Goal: Task Accomplishment & Management: Use online tool/utility

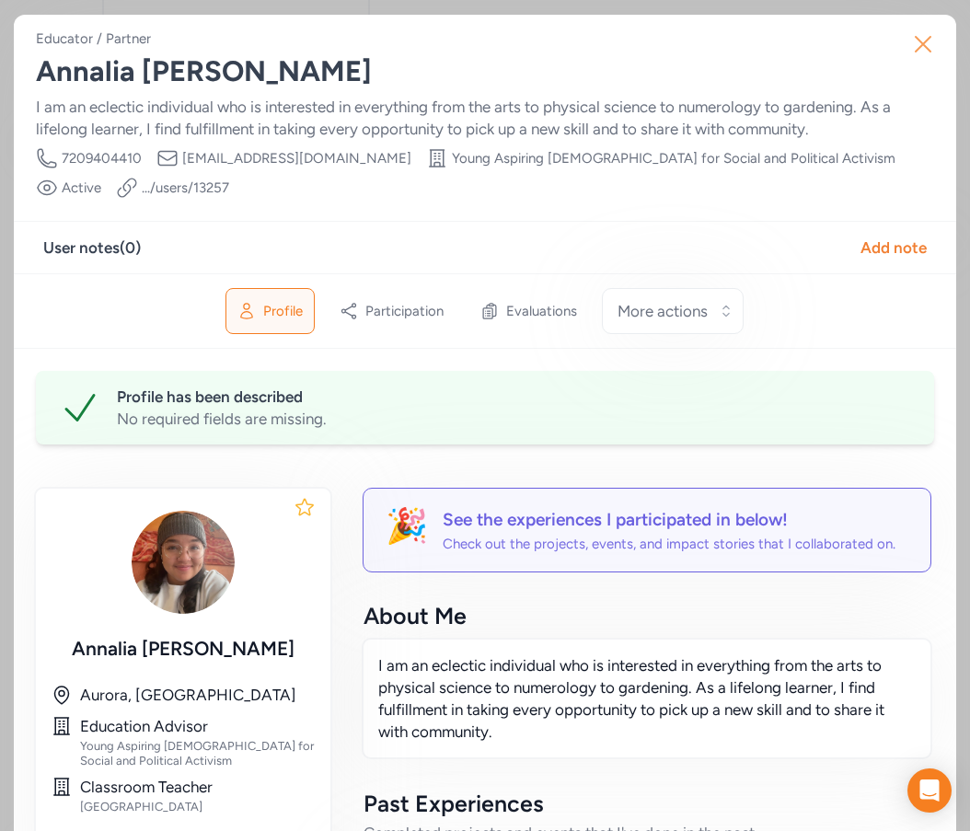
click at [920, 47] on icon "button" at bounding box center [922, 43] width 29 height 29
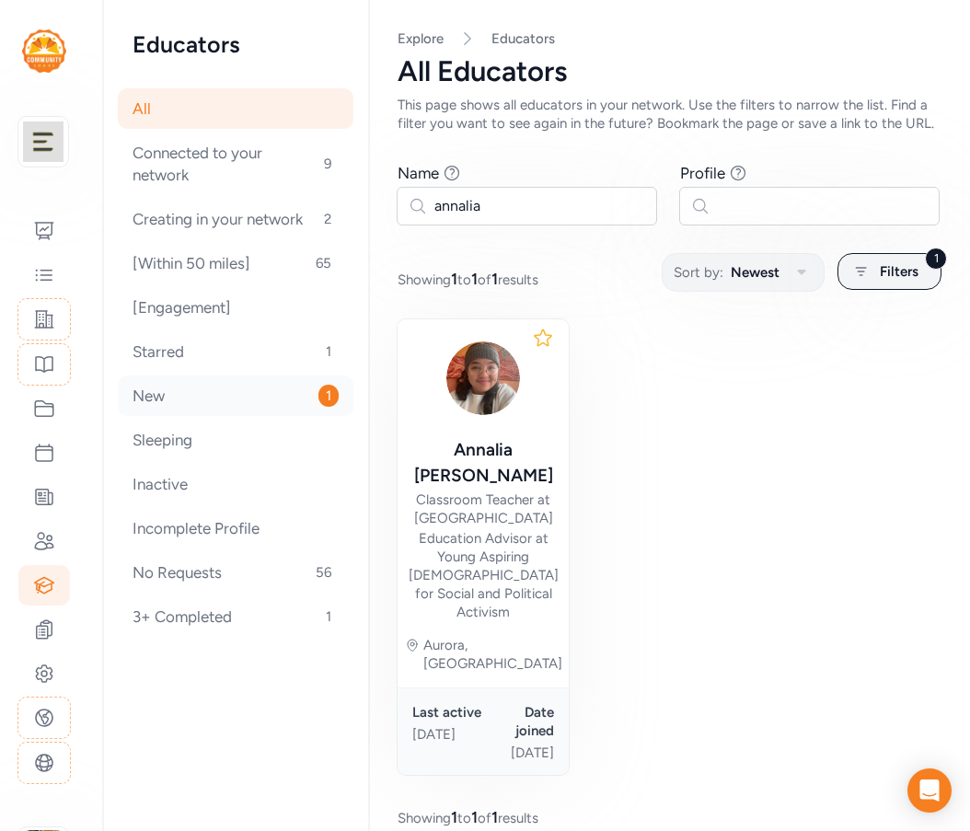
click at [155, 405] on div "New 1" at bounding box center [236, 396] width 236 height 40
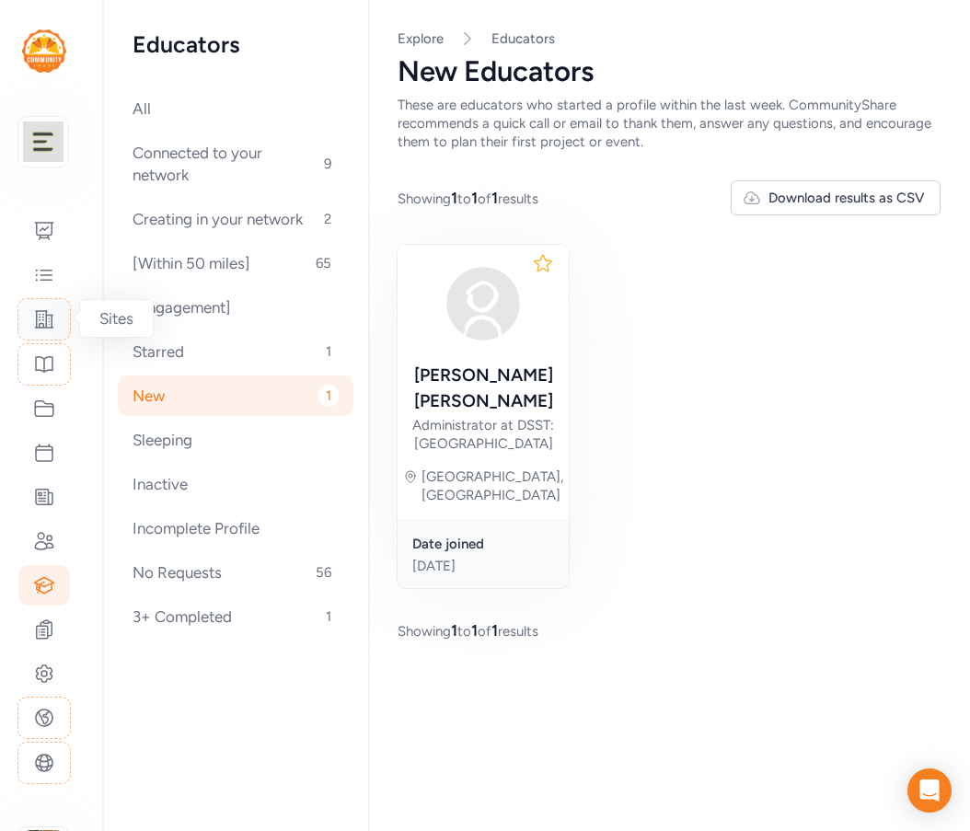
click at [50, 328] on icon at bounding box center [44, 319] width 18 height 17
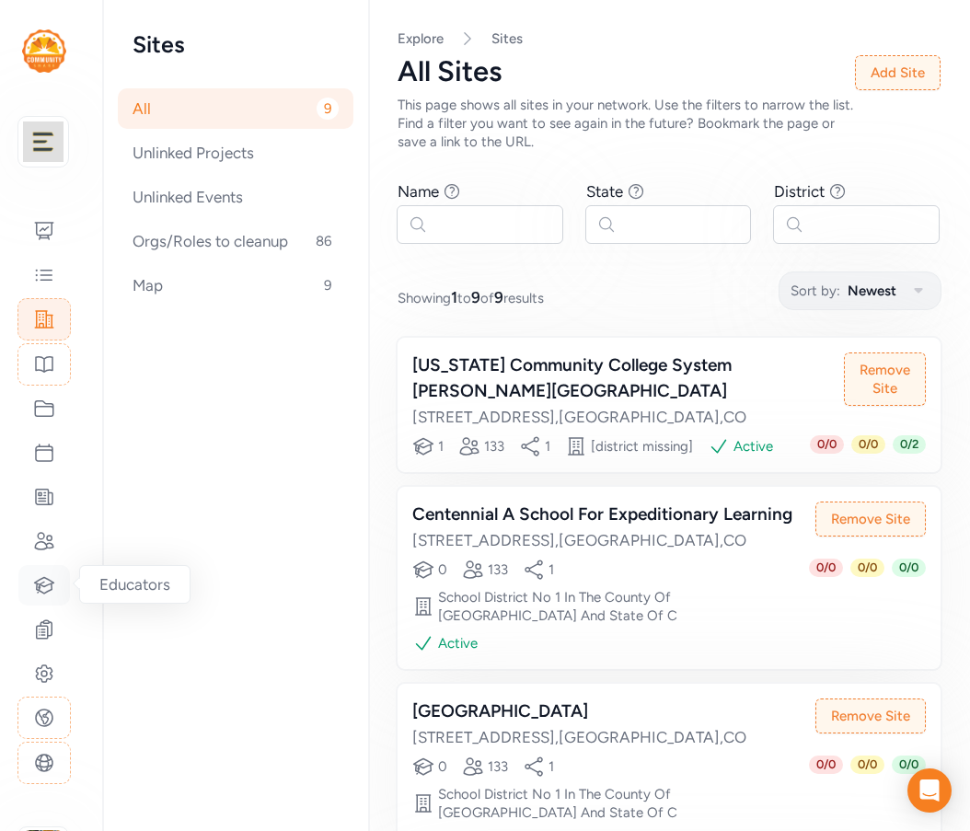
click at [46, 582] on icon at bounding box center [44, 585] width 22 height 22
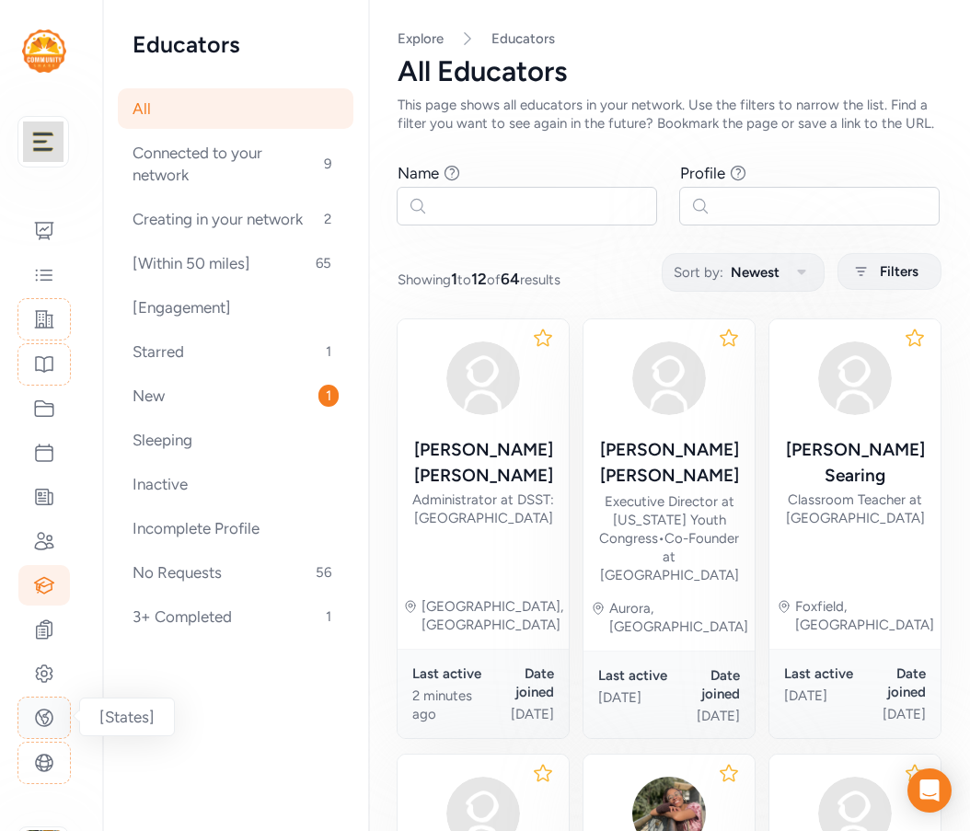
click at [37, 722] on icon at bounding box center [44, 718] width 17 height 17
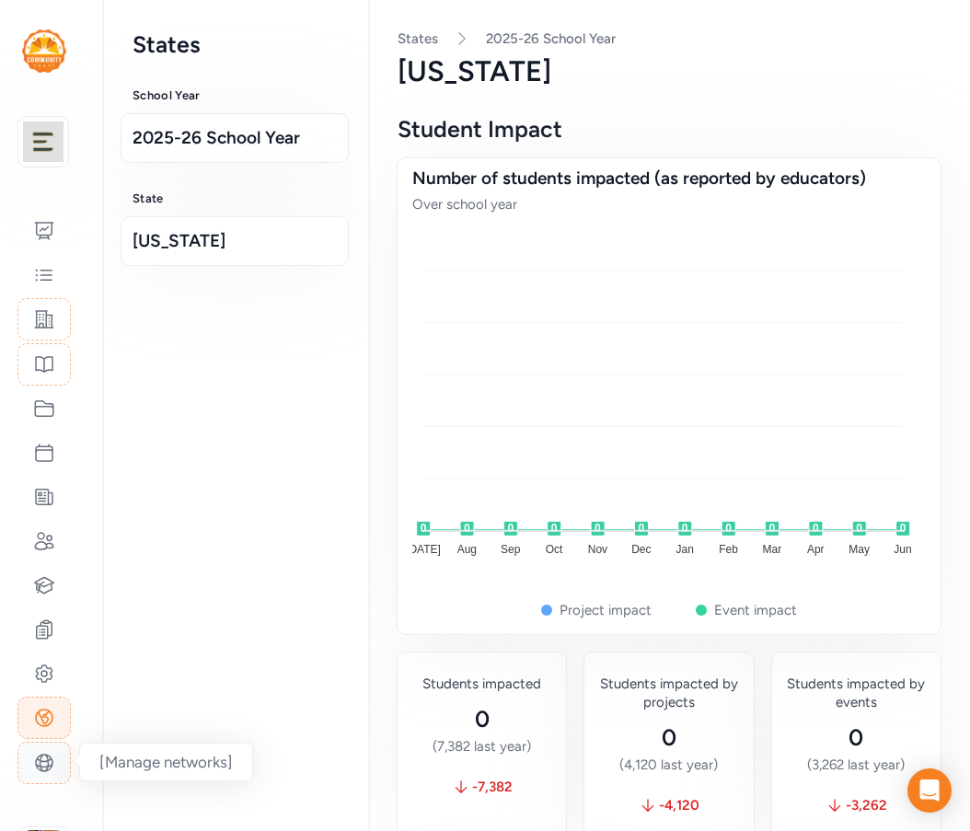
click at [40, 752] on icon at bounding box center [44, 763] width 22 height 22
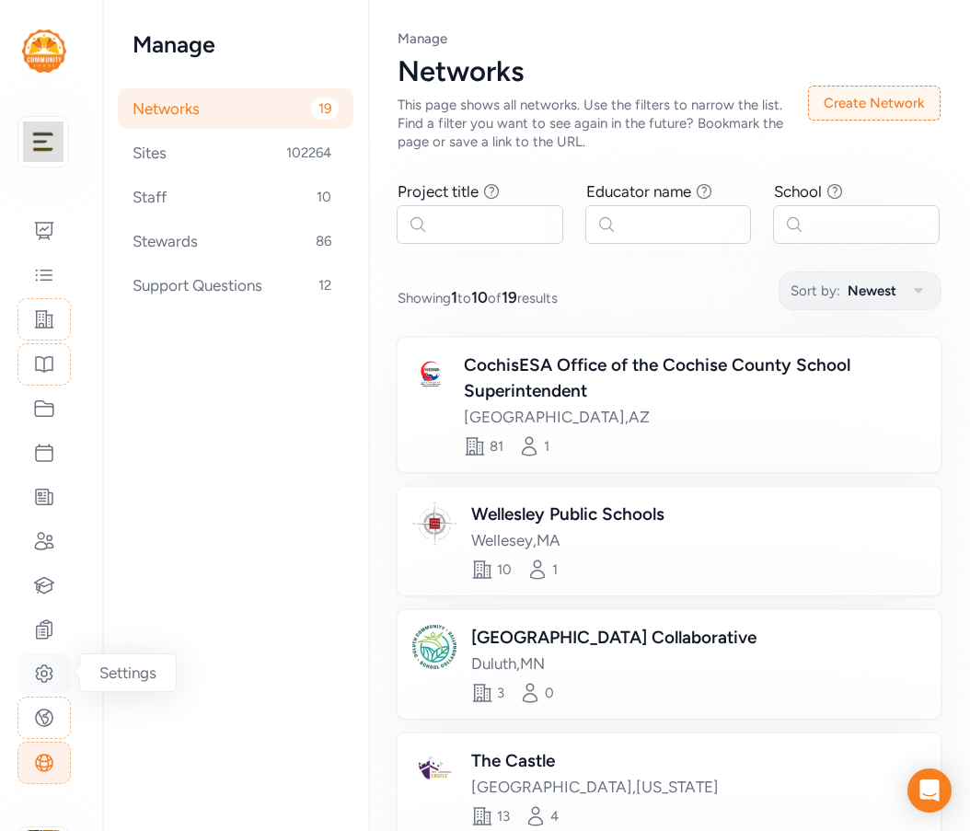
click at [45, 679] on icon at bounding box center [44, 674] width 22 height 22
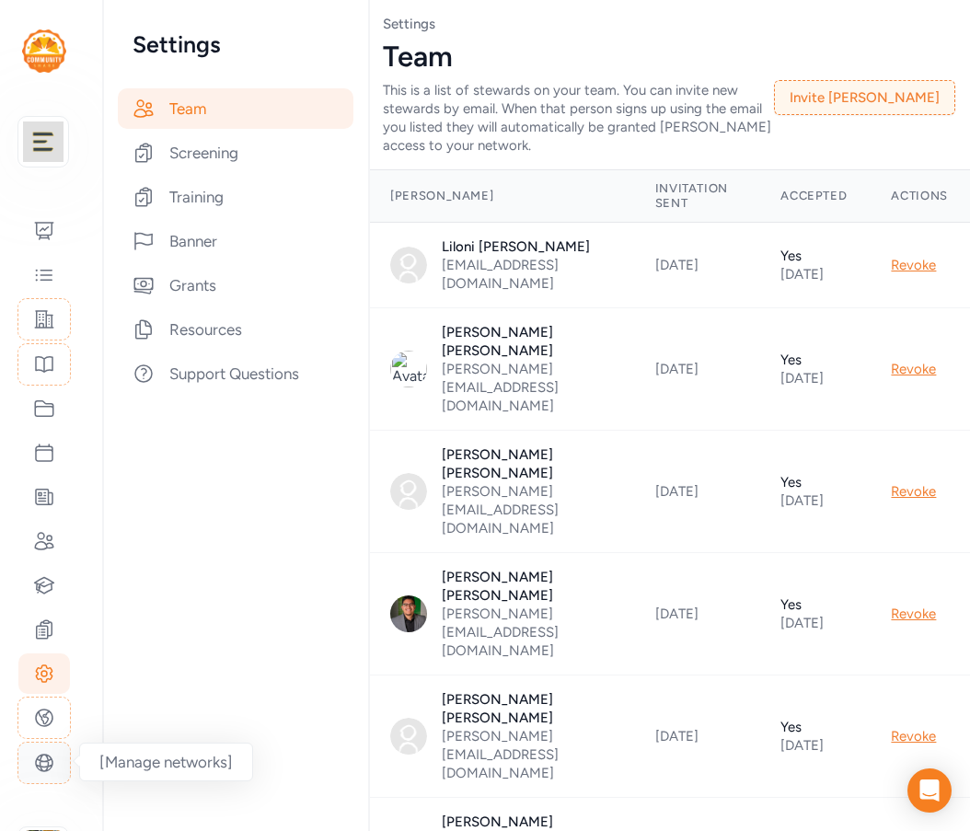
click at [45, 767] on icon at bounding box center [44, 763] width 17 height 17
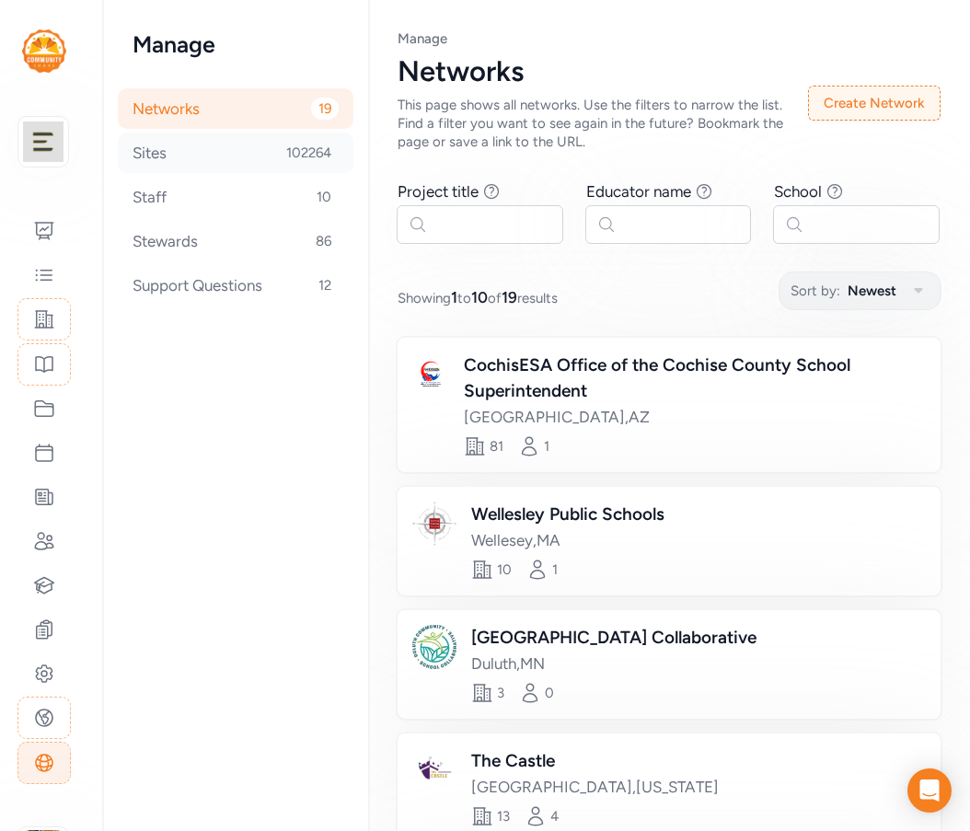
click at [161, 156] on div "Sites 102264" at bounding box center [236, 153] width 236 height 40
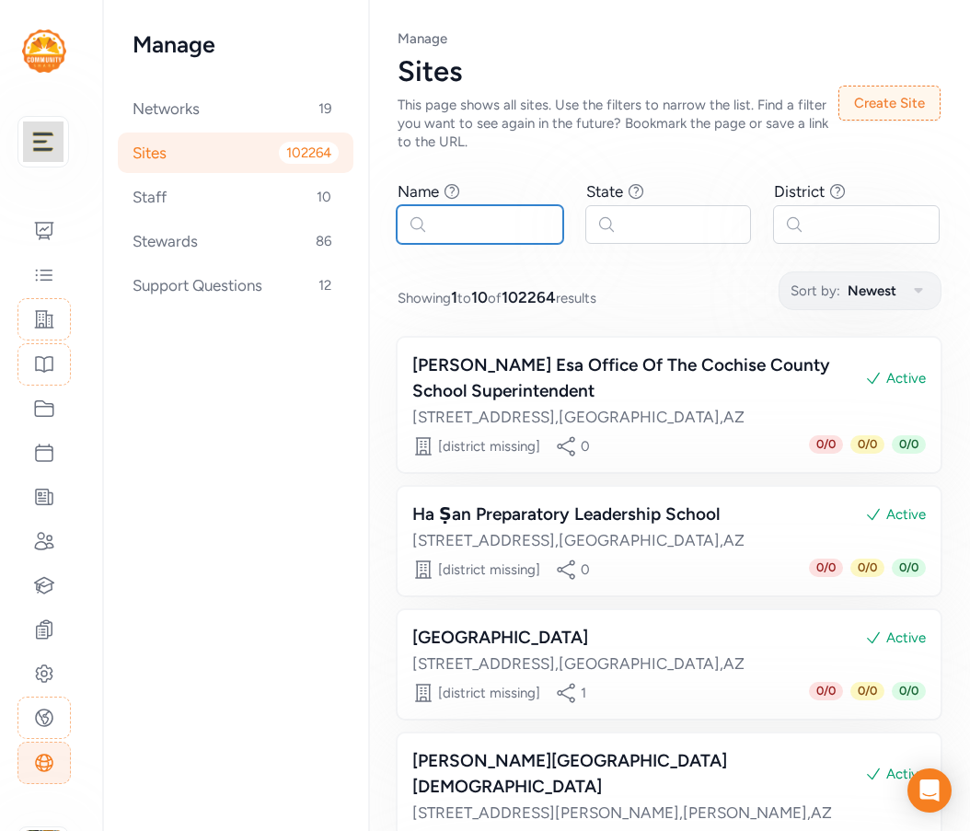
click at [489, 233] on input "text" at bounding box center [480, 224] width 167 height 39
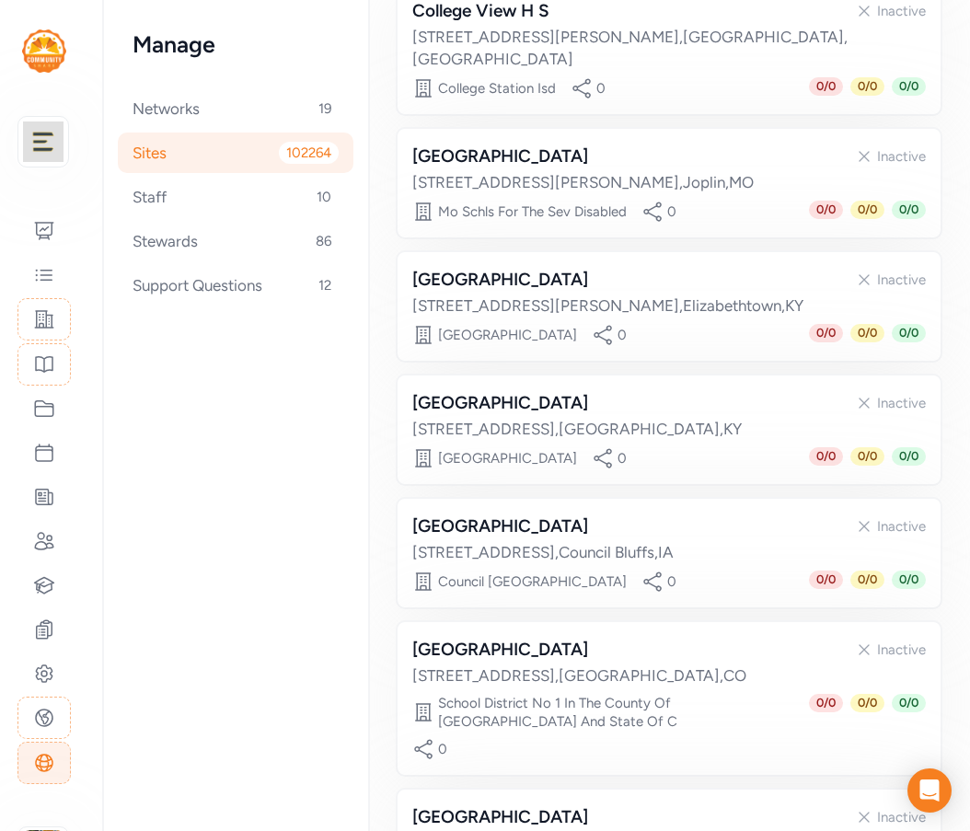
scroll to position [460, 0]
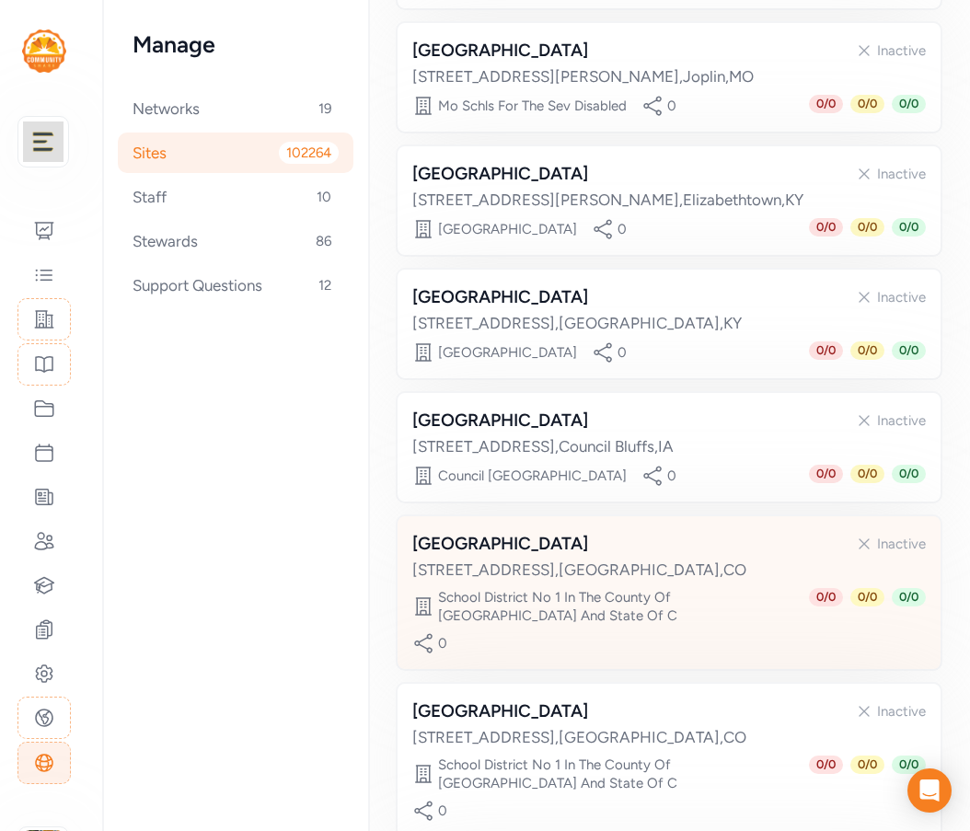
type input "college view"
click at [573, 559] on div "3111 West Dartmouth Avenue , Denver , CO" at bounding box center [669, 570] width 514 height 22
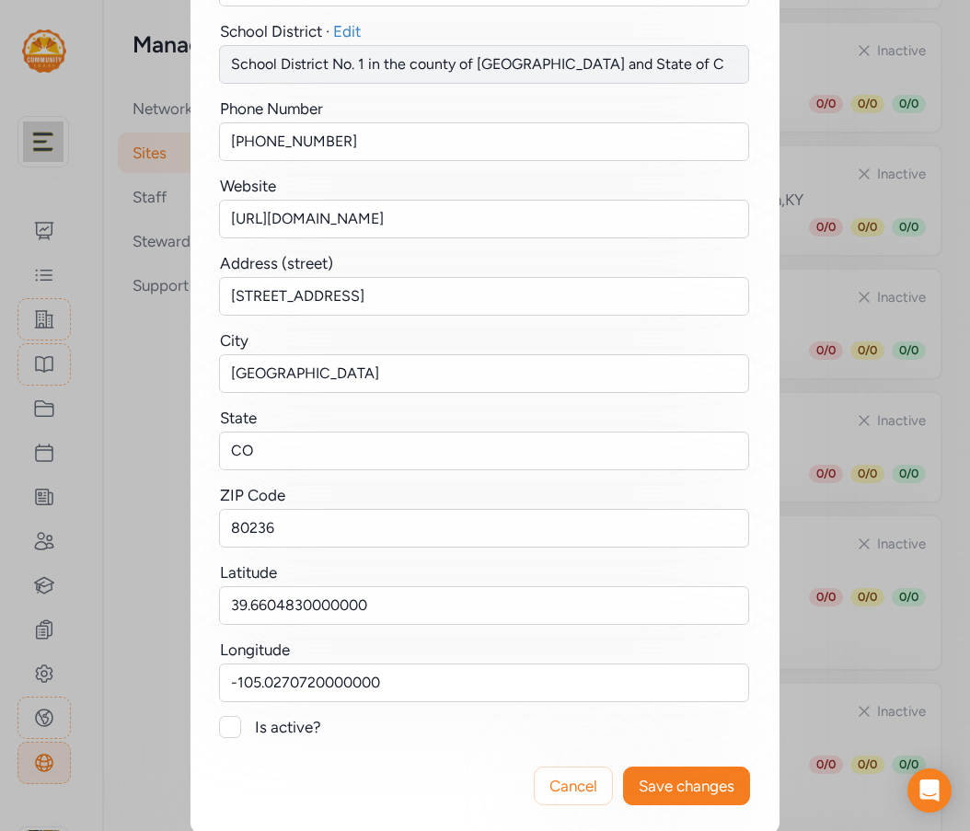
scroll to position [233, 0]
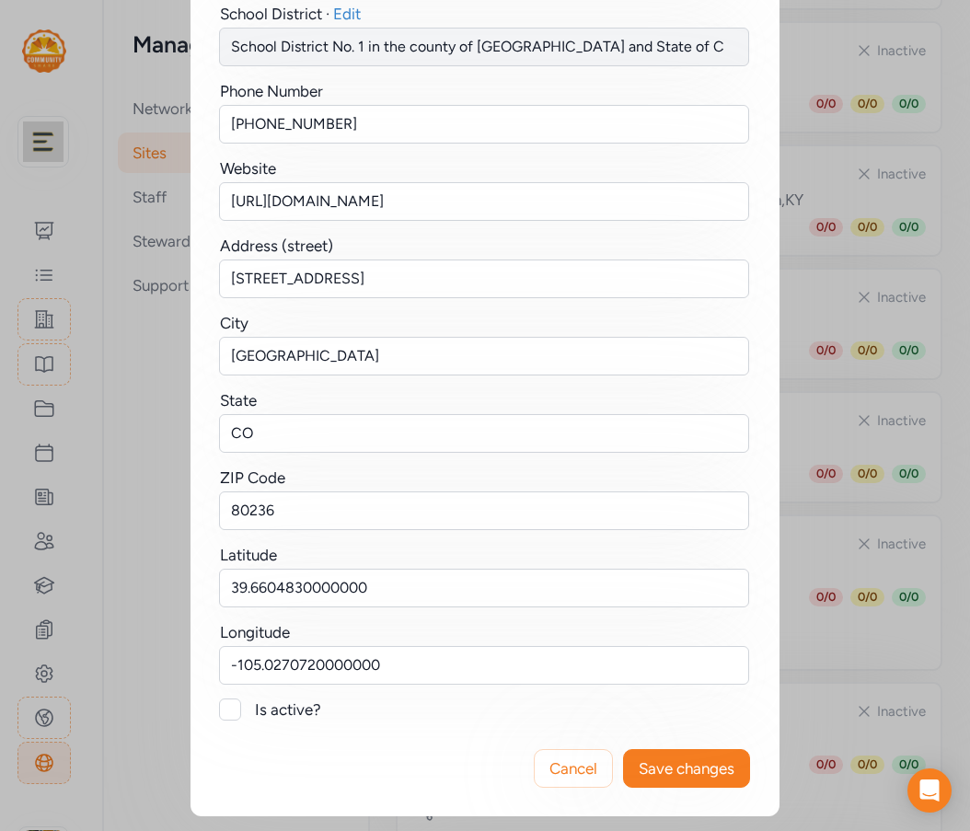
click at [226, 706] on div at bounding box center [230, 710] width 22 height 22
checkbox input "true"
click at [661, 761] on span "Save changes" at bounding box center [687, 769] width 96 height 22
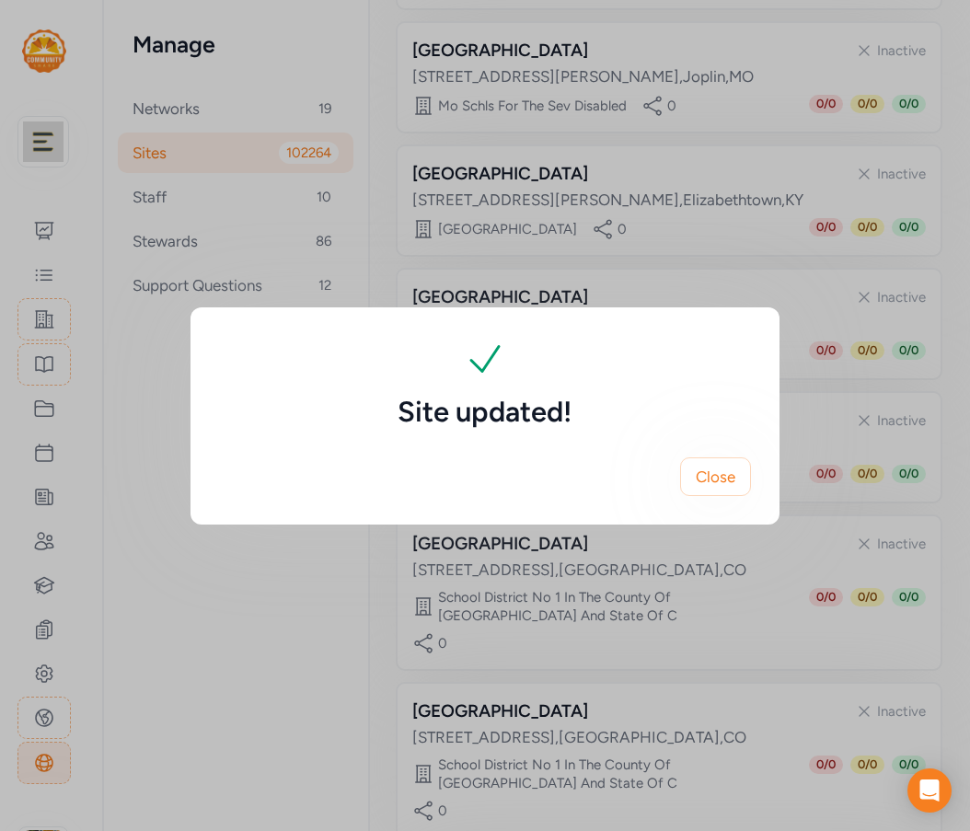
scroll to position [0, 0]
click at [727, 480] on span "Close" at bounding box center [716, 477] width 40 height 22
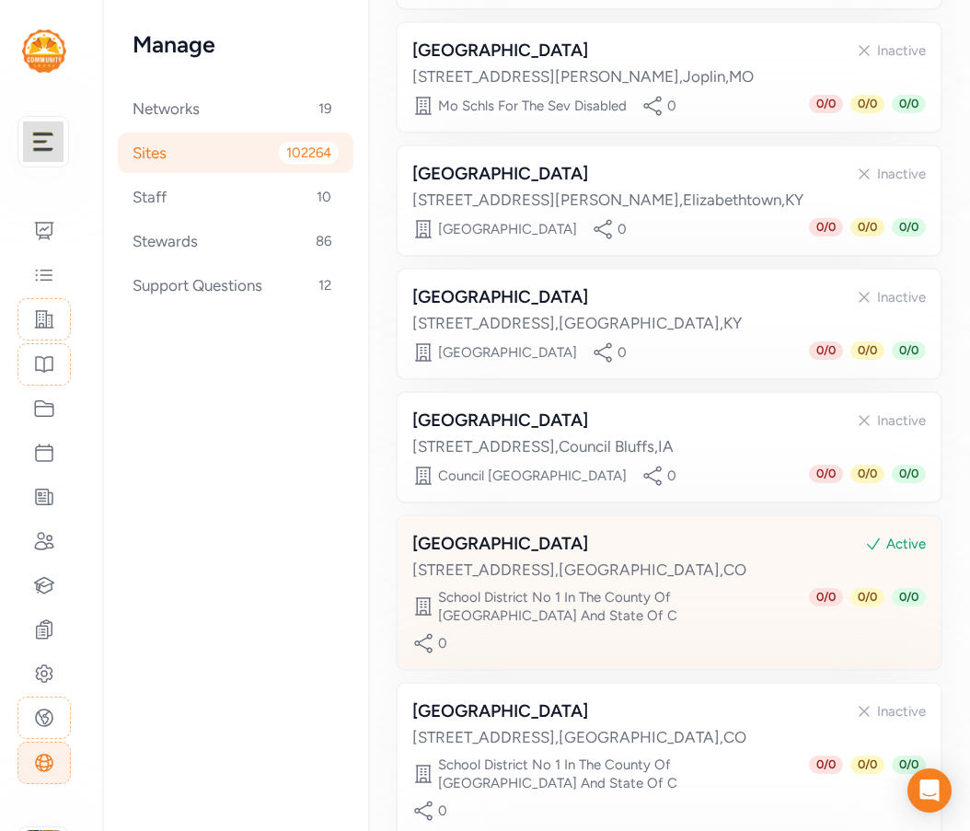
drag, startPoint x: 671, startPoint y: 520, endPoint x: 414, endPoint y: 527, distance: 256.9
click at [414, 531] on div "Dsst College View High School Active" at bounding box center [669, 544] width 514 height 26
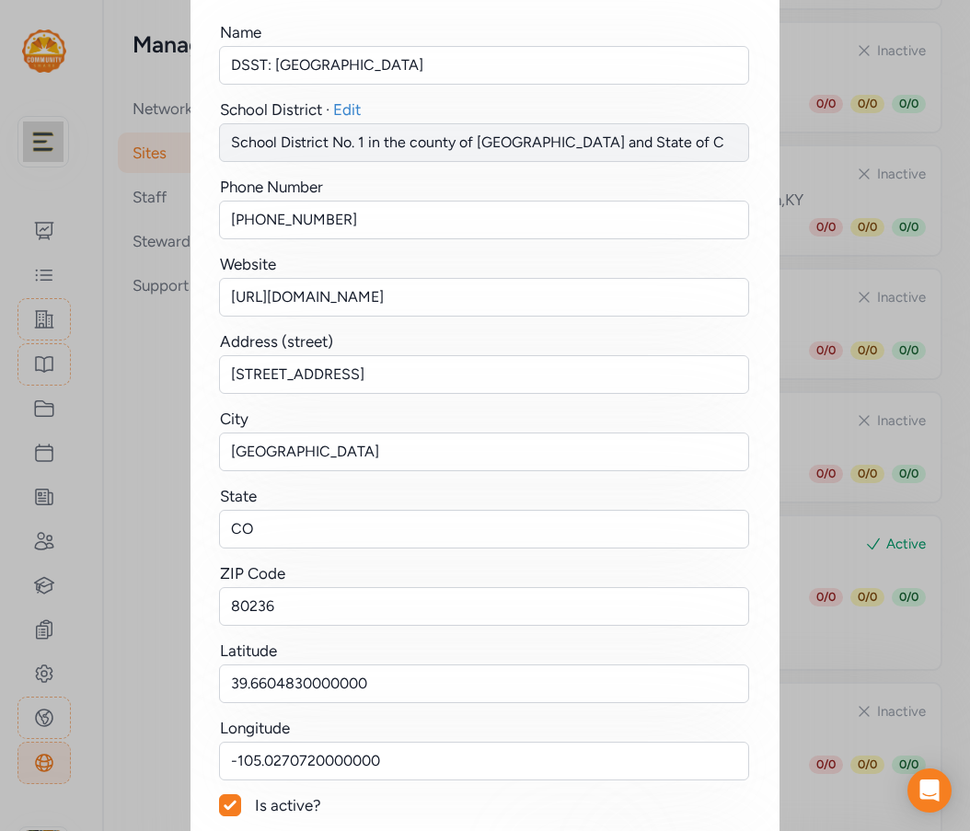
scroll to position [233, 0]
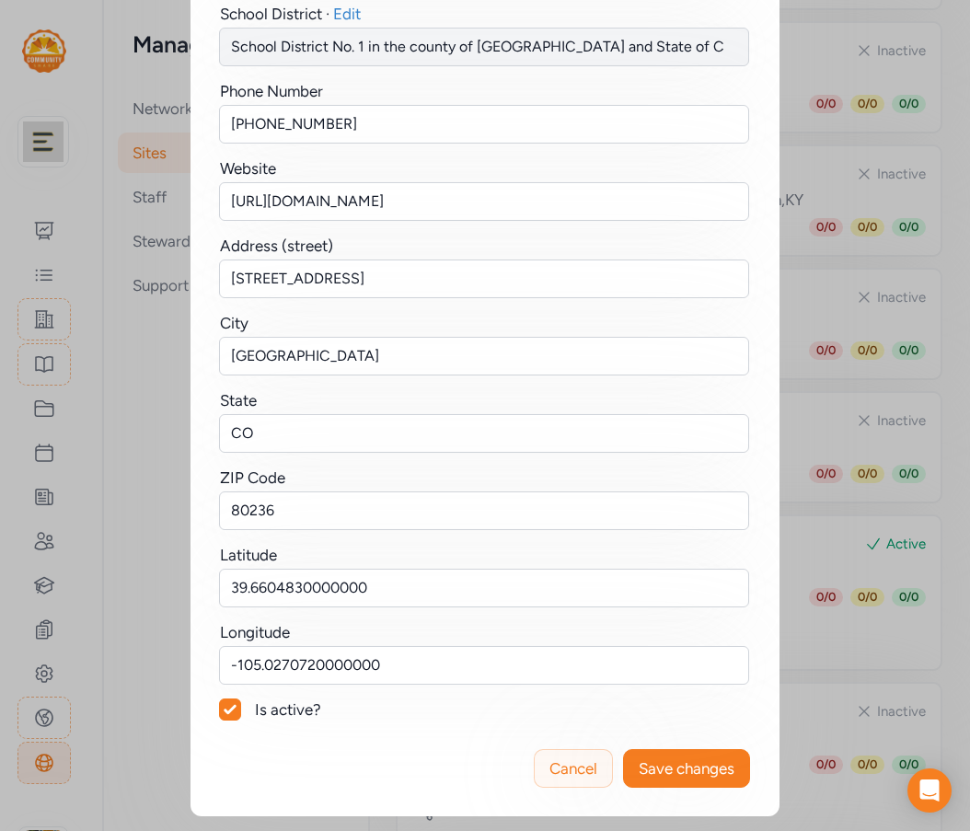
click at [574, 771] on span "Cancel" at bounding box center [573, 769] width 48 height 22
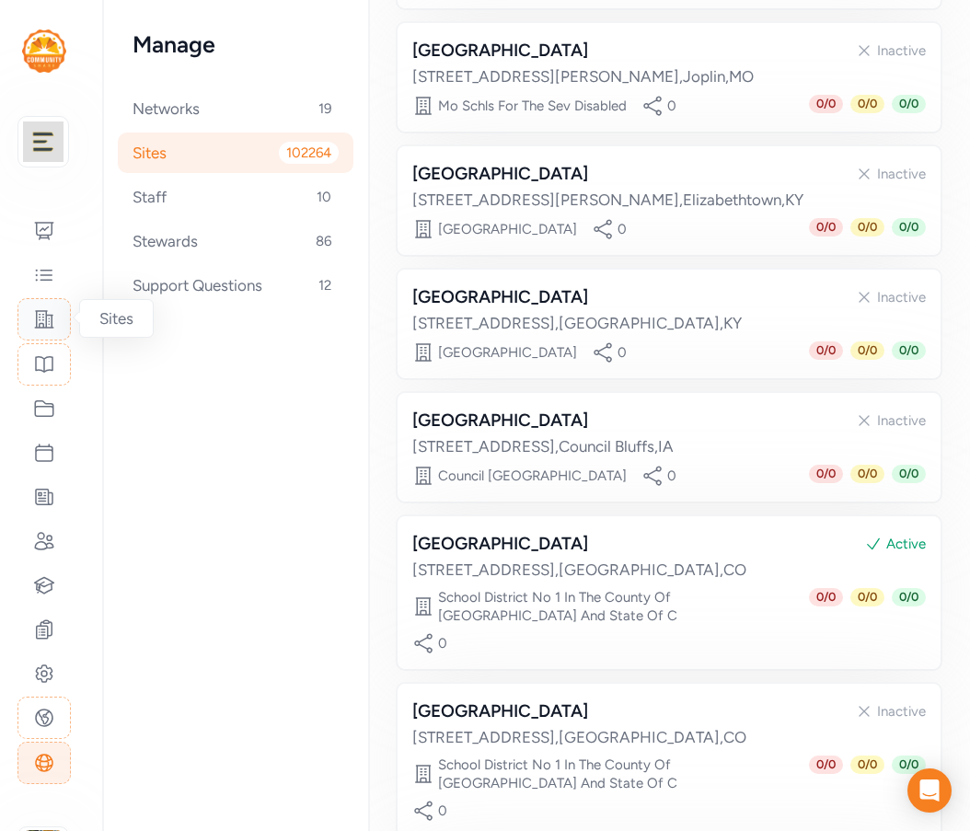
click at [52, 321] on icon at bounding box center [44, 319] width 18 height 17
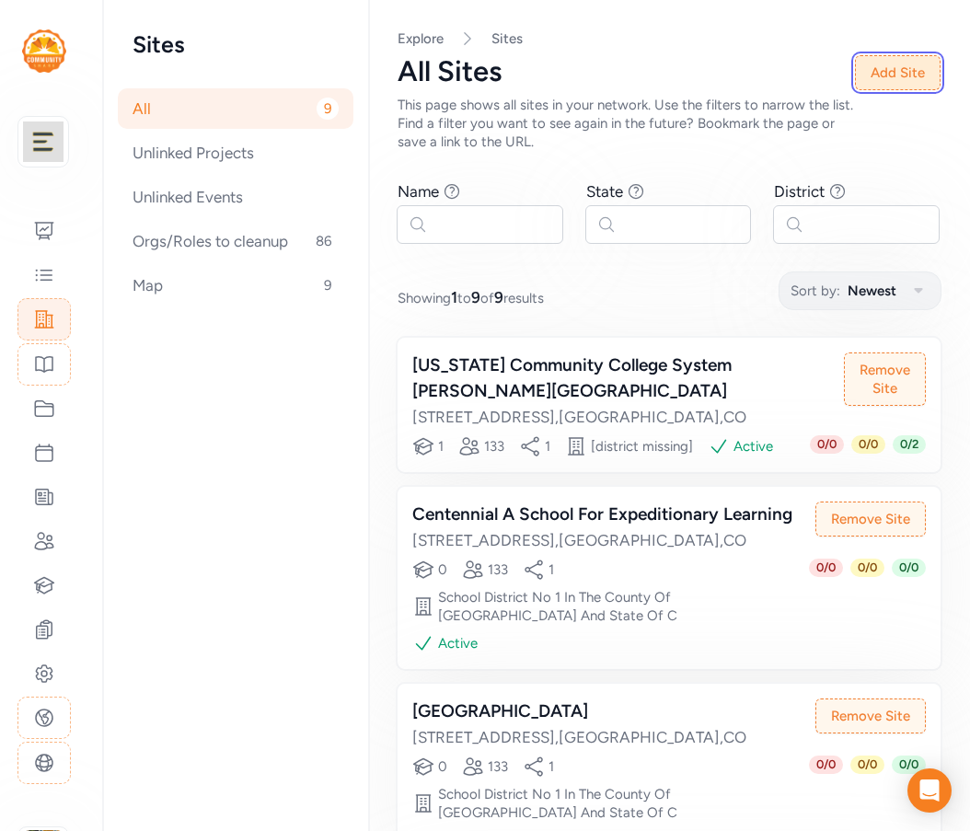
click at [883, 76] on button "Add Site" at bounding box center [898, 72] width 86 height 35
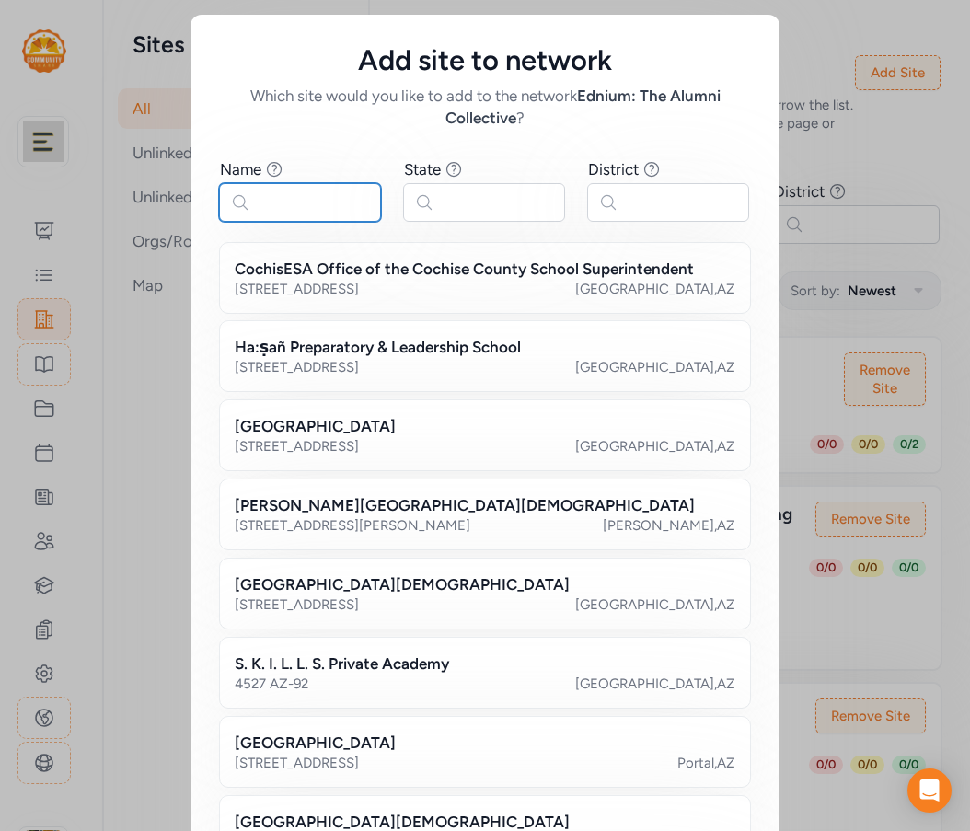
click at [282, 199] on input "text" at bounding box center [300, 202] width 162 height 39
paste input "https://www.linkedin.com/in/christopheroconnelldeveloper/"
type input "https://www.linkedin.com/in/christopheroconnelldeveloper/"
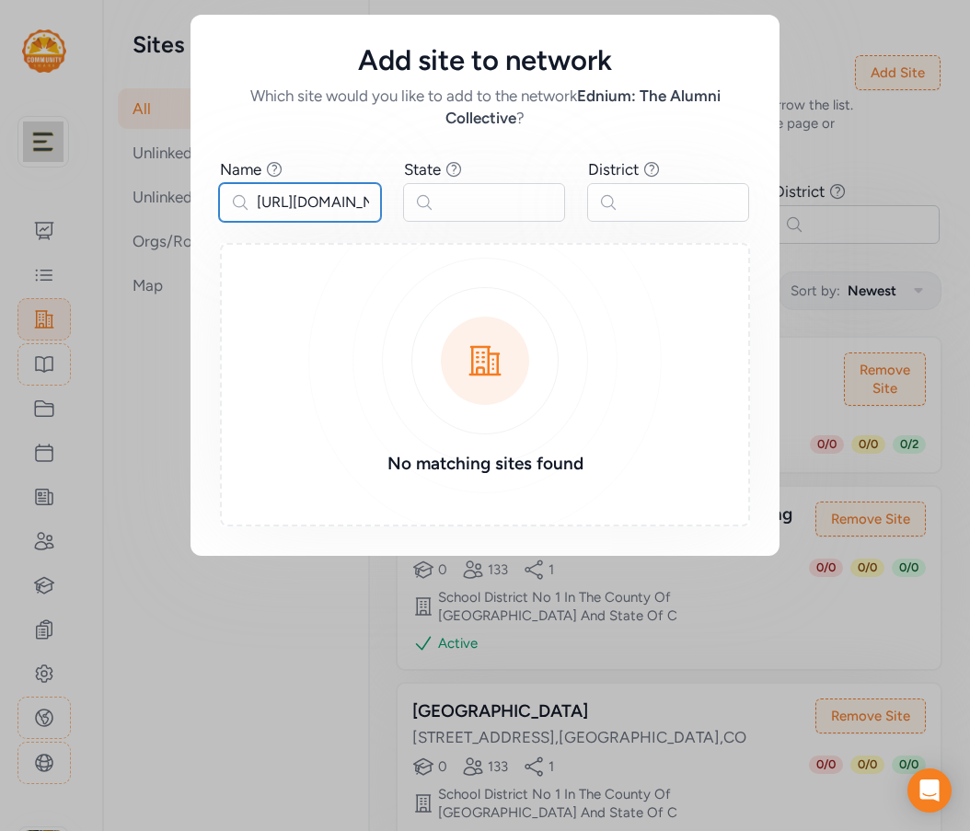
drag, startPoint x: 373, startPoint y: 202, endPoint x: 114, endPoint y: 192, distance: 258.8
click at [114, 192] on div "Add site to network Which site would you like to add to the network Ednium: The…" at bounding box center [485, 285] width 970 height 571
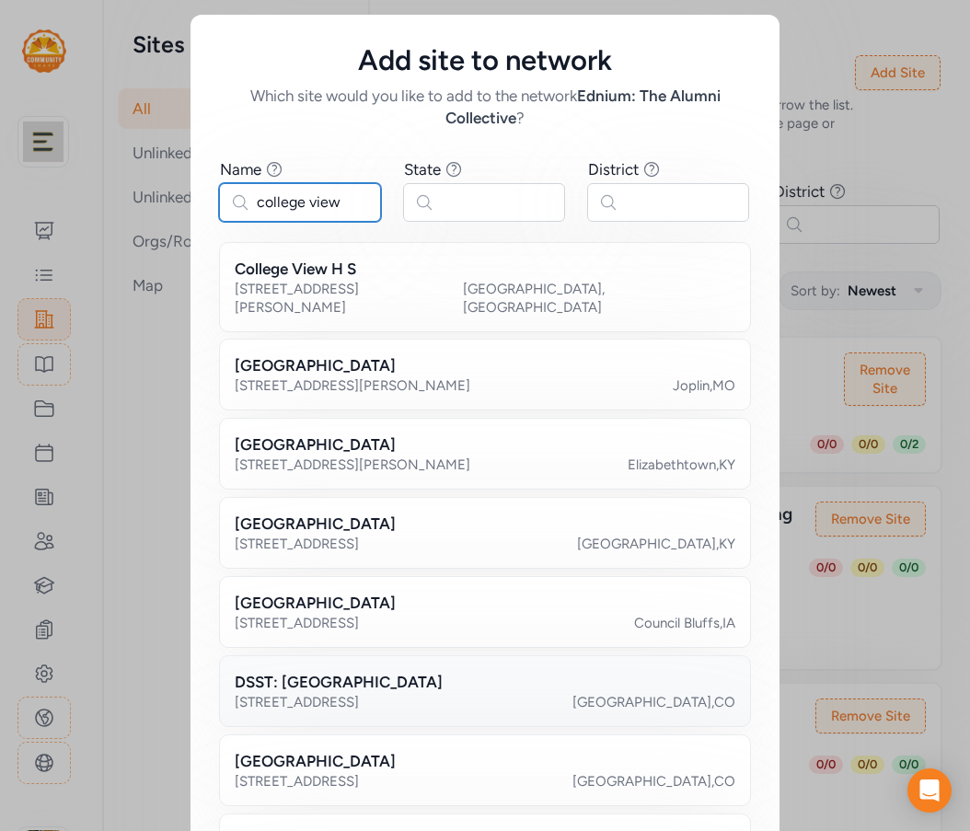
type input "college view"
click at [443, 671] on h2 "DSST: College View High School" at bounding box center [339, 682] width 208 height 22
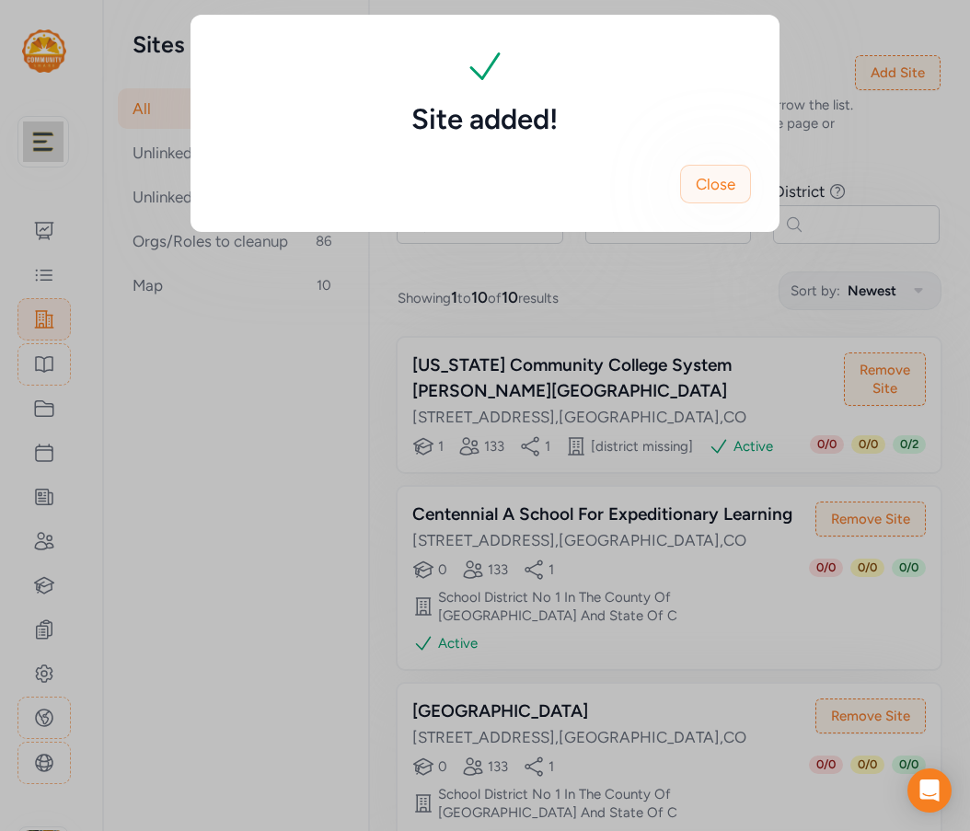
click at [730, 202] on button "Close" at bounding box center [715, 184] width 71 height 39
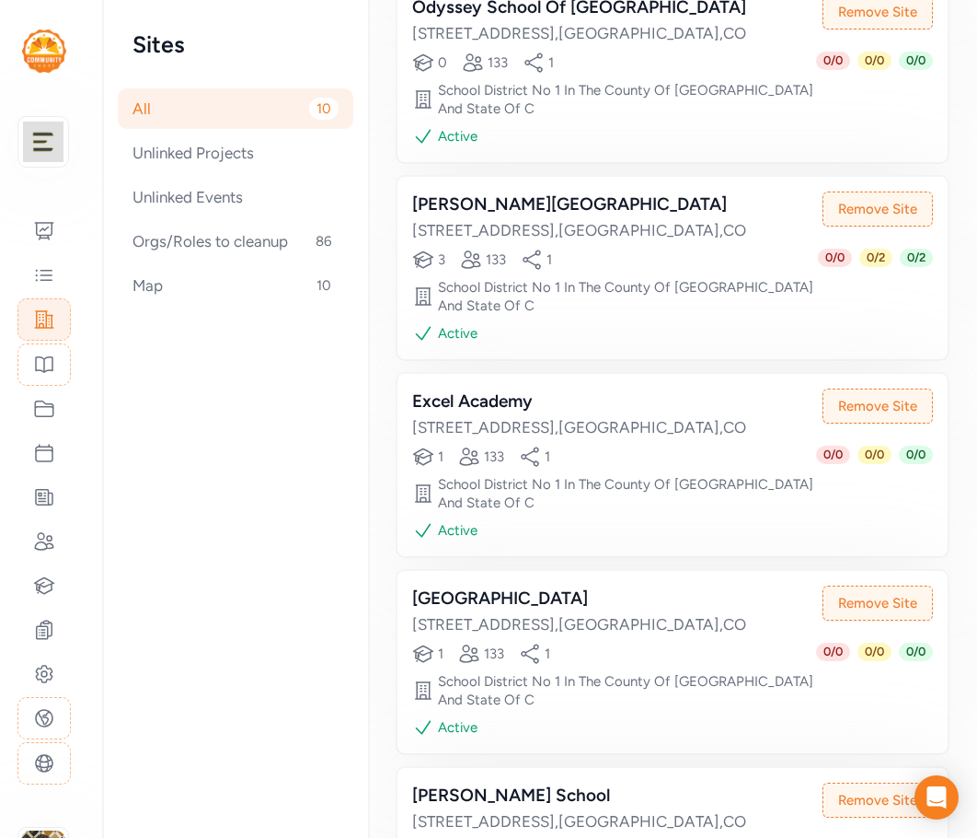
scroll to position [1289, 0]
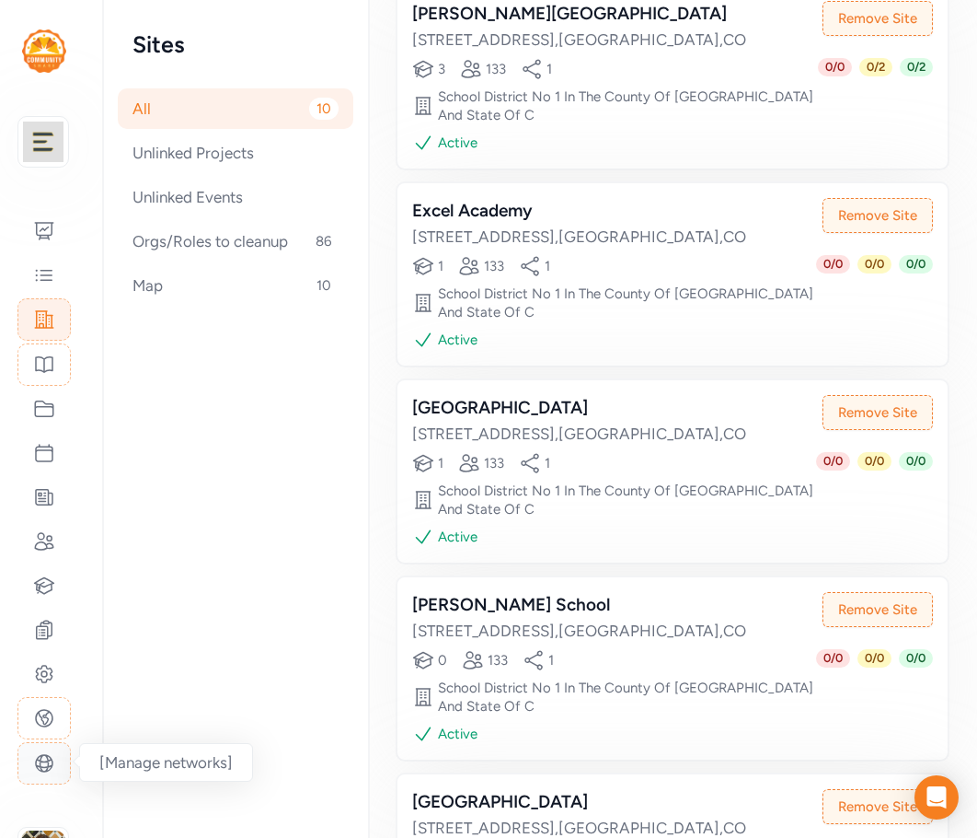
click at [55, 756] on div at bounding box center [43, 763] width 53 height 42
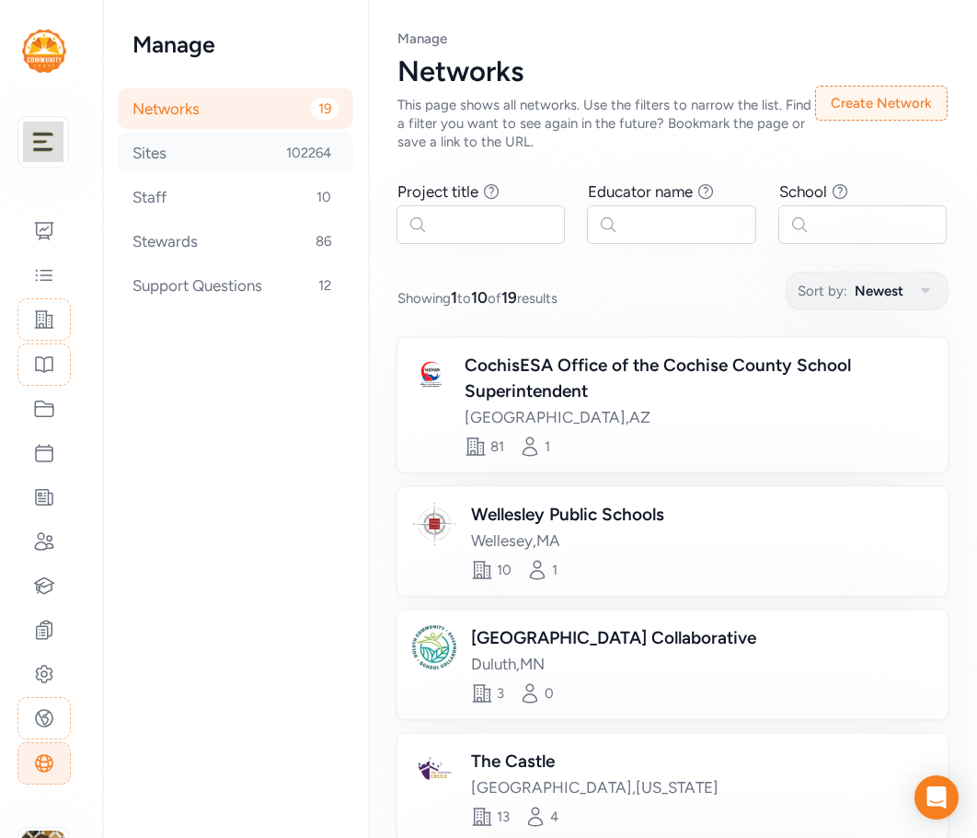
click at [173, 154] on div "Sites 102264" at bounding box center [236, 153] width 236 height 40
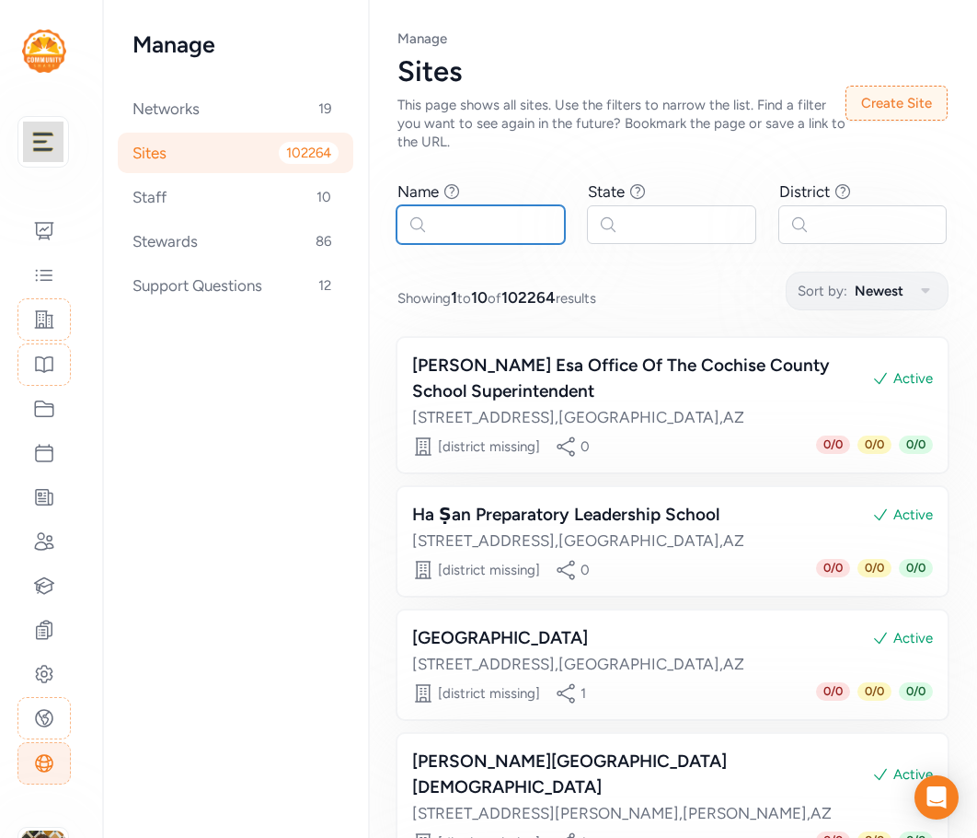
click at [503, 240] on input "text" at bounding box center [481, 224] width 168 height 39
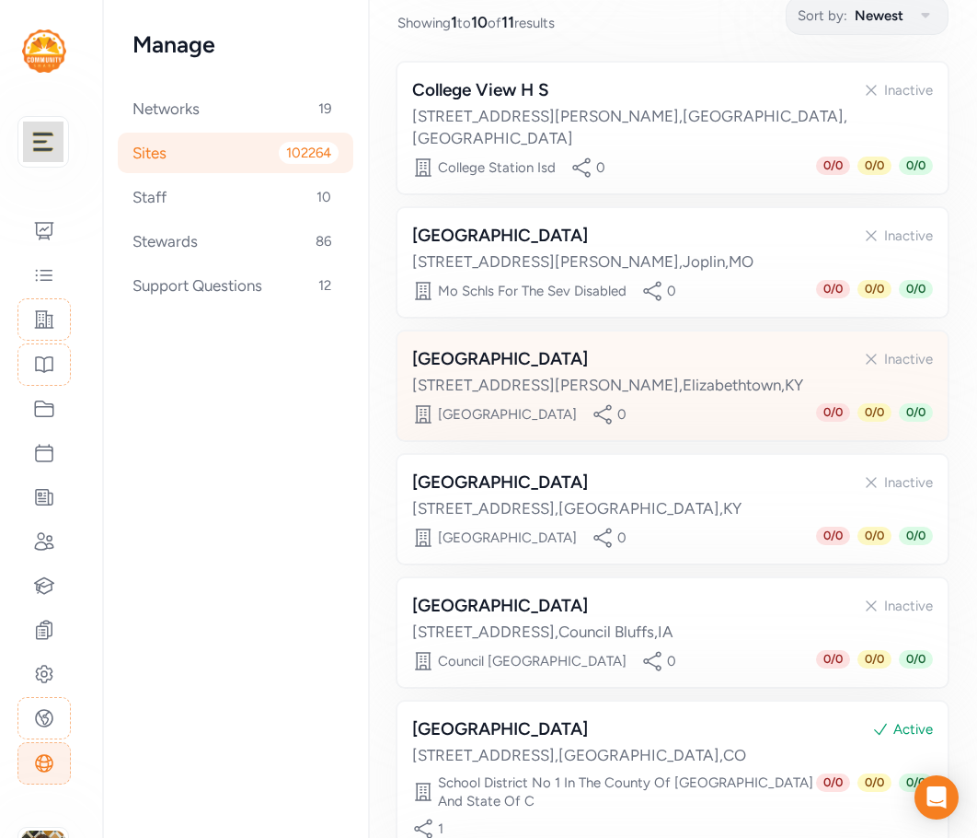
scroll to position [276, 0]
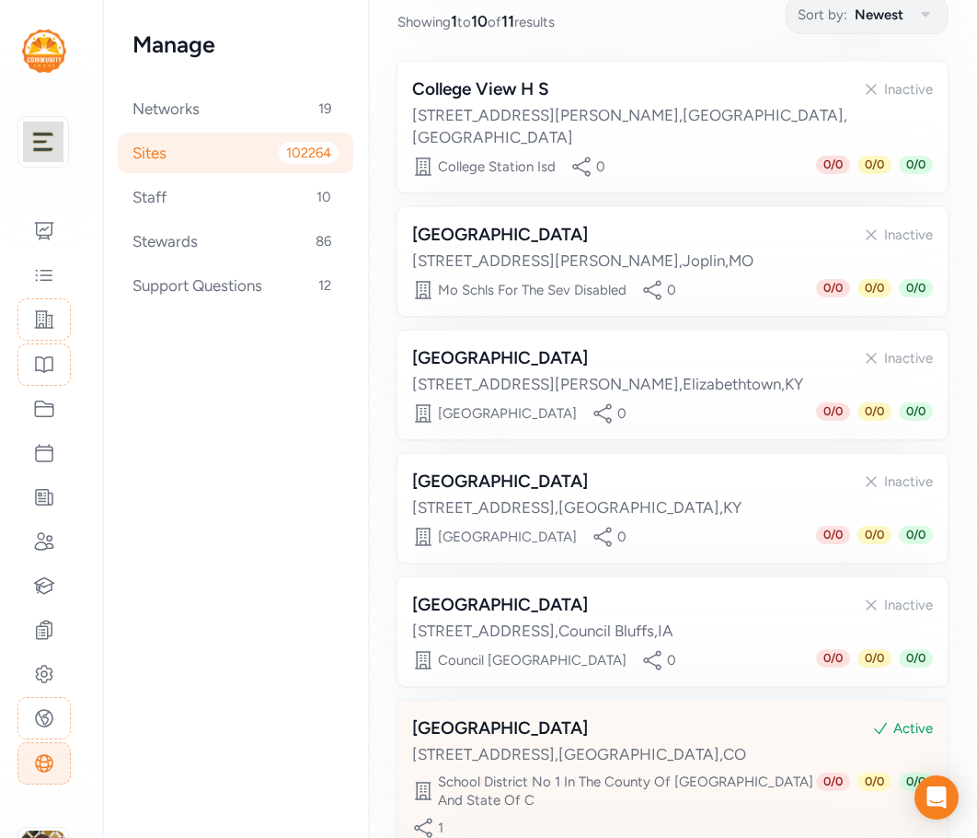
type input "college view"
click at [566, 715] on div "Dsst College View High School" at bounding box center [500, 728] width 176 height 26
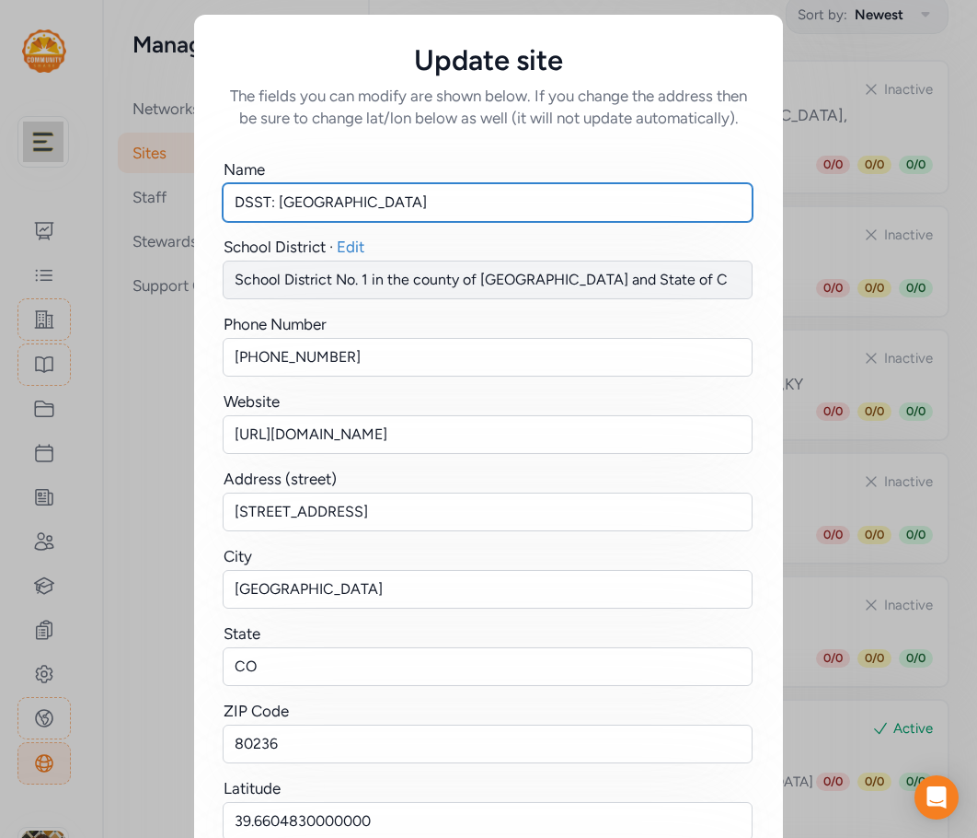
click at [267, 204] on input "DSST: College View High School" at bounding box center [488, 202] width 530 height 39
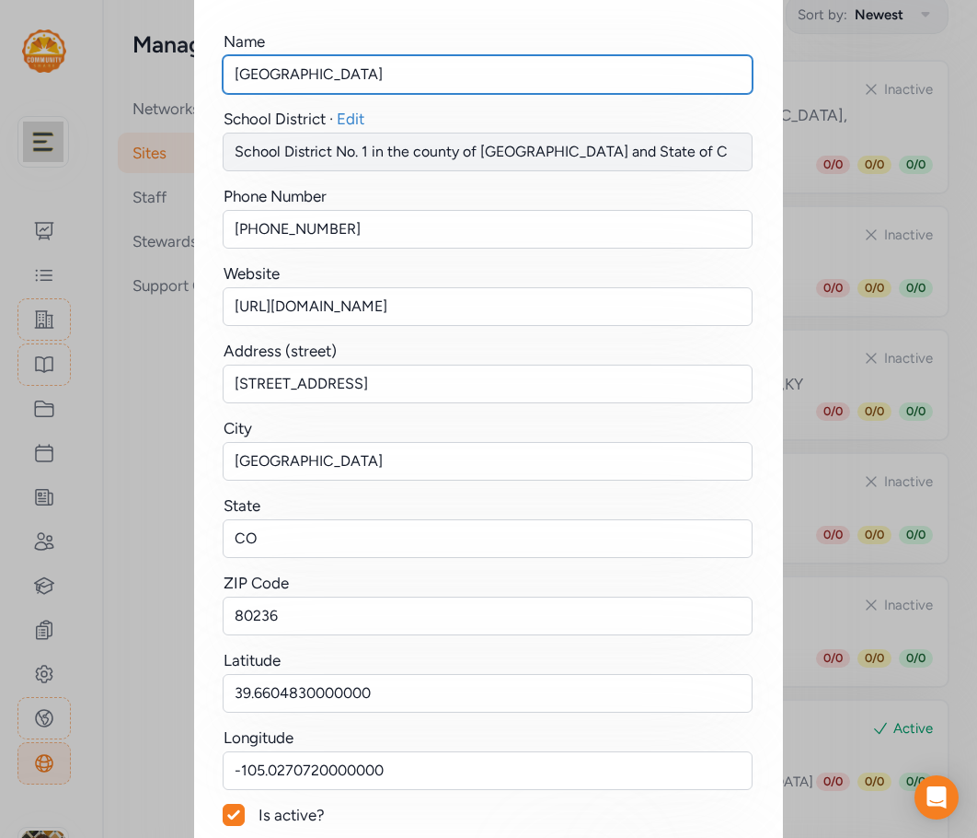
scroll to position [226, 0]
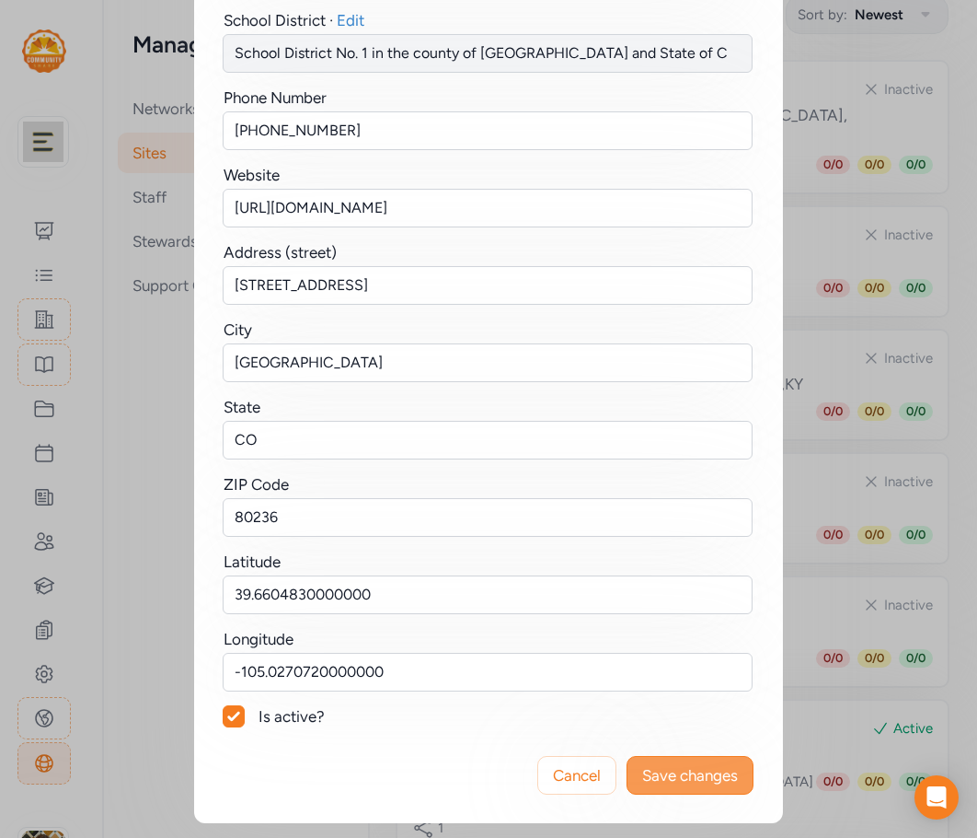
type input "[GEOGRAPHIC_DATA]"
click at [668, 771] on span "Save changes" at bounding box center [690, 775] width 96 height 22
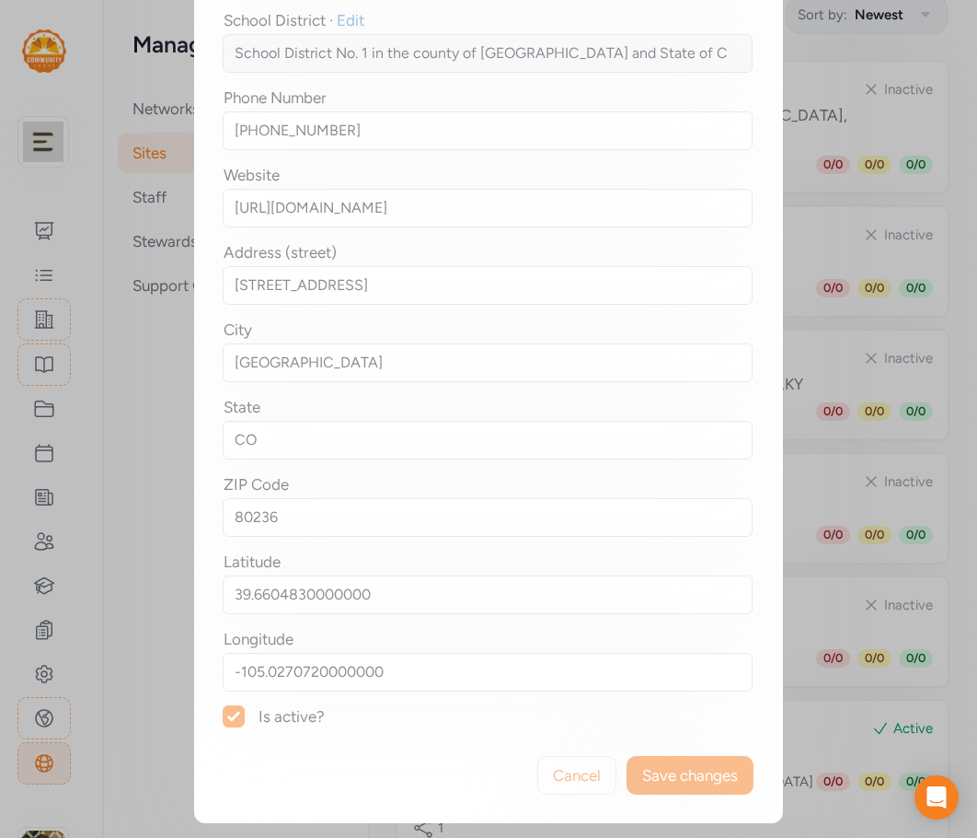
scroll to position [0, 0]
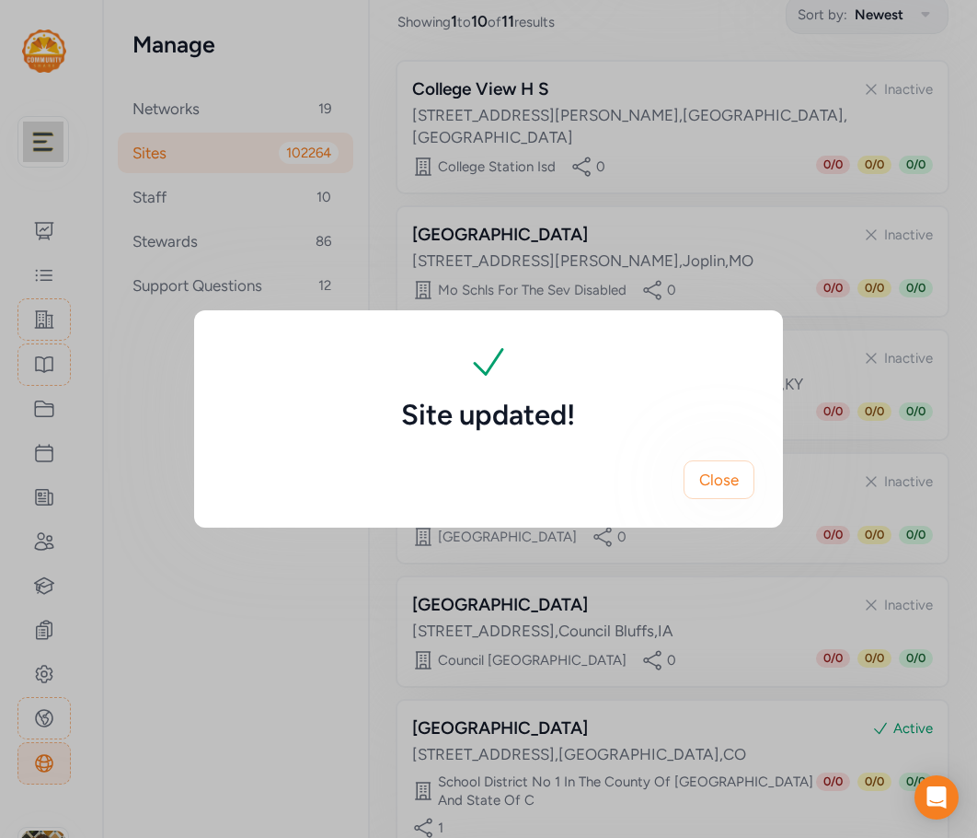
drag, startPoint x: 720, startPoint y: 476, endPoint x: 587, endPoint y: 348, distance: 184.2
click at [719, 476] on span "Close" at bounding box center [720, 479] width 40 height 22
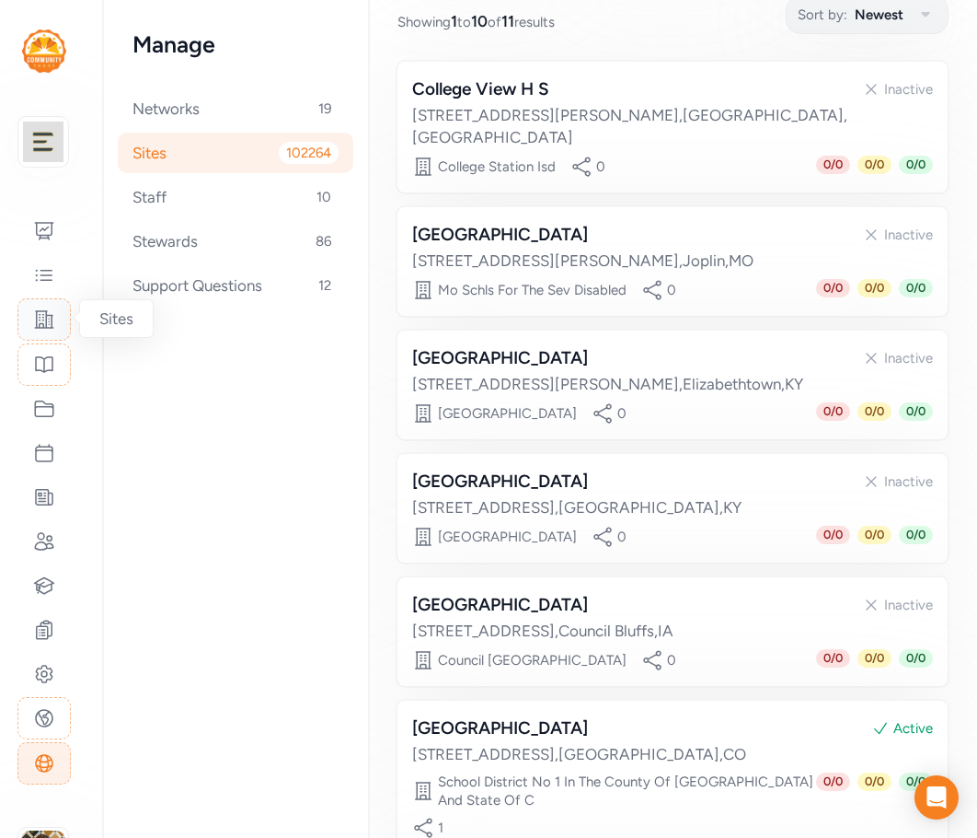
click at [44, 330] on icon at bounding box center [44, 319] width 22 height 22
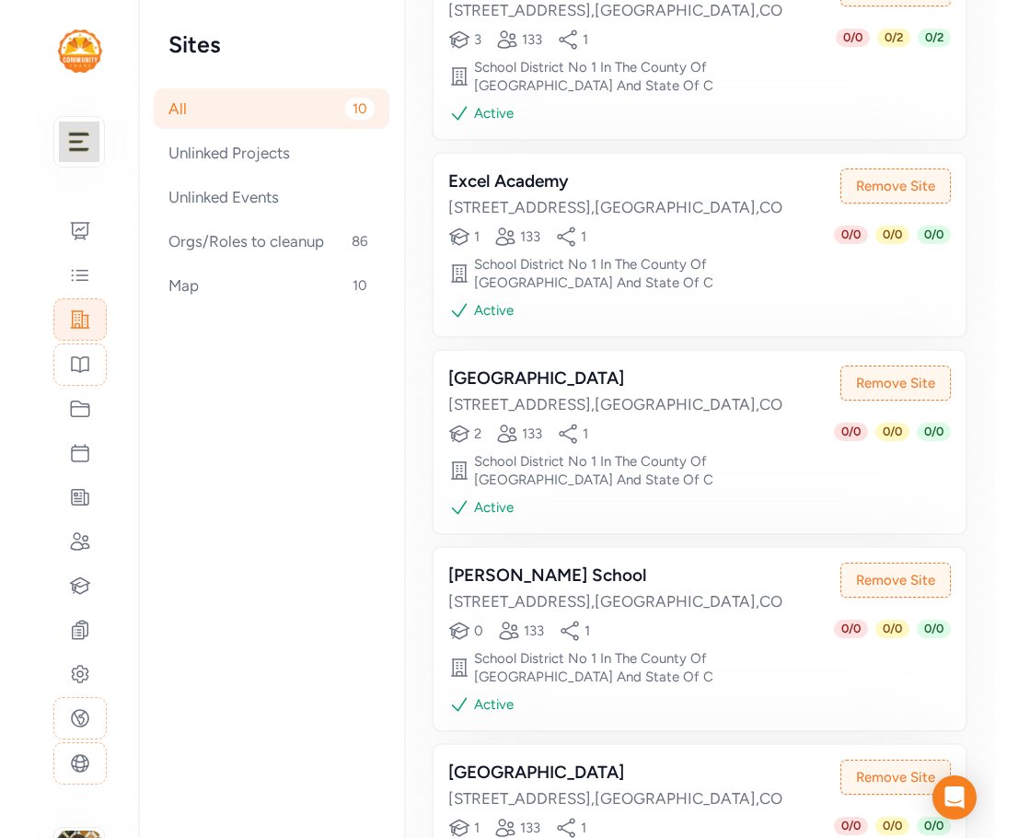
scroll to position [1230, 0]
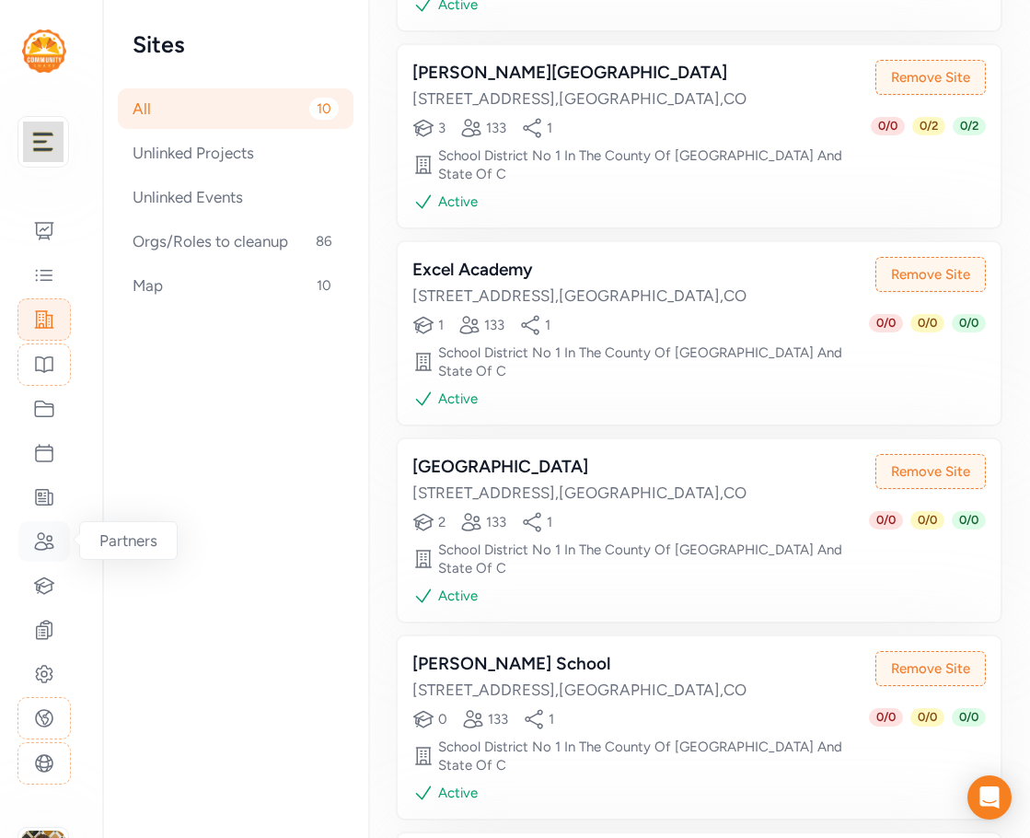
click at [41, 534] on icon at bounding box center [44, 541] width 22 height 22
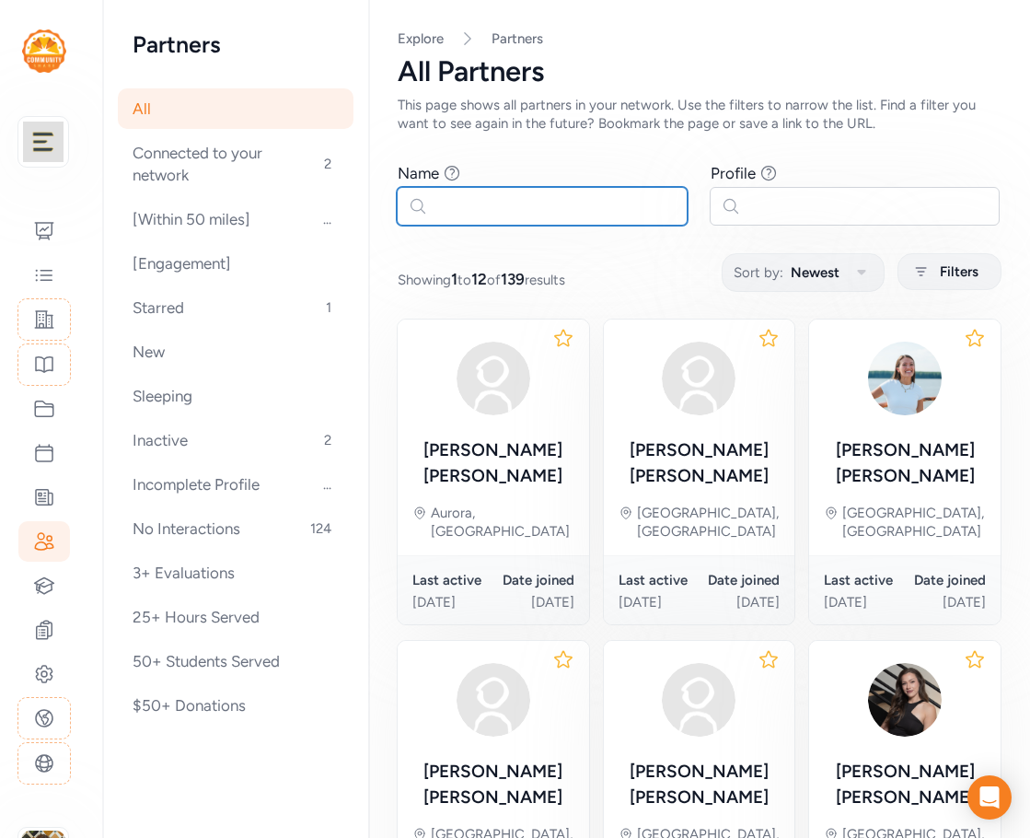
click at [492, 210] on input "text" at bounding box center [542, 206] width 291 height 39
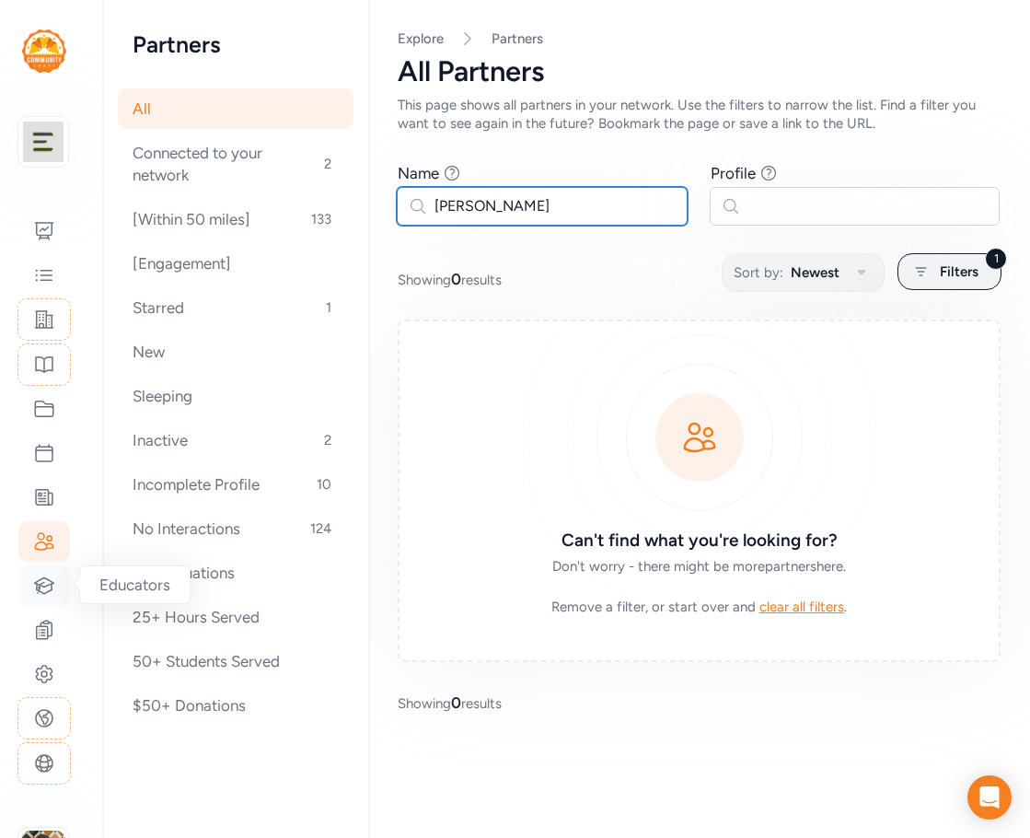
type input "kristin"
click at [40, 580] on icon at bounding box center [44, 585] width 19 height 16
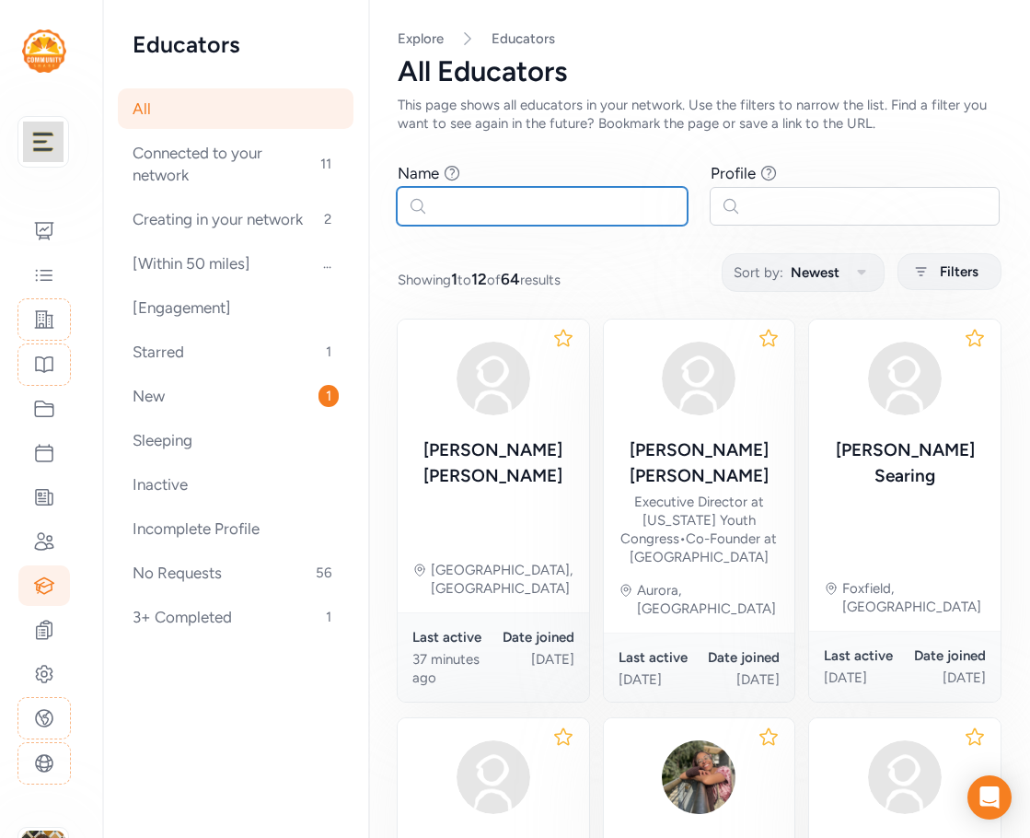
click at [481, 220] on input "text" at bounding box center [542, 206] width 291 height 39
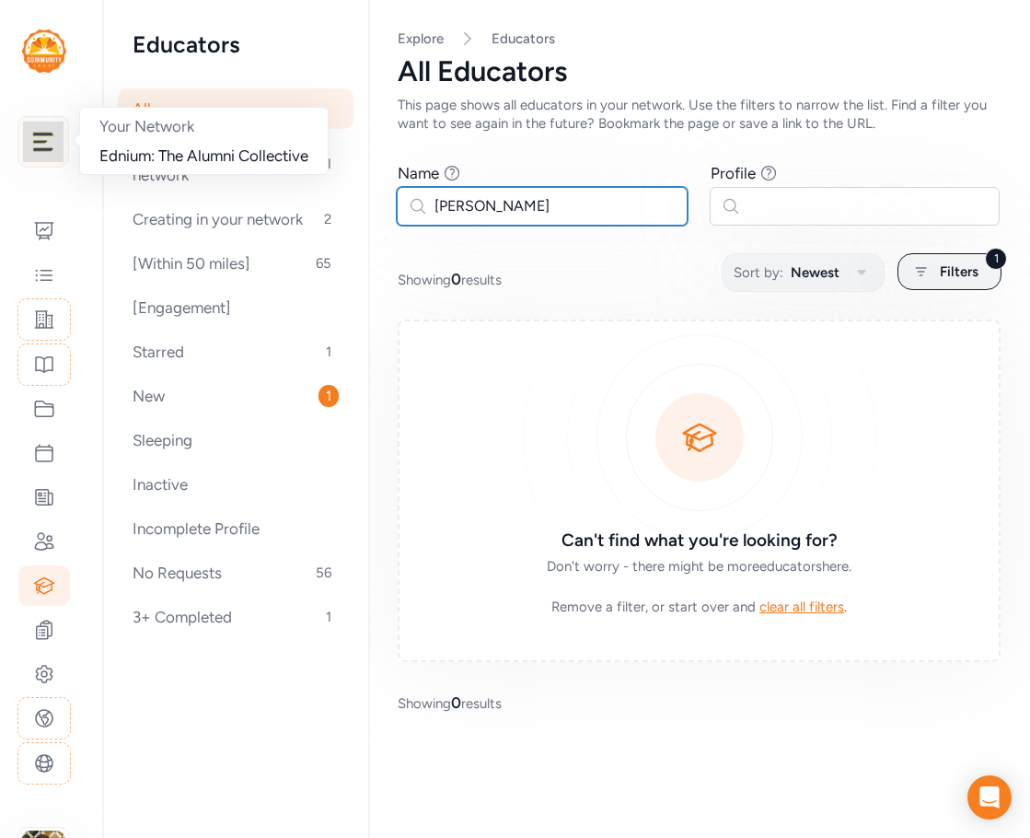
type input "kristin"
click at [46, 145] on img at bounding box center [43, 141] width 40 height 40
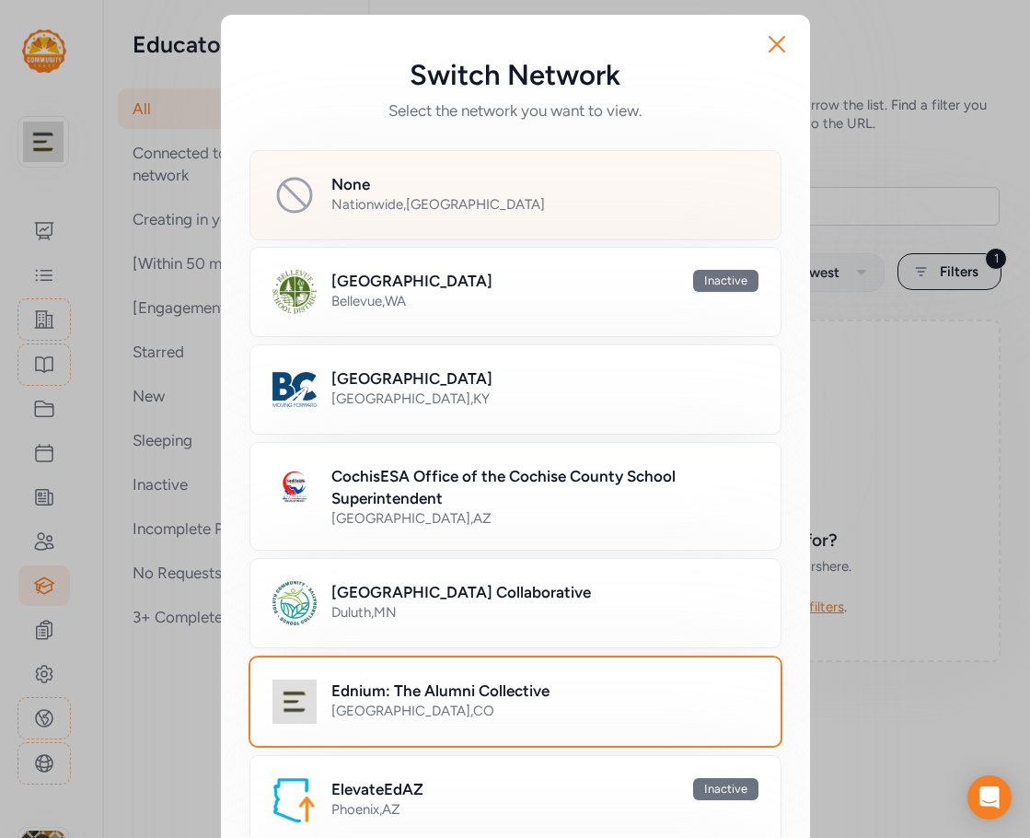
click at [452, 197] on div "Nationwide , USA" at bounding box center [544, 204] width 427 height 18
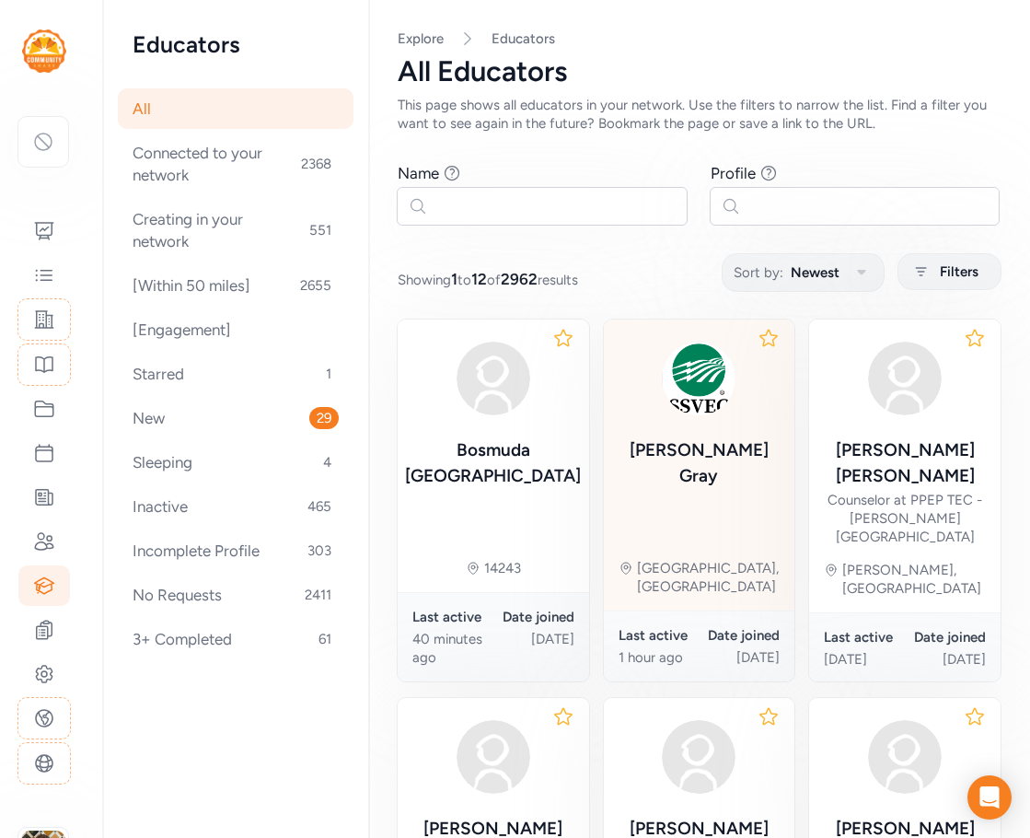
click at [687, 473] on div "Kristin Gray Sierra Vista, AZ" at bounding box center [699, 464] width 191 height 291
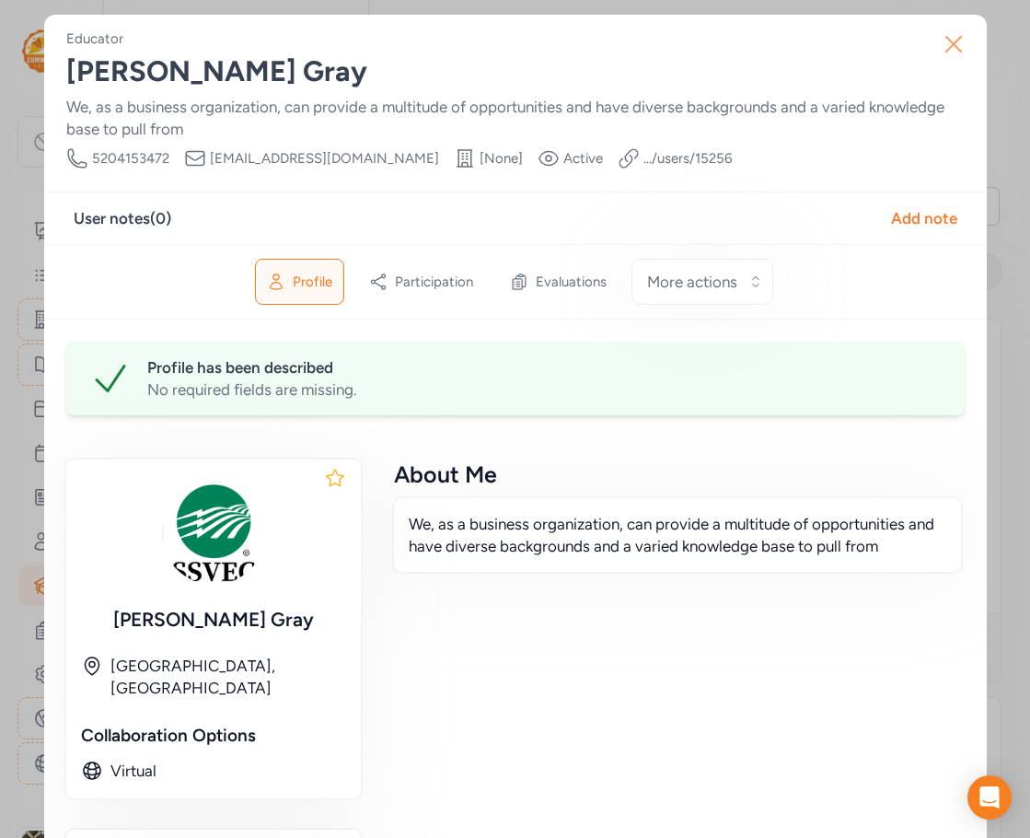
click at [950, 45] on icon "button" at bounding box center [953, 43] width 29 height 29
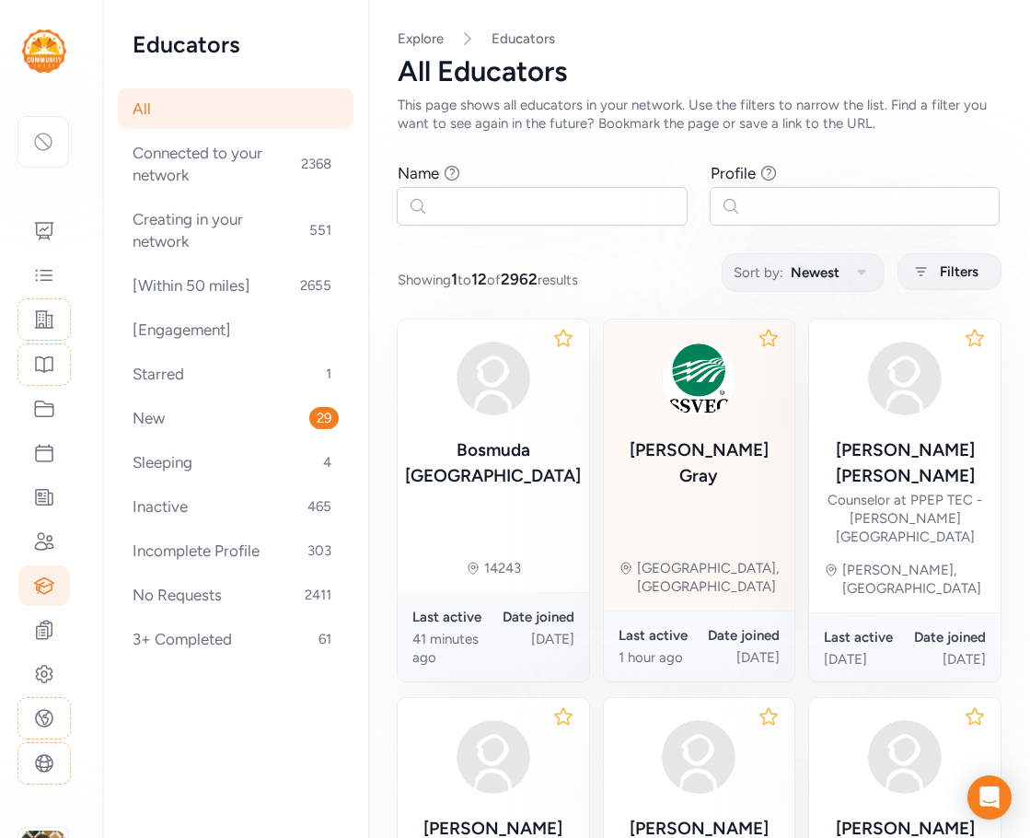
click at [673, 475] on div "Kristin Gray Sierra Vista, AZ" at bounding box center [699, 464] width 191 height 291
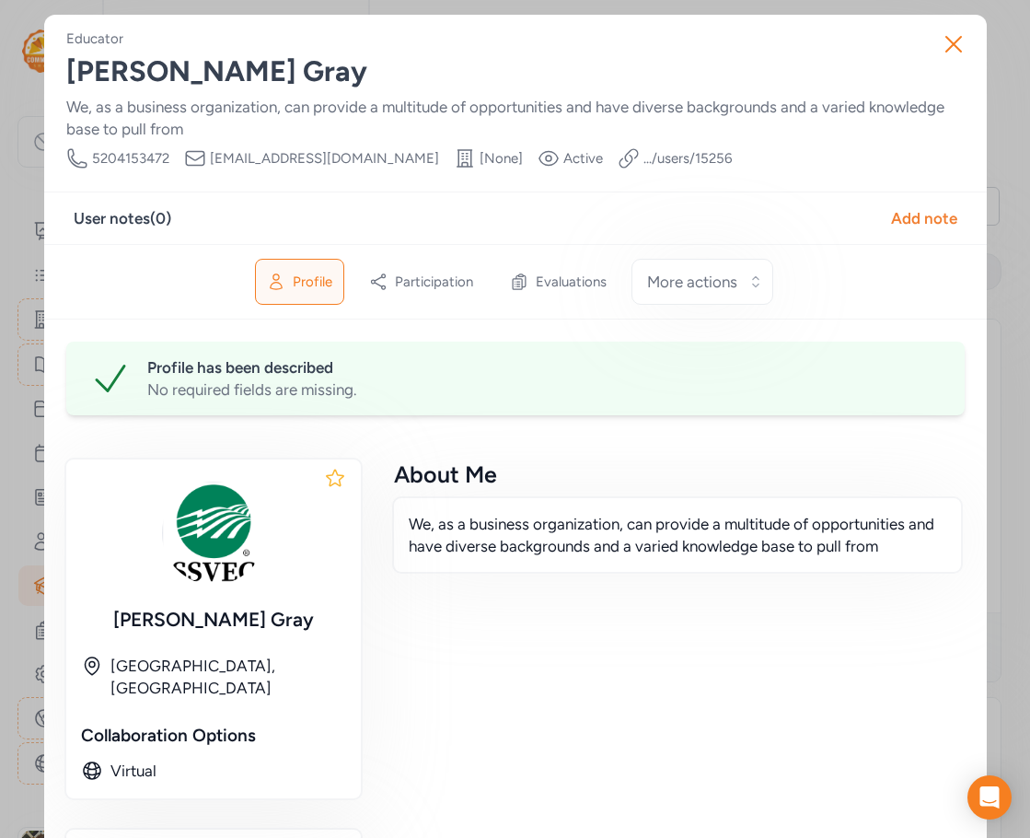
click at [643, 156] on link ".../users/ 15256" at bounding box center [687, 158] width 88 height 18
click at [643, 158] on link ".../users/ 15256" at bounding box center [687, 158] width 88 height 18
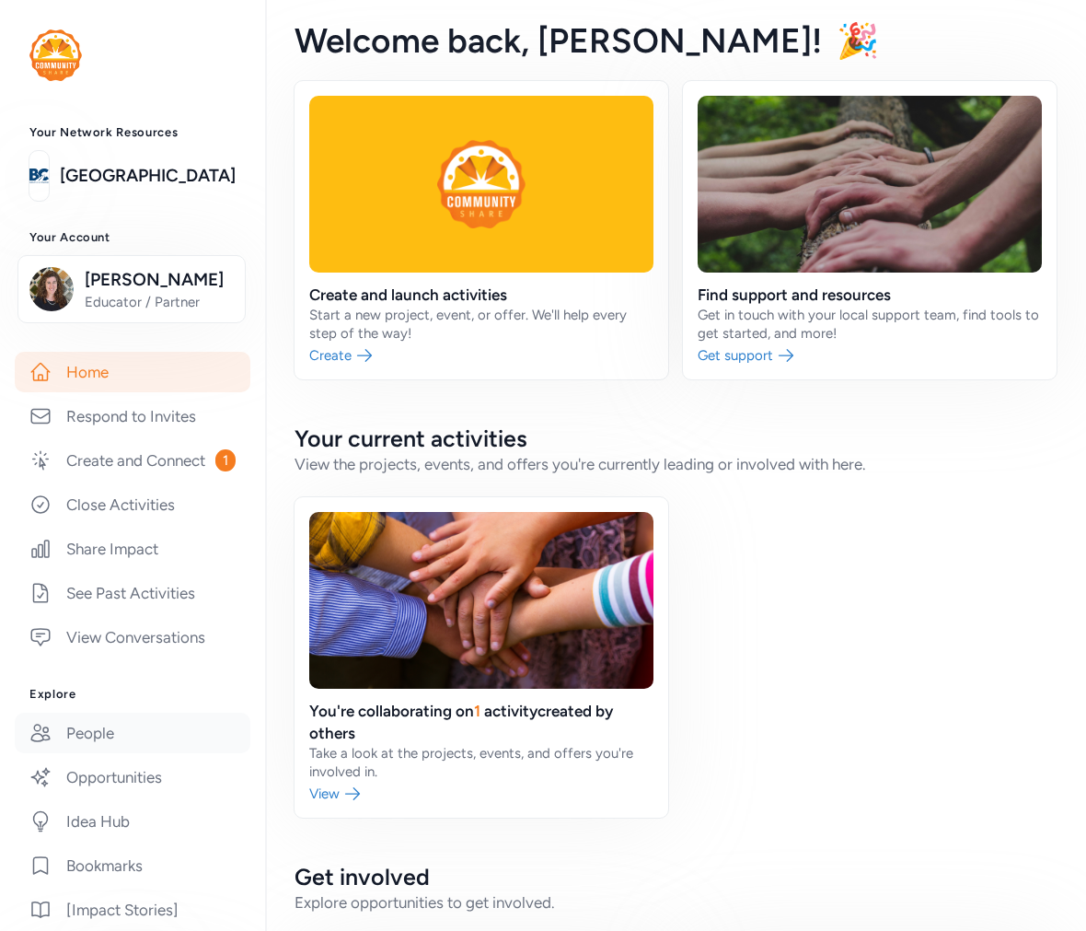
click at [98, 753] on link "People" at bounding box center [133, 732] width 236 height 40
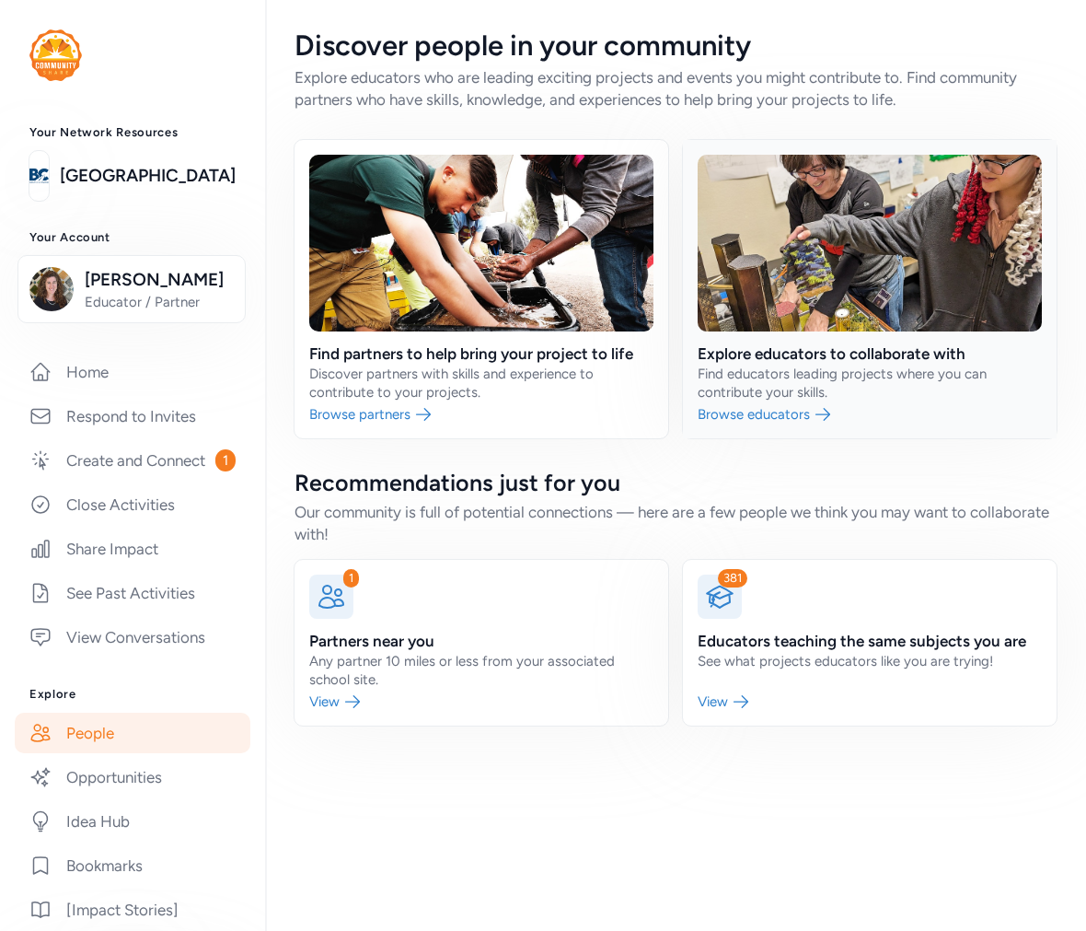
click at [887, 365] on link at bounding box center [870, 289] width 374 height 298
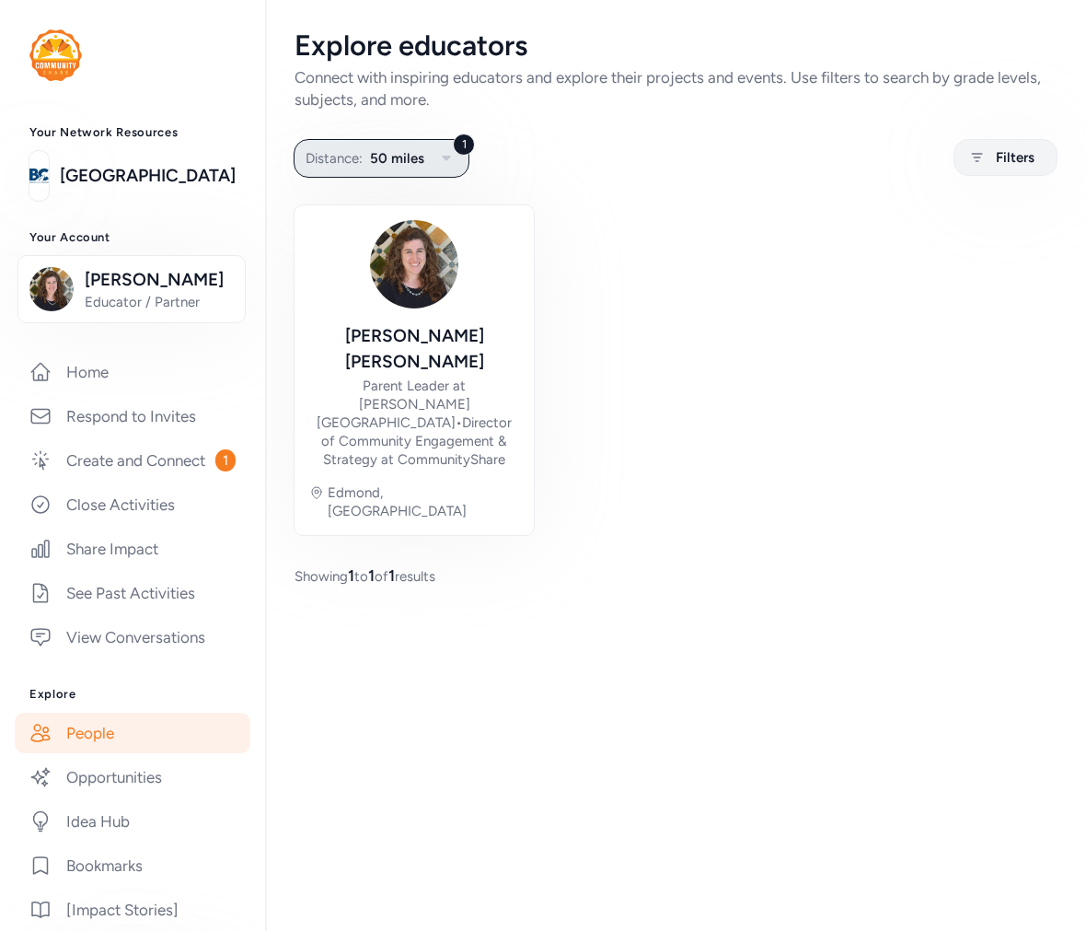
click at [381, 175] on button "1 Distance: 50 miles" at bounding box center [382, 158] width 176 height 39
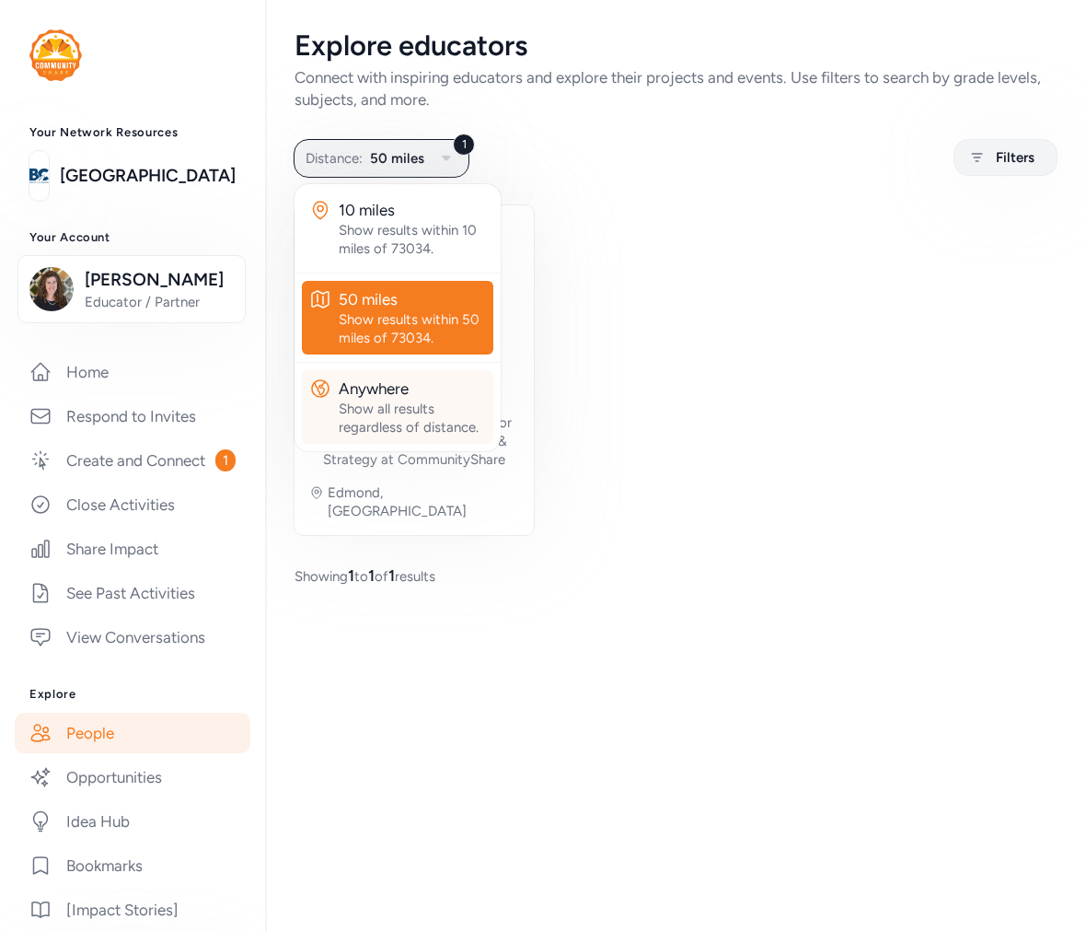
click at [387, 427] on div "Show all results regardless of distance." at bounding box center [412, 417] width 147 height 37
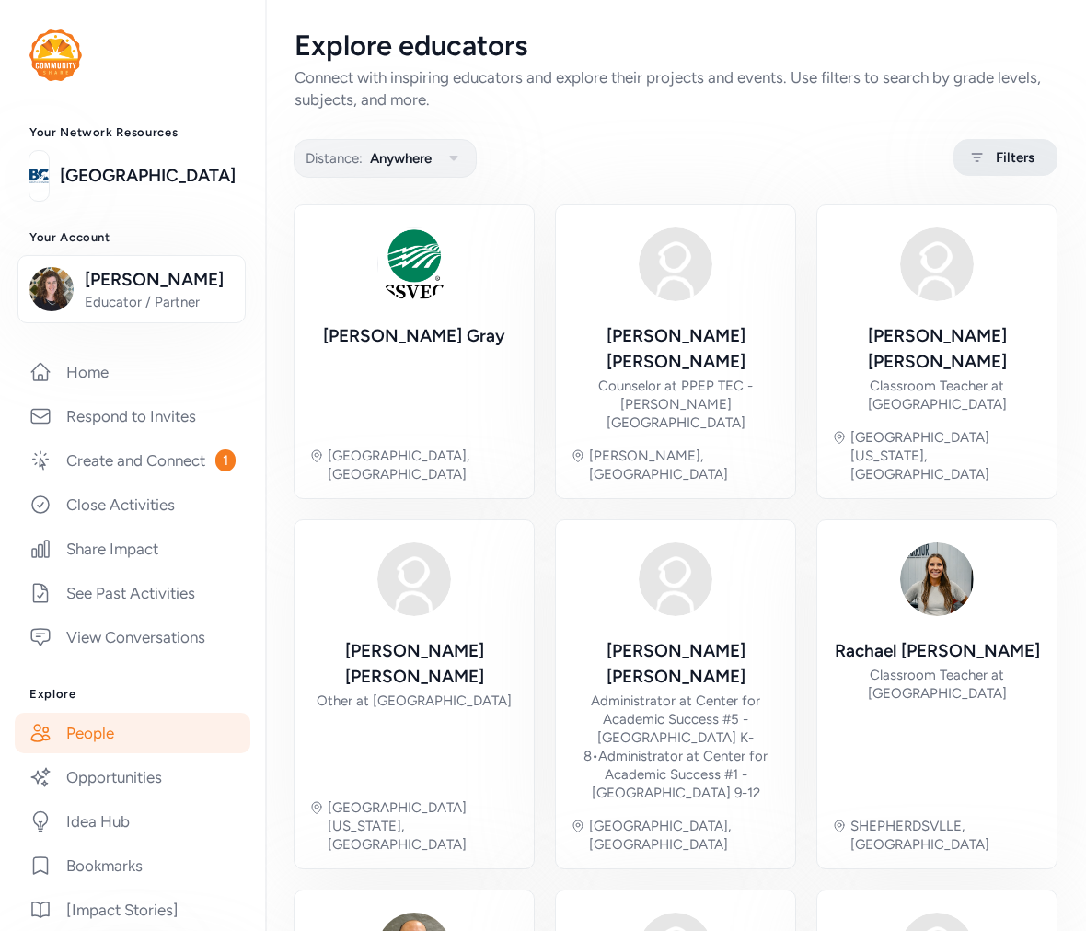
click at [978, 154] on span "Filters" at bounding box center [1015, 157] width 39 height 22
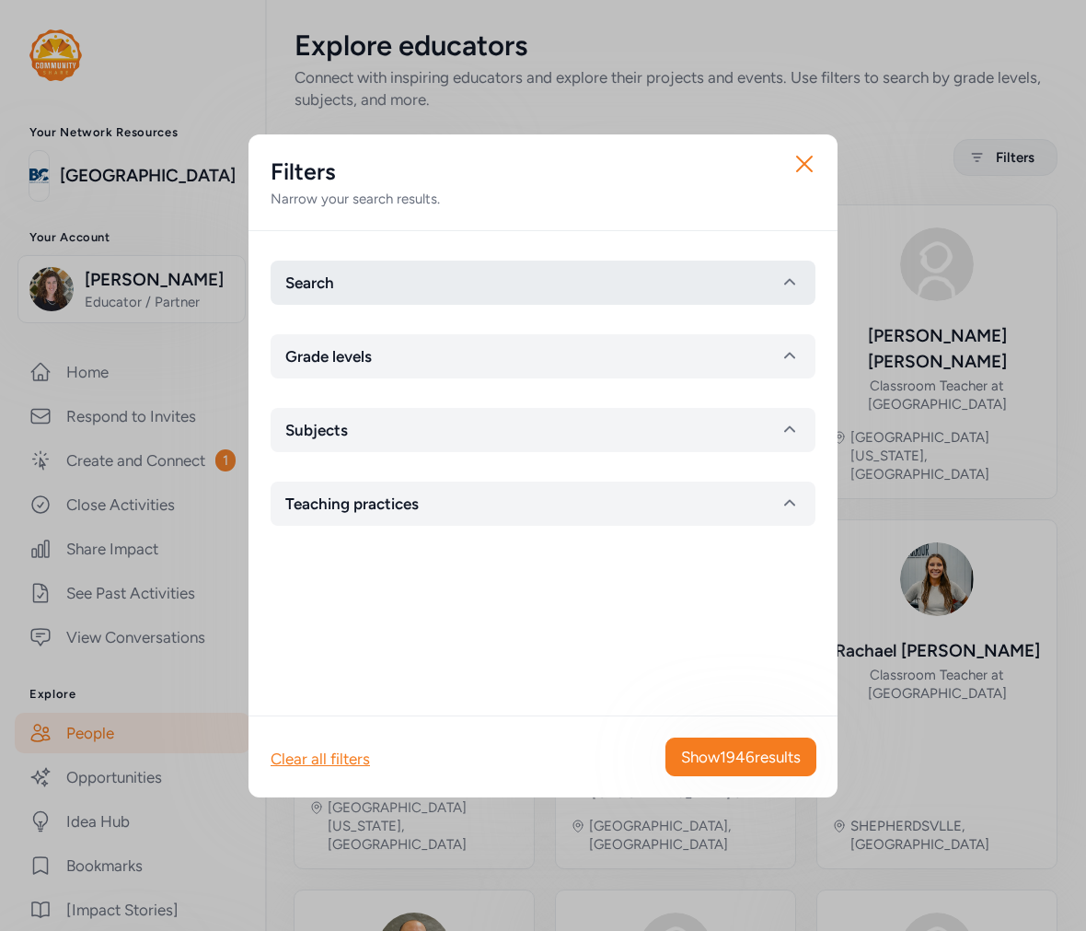
click at [376, 272] on button "Search" at bounding box center [543, 282] width 545 height 44
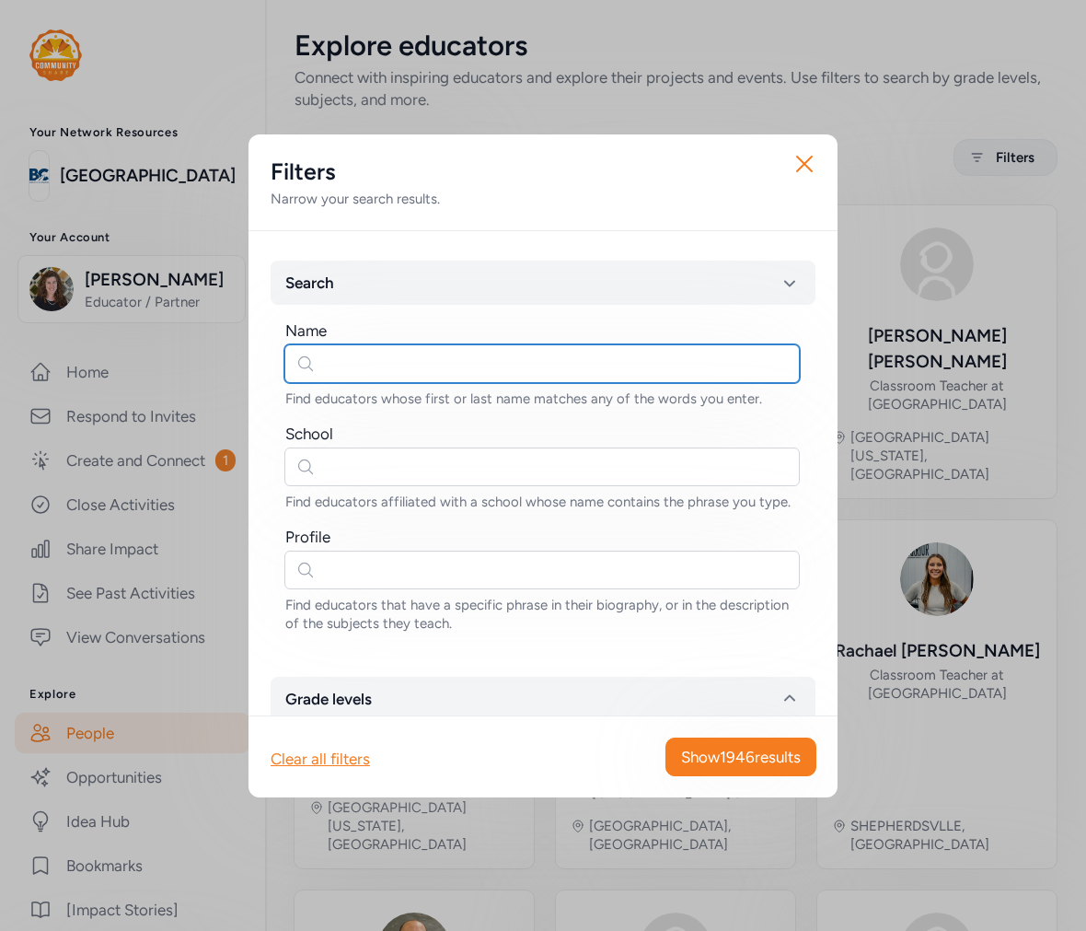
click at [341, 362] on input "text" at bounding box center [541, 363] width 515 height 39
type input "[PERSON_NAME]"
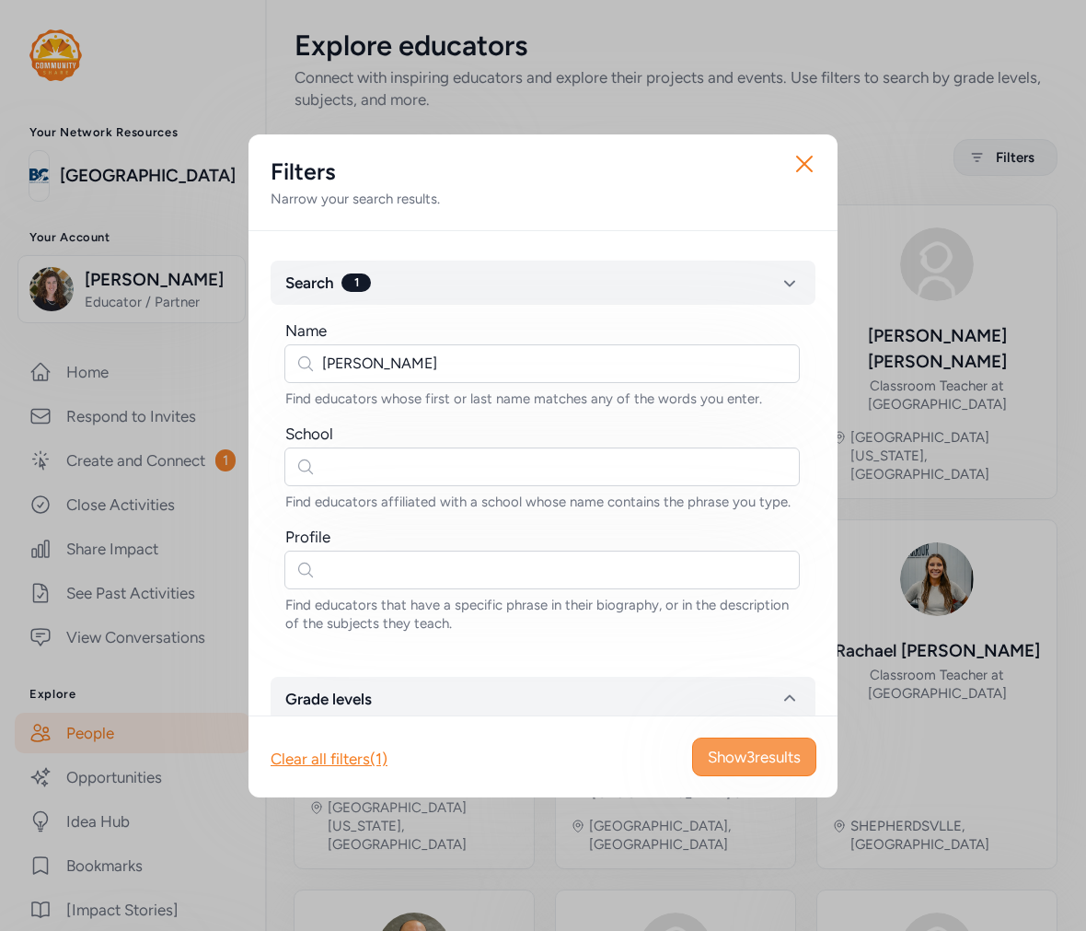
click at [760, 770] on button "Show 3 results" at bounding box center [754, 756] width 124 height 39
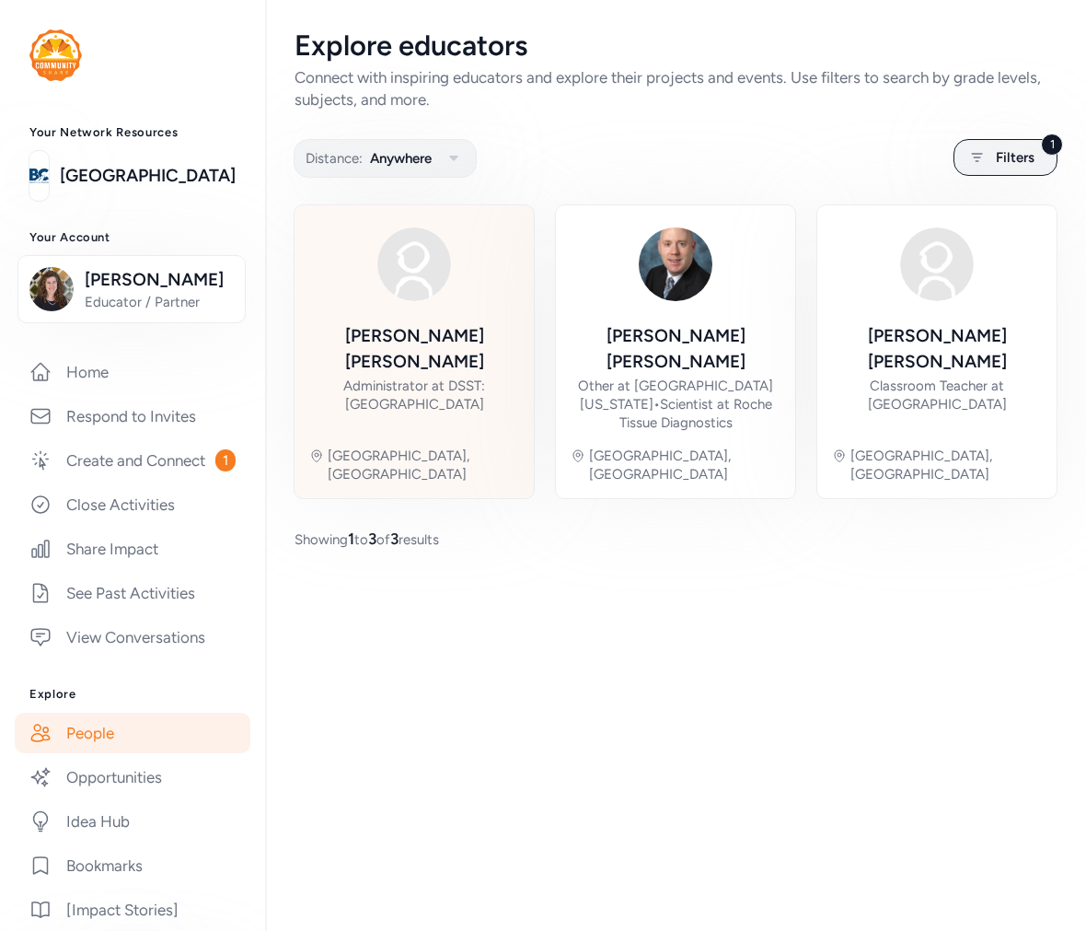
click at [492, 324] on div "[PERSON_NAME] Administrator at DSST: [GEOGRAPHIC_DATA]" at bounding box center [414, 377] width 210 height 109
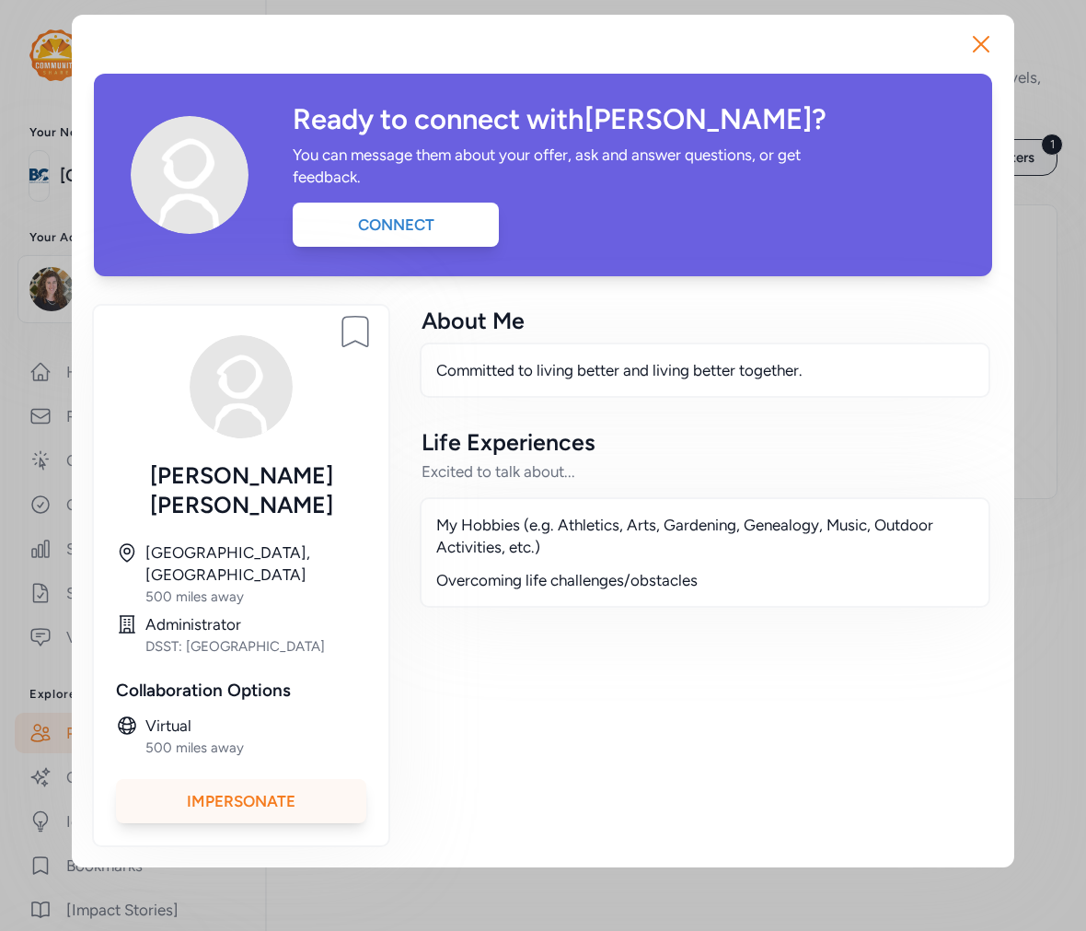
click at [319, 779] on div "Impersonate" at bounding box center [241, 801] width 250 height 44
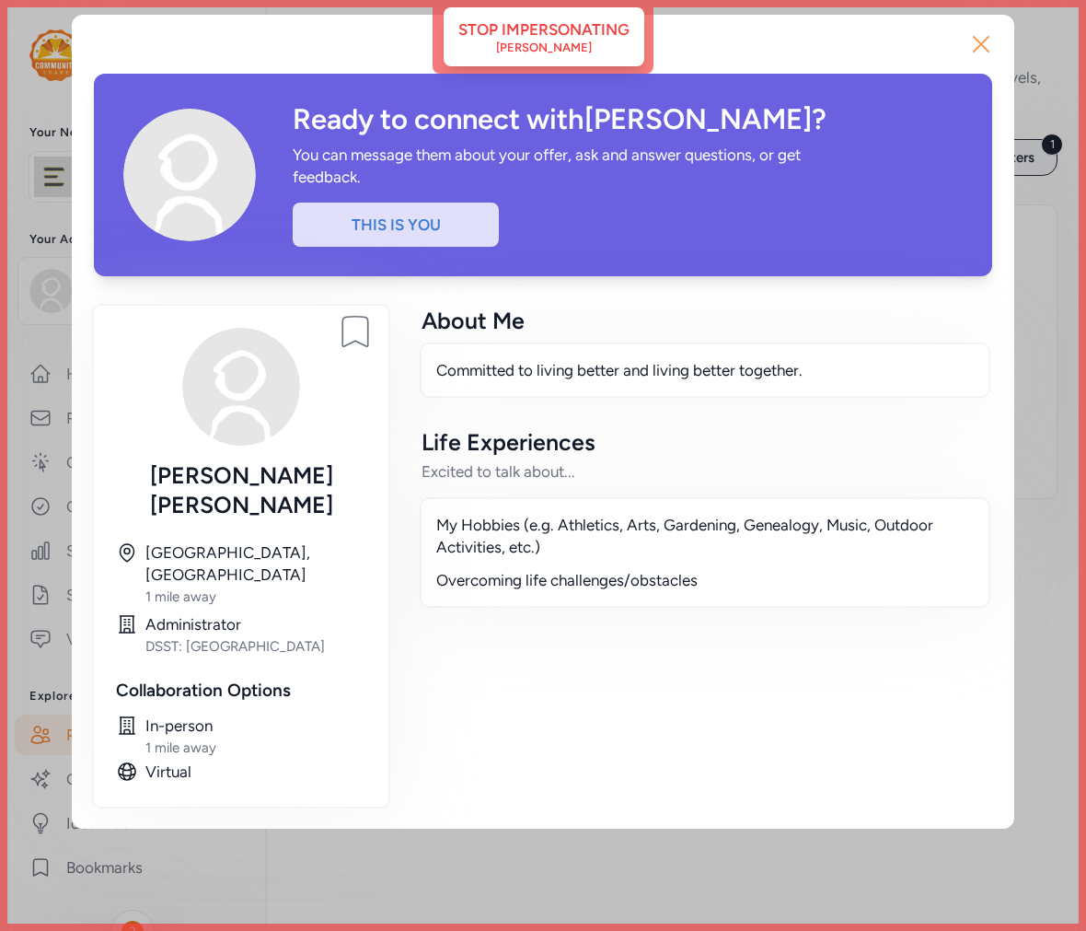
click at [978, 40] on icon "button" at bounding box center [980, 43] width 29 height 29
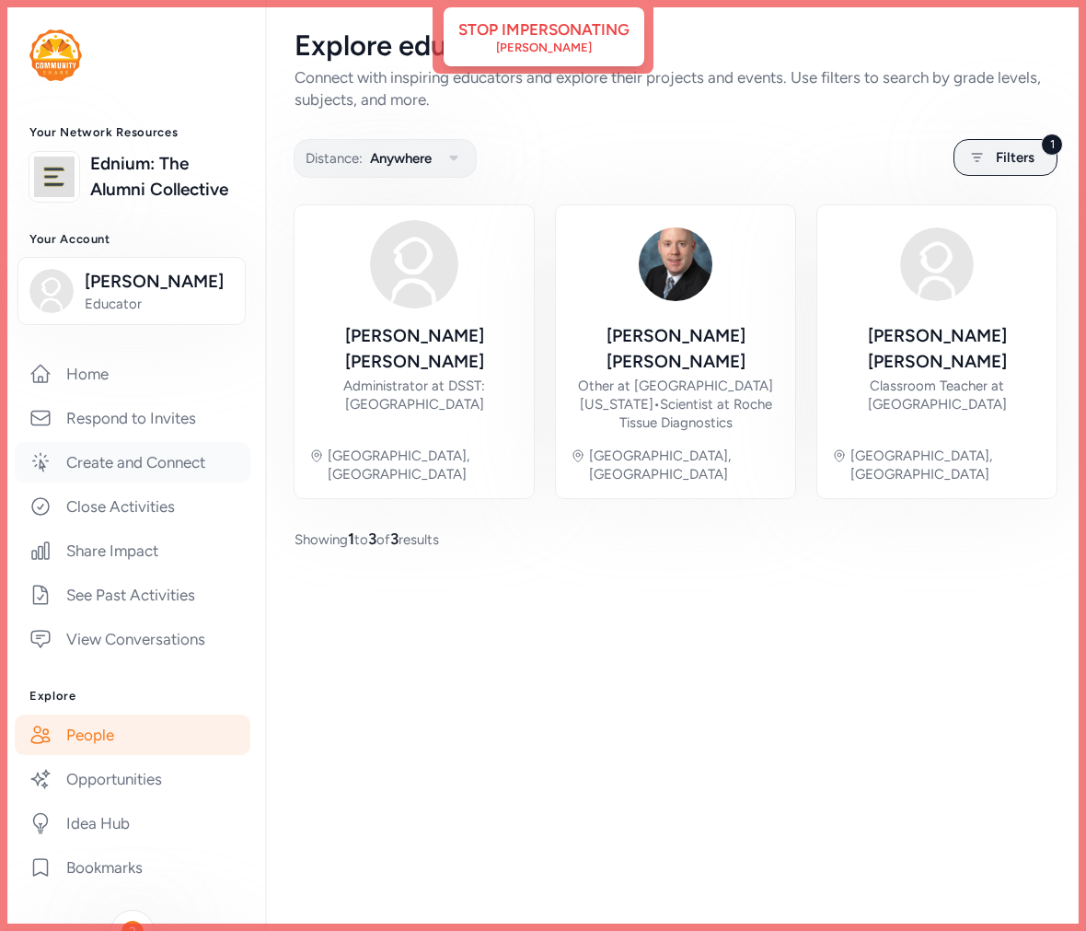
click at [138, 482] on link "Create and Connect" at bounding box center [133, 462] width 236 height 40
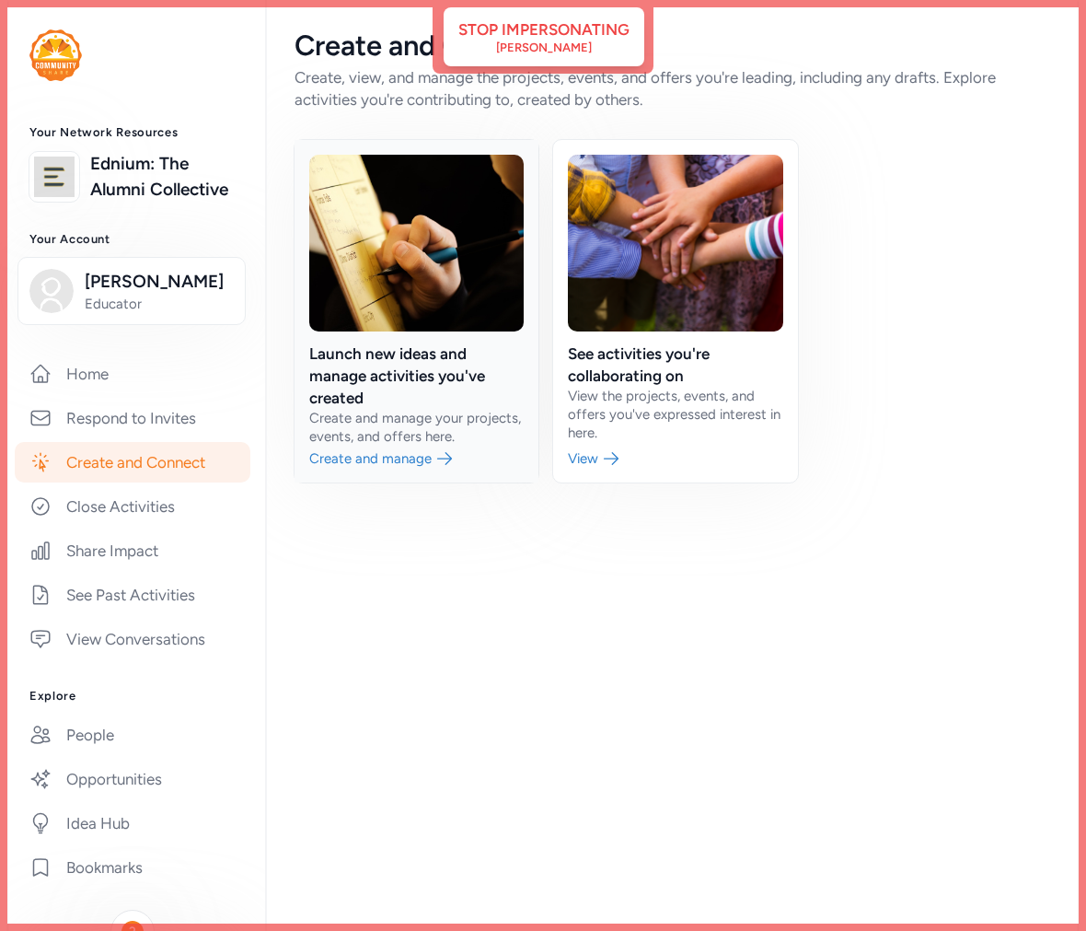
click at [447, 364] on link at bounding box center [417, 311] width 244 height 342
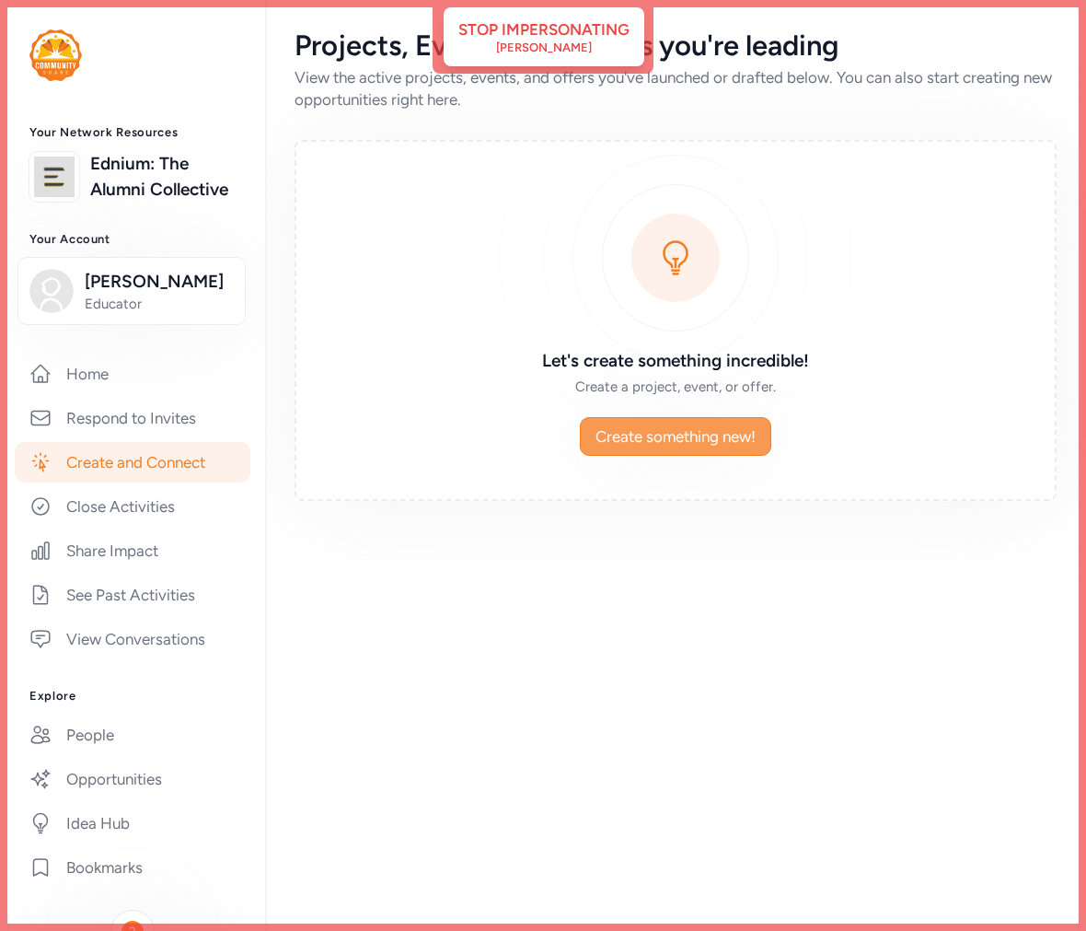
click at [674, 436] on span "Create something new!" at bounding box center [676, 436] width 160 height 22
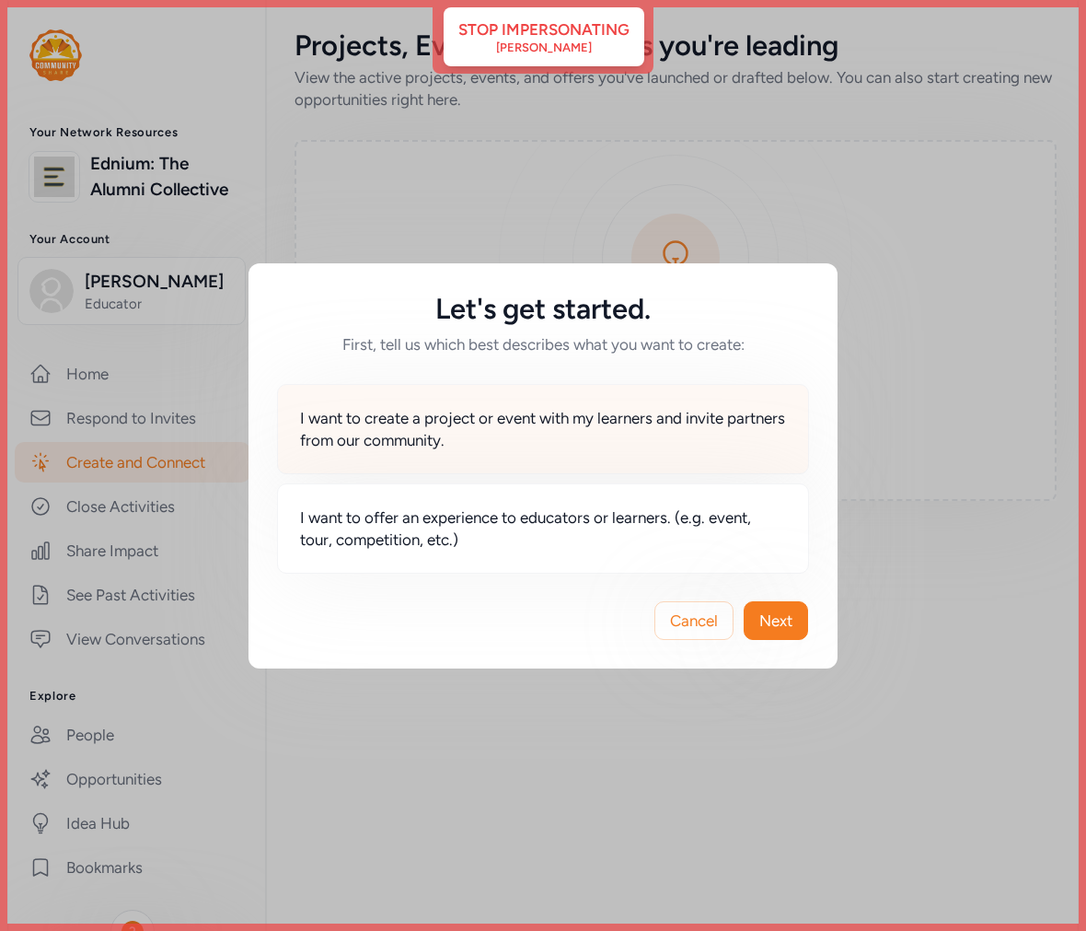
click at [490, 434] on span "I want to create a project or event with my learners and invite partners from o…" at bounding box center [543, 429] width 486 height 44
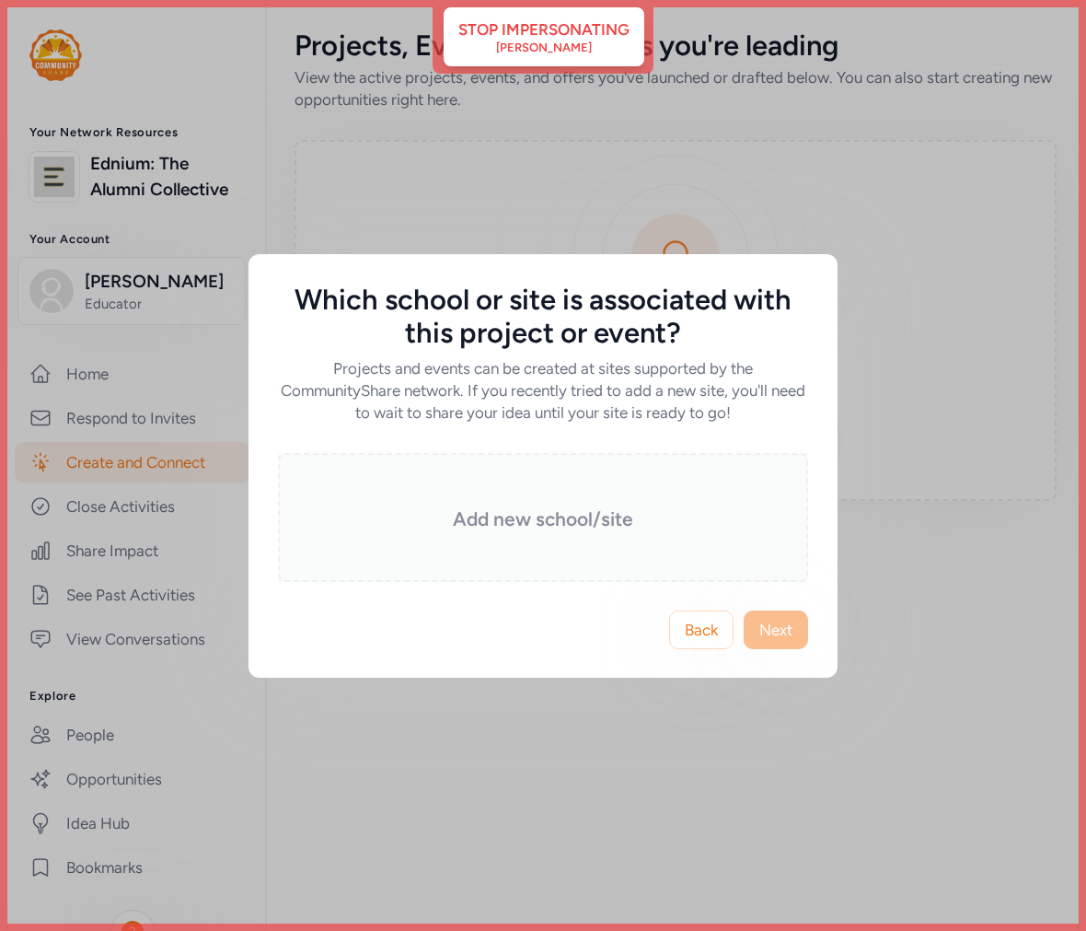
click at [490, 520] on h3 "Add new school/site" at bounding box center [543, 519] width 438 height 26
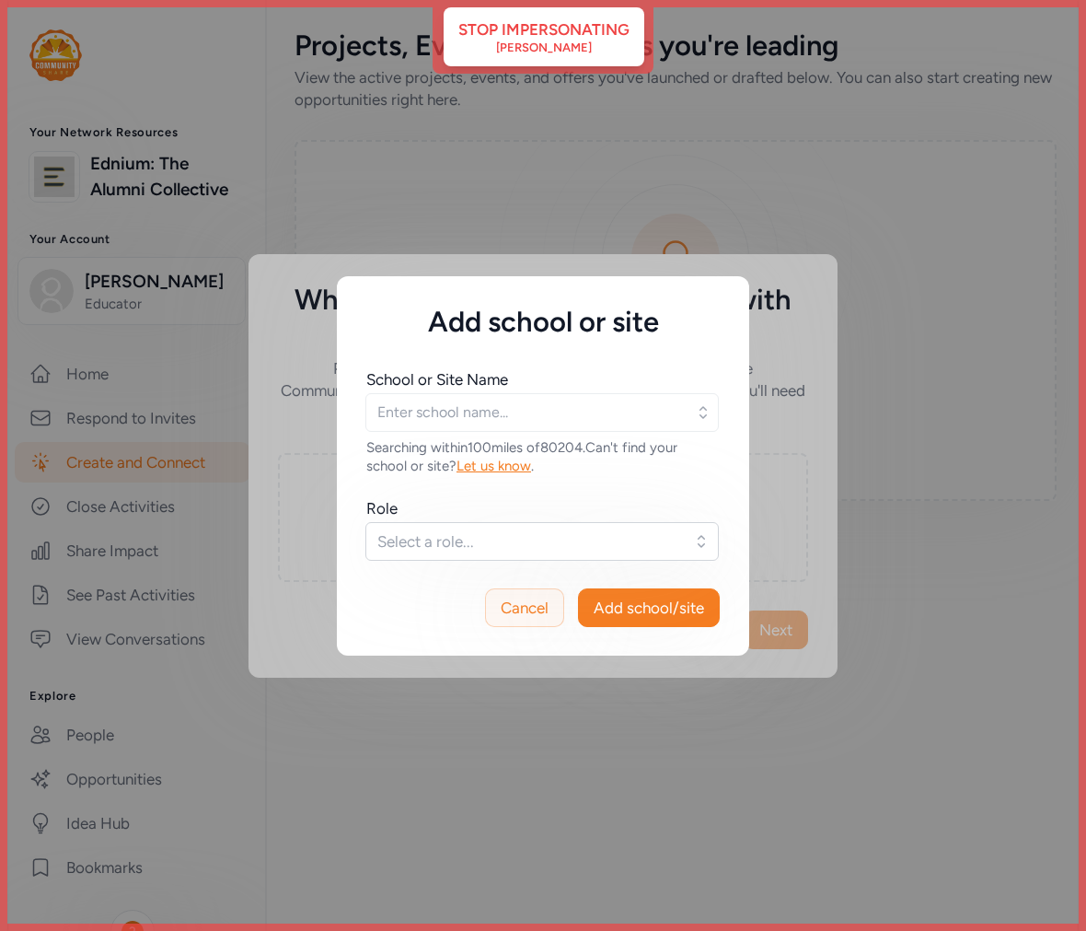
click at [522, 602] on span "Cancel" at bounding box center [525, 607] width 48 height 22
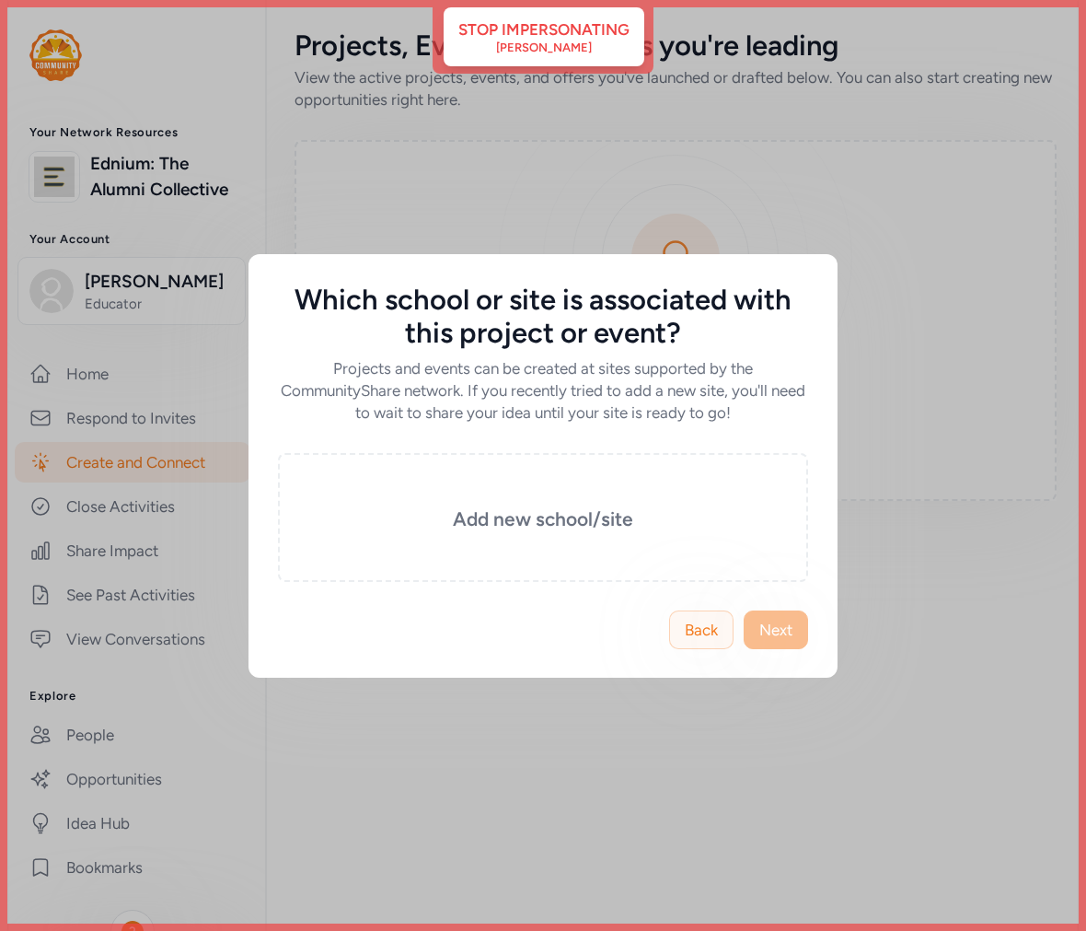
click at [694, 640] on button "Back" at bounding box center [701, 629] width 64 height 39
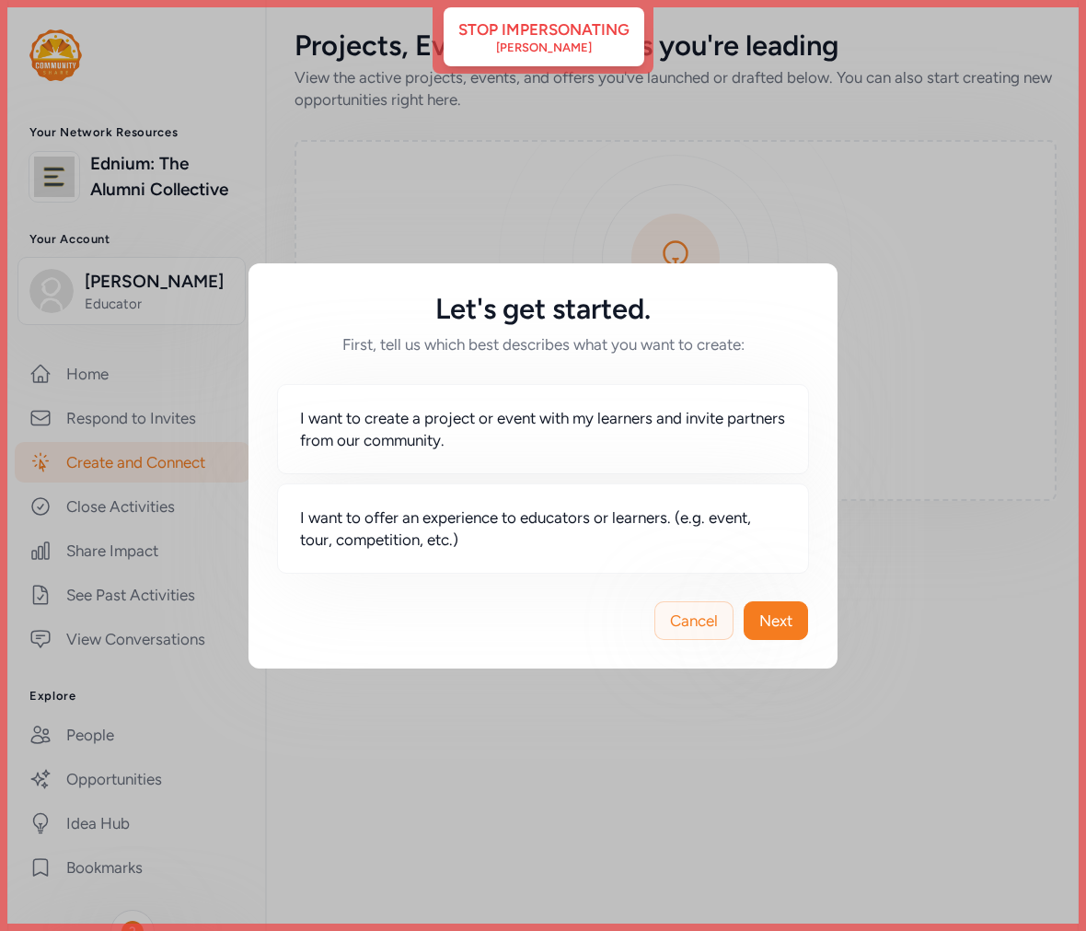
click at [694, 628] on span "Cancel" at bounding box center [694, 620] width 48 height 22
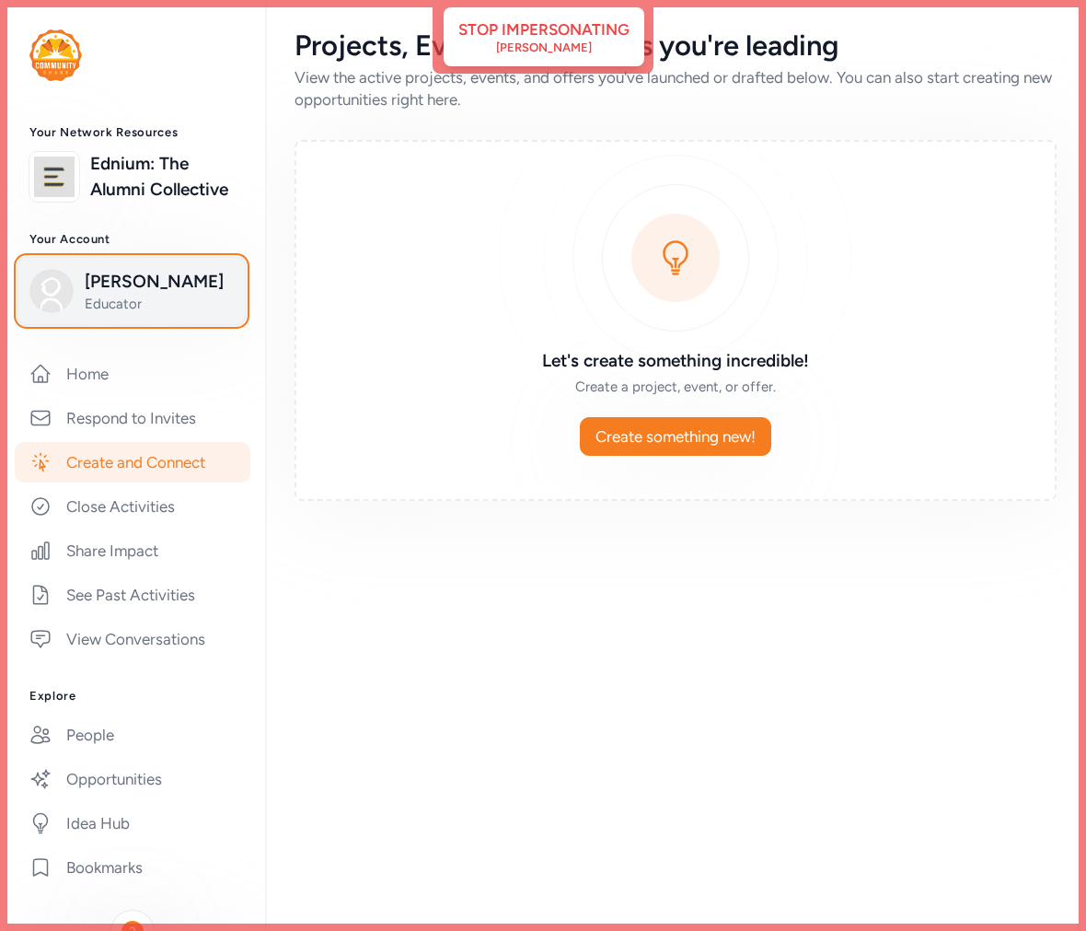
click at [104, 313] on span "Educator" at bounding box center [159, 304] width 149 height 18
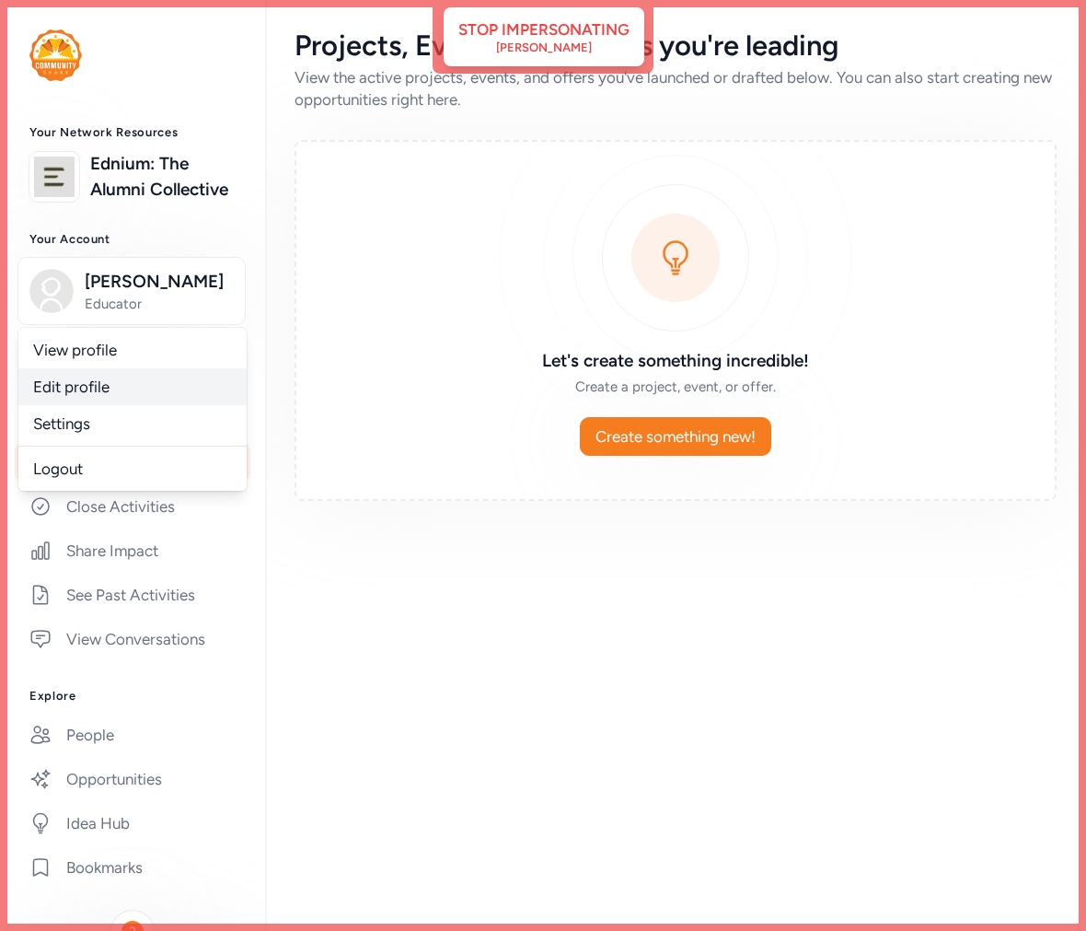
click at [63, 405] on link "Edit profile" at bounding box center [132, 386] width 228 height 37
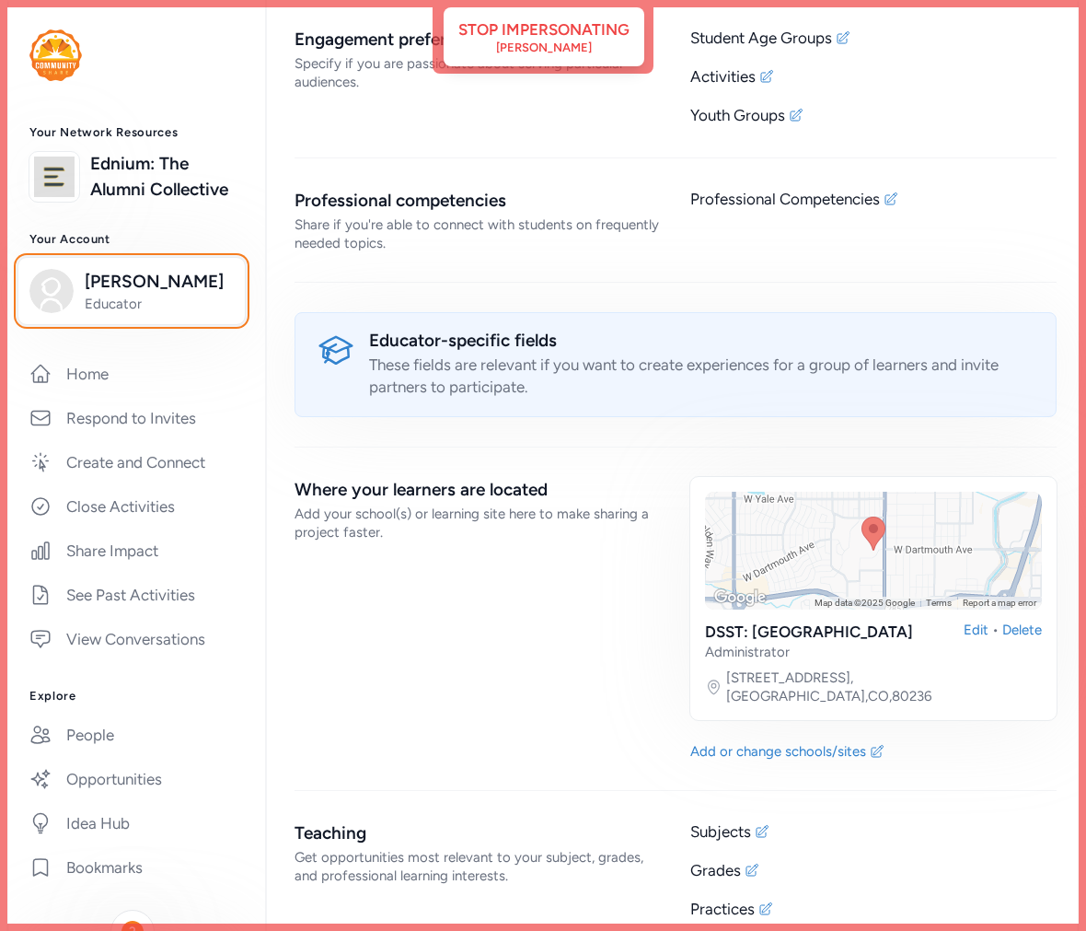
scroll to position [1722, 0]
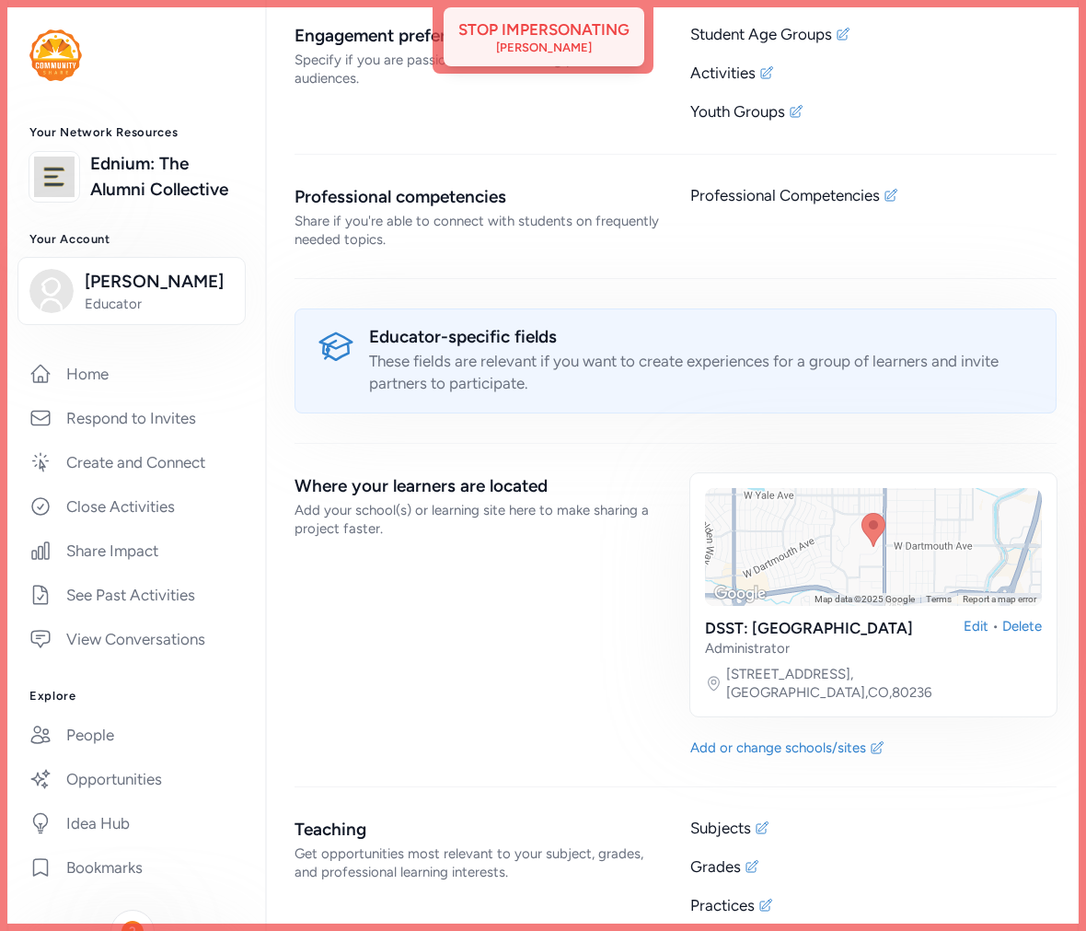
click at [562, 53] on div "[PERSON_NAME]" at bounding box center [544, 47] width 96 height 15
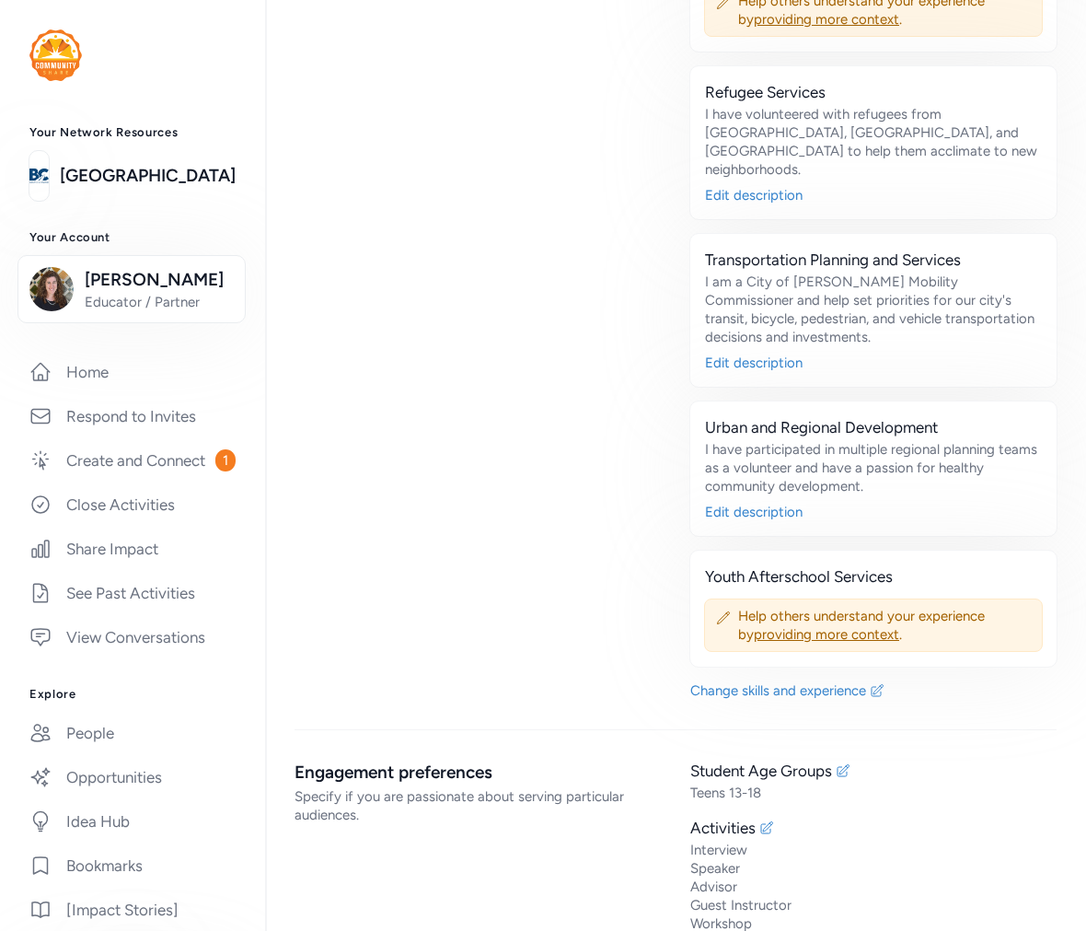
scroll to position [5116, 0]
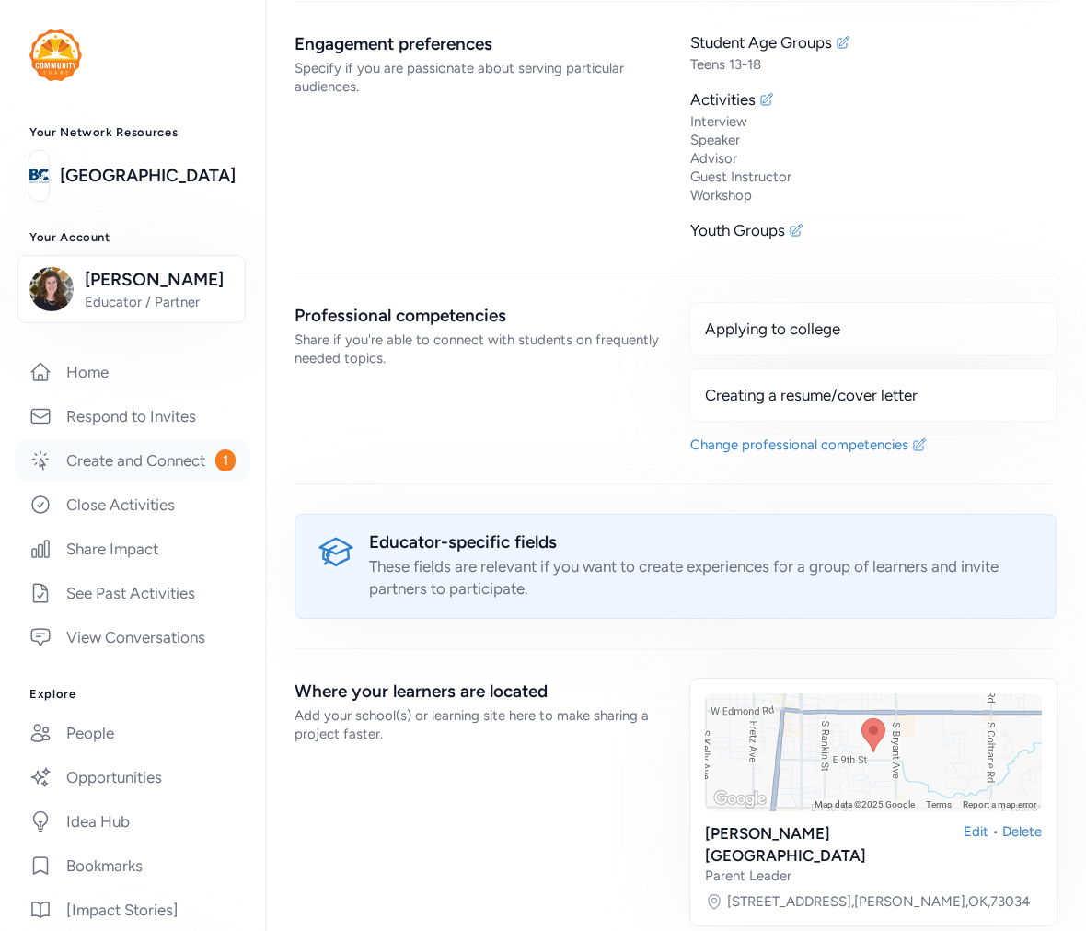
click at [106, 480] on link "Create and Connect 1" at bounding box center [133, 460] width 236 height 40
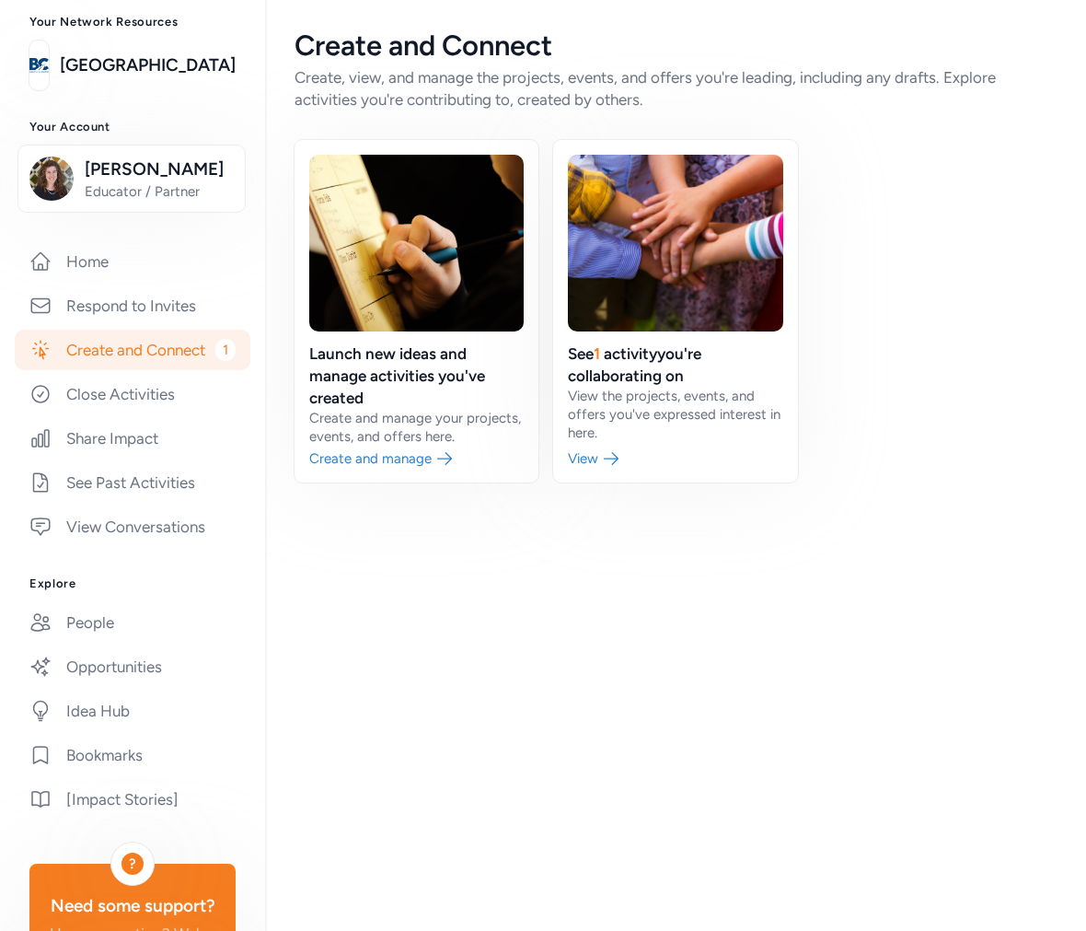
scroll to position [204, 0]
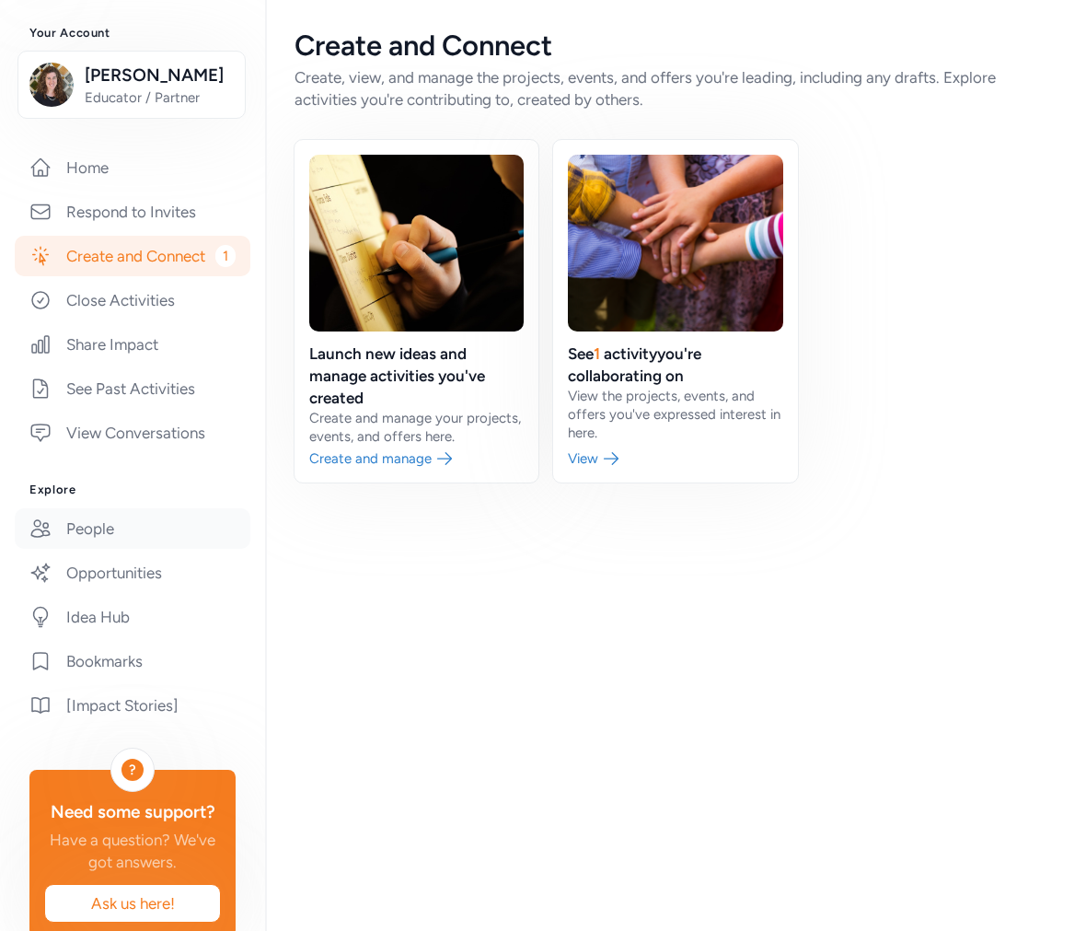
click at [97, 549] on link "People" at bounding box center [133, 528] width 236 height 40
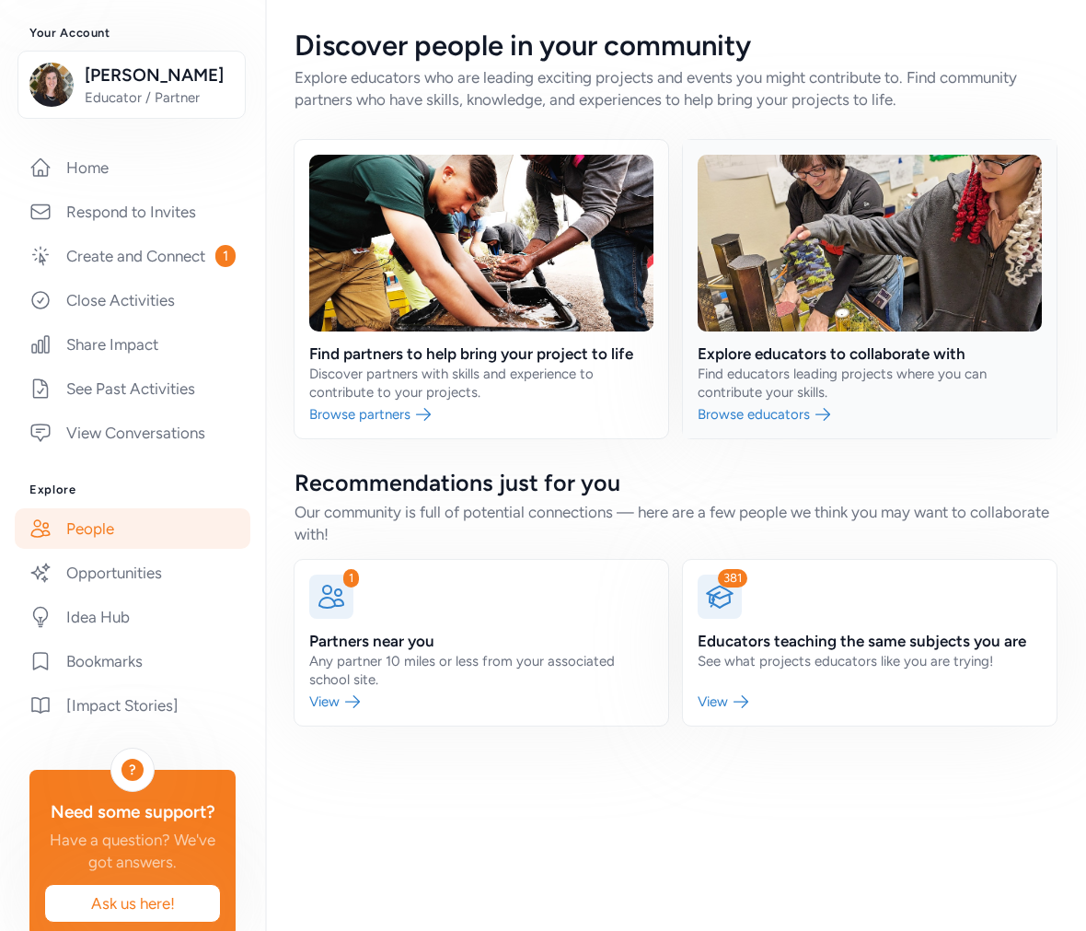
click at [779, 375] on link at bounding box center [870, 289] width 374 height 298
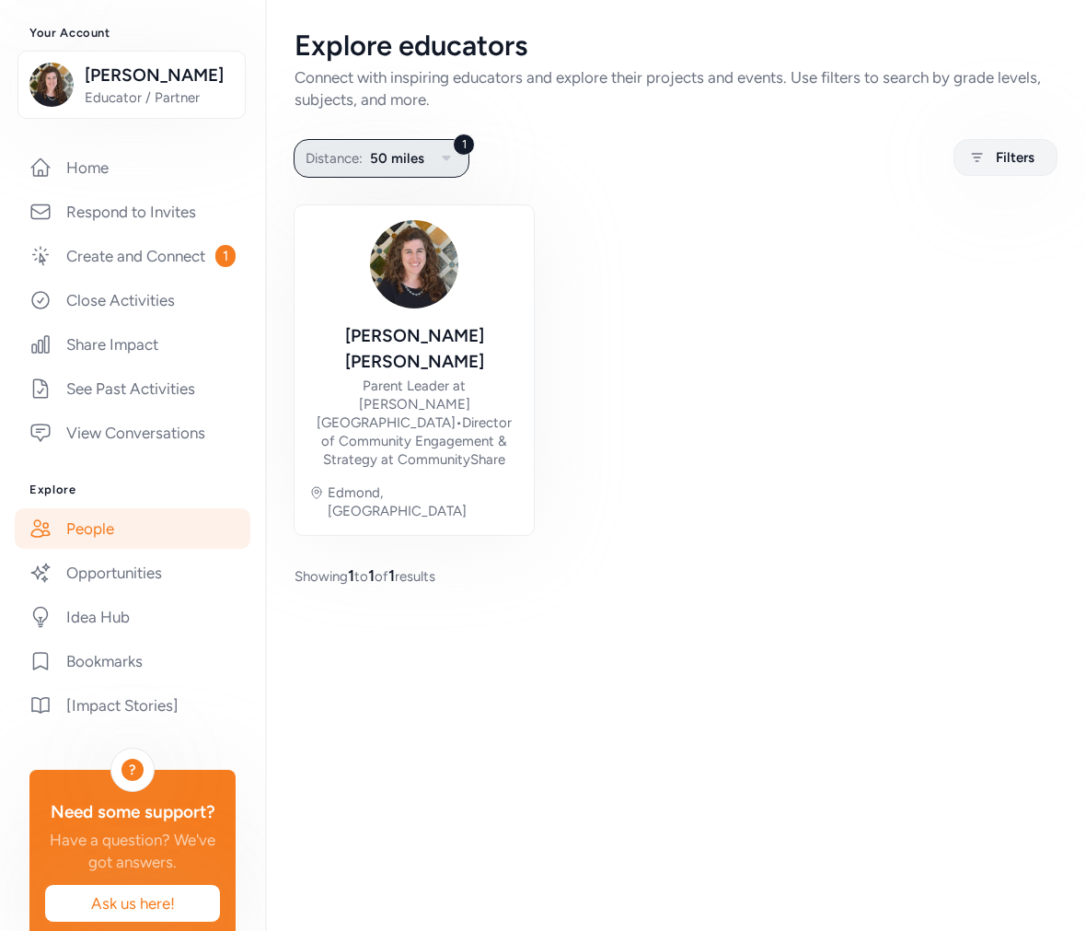
click at [391, 160] on span "50 miles" at bounding box center [397, 158] width 54 height 22
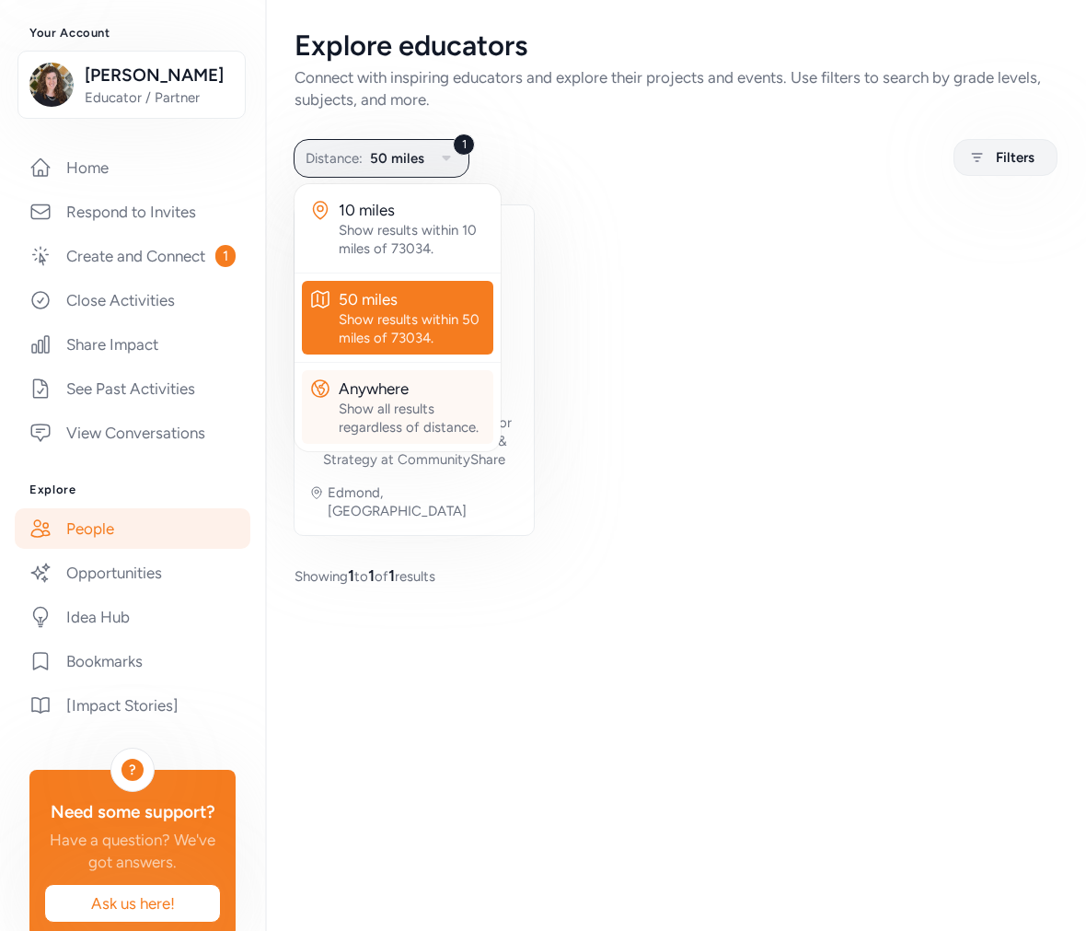
click at [392, 403] on div "Show all results regardless of distance." at bounding box center [412, 417] width 147 height 37
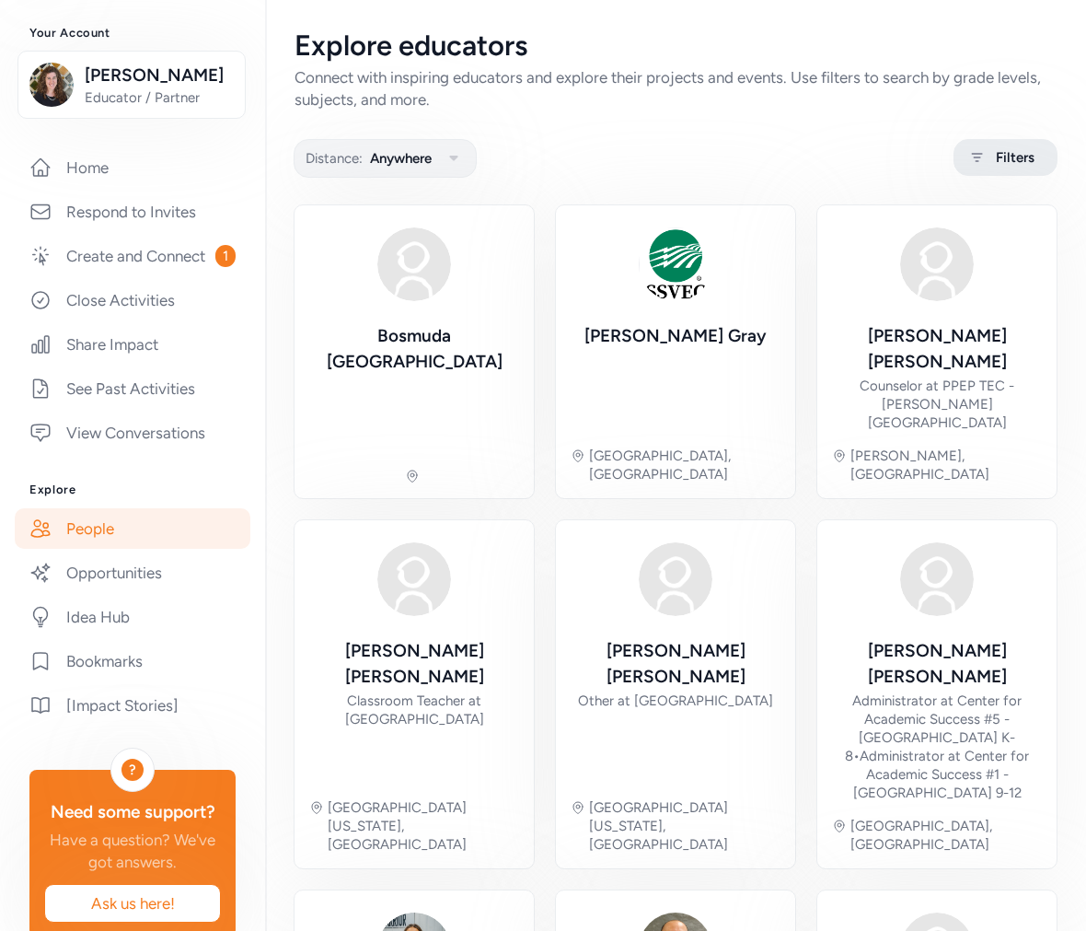
click at [978, 171] on div "Filters" at bounding box center [1006, 157] width 104 height 37
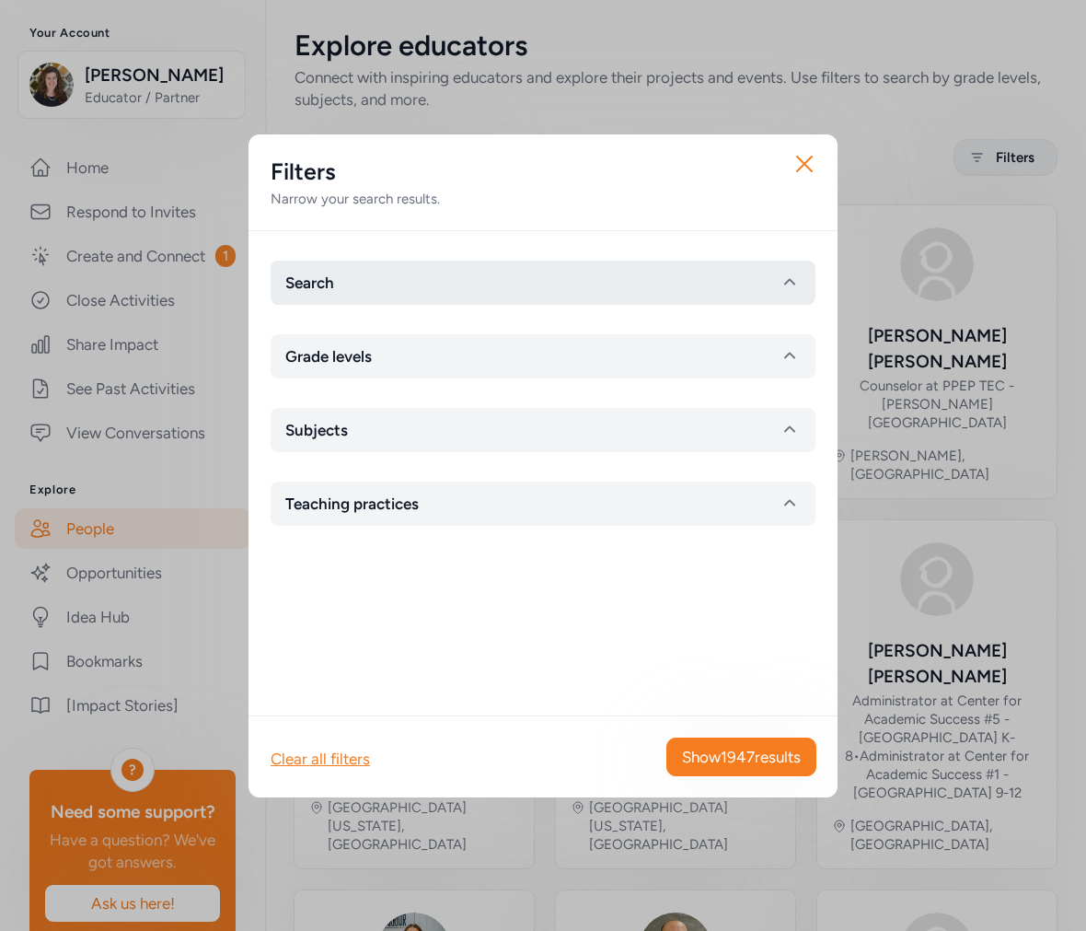
click at [457, 273] on button "Search" at bounding box center [543, 282] width 545 height 44
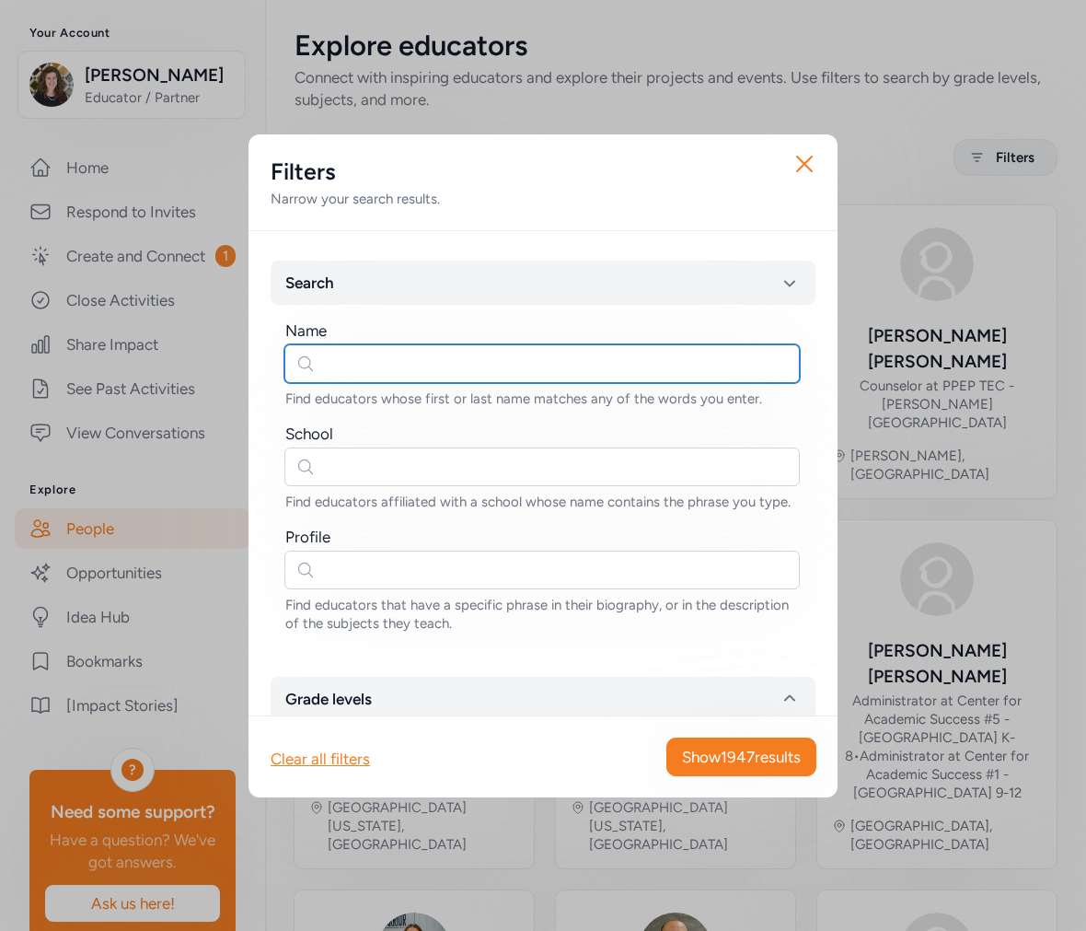
click at [373, 381] on input "text" at bounding box center [541, 363] width 515 height 39
type input "[PERSON_NAME]"
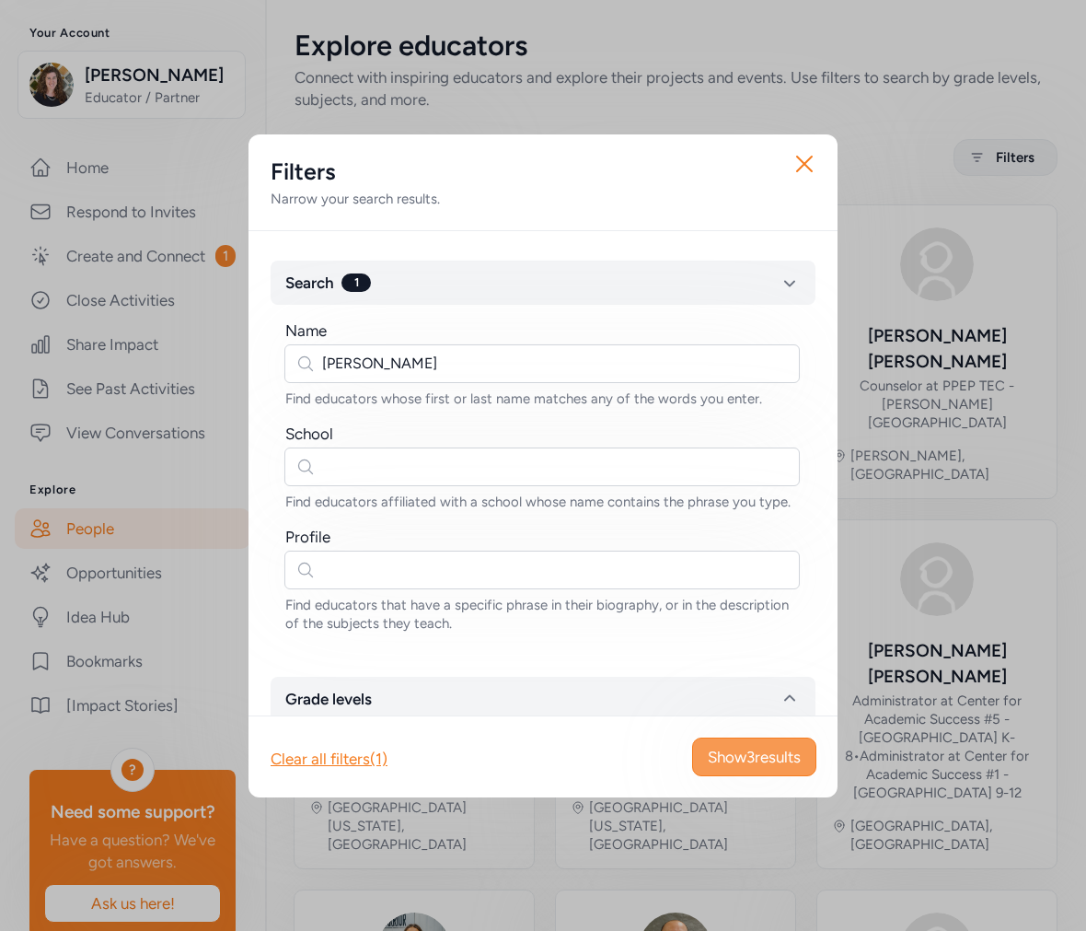
click at [729, 759] on span "Show 3 results" at bounding box center [754, 757] width 93 height 22
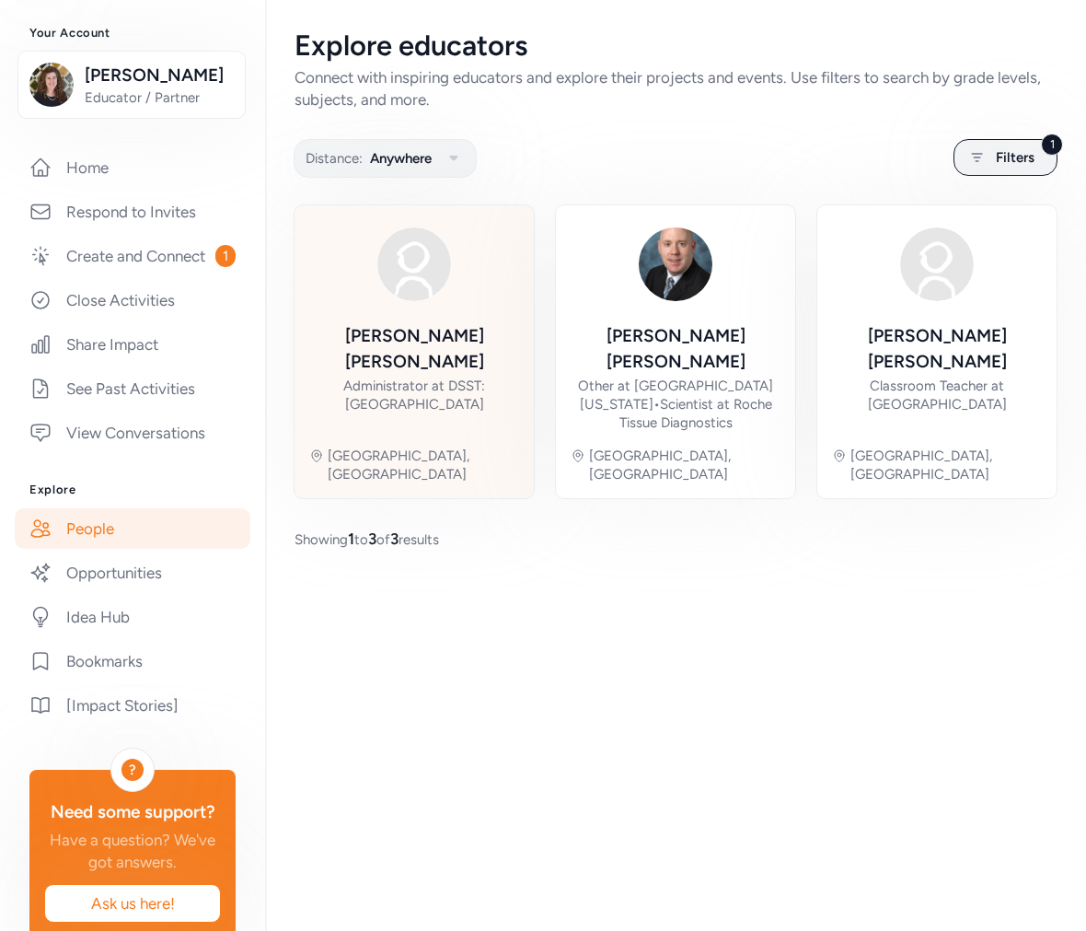
click at [437, 376] on div "Administrator at DSST: [GEOGRAPHIC_DATA]" at bounding box center [414, 394] width 210 height 37
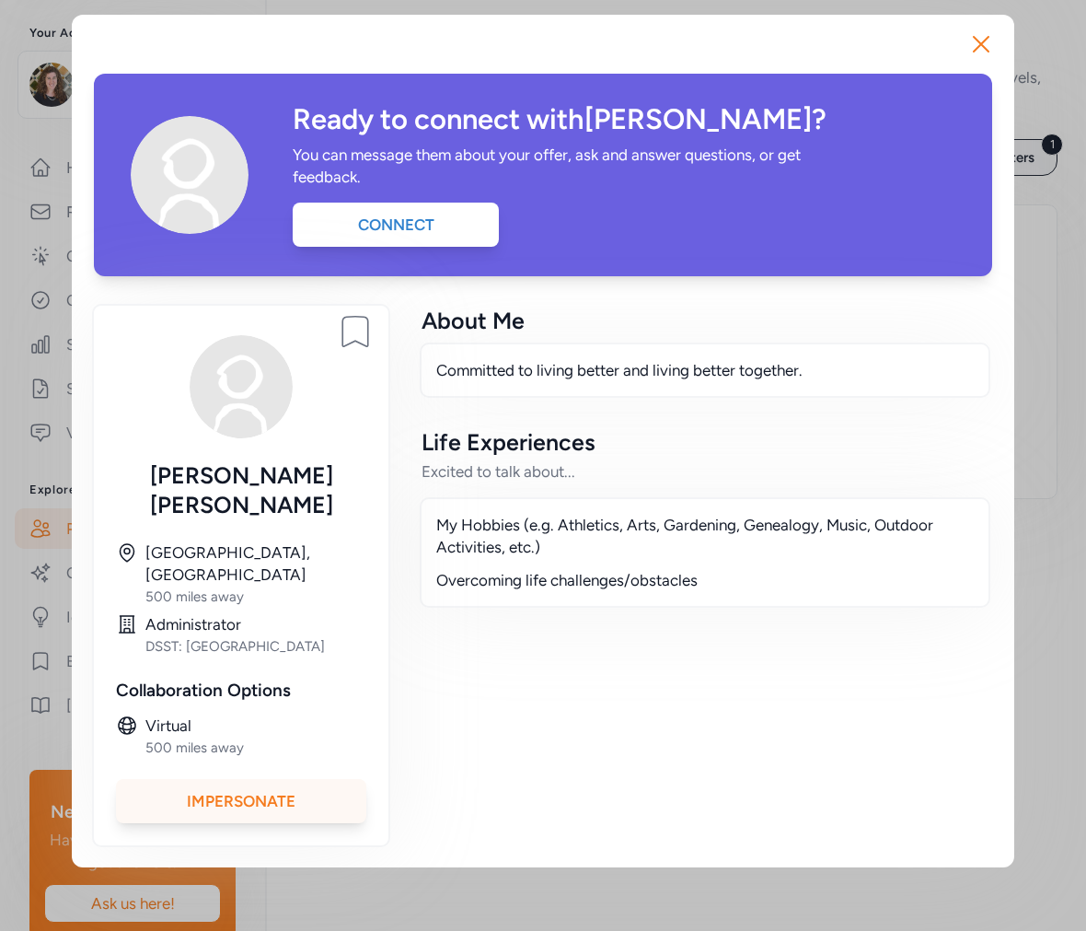
click at [298, 779] on div "Impersonate" at bounding box center [241, 801] width 250 height 44
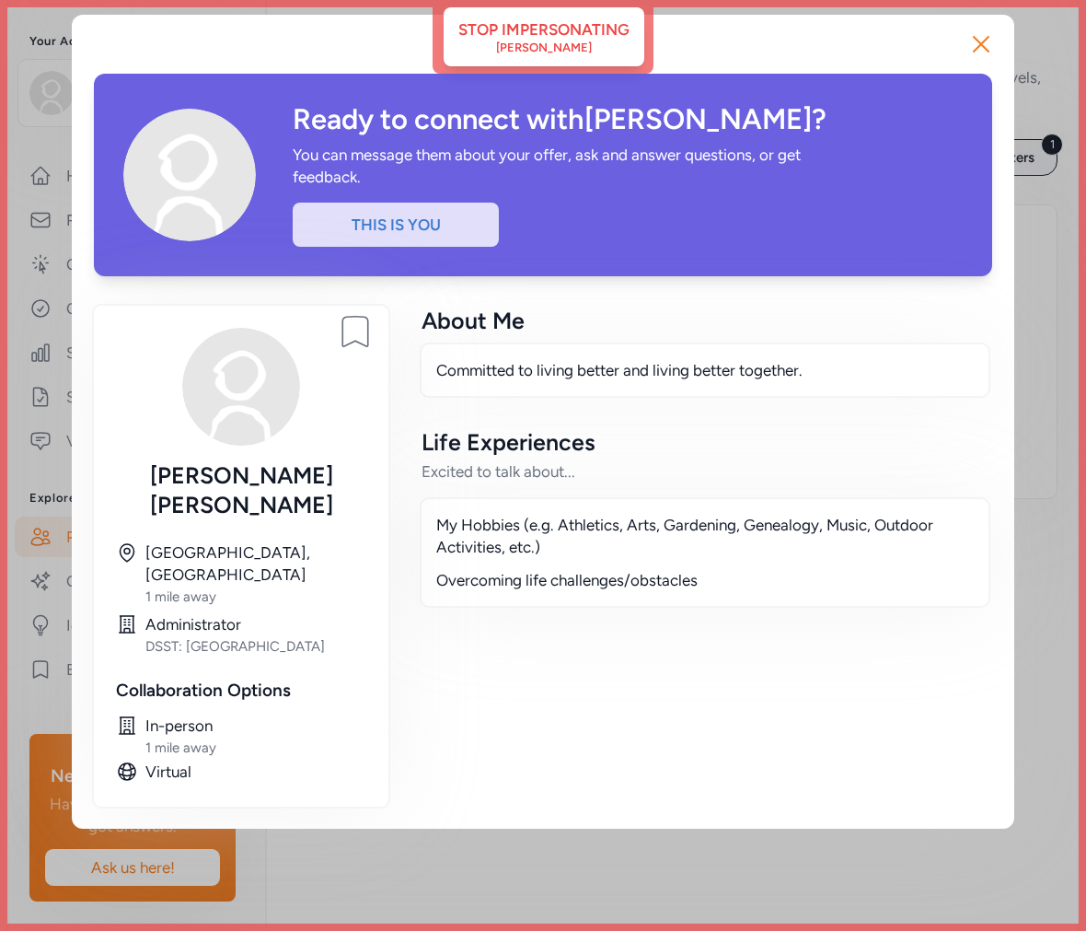
scroll to position [230, 0]
click at [978, 49] on icon "button" at bounding box center [980, 43] width 29 height 29
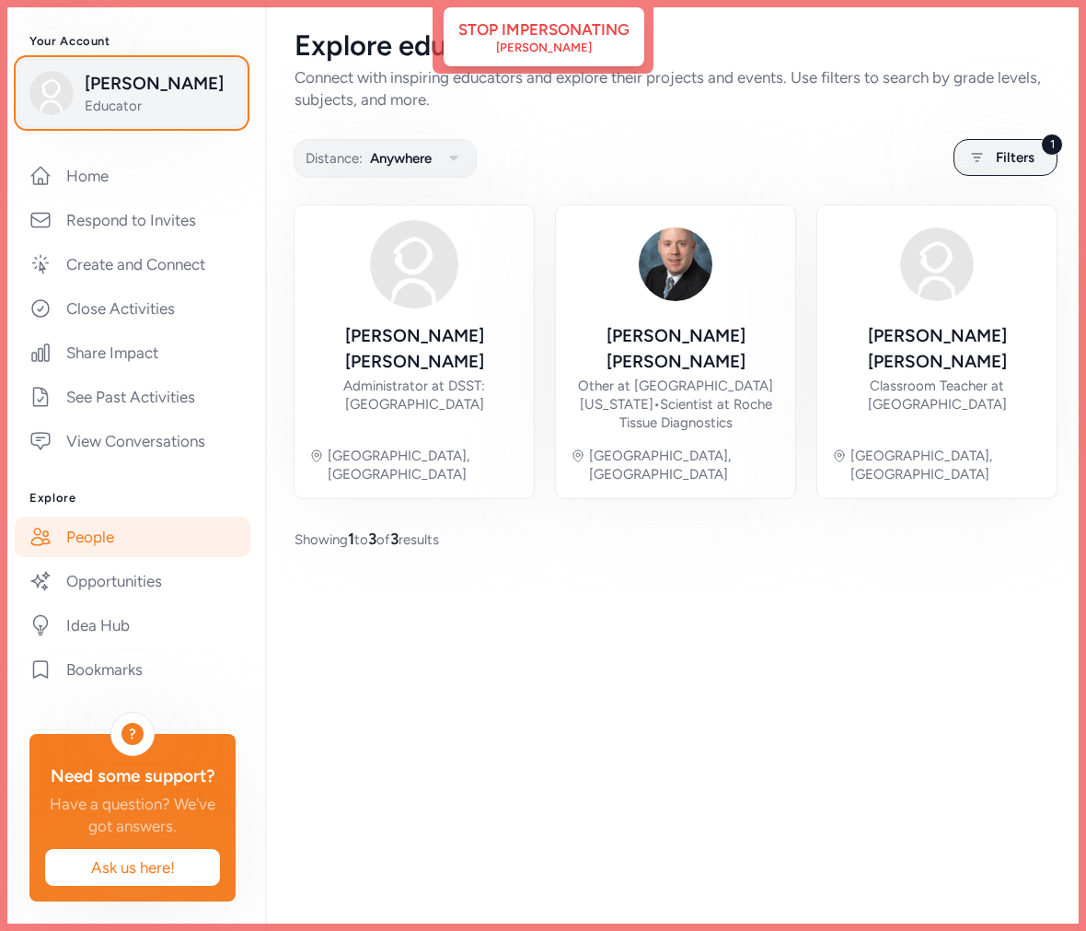
click at [168, 83] on span "[PERSON_NAME]" at bounding box center [159, 84] width 149 height 26
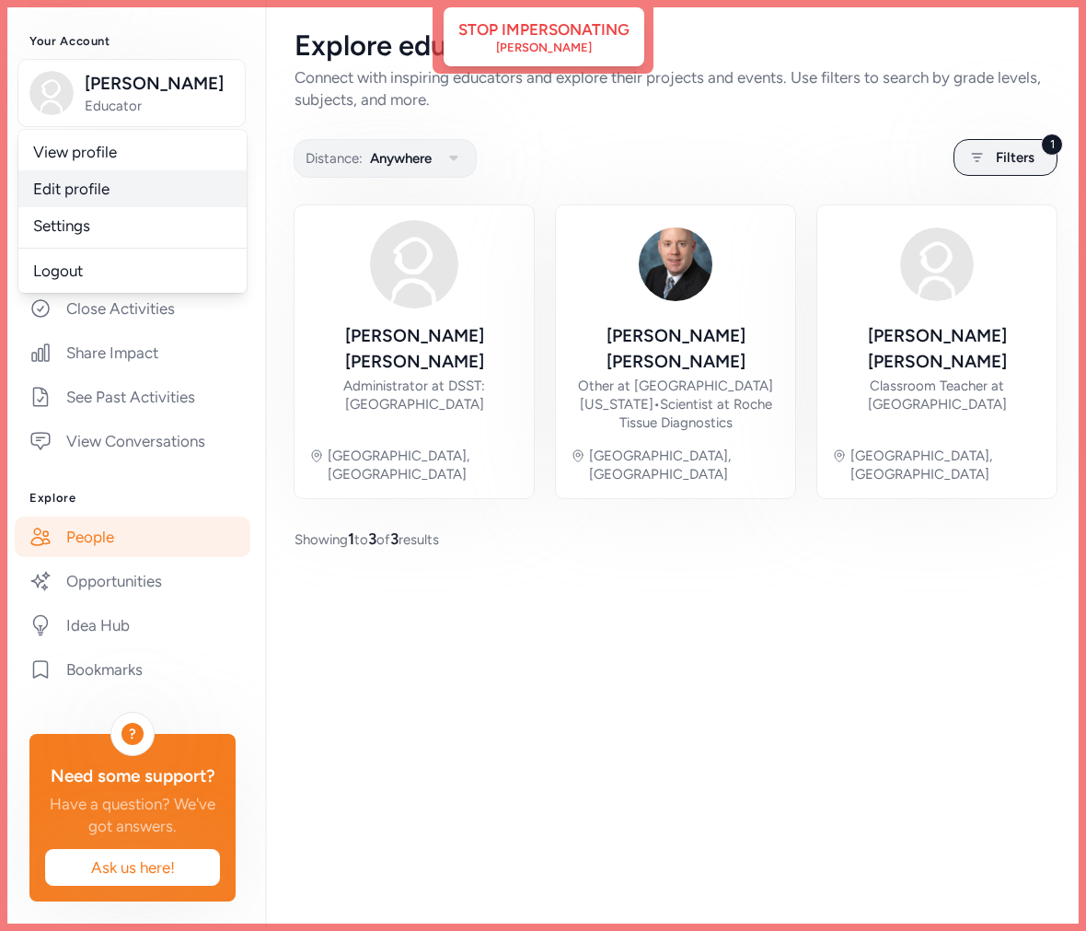
click at [116, 178] on link "Edit profile" at bounding box center [132, 188] width 228 height 37
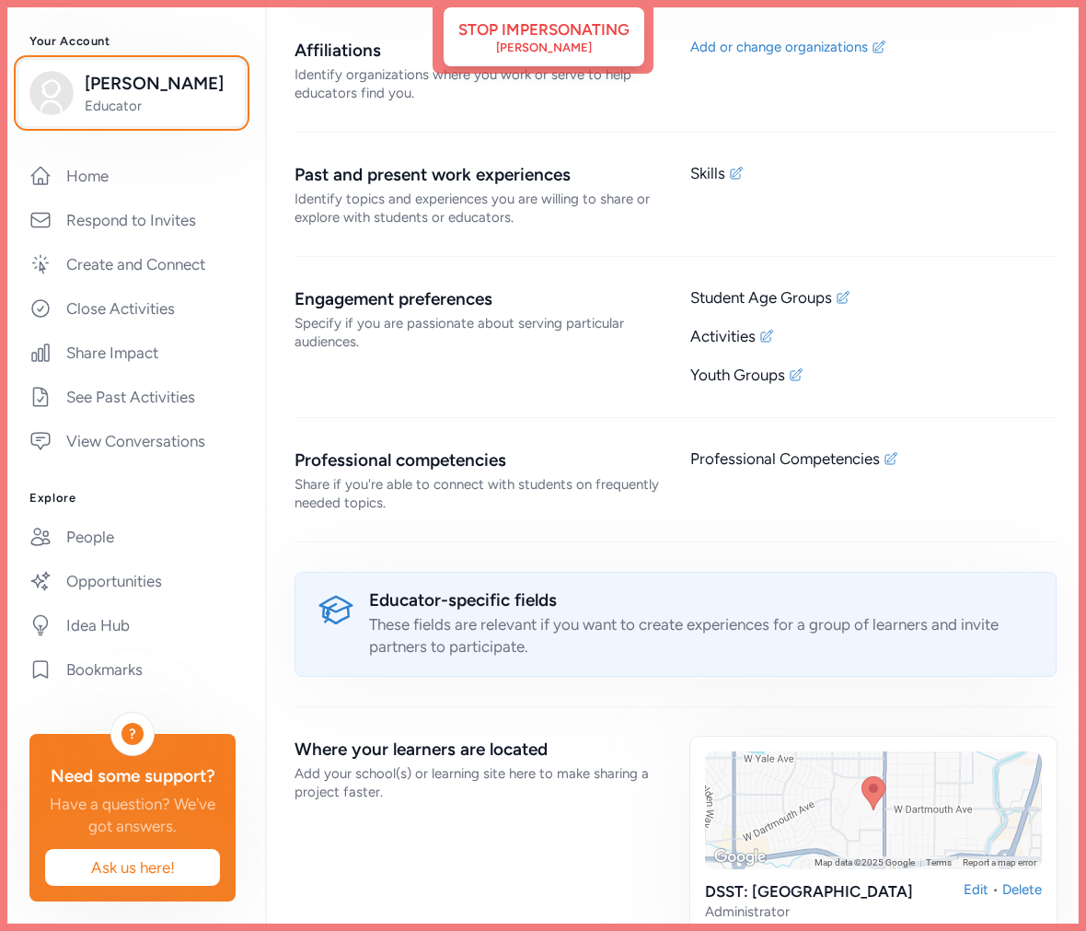
scroll to position [1636, 0]
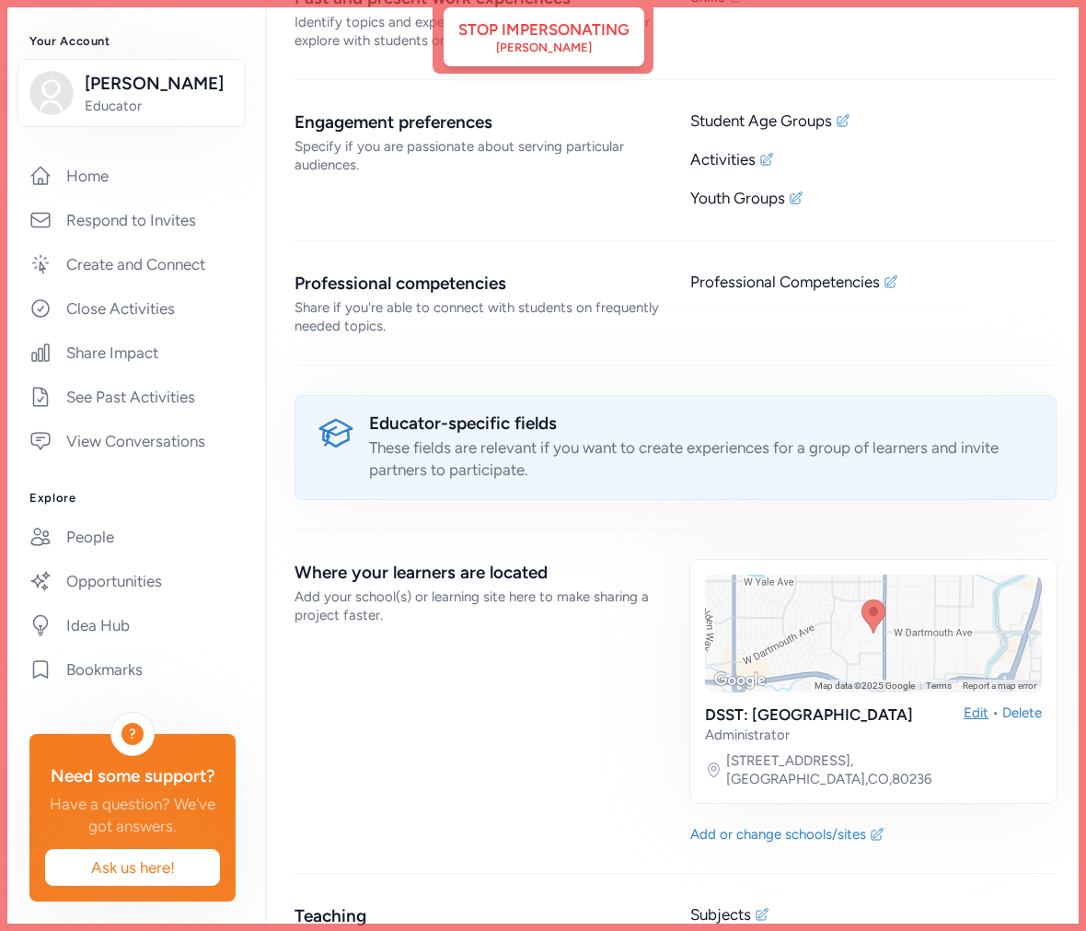
click at [964, 716] on div "Edit" at bounding box center [976, 723] width 25 height 40
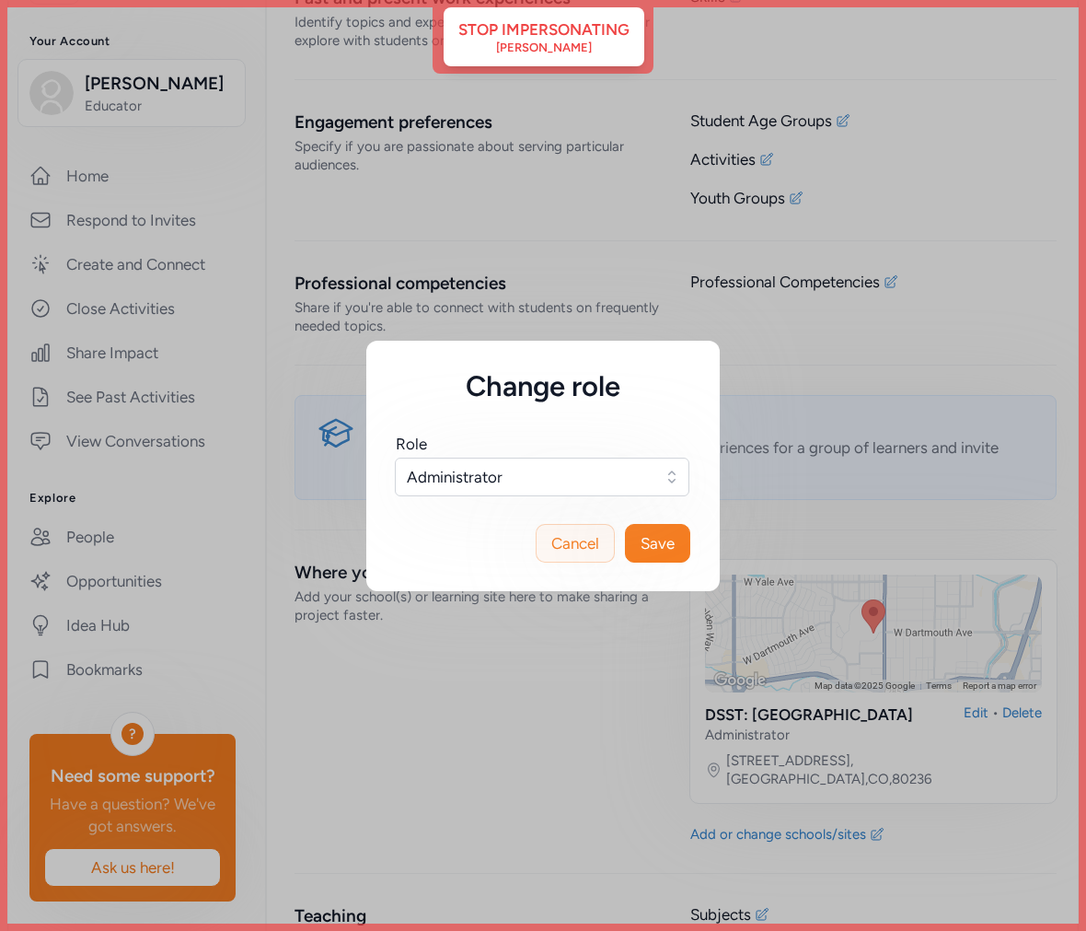
click at [602, 545] on button "Cancel" at bounding box center [575, 543] width 79 height 39
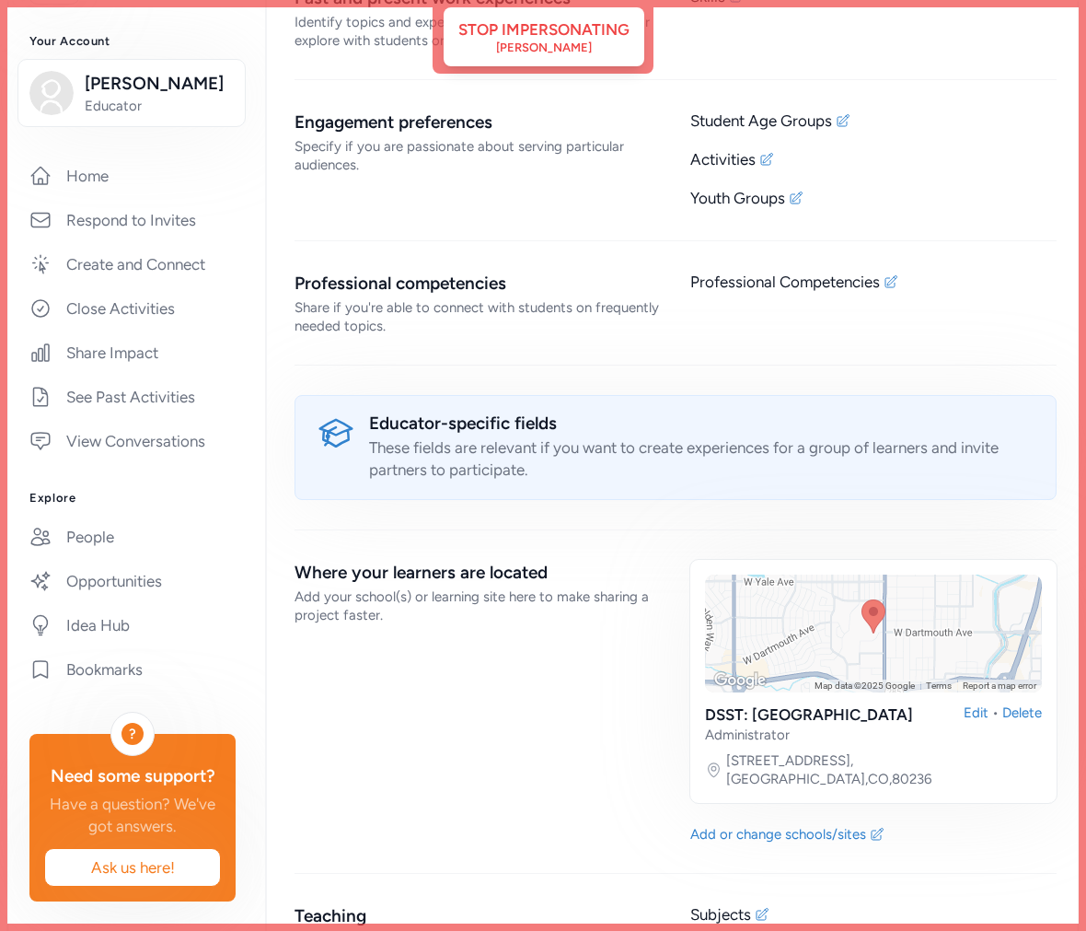
click at [738, 637] on div at bounding box center [873, 633] width 337 height 118
click at [964, 711] on div "Edit" at bounding box center [976, 723] width 25 height 40
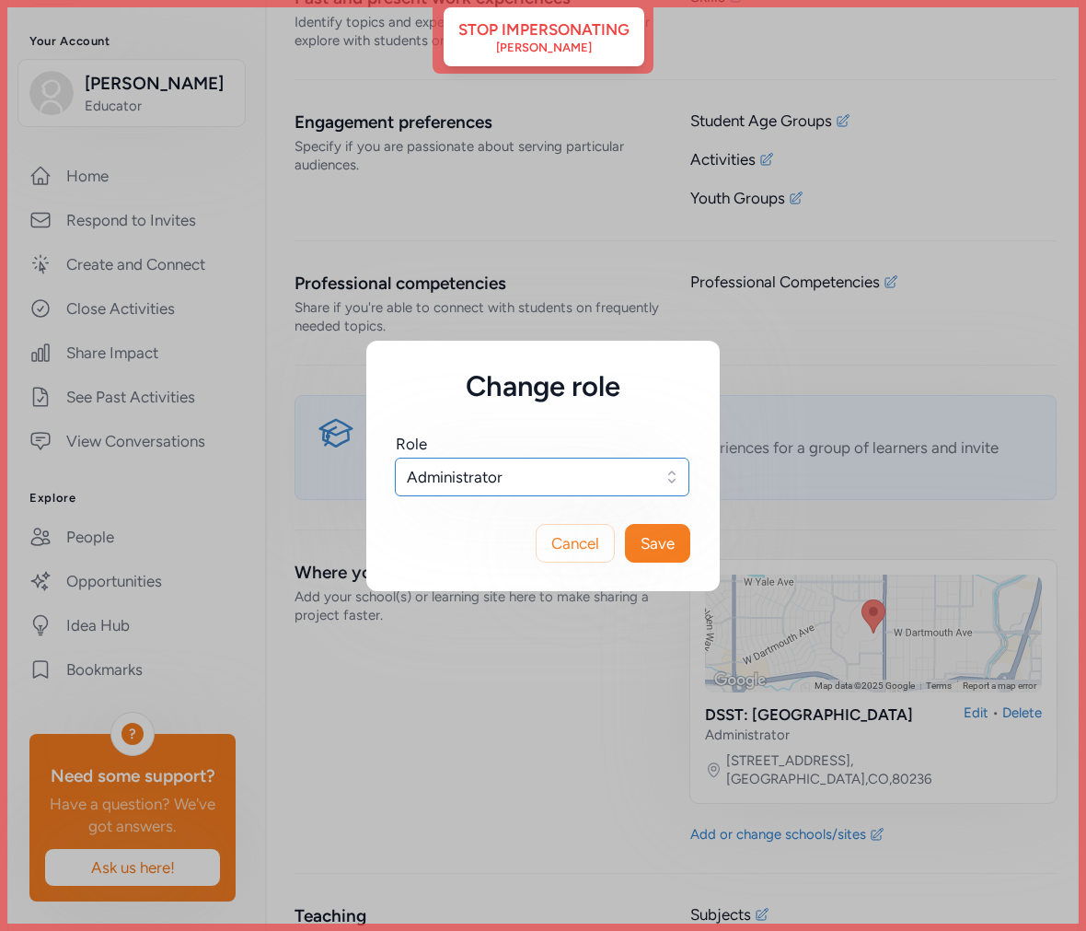
click at [571, 473] on span "Administrator" at bounding box center [529, 477] width 245 height 22
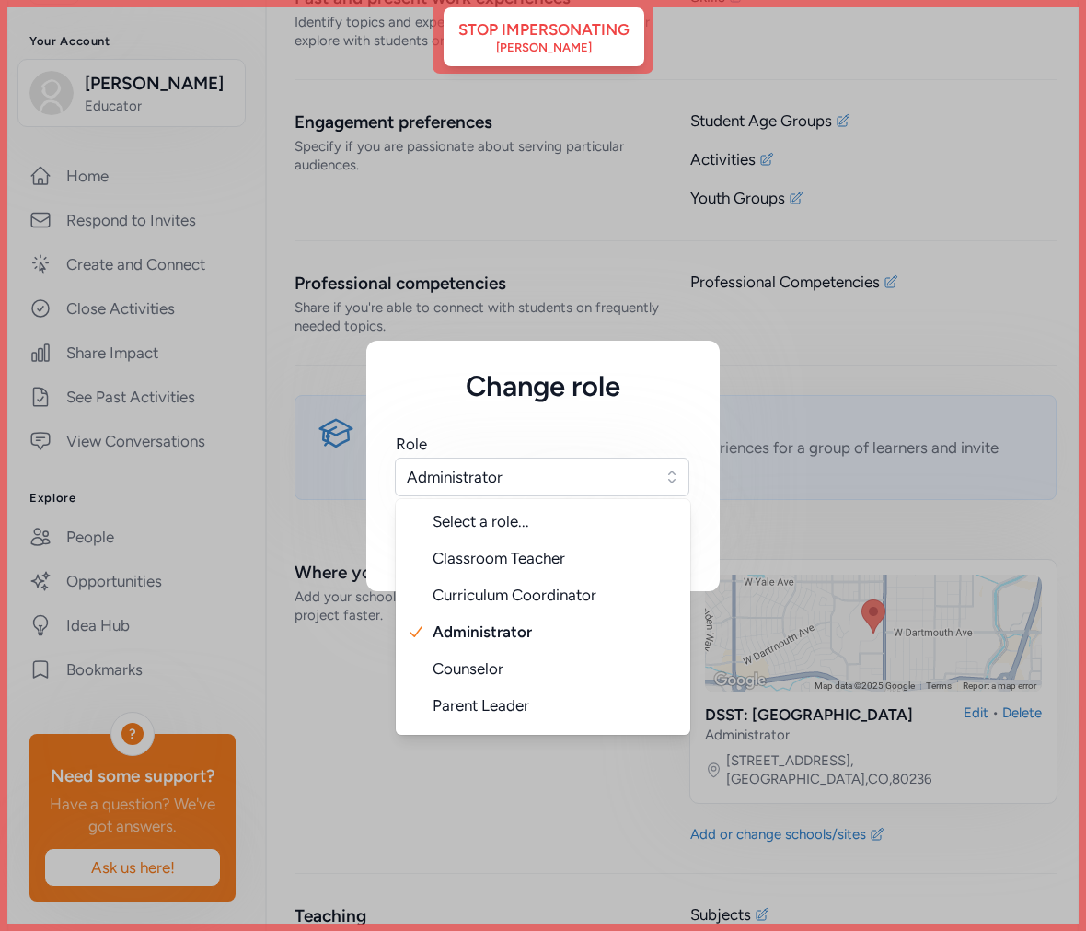
click at [641, 389] on h5 "Change role" at bounding box center [543, 386] width 295 height 33
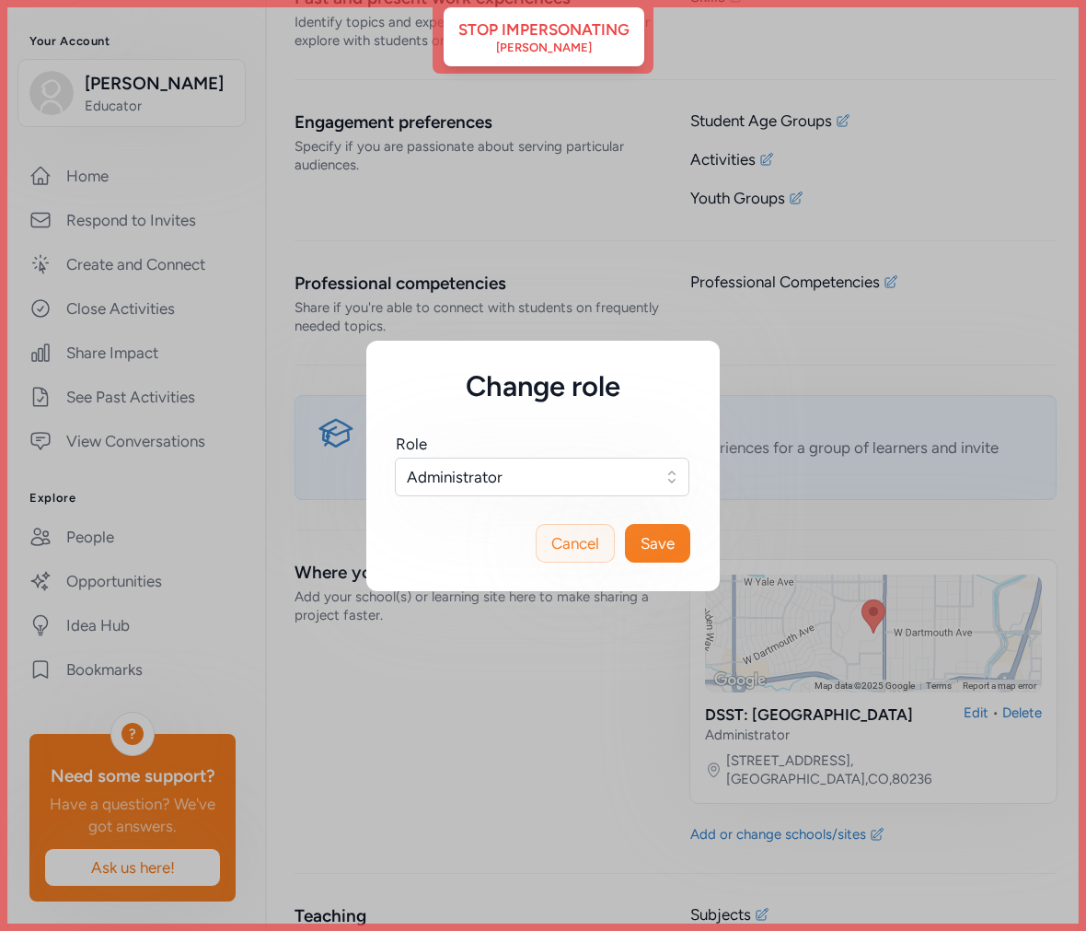
click at [590, 543] on span "Cancel" at bounding box center [575, 543] width 48 height 22
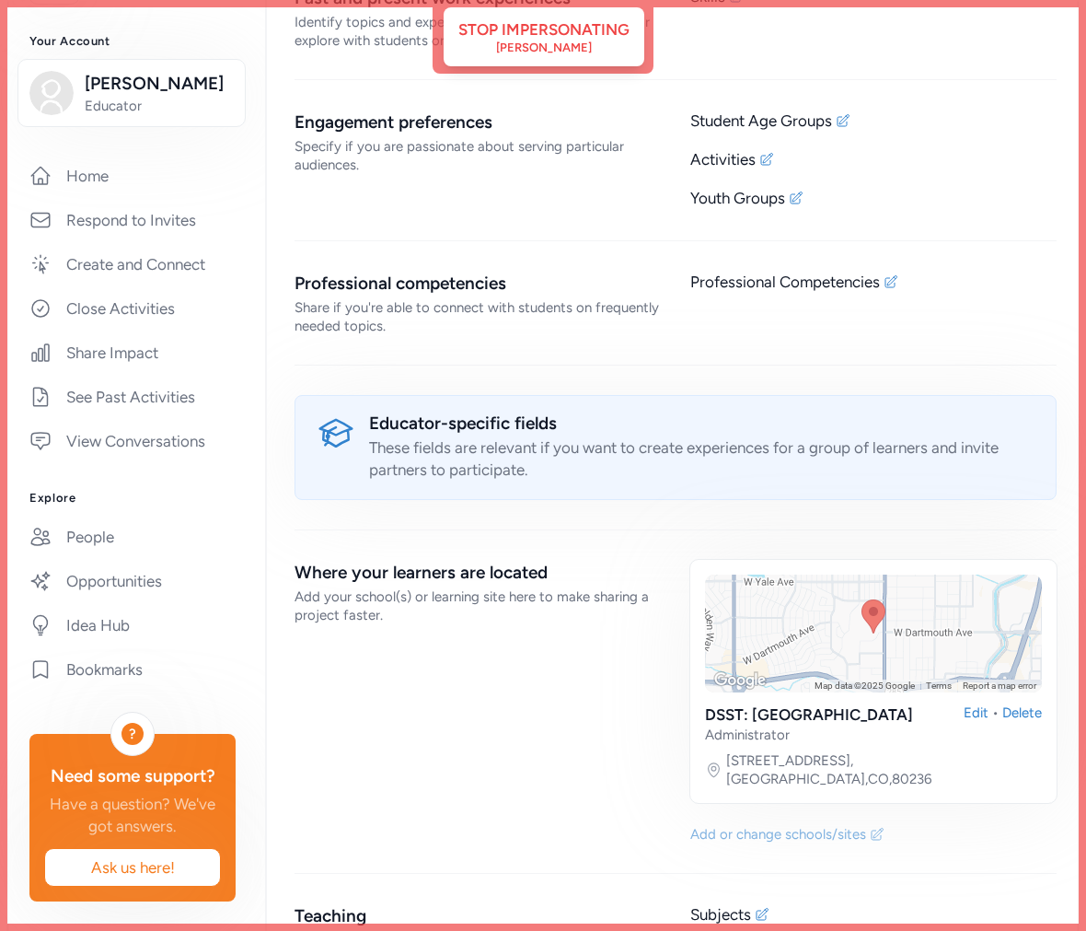
click at [741, 825] on div "Add or change schools/sites" at bounding box center [778, 834] width 176 height 18
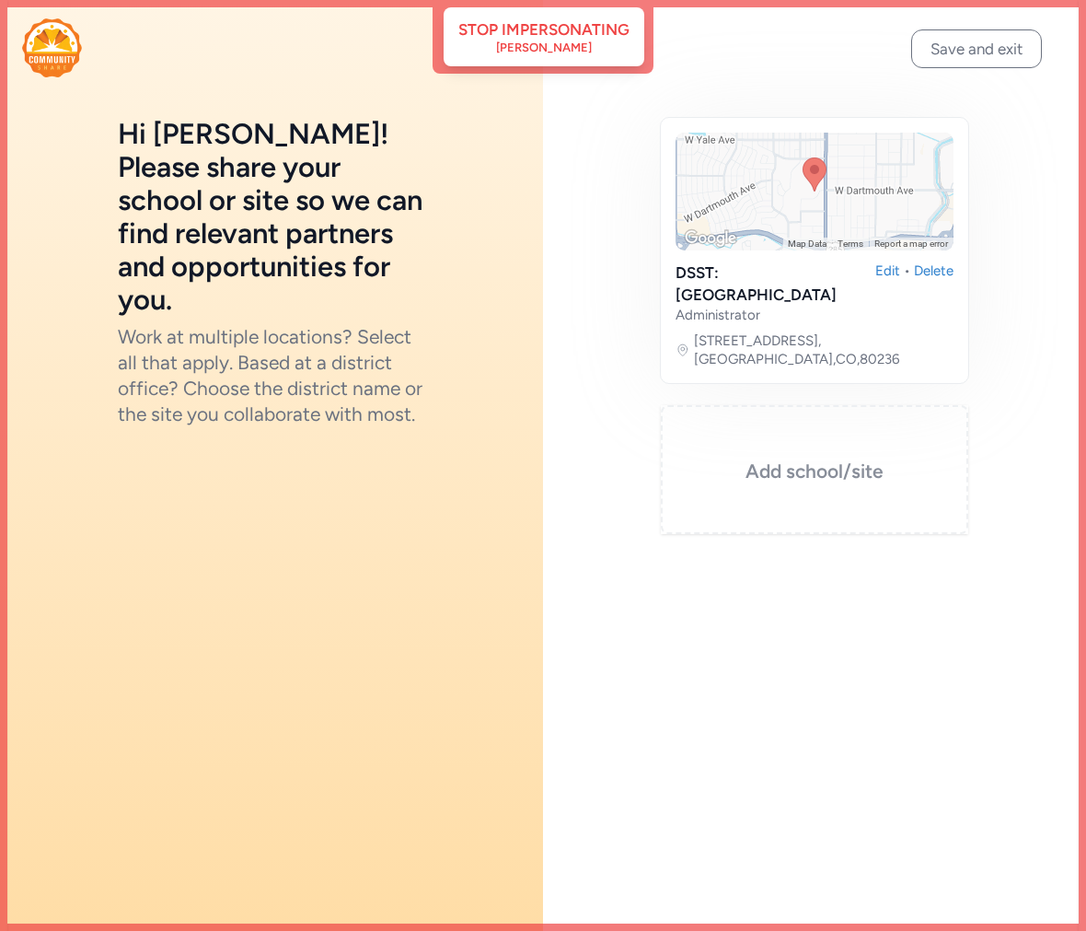
click at [794, 455] on div "Add school/site" at bounding box center [814, 469] width 307 height 129
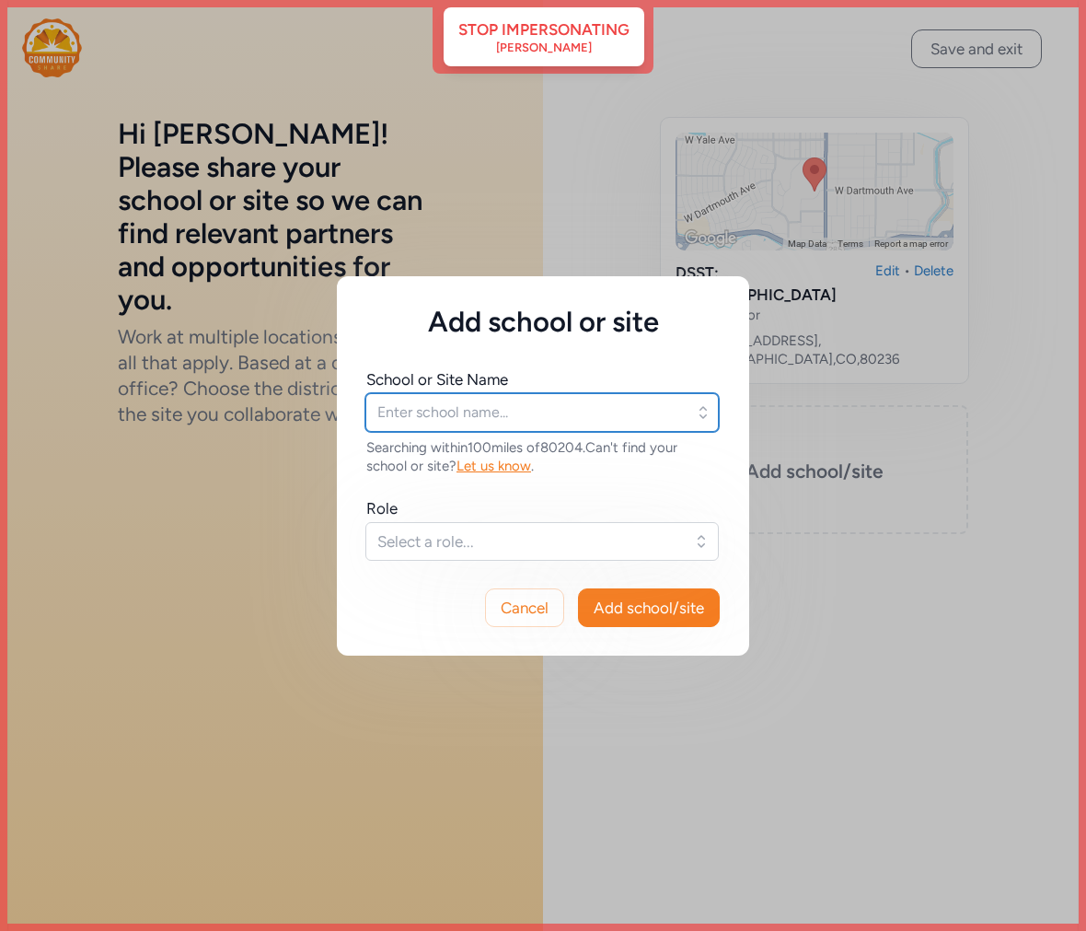
click at [460, 416] on input "text" at bounding box center [541, 412] width 353 height 39
type input "s"
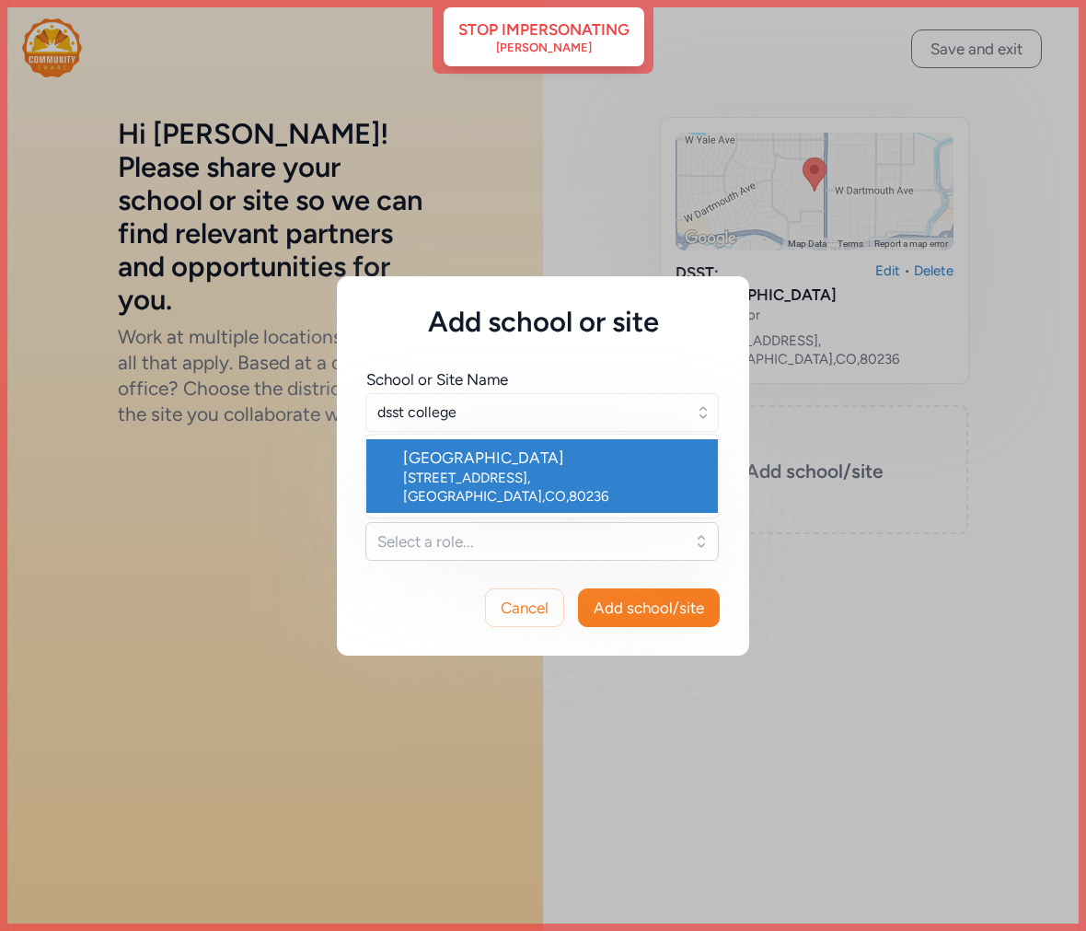
click at [501, 477] on div "[STREET_ADDRESS]" at bounding box center [553, 486] width 300 height 37
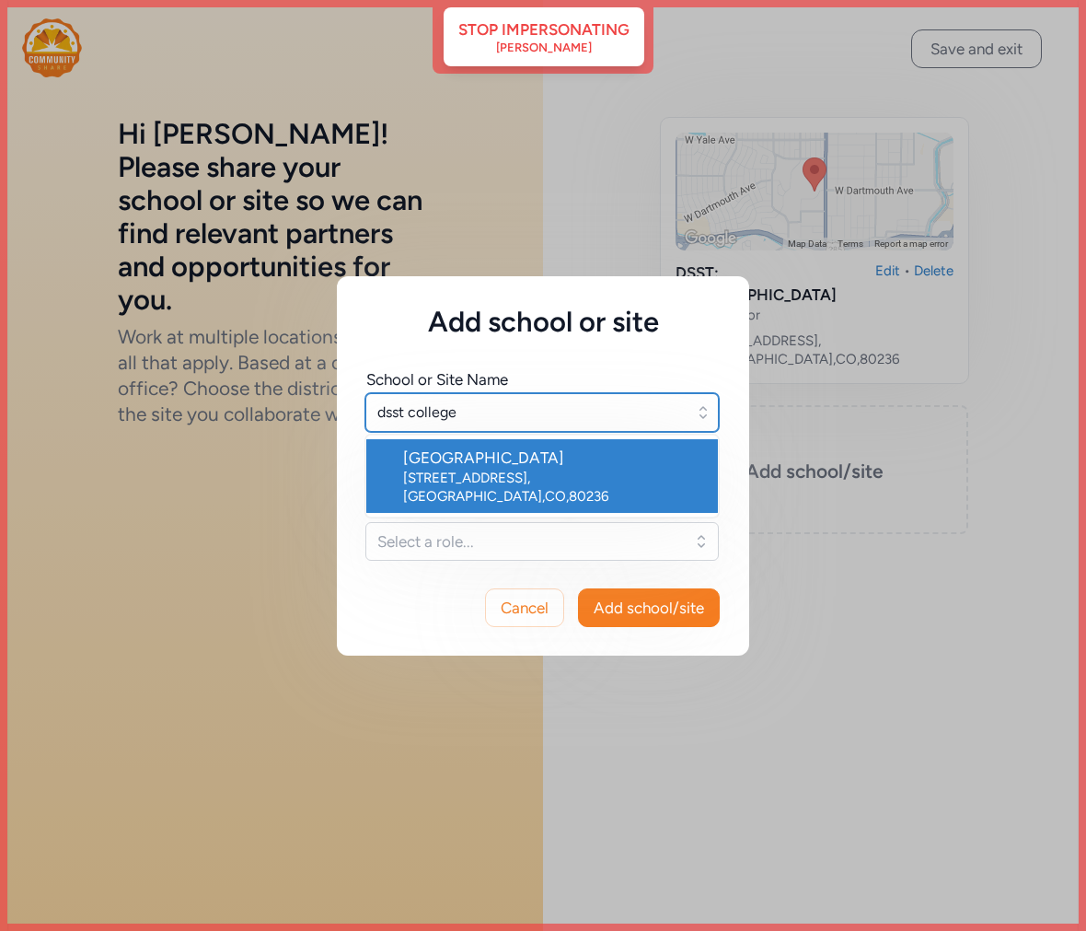
type input "[GEOGRAPHIC_DATA]"
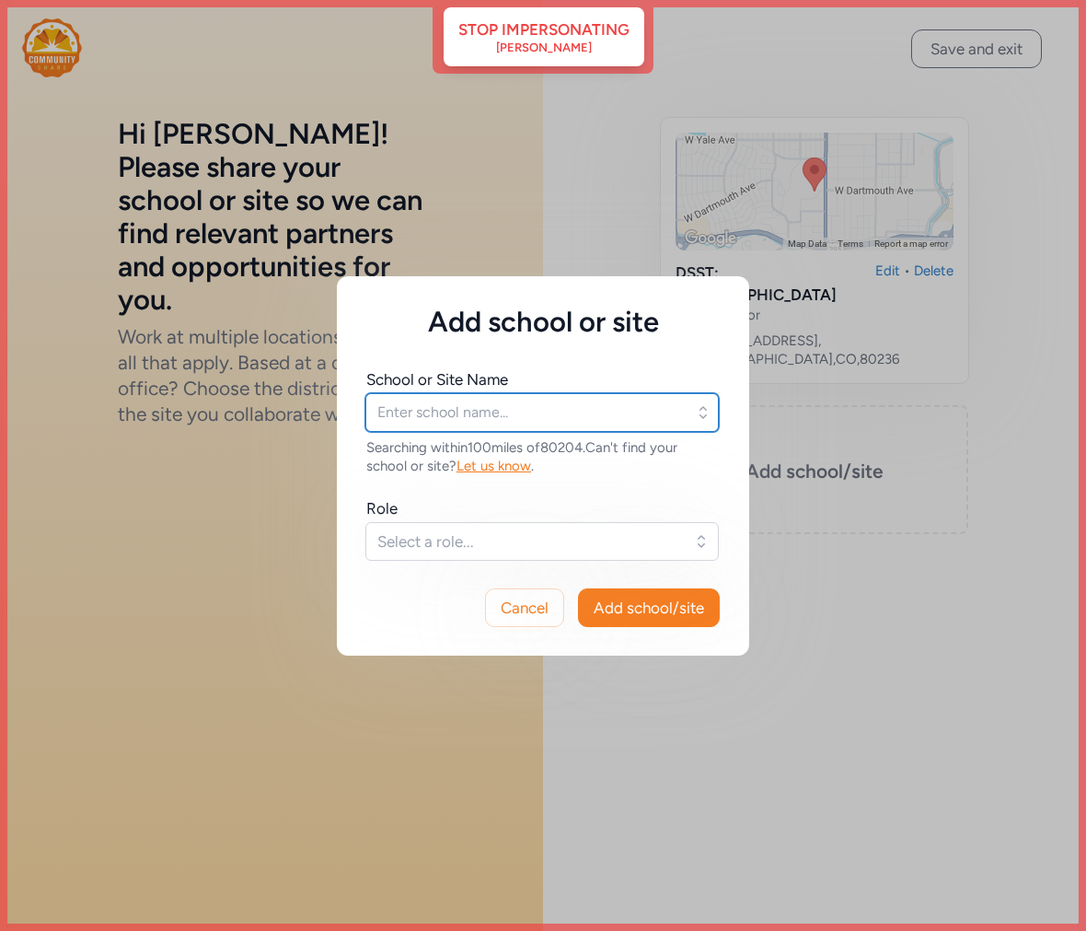
type input "[GEOGRAPHIC_DATA]"
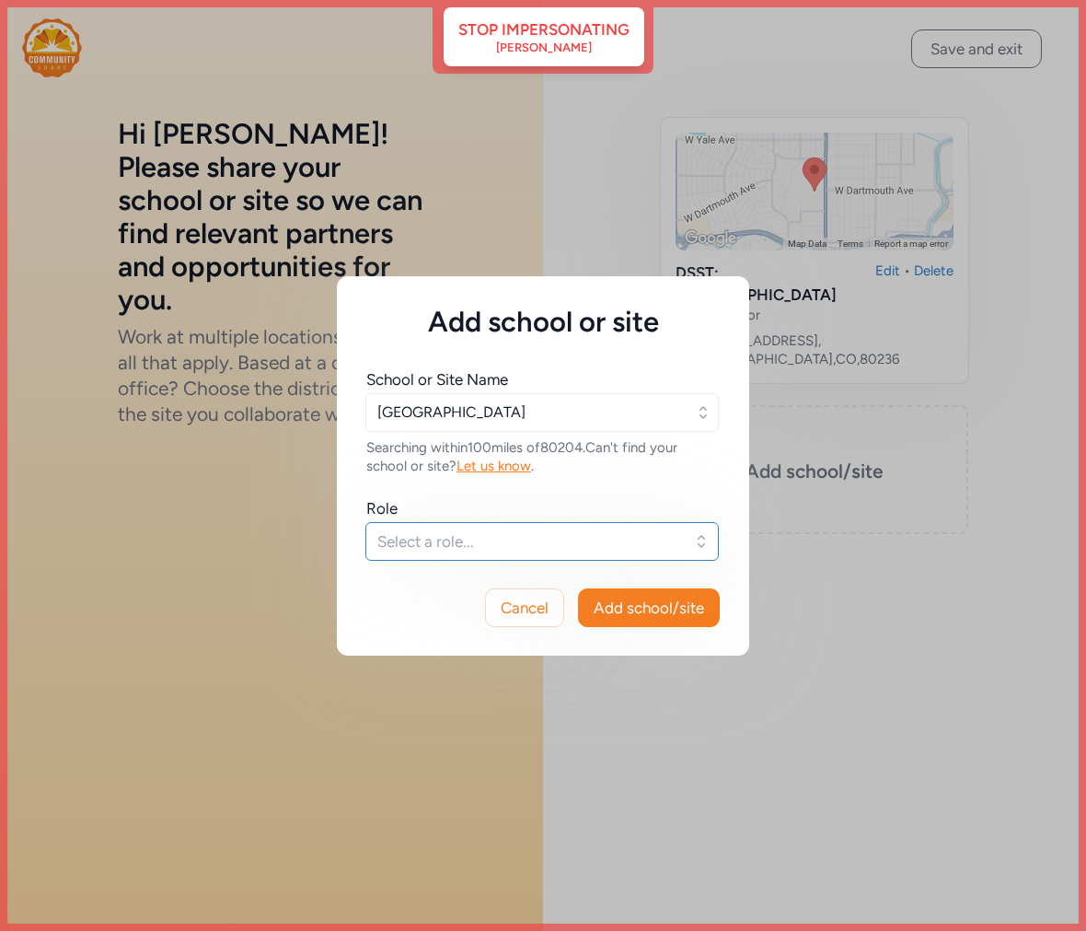
click at [469, 548] on span "Select a role..." at bounding box center [529, 541] width 304 height 22
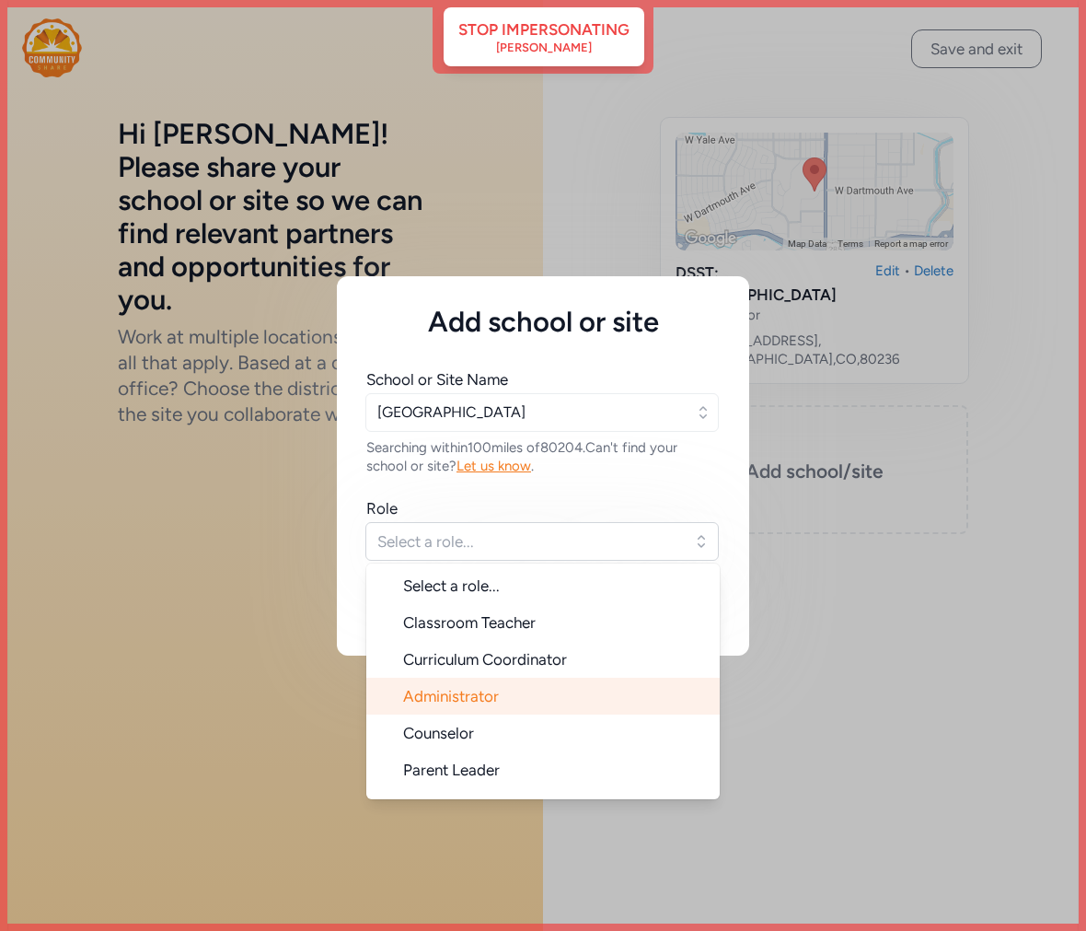
click at [471, 698] on span "Administrator" at bounding box center [451, 696] width 96 height 18
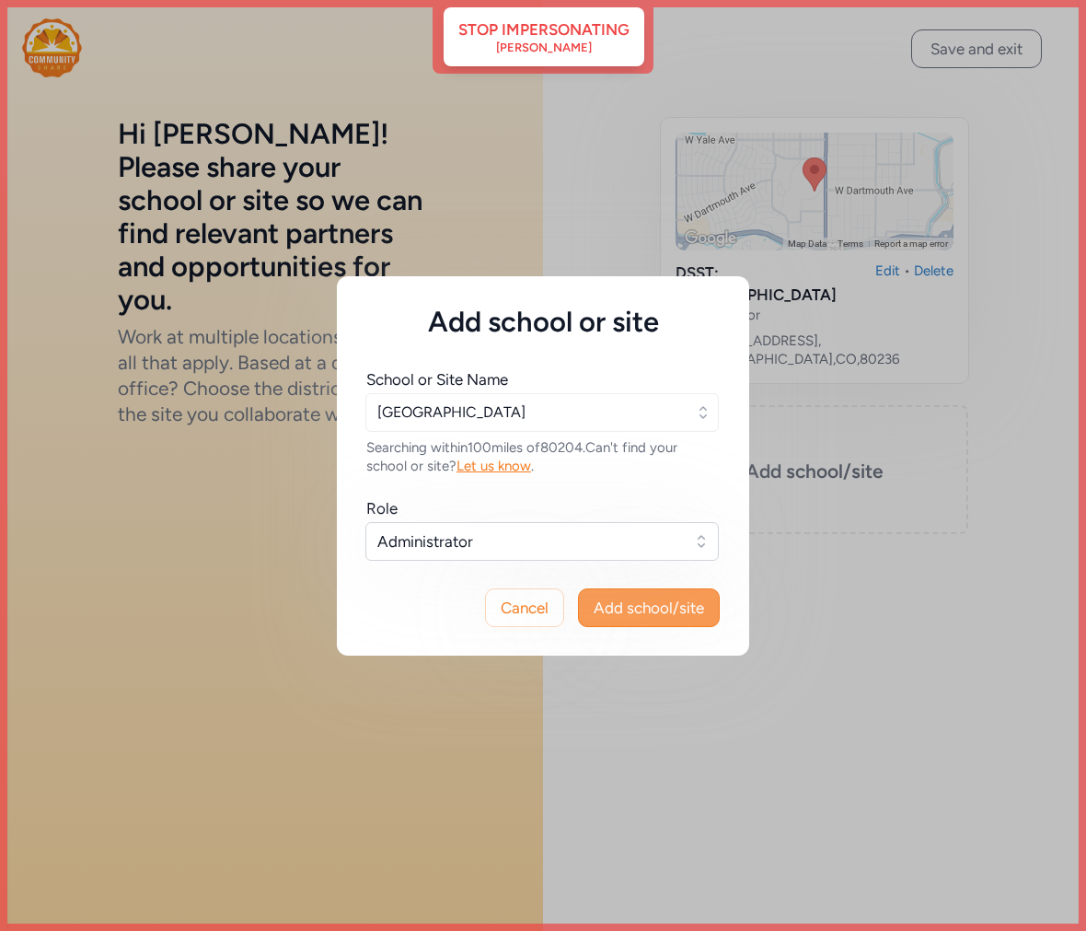
click at [661, 603] on span "Add school/site" at bounding box center [649, 607] width 110 height 22
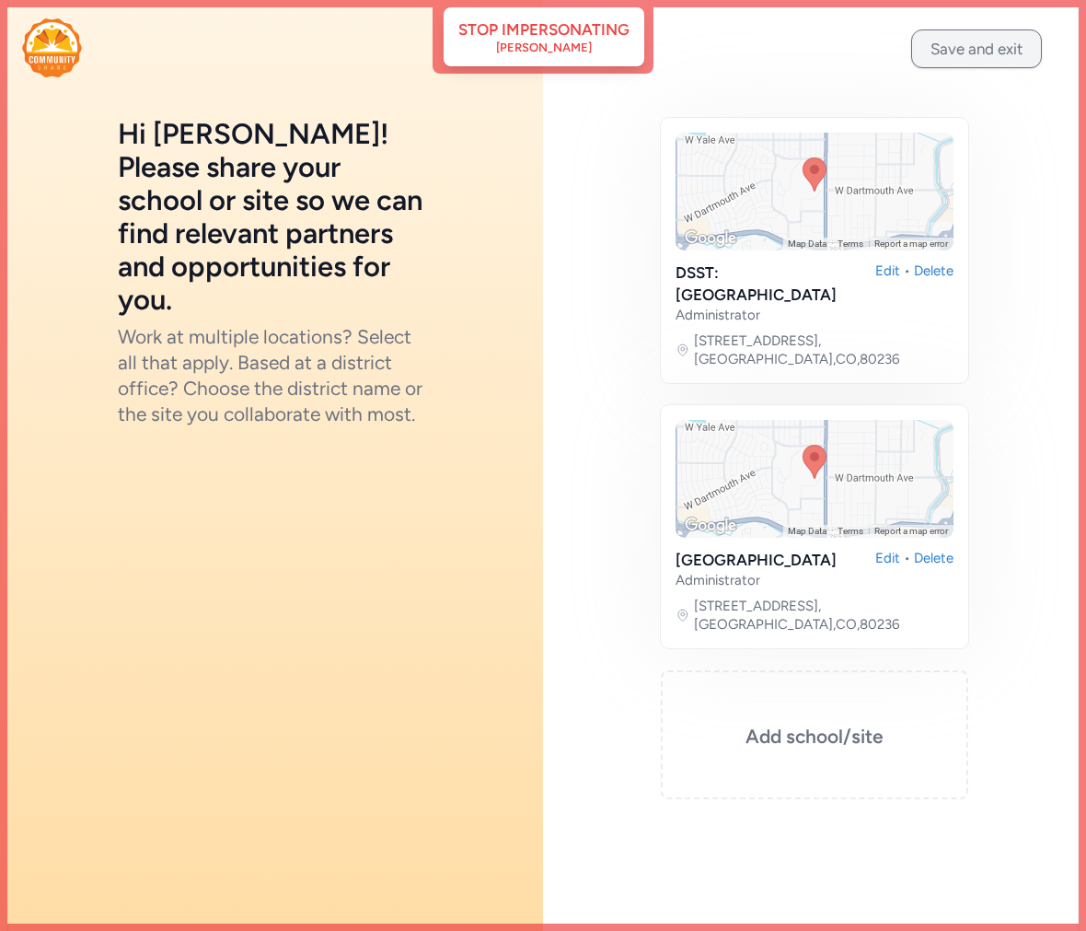
click at [973, 55] on button "Save and exit" at bounding box center [976, 48] width 131 height 39
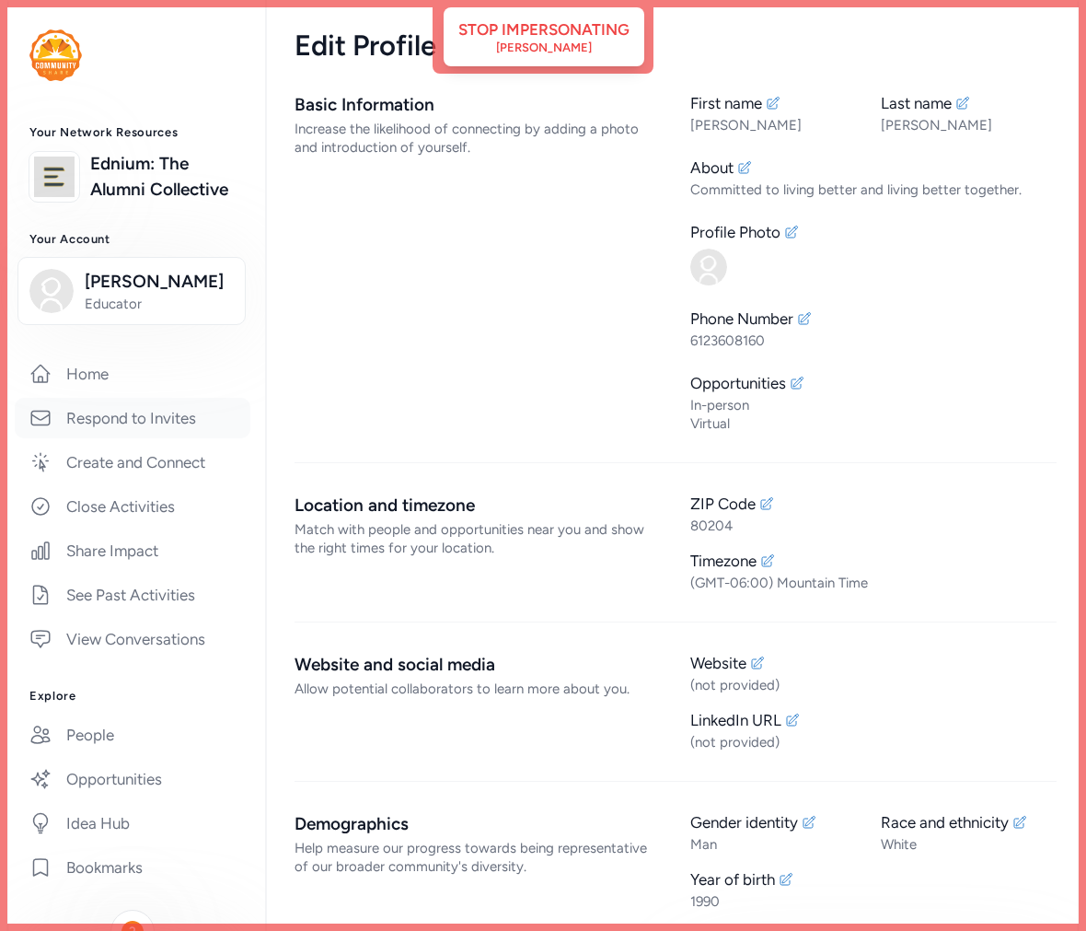
click at [120, 438] on link "Respond to Invites" at bounding box center [133, 418] width 236 height 40
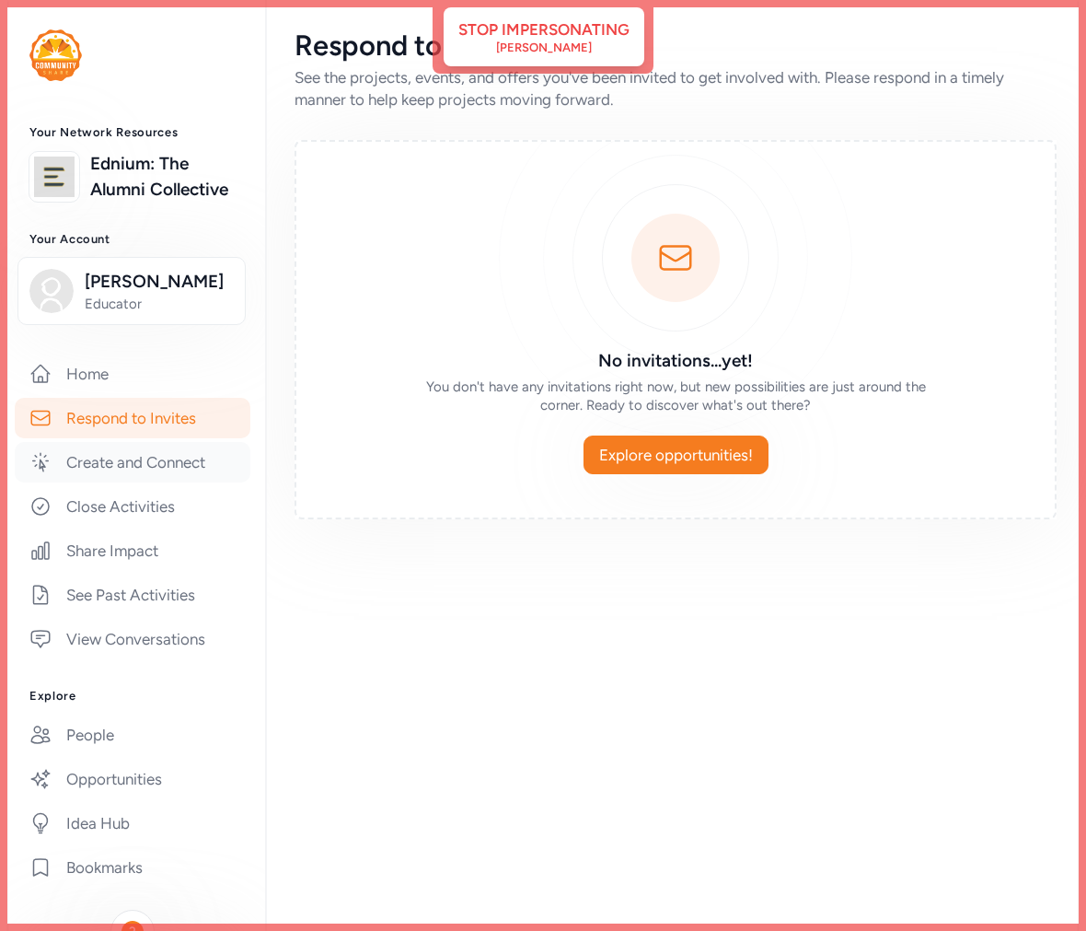
click at [115, 482] on link "Create and Connect" at bounding box center [133, 462] width 236 height 40
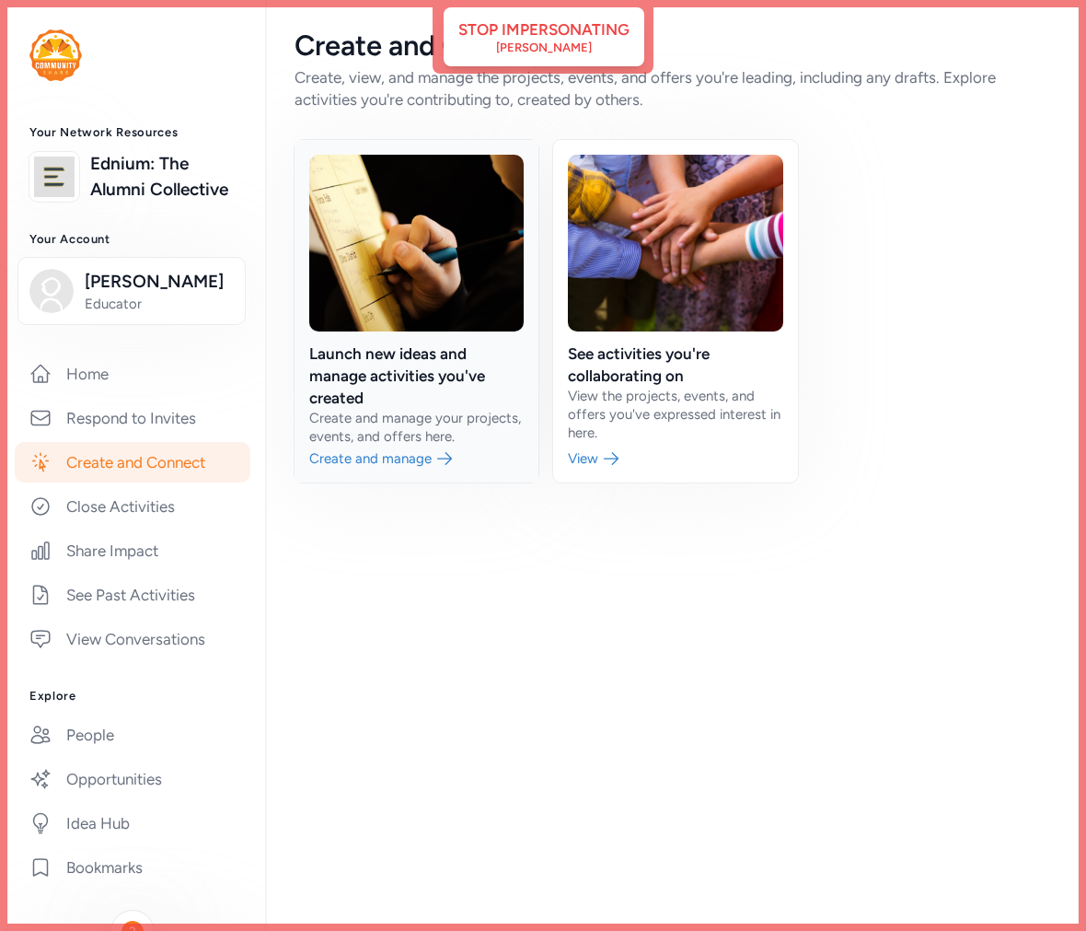
click at [436, 405] on link at bounding box center [417, 311] width 244 height 342
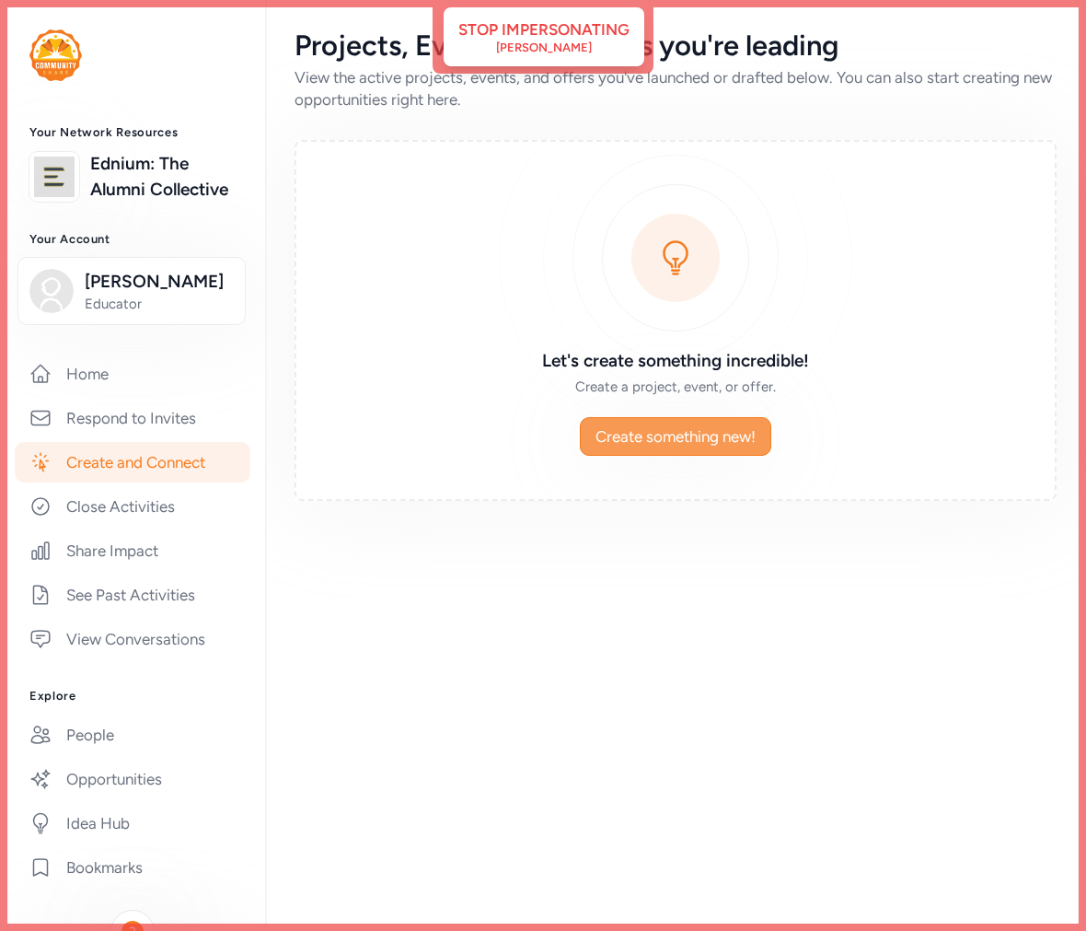
click at [650, 434] on span "Create something new!" at bounding box center [676, 436] width 160 height 22
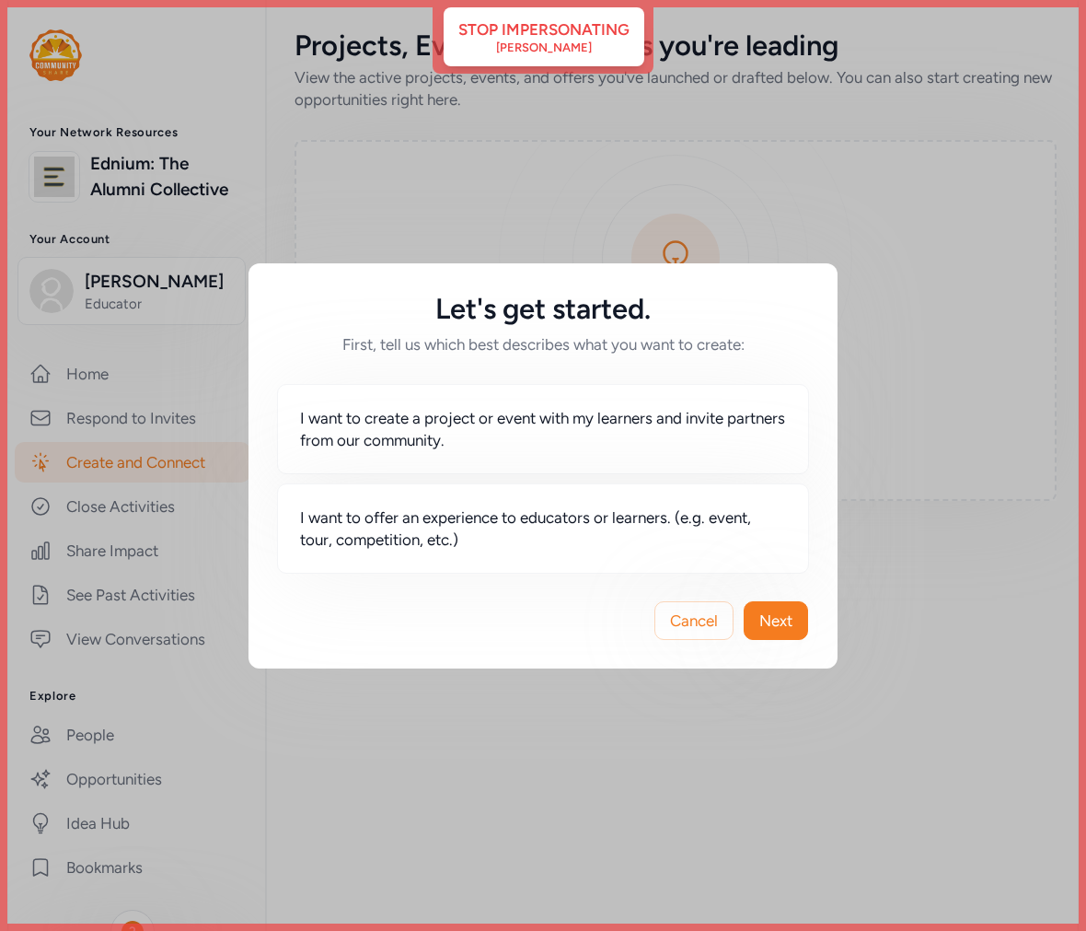
click at [650, 434] on span "I want to create a project or event with my learners and invite partners from o…" at bounding box center [543, 429] width 486 height 44
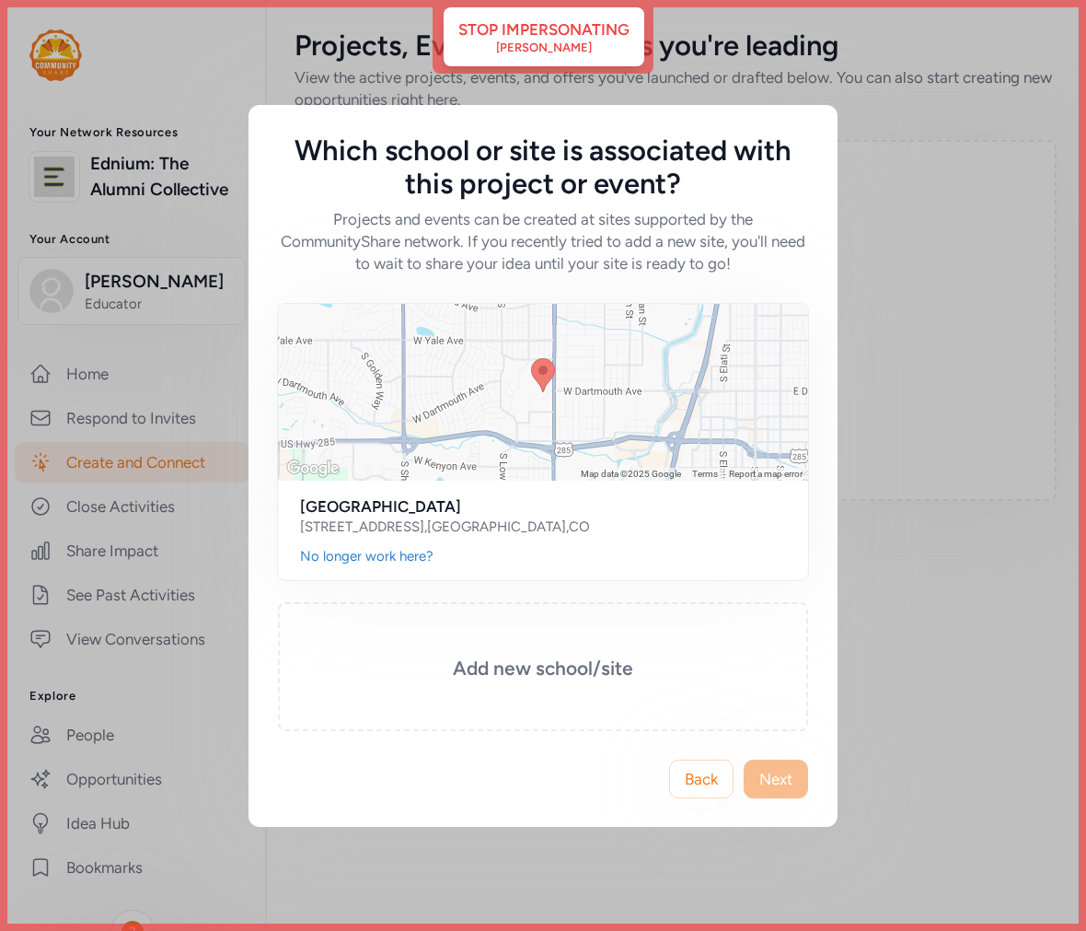
click at [75, 21] on div "Which school or site is associated with this project or event? Projects and eve…" at bounding box center [543, 465] width 1086 height 931
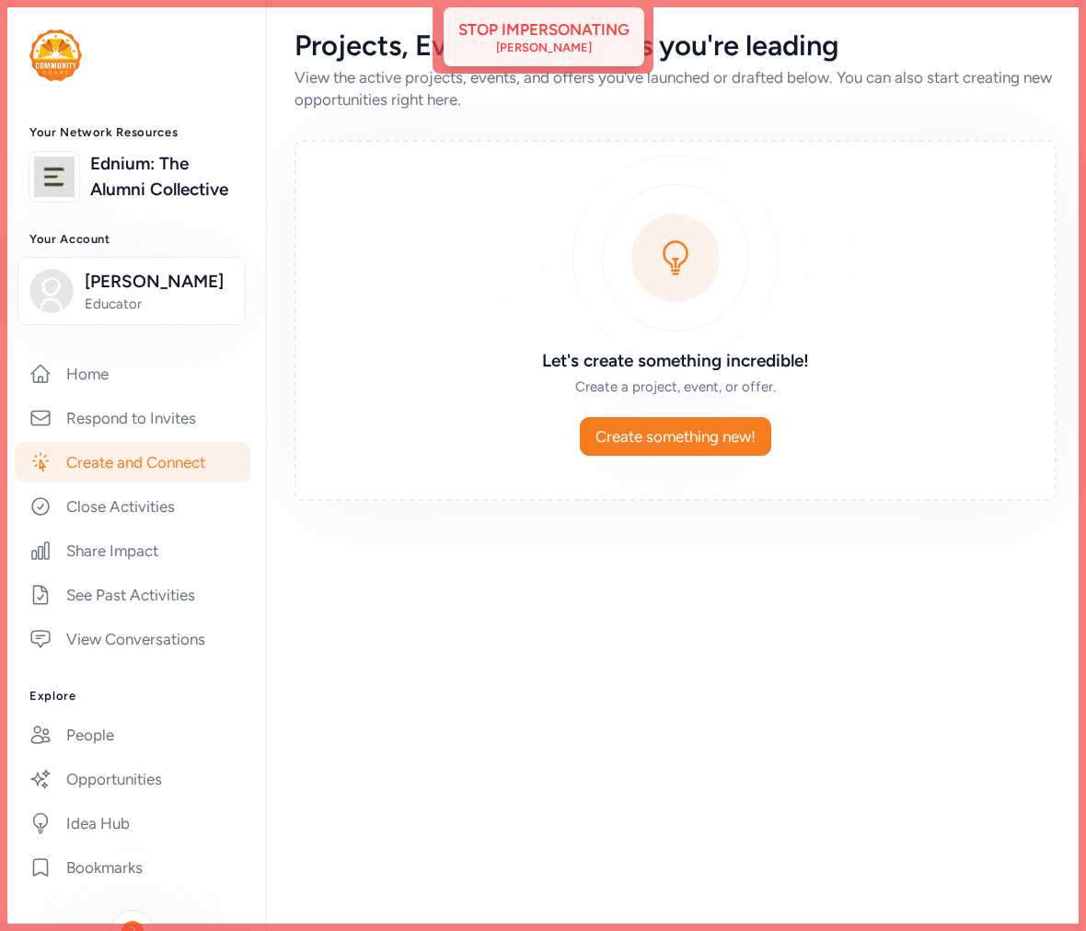
click at [535, 57] on div "Stop impersonating [PERSON_NAME]" at bounding box center [544, 36] width 201 height 59
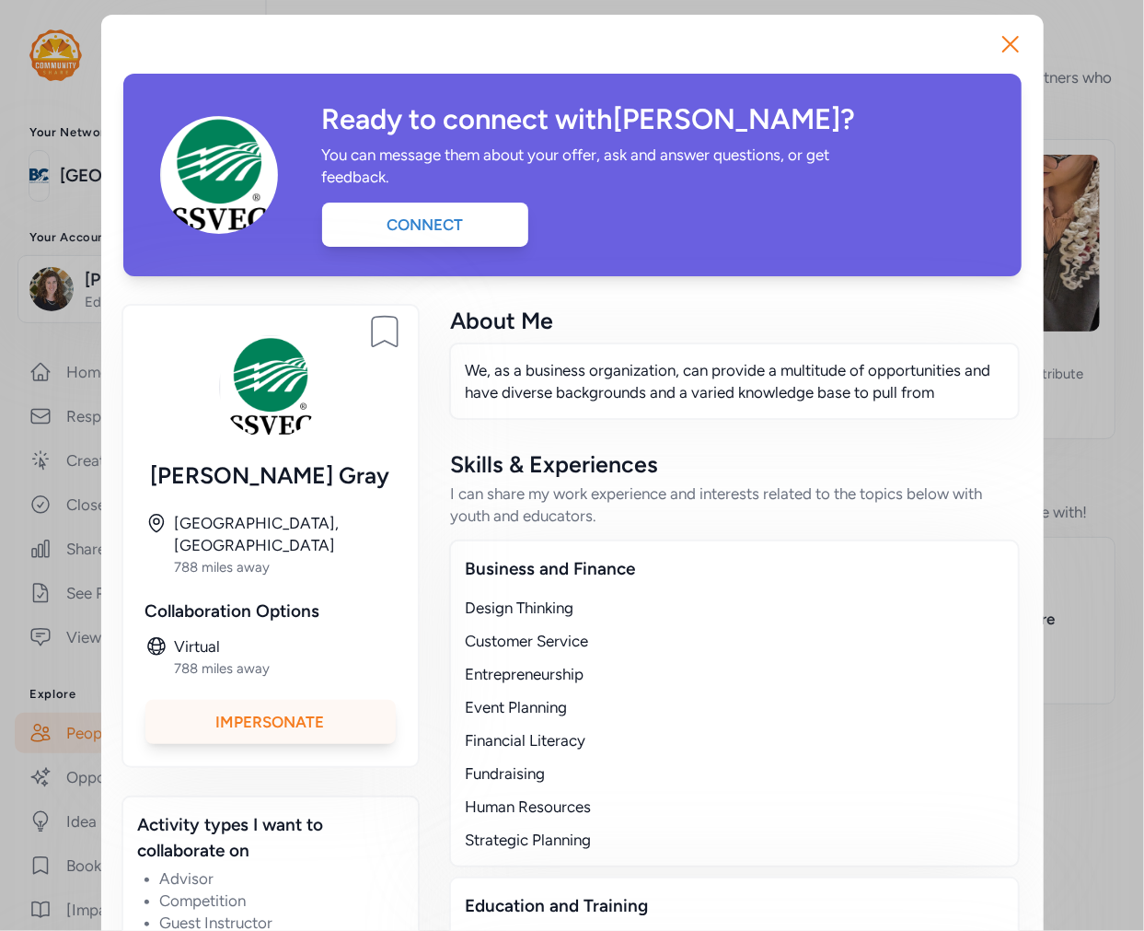
click at [326, 700] on div "Impersonate" at bounding box center [270, 722] width 250 height 44
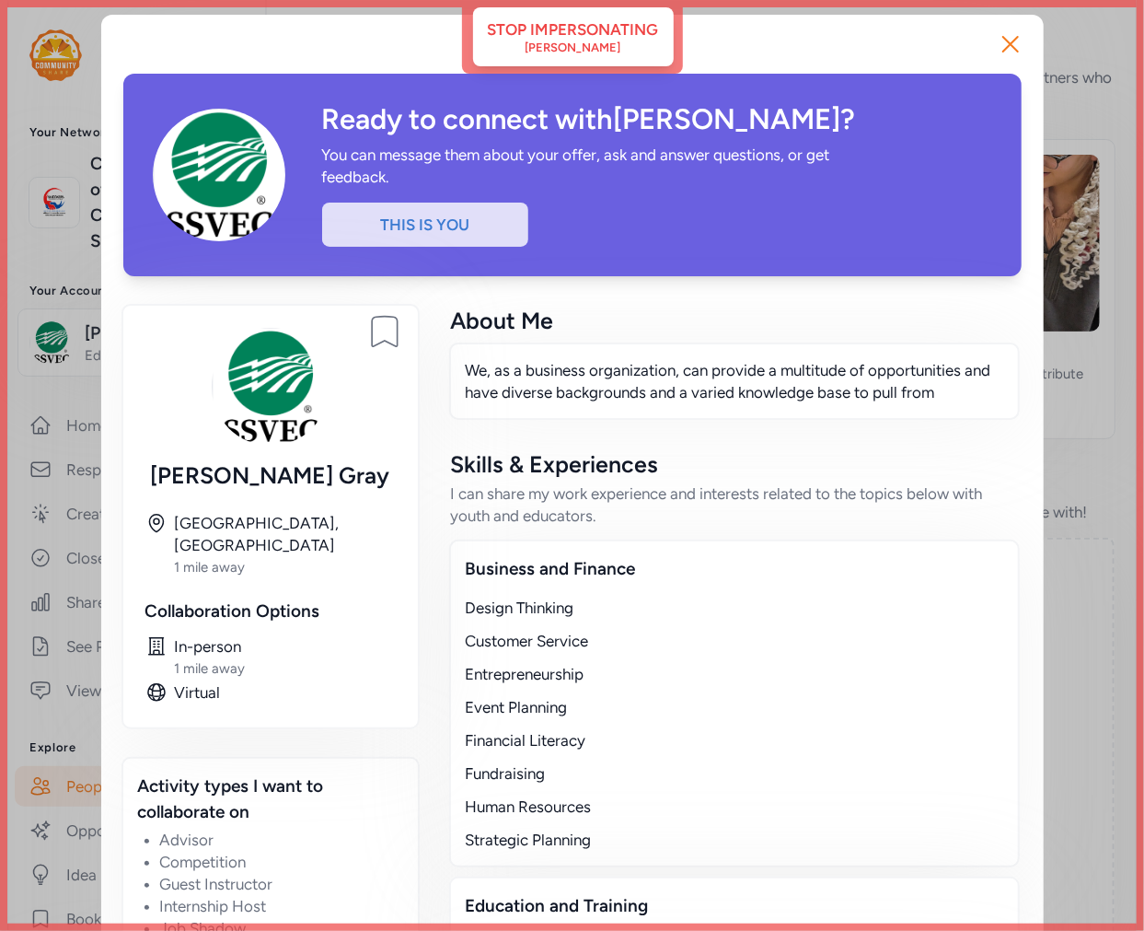
click at [606, 46] on div "Ready to connect with [PERSON_NAME] ? You can message them about your offer, as…" at bounding box center [572, 654] width 943 height 1278
click at [1003, 44] on icon "button" at bounding box center [1010, 44] width 15 height 15
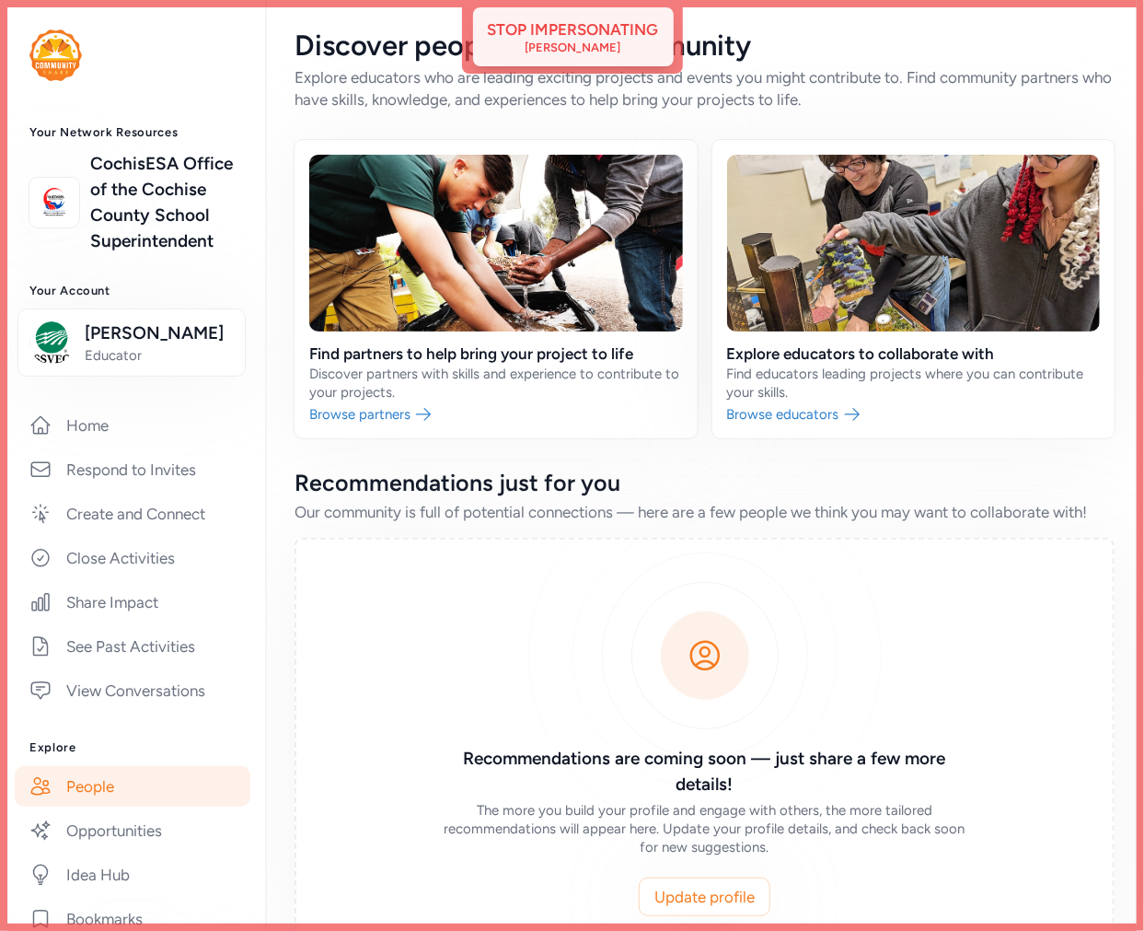
click at [552, 44] on div "[PERSON_NAME]" at bounding box center [574, 47] width 96 height 15
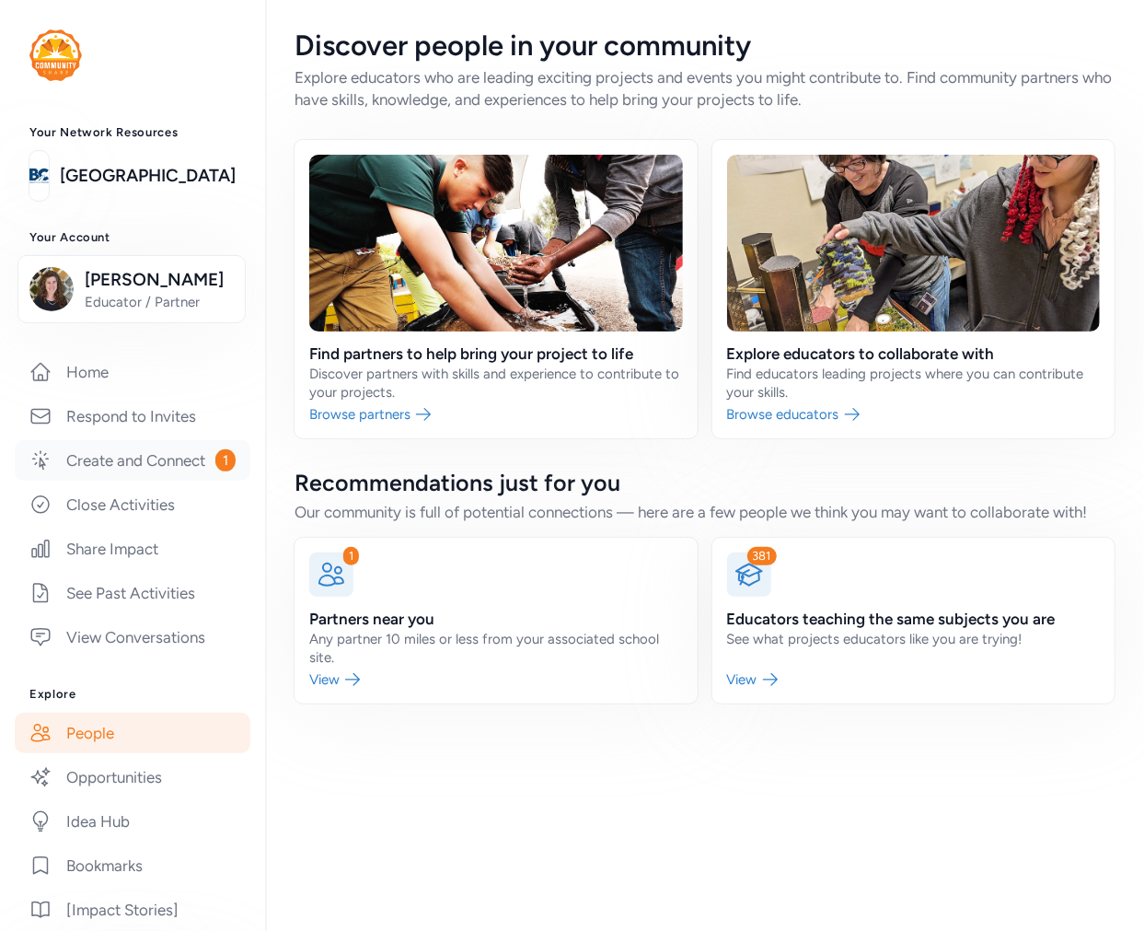
click at [121, 480] on link "Create and Connect 1" at bounding box center [133, 460] width 236 height 40
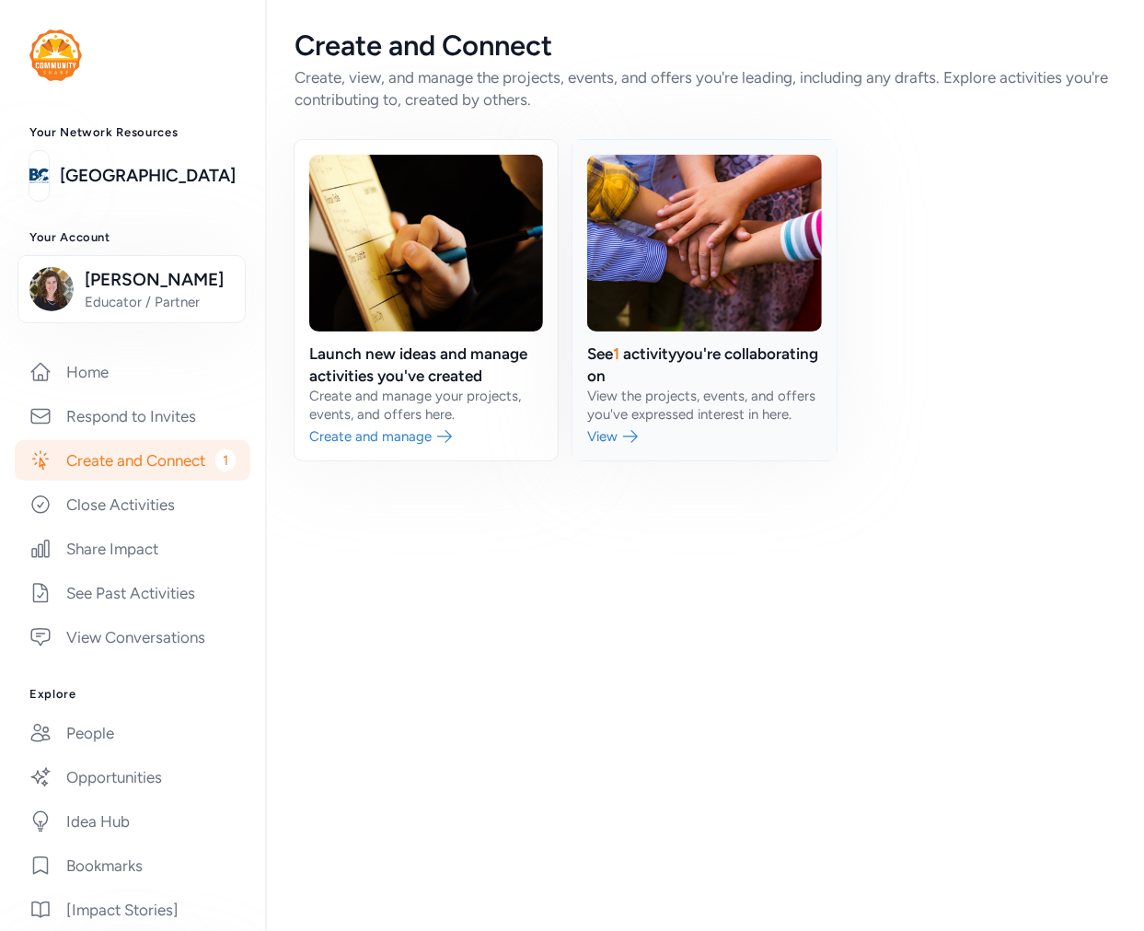
click at [700, 344] on link at bounding box center [704, 300] width 263 height 320
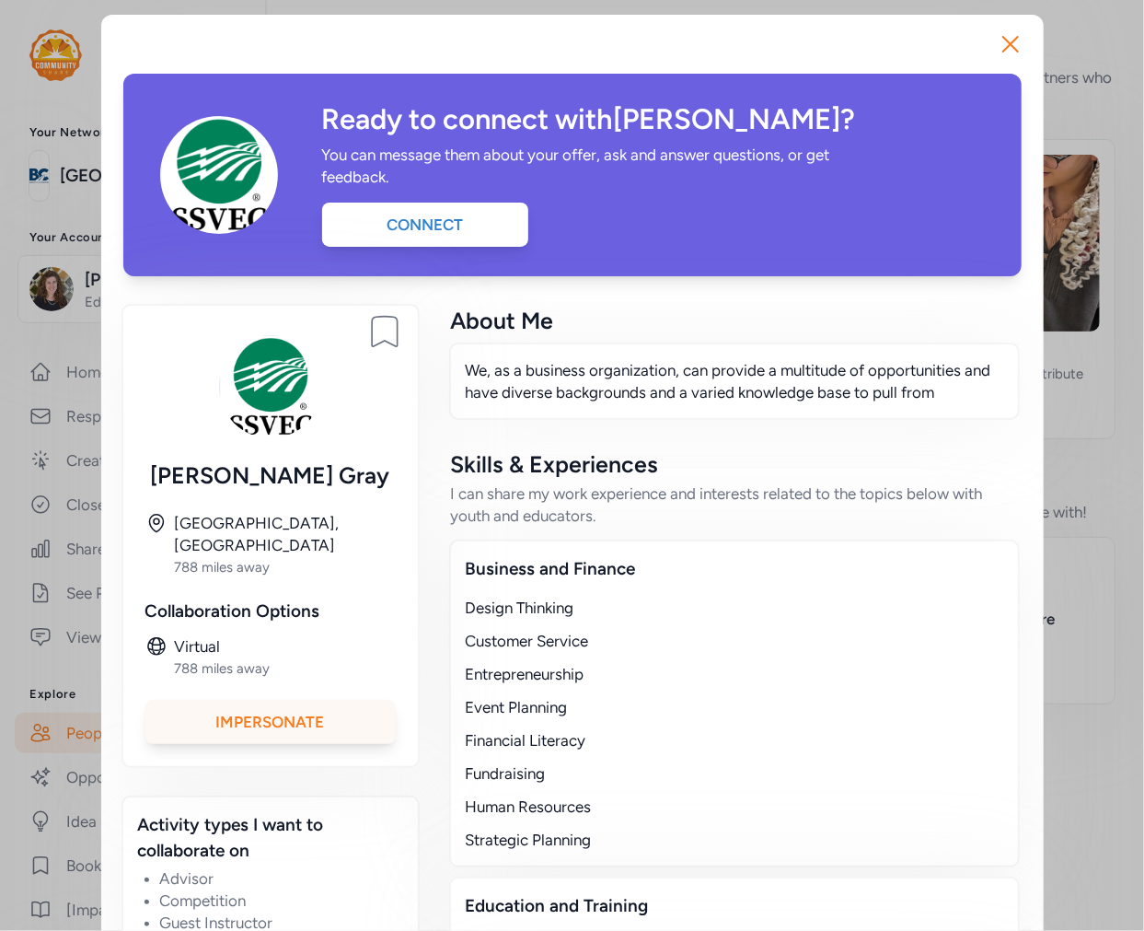
click at [338, 700] on div "Impersonate" at bounding box center [270, 722] width 250 height 44
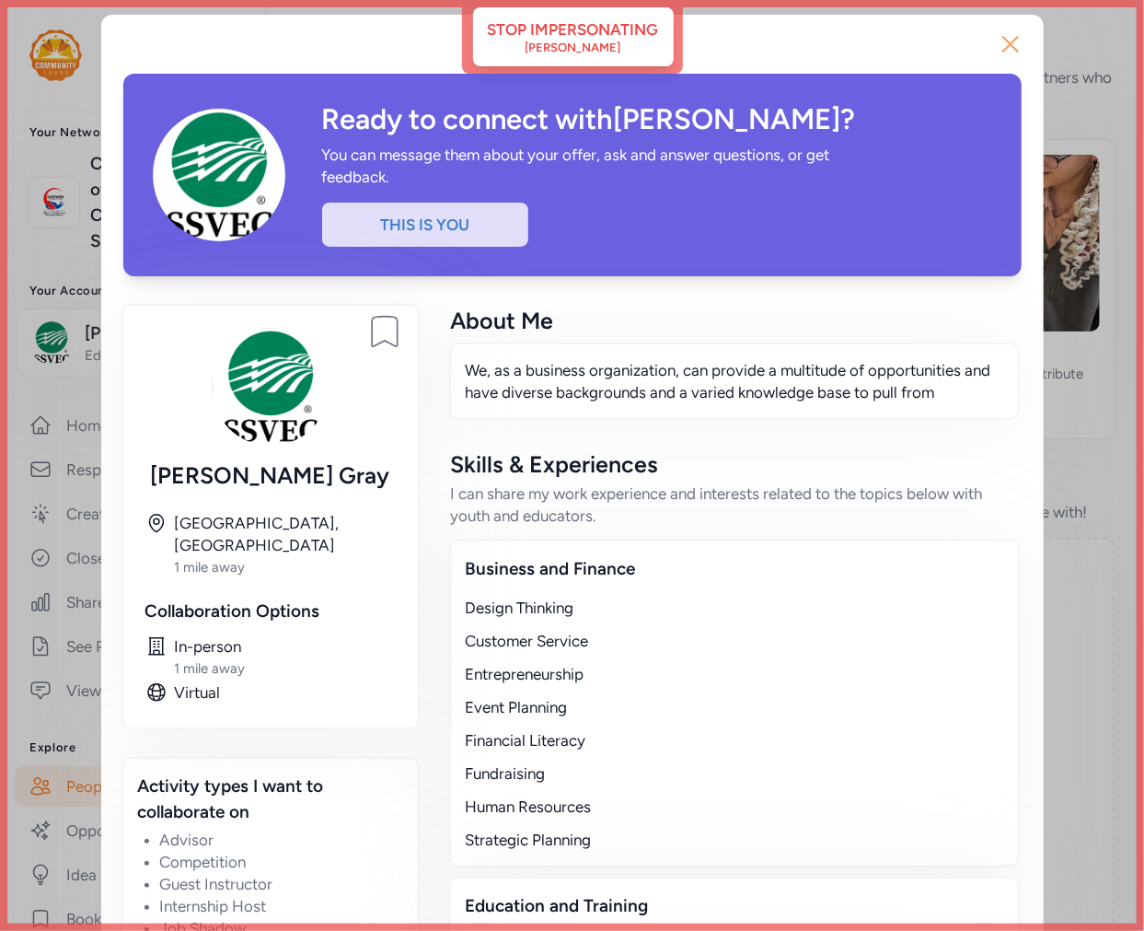
click at [1001, 41] on icon "button" at bounding box center [1010, 43] width 29 height 29
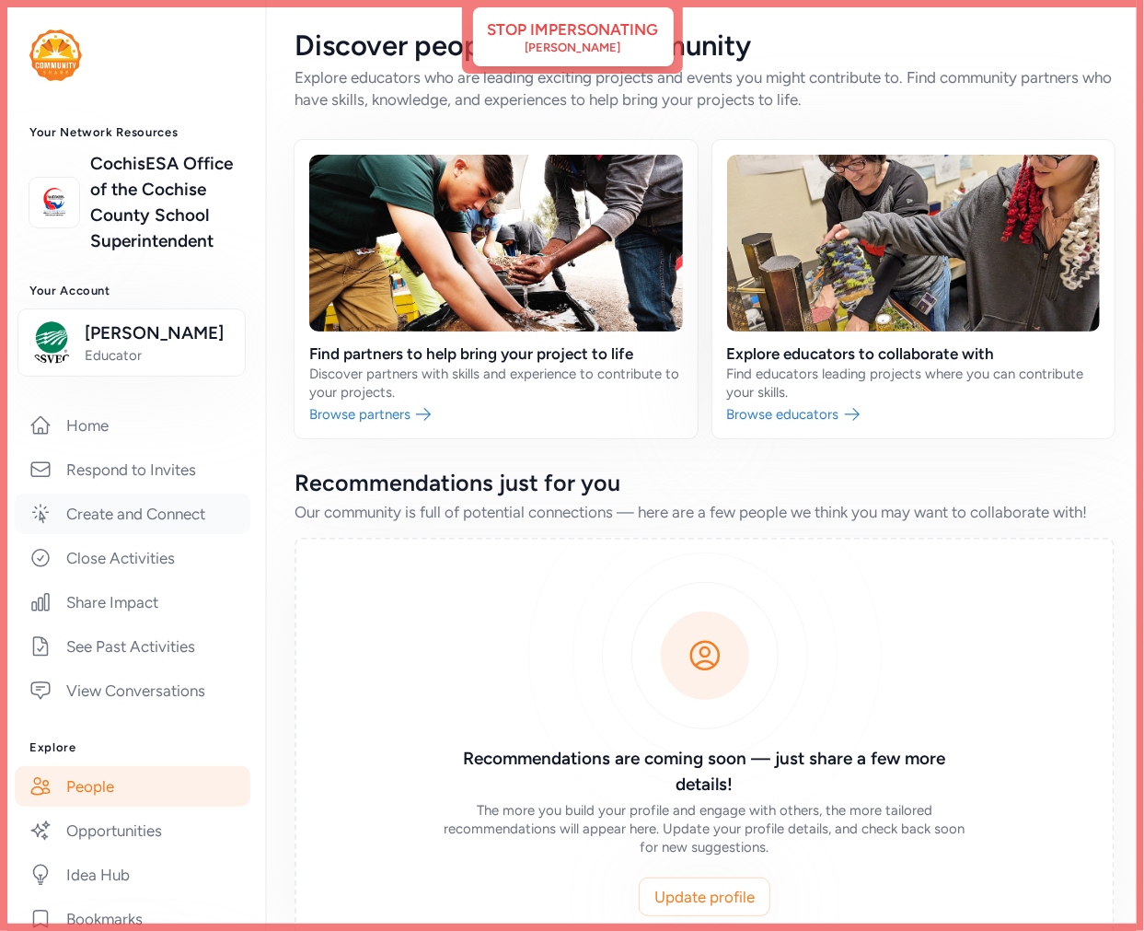
click at [158, 534] on link "Create and Connect" at bounding box center [133, 513] width 236 height 40
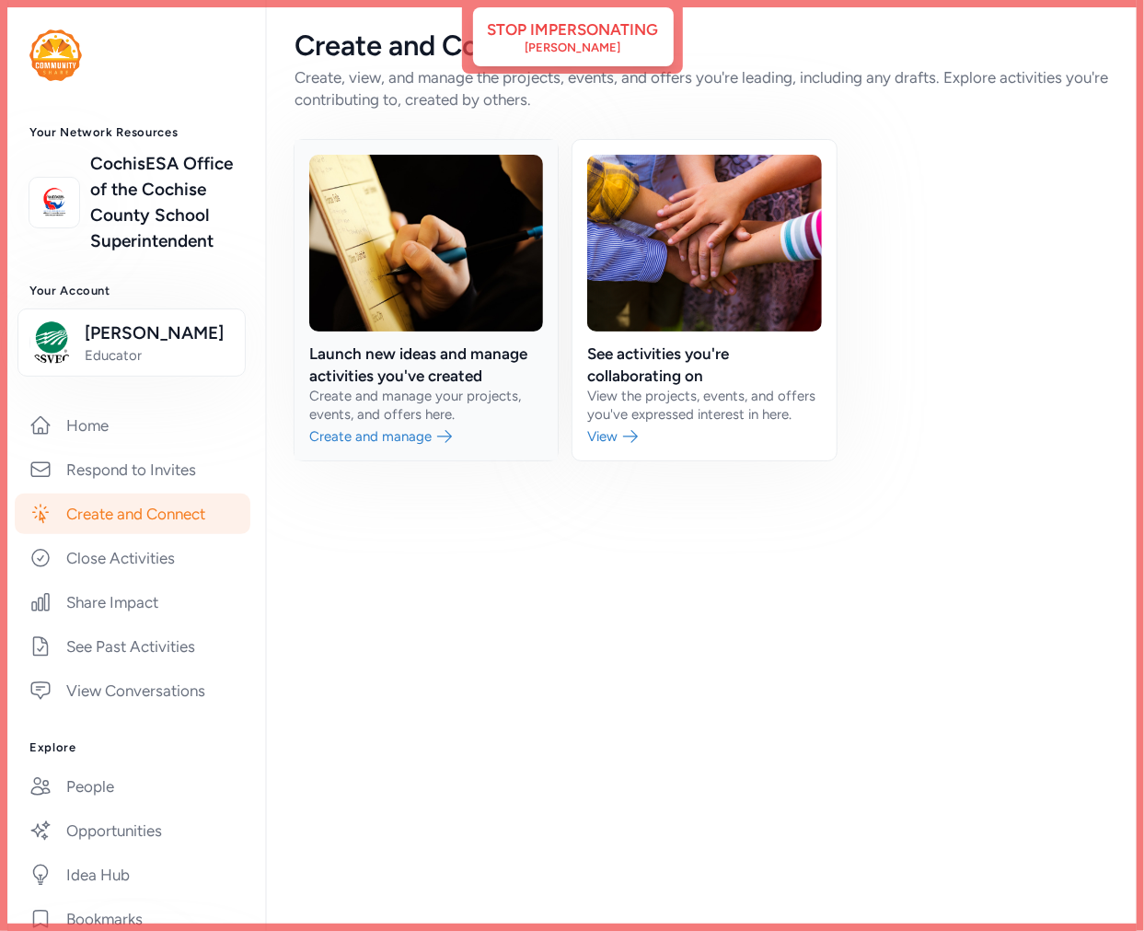
click at [424, 389] on link at bounding box center [426, 300] width 263 height 320
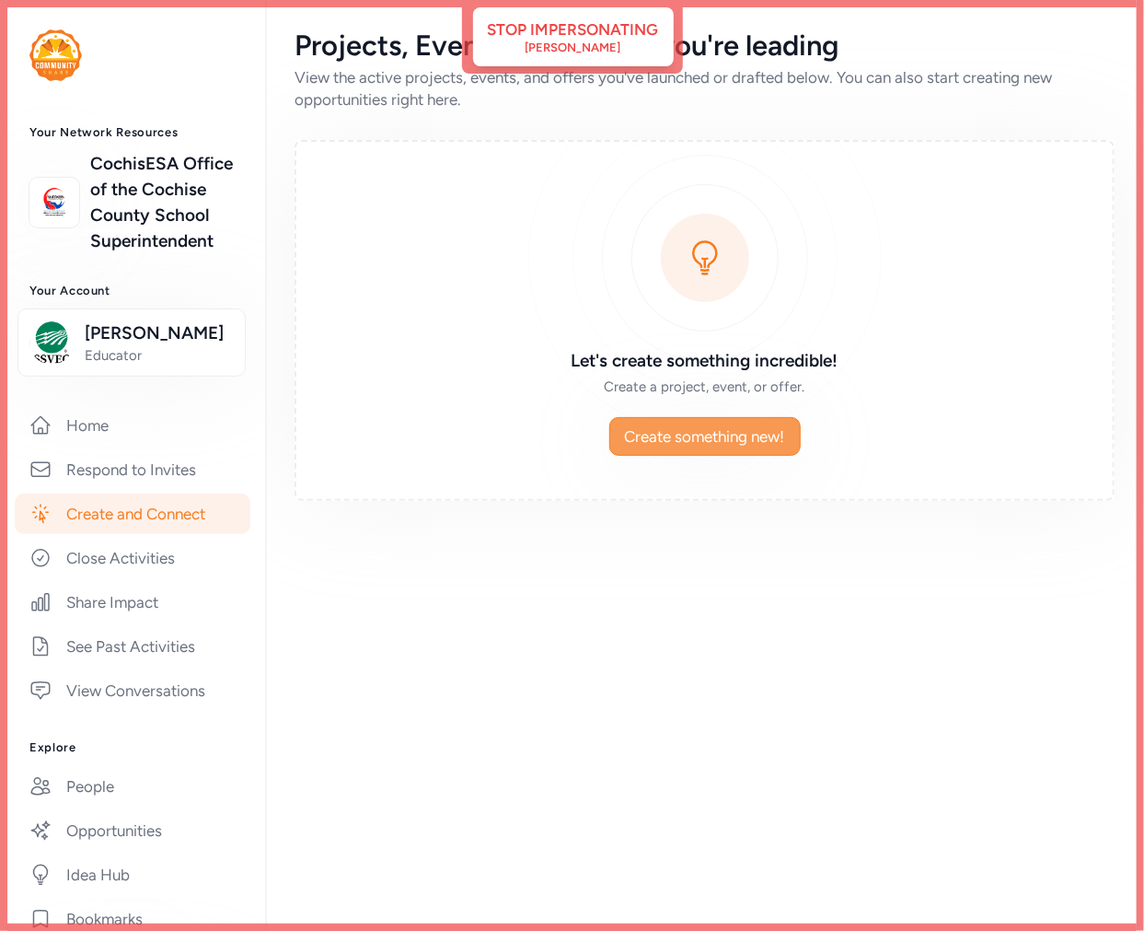
click at [693, 440] on span "Create something new!" at bounding box center [705, 436] width 160 height 22
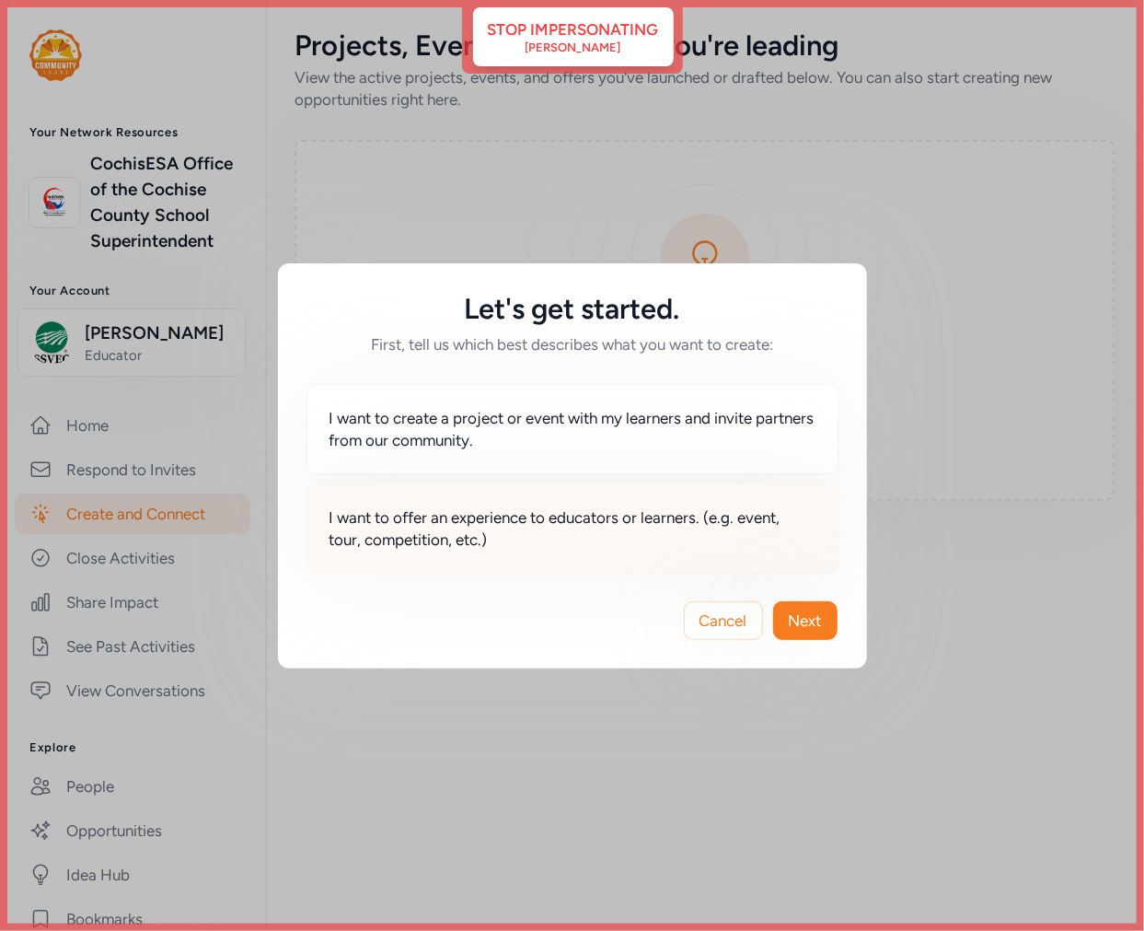
click at [665, 525] on span "I want to offer an experience to educators or learners. (e.g. event, tour, comp…" at bounding box center [573, 528] width 486 height 44
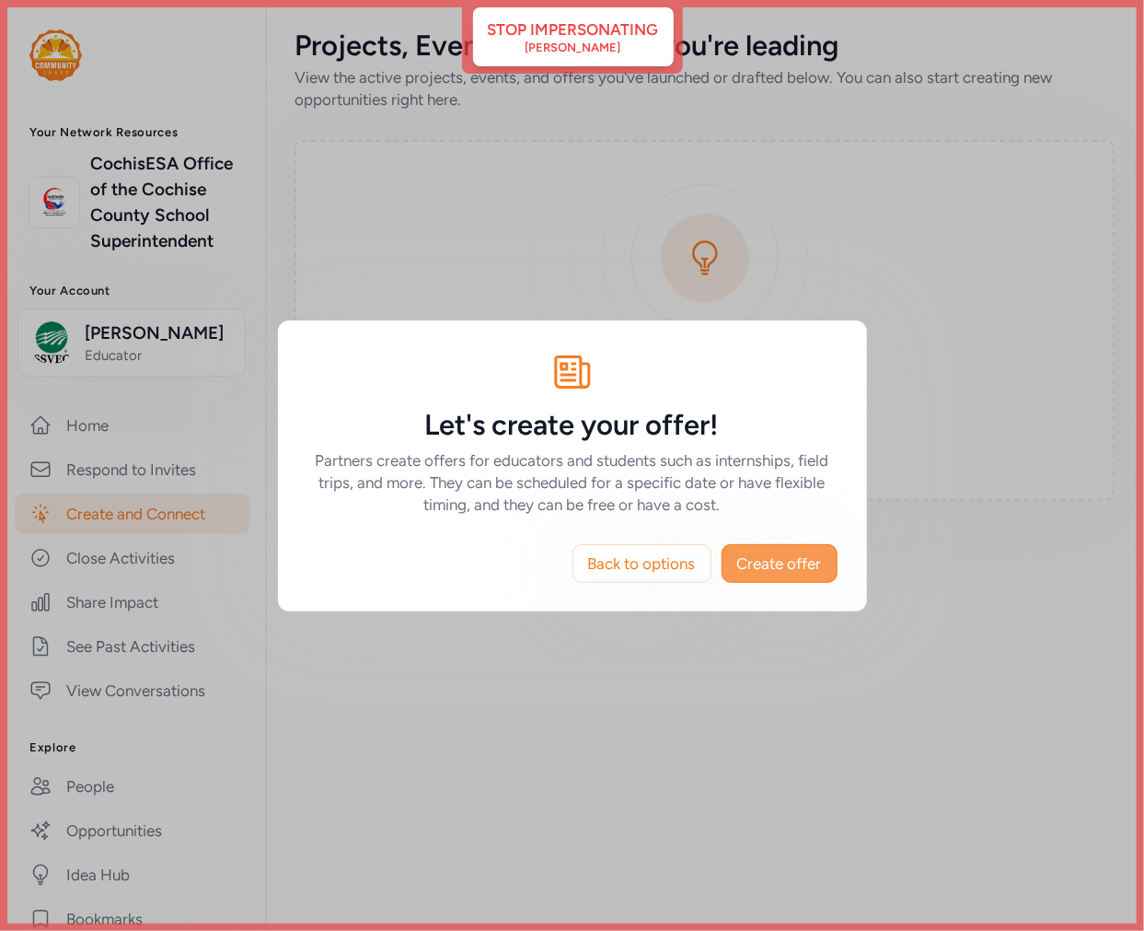
click at [779, 568] on span "Create offer" at bounding box center [779, 563] width 85 height 22
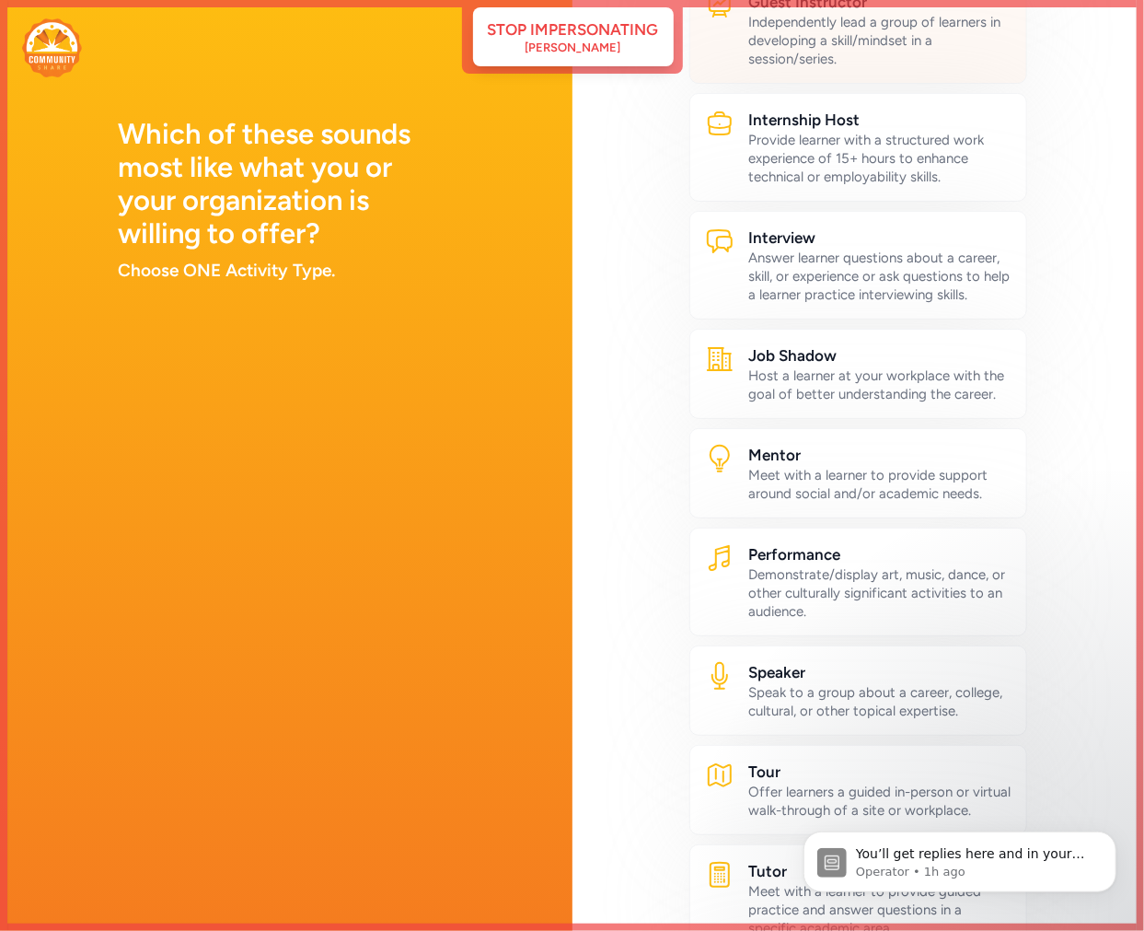
scroll to position [1001, 0]
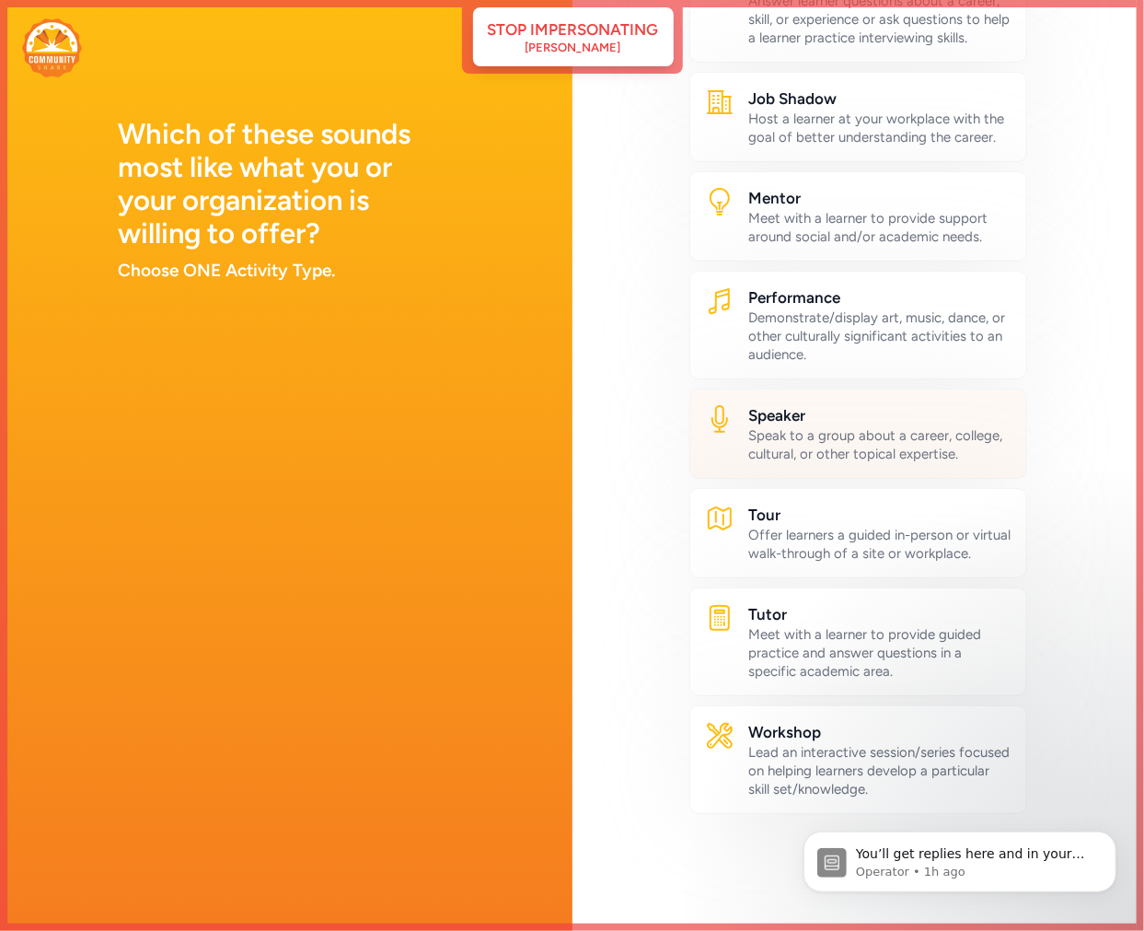
click at [812, 426] on div "Speak to a group about a career, college, cultural, or other topical expertise." at bounding box center [880, 444] width 263 height 37
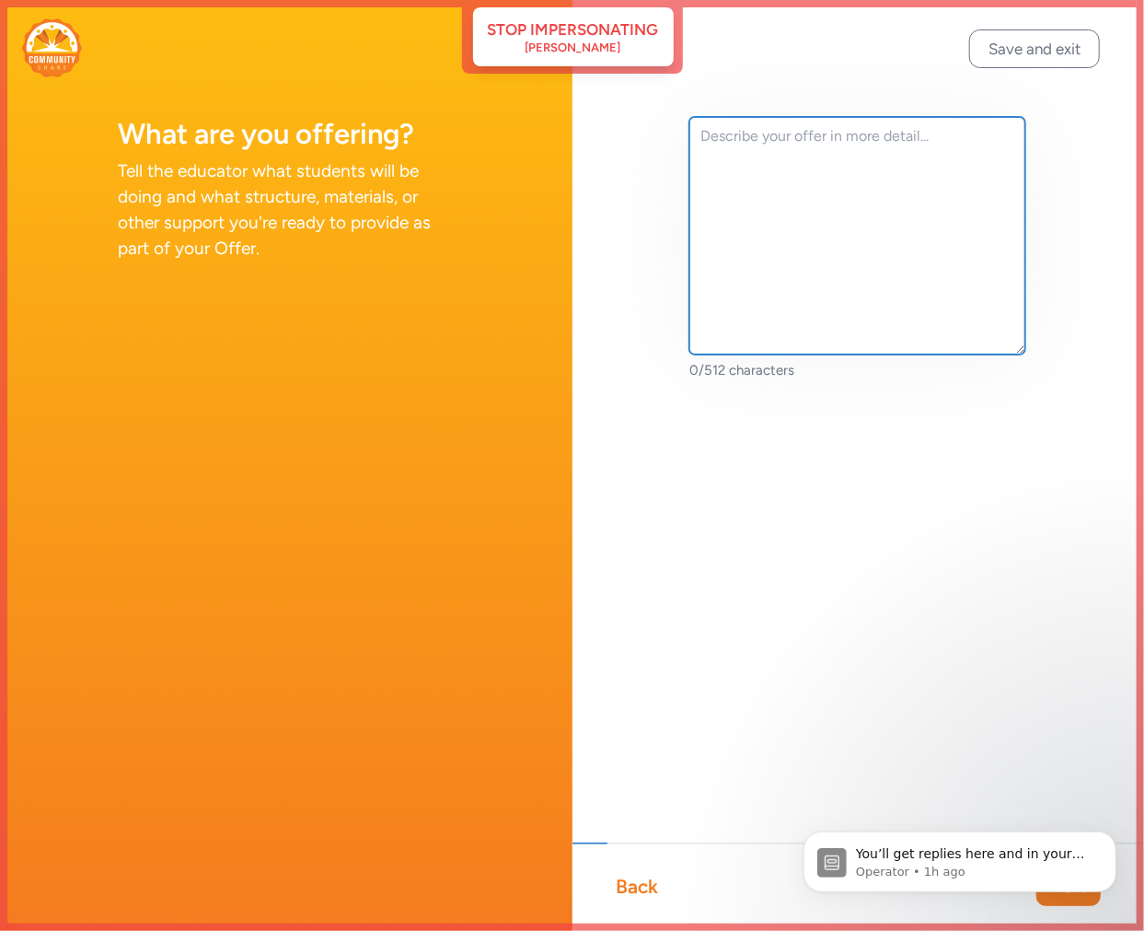
click at [762, 159] on textarea at bounding box center [857, 235] width 337 height 237
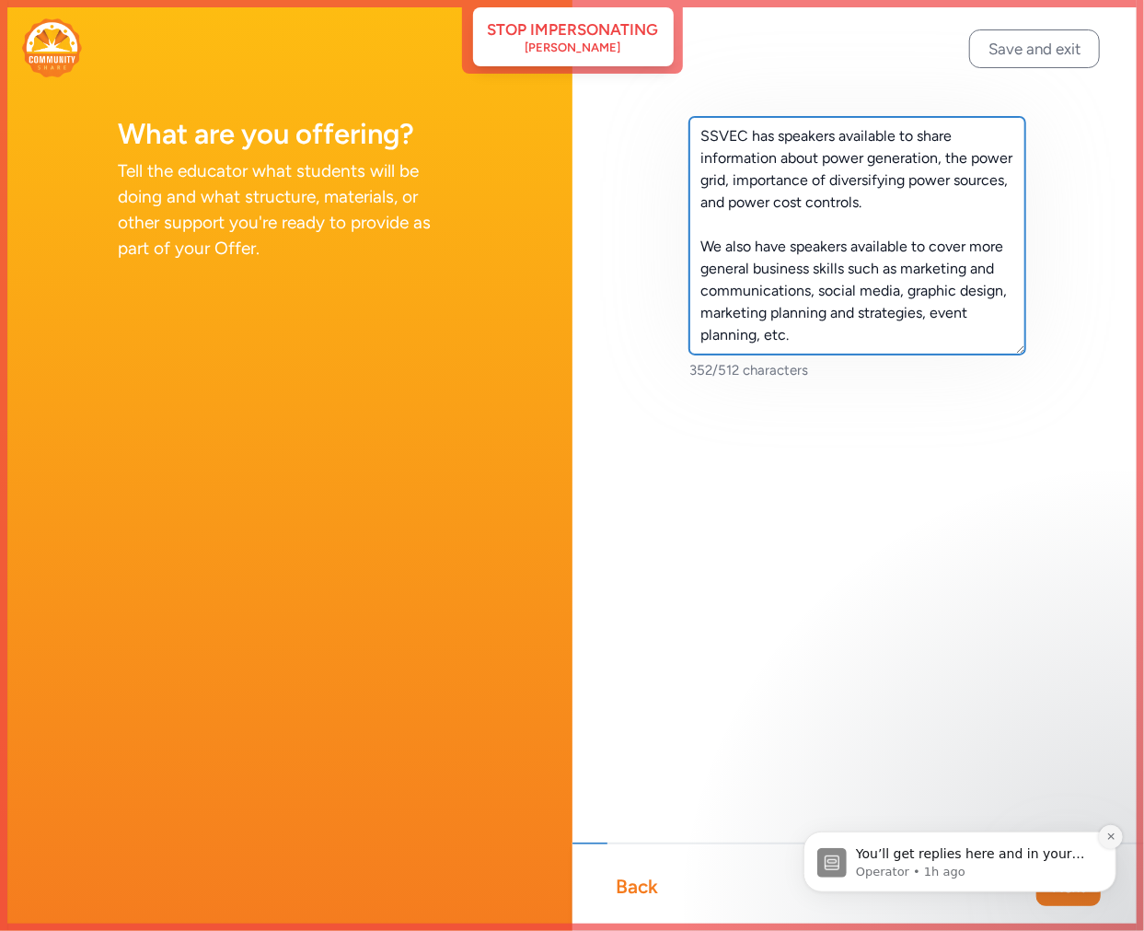
type textarea "SSVEC has speakers available to share information about power generation, the p…"
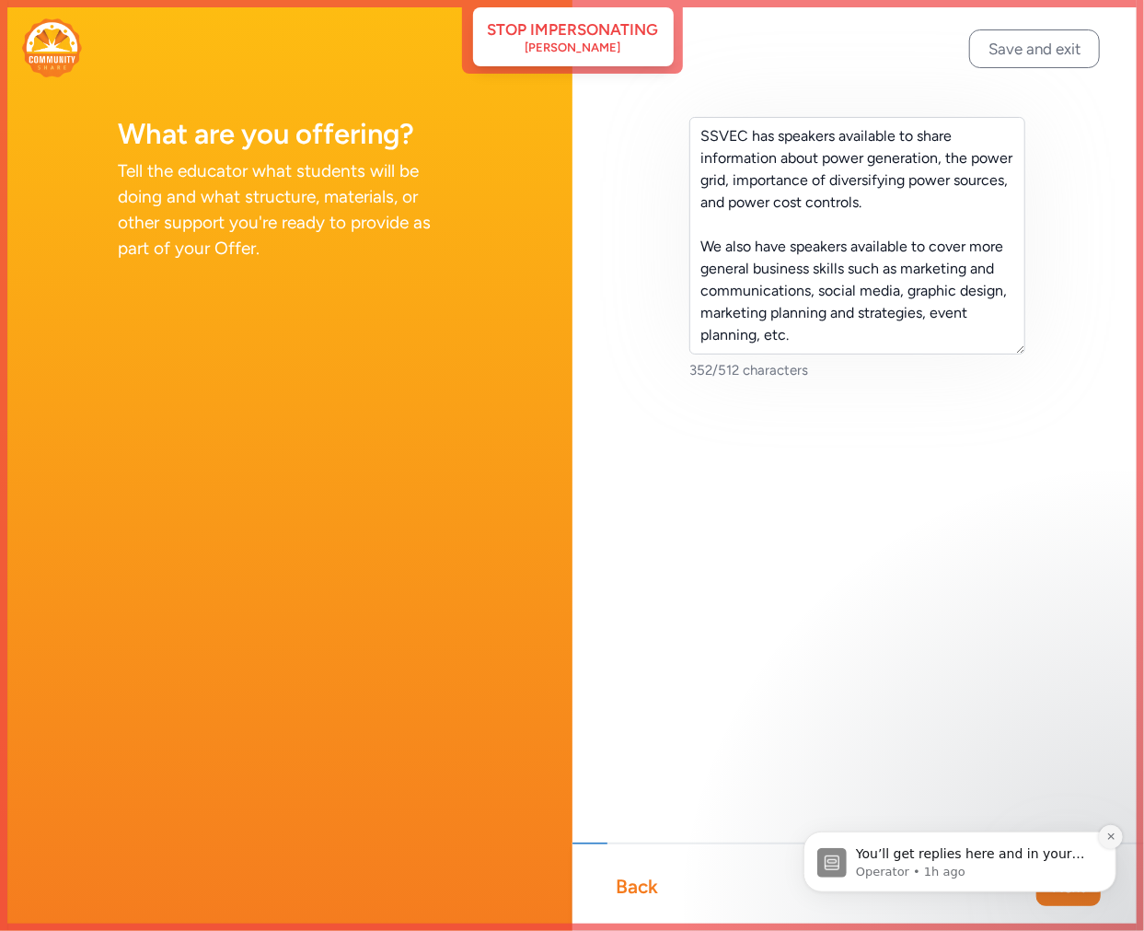
click at [1108, 834] on icon "Dismiss notification" at bounding box center [1109, 835] width 6 height 6
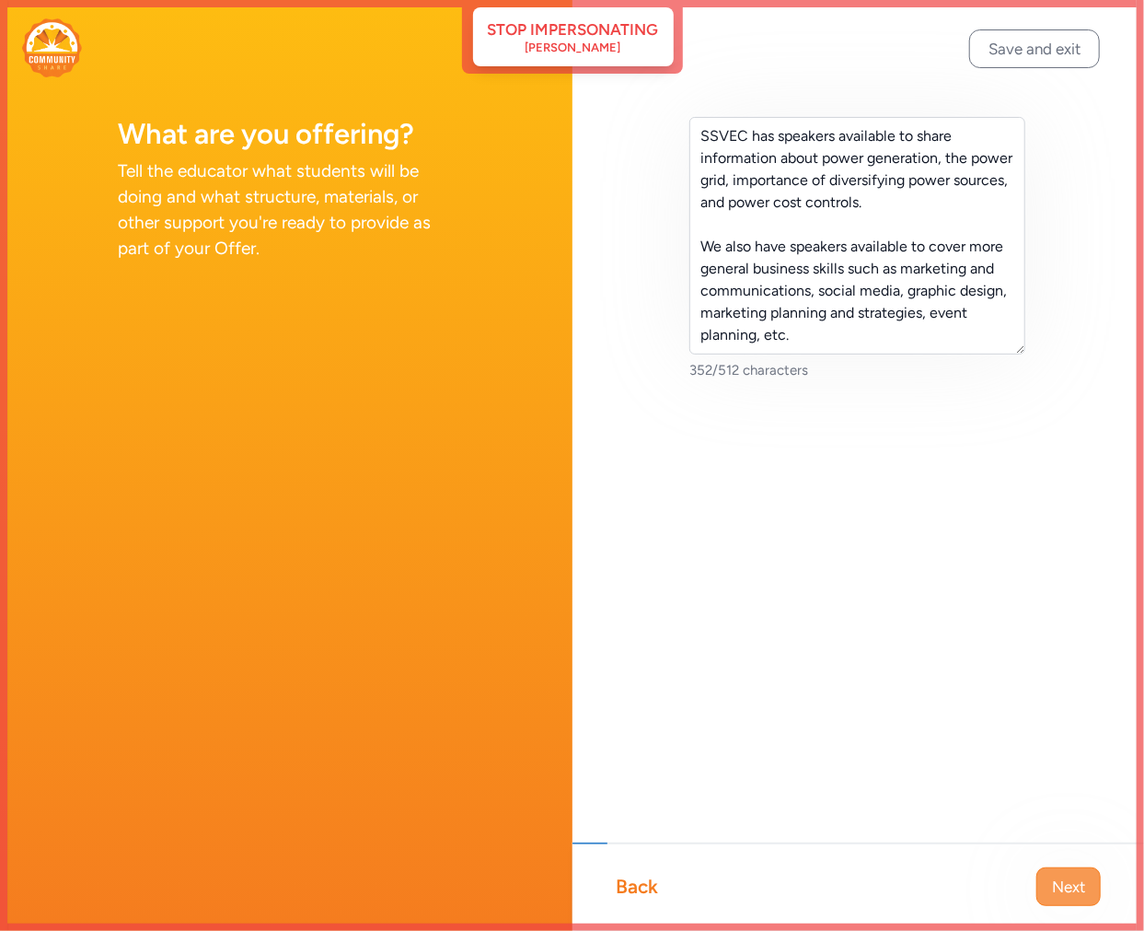
click at [1062, 886] on span "Next" at bounding box center [1068, 886] width 33 height 22
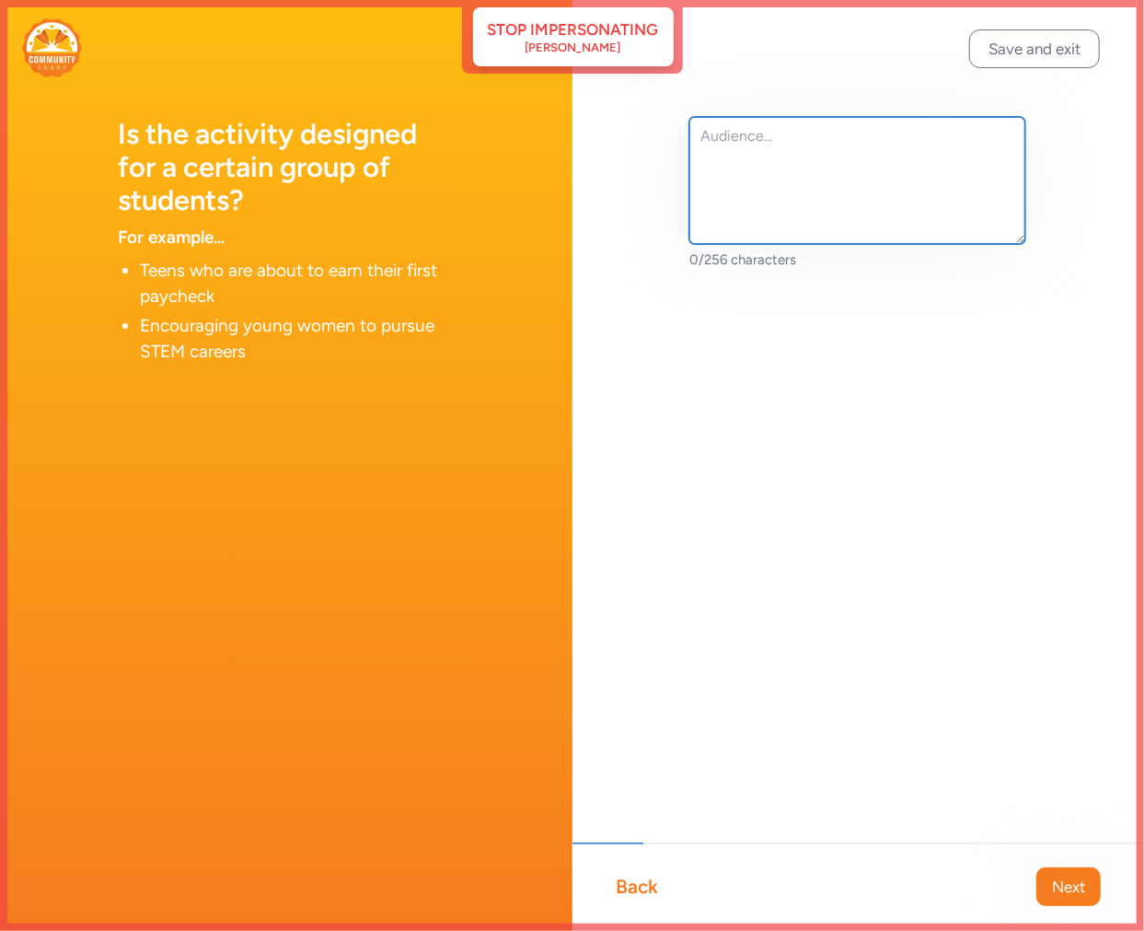
click at [759, 149] on textarea at bounding box center [857, 180] width 337 height 127
type textarea "k"
type textarea "PK-12 youth"
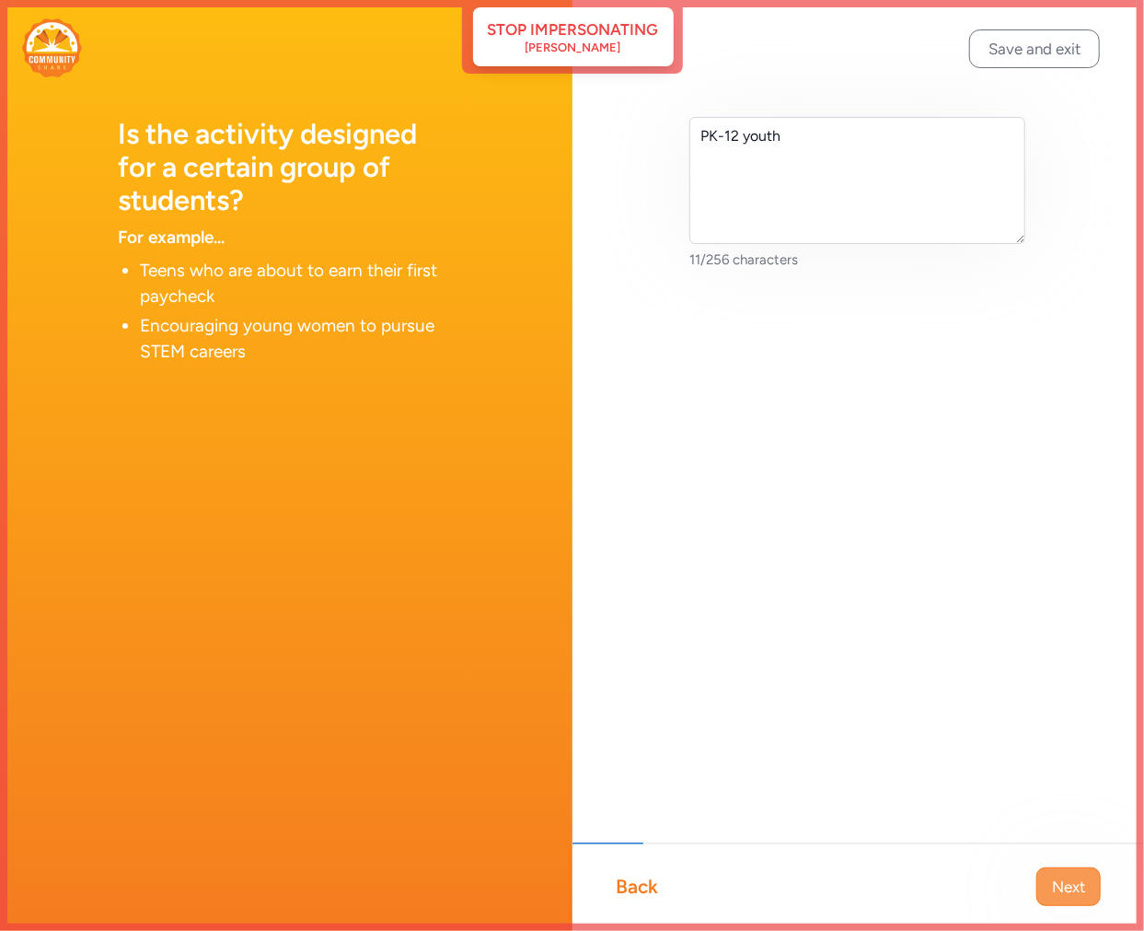
click at [1073, 875] on span "Next" at bounding box center [1068, 886] width 33 height 22
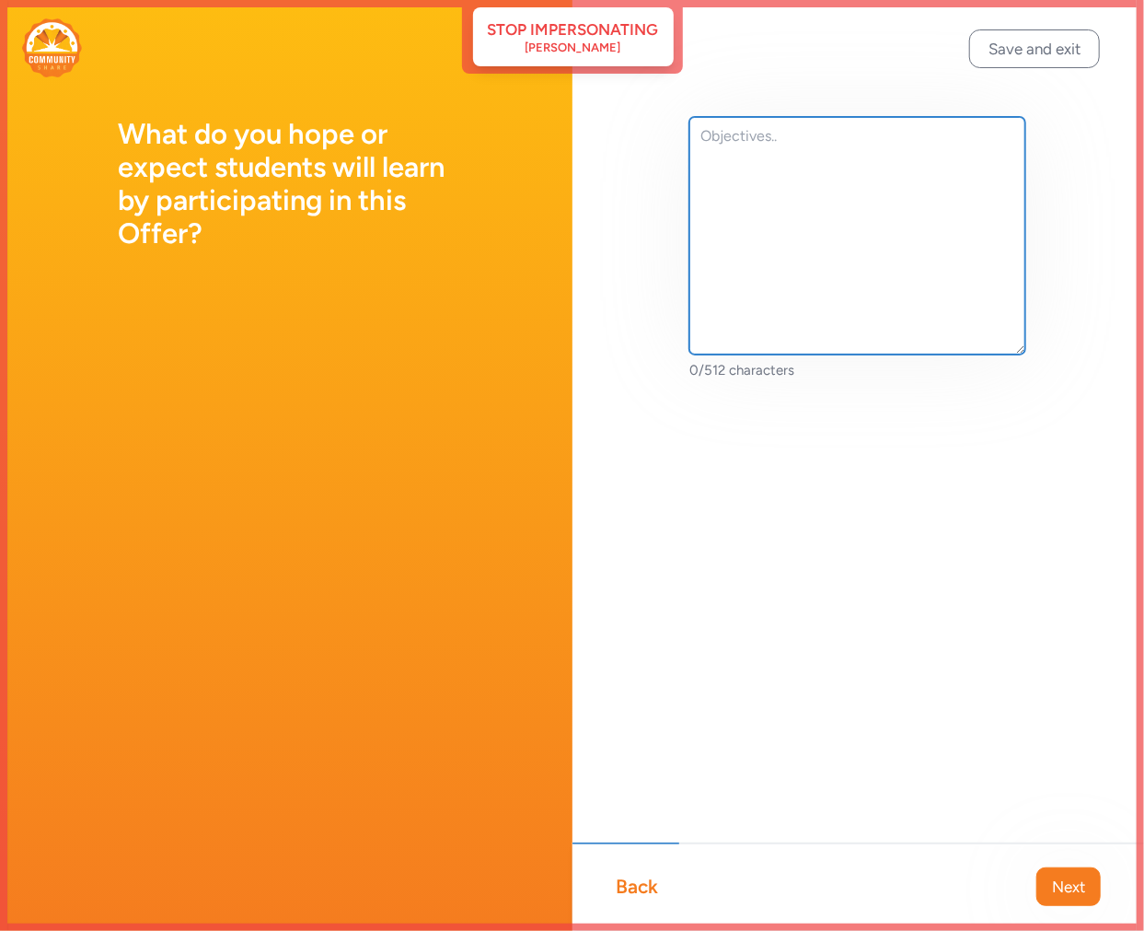
click at [758, 187] on textarea at bounding box center [857, 235] width 337 height 237
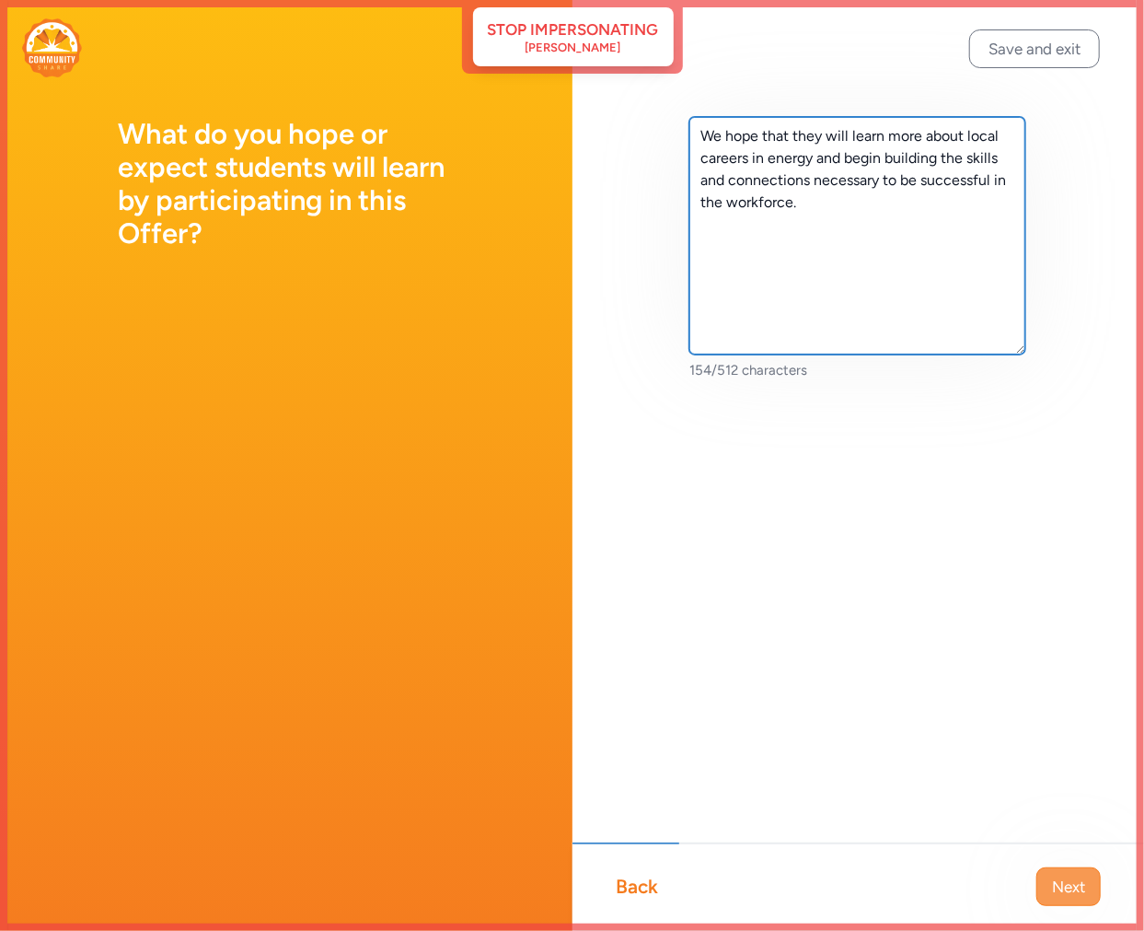
type textarea "We hope that they will learn more about local careers in energy and begin build…"
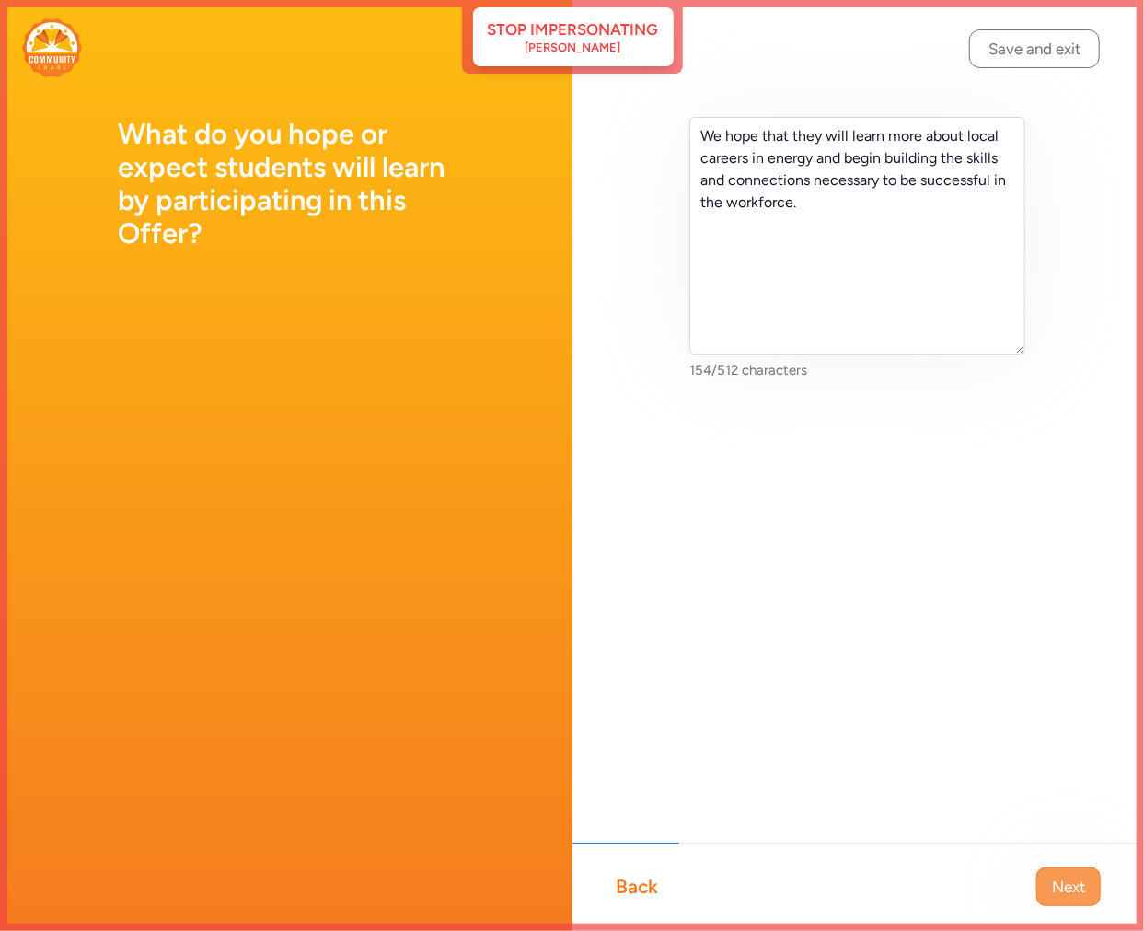
click at [1071, 888] on span "Next" at bounding box center [1068, 886] width 33 height 22
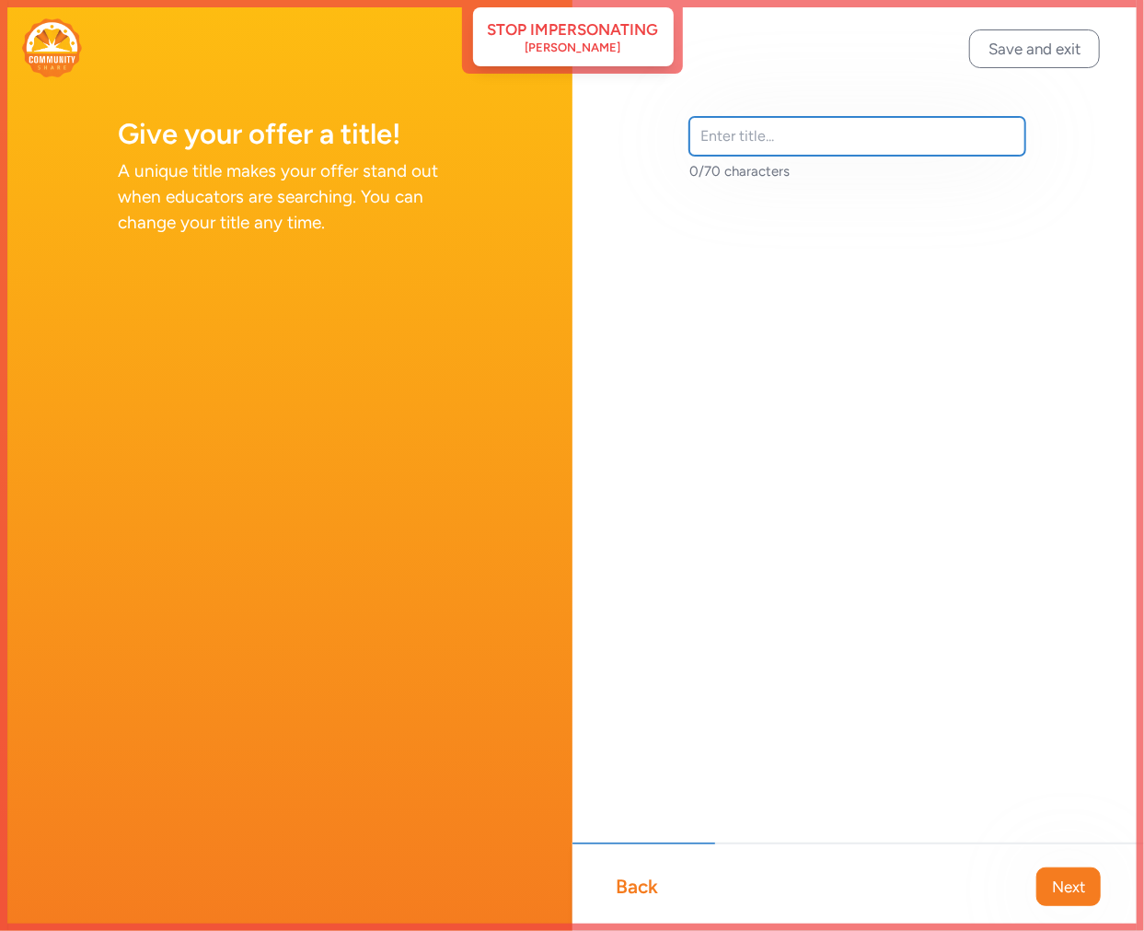
click at [774, 126] on input "text" at bounding box center [857, 136] width 337 height 39
type input "G"
type input "SSVEC Foundation Speakers"
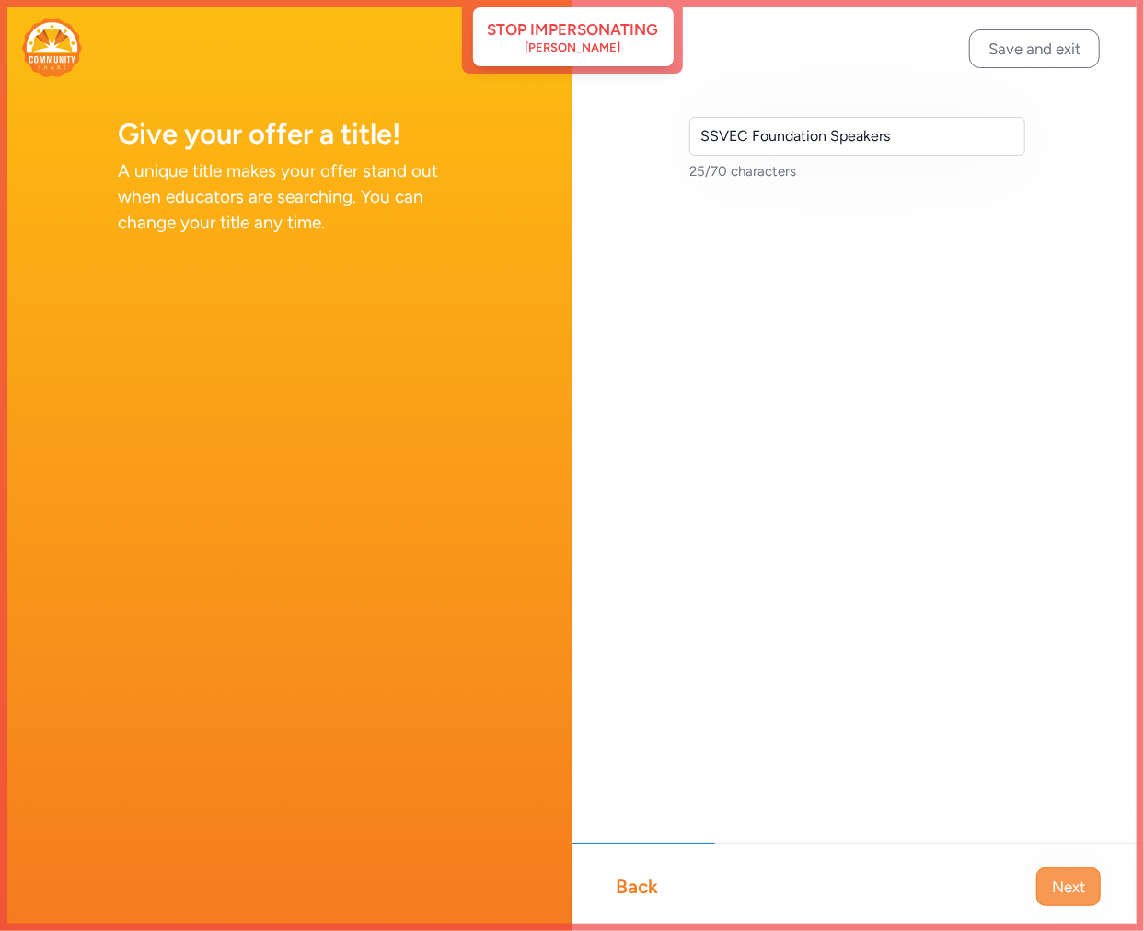
click at [1087, 880] on button "Next" at bounding box center [1068, 886] width 64 height 39
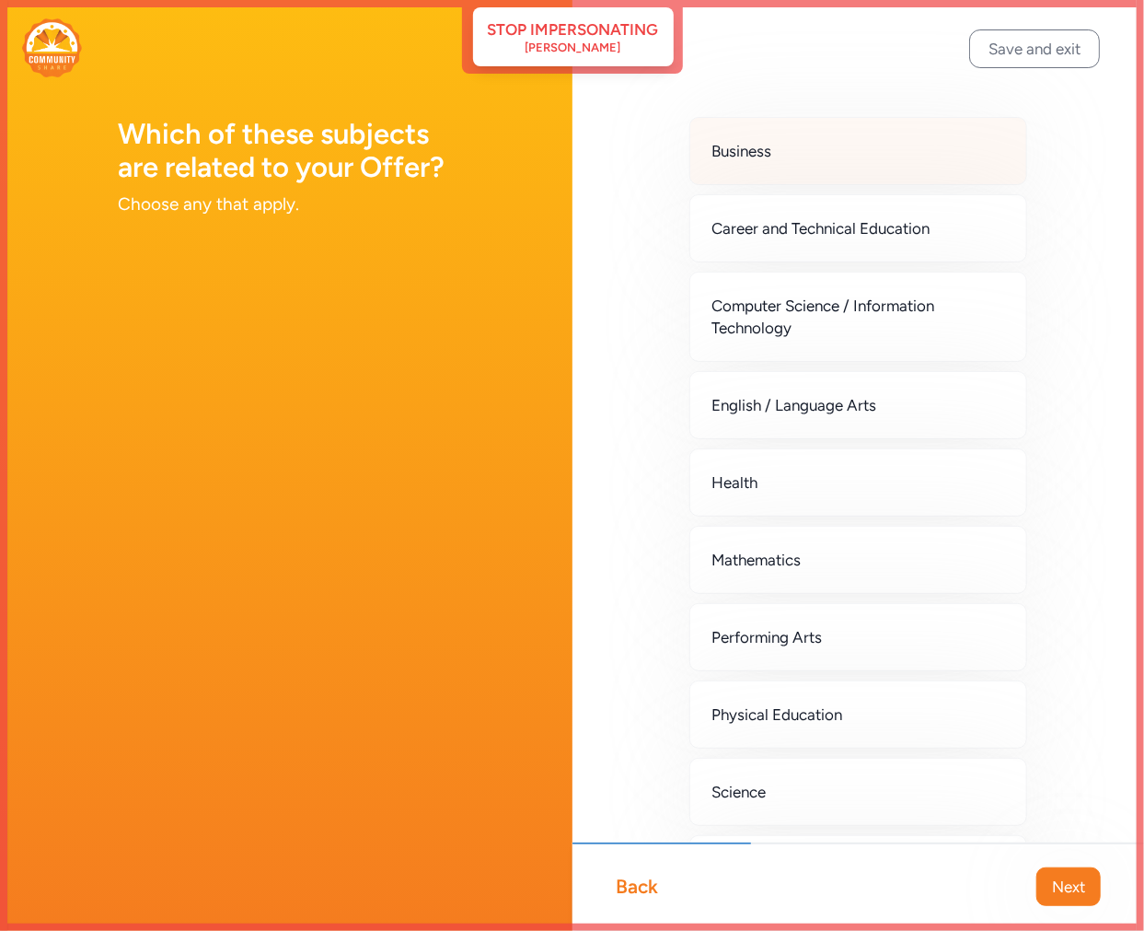
click at [793, 161] on div "Business" at bounding box center [858, 151] width 339 height 68
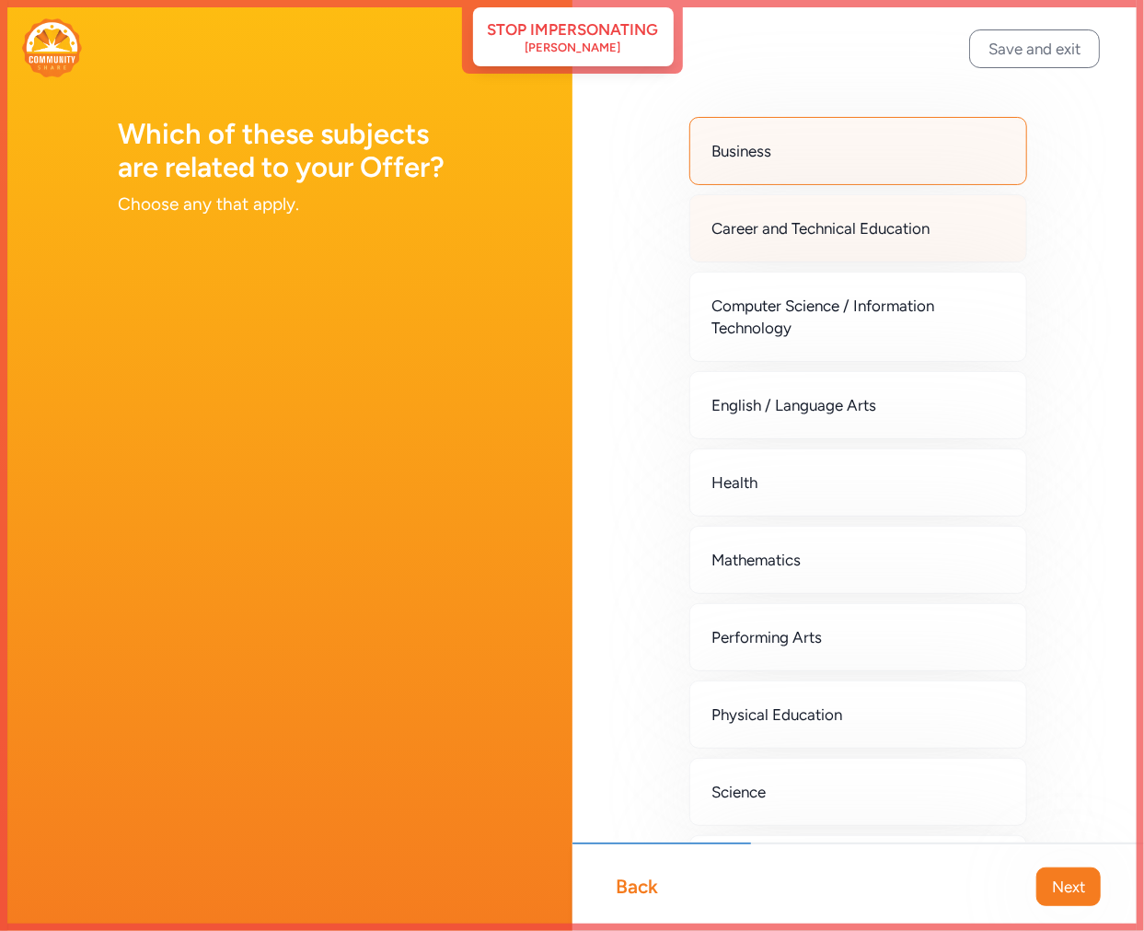
click at [802, 244] on div "Career and Technical Education" at bounding box center [858, 228] width 339 height 68
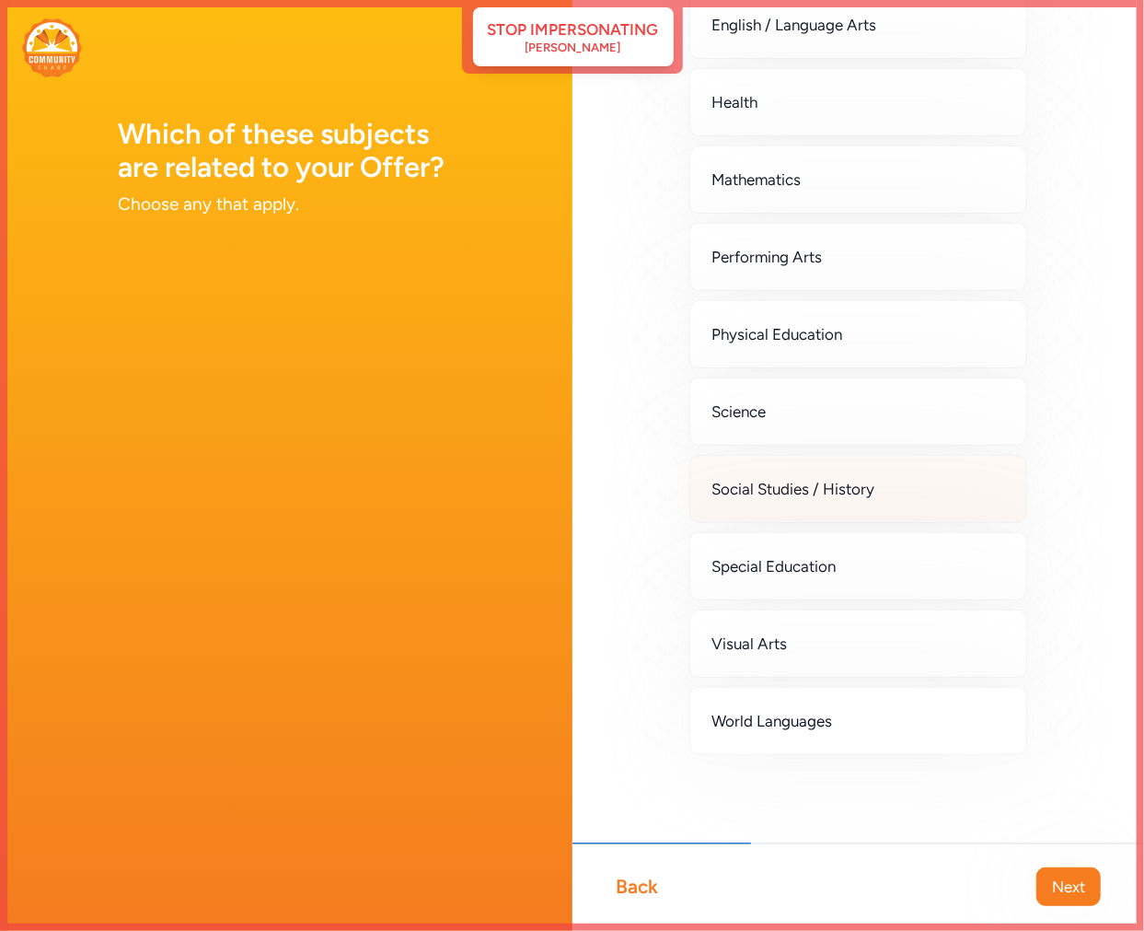
scroll to position [382, 0]
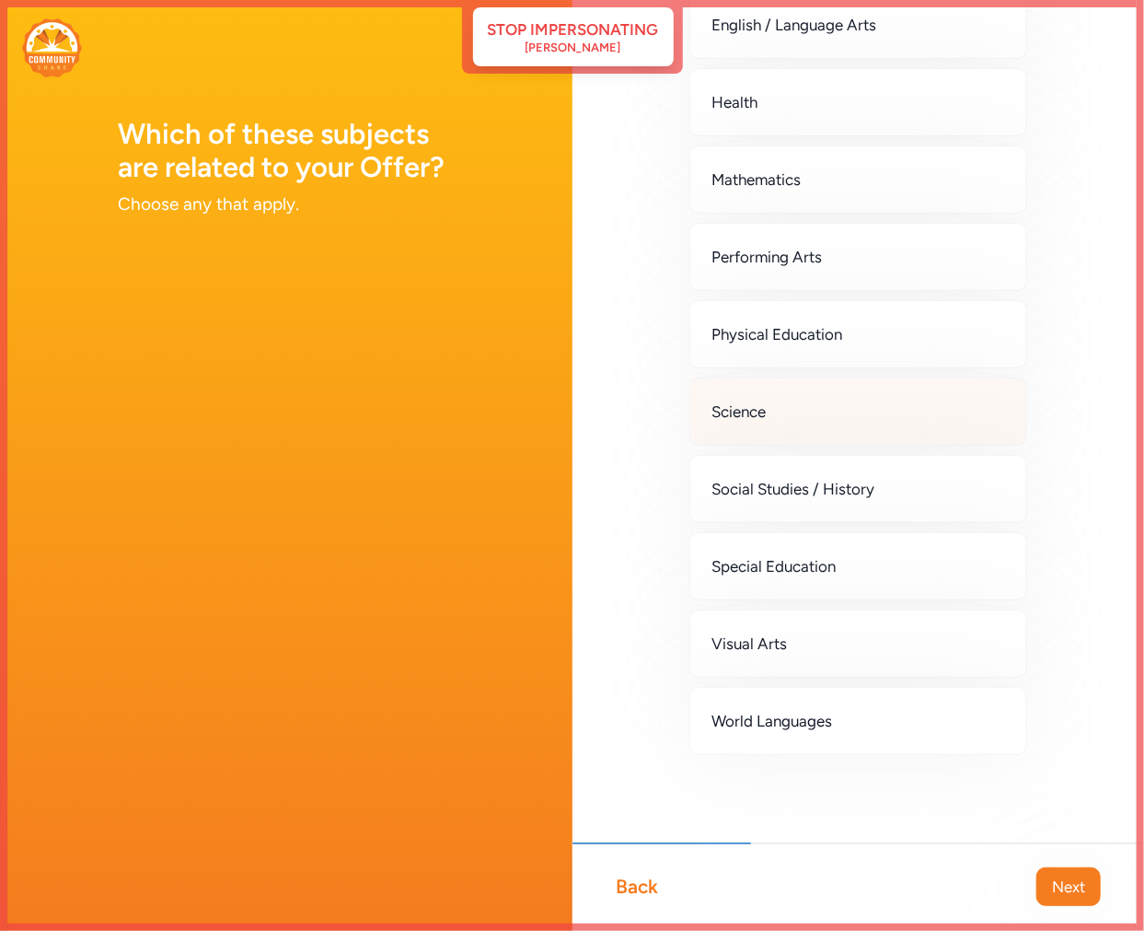
click at [799, 405] on div "Science" at bounding box center [858, 411] width 339 height 68
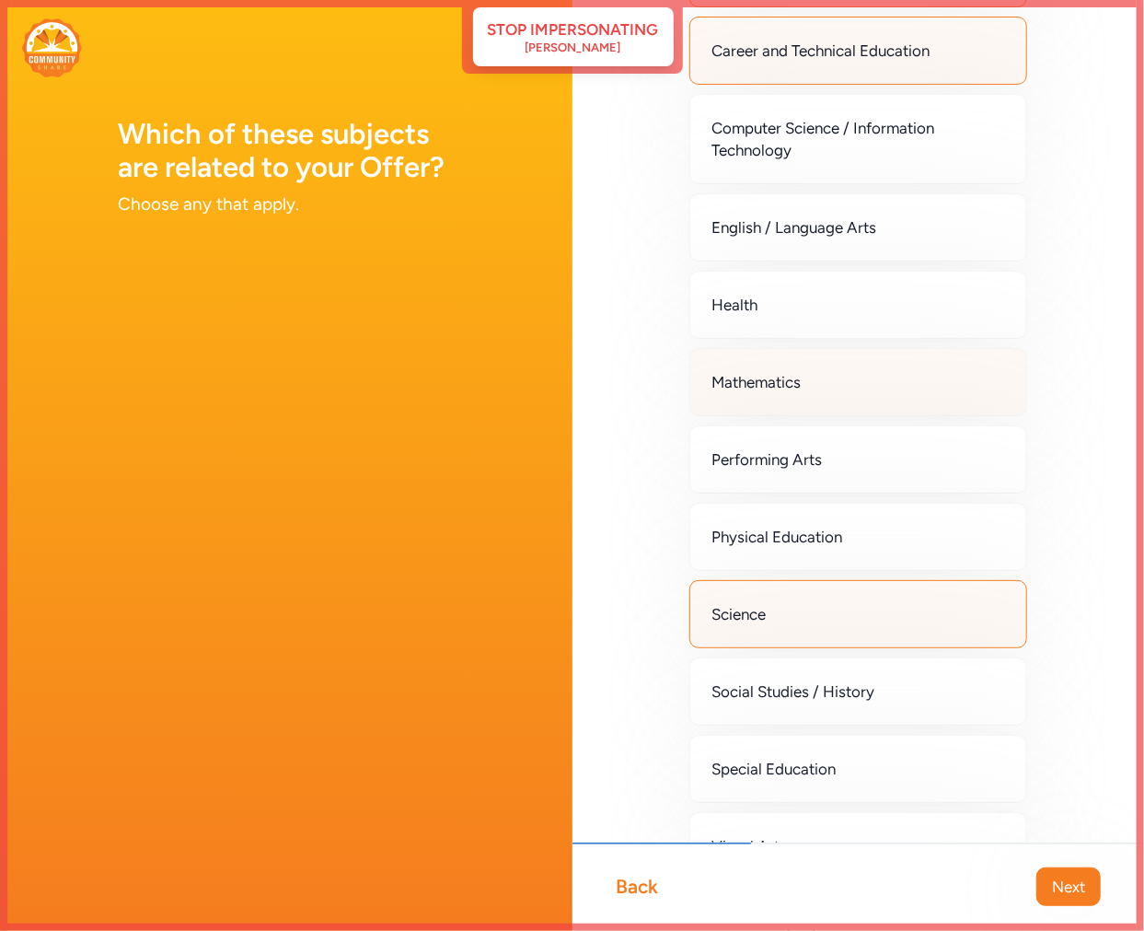
click at [821, 378] on div "Mathematics" at bounding box center [858, 382] width 339 height 68
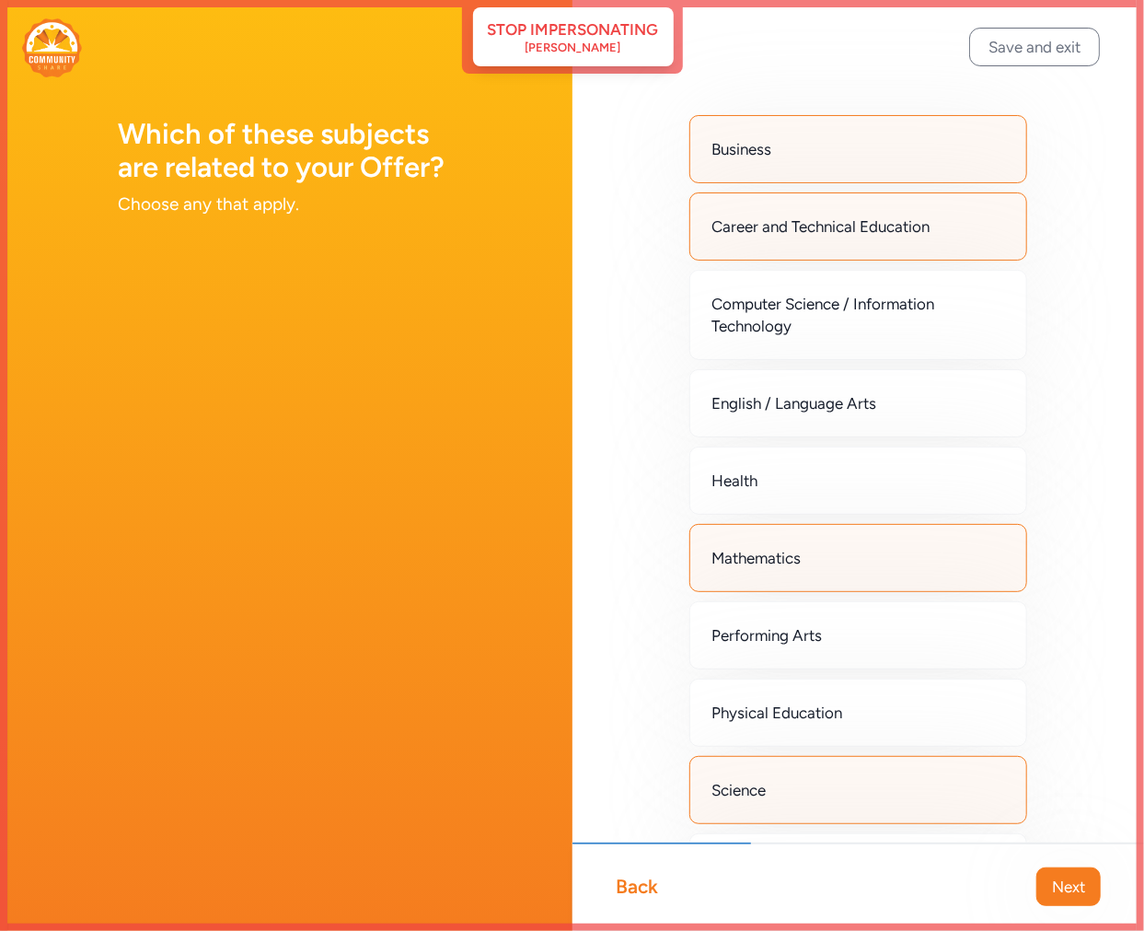
scroll to position [0, 0]
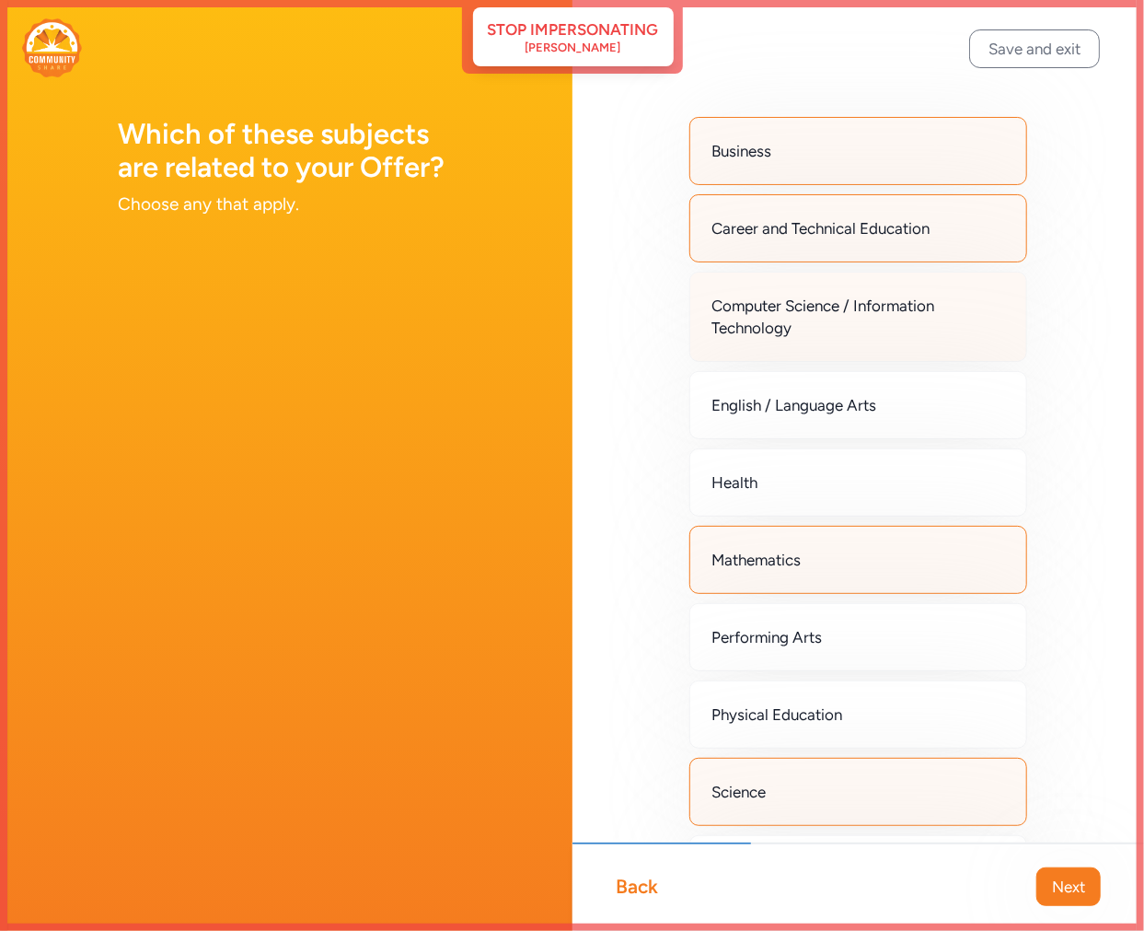
click at [850, 305] on span "Computer Science / Information Technology" at bounding box center [858, 317] width 293 height 44
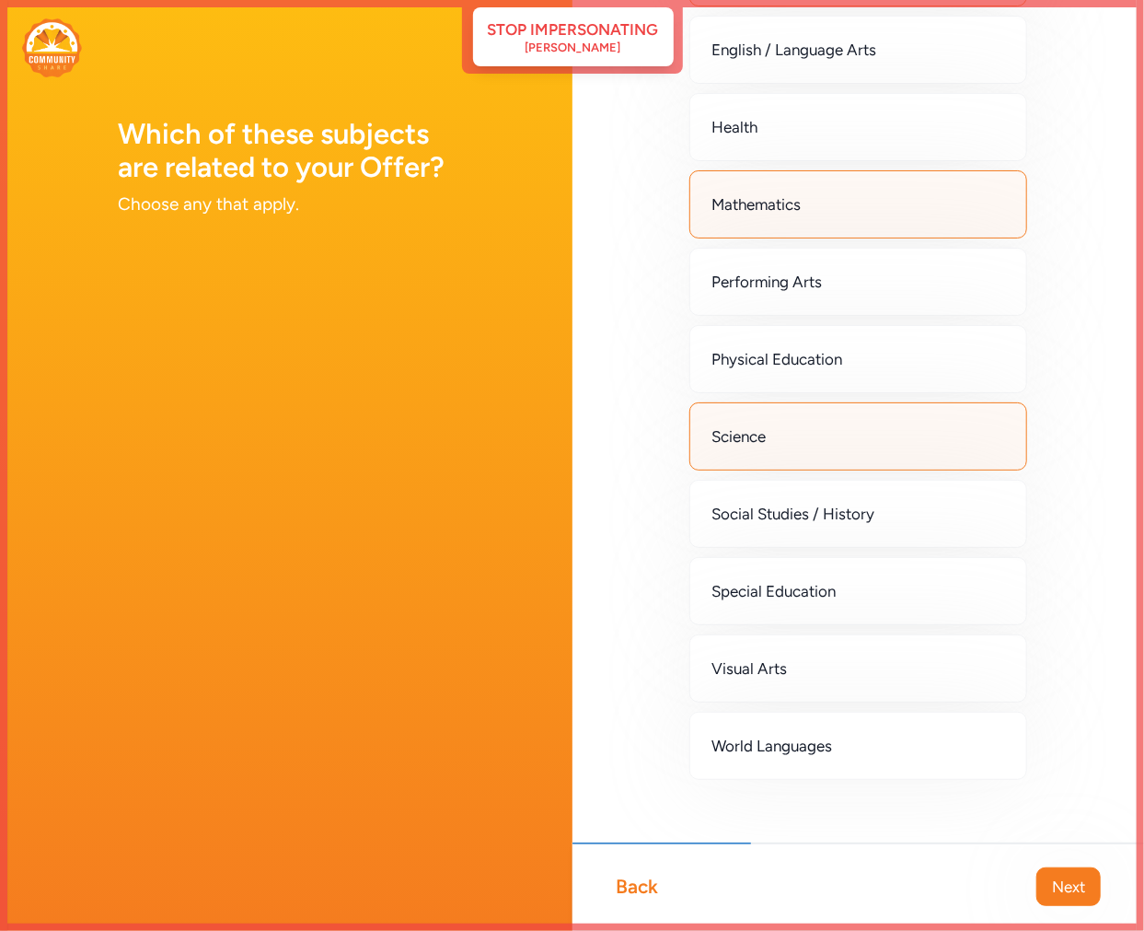
scroll to position [382, 0]
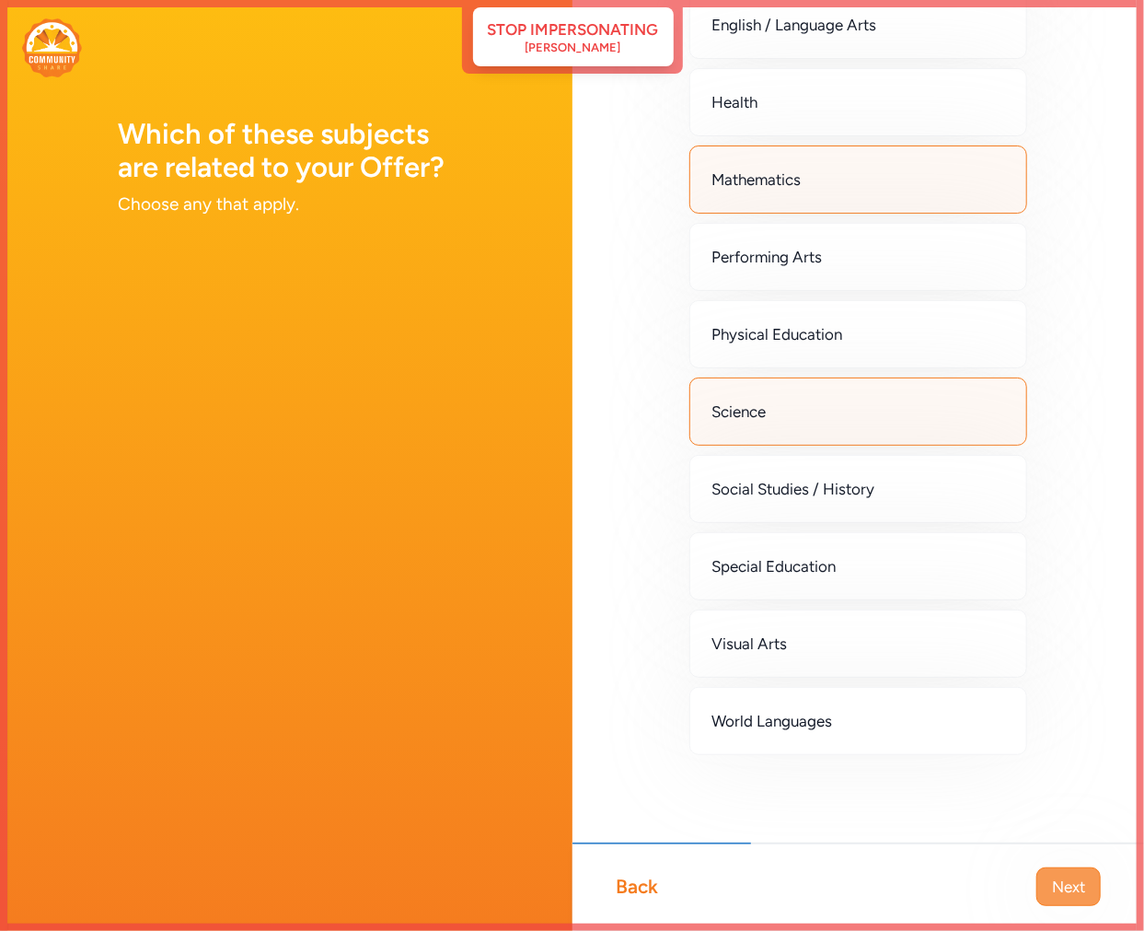
click at [1068, 887] on span "Next" at bounding box center [1068, 886] width 33 height 22
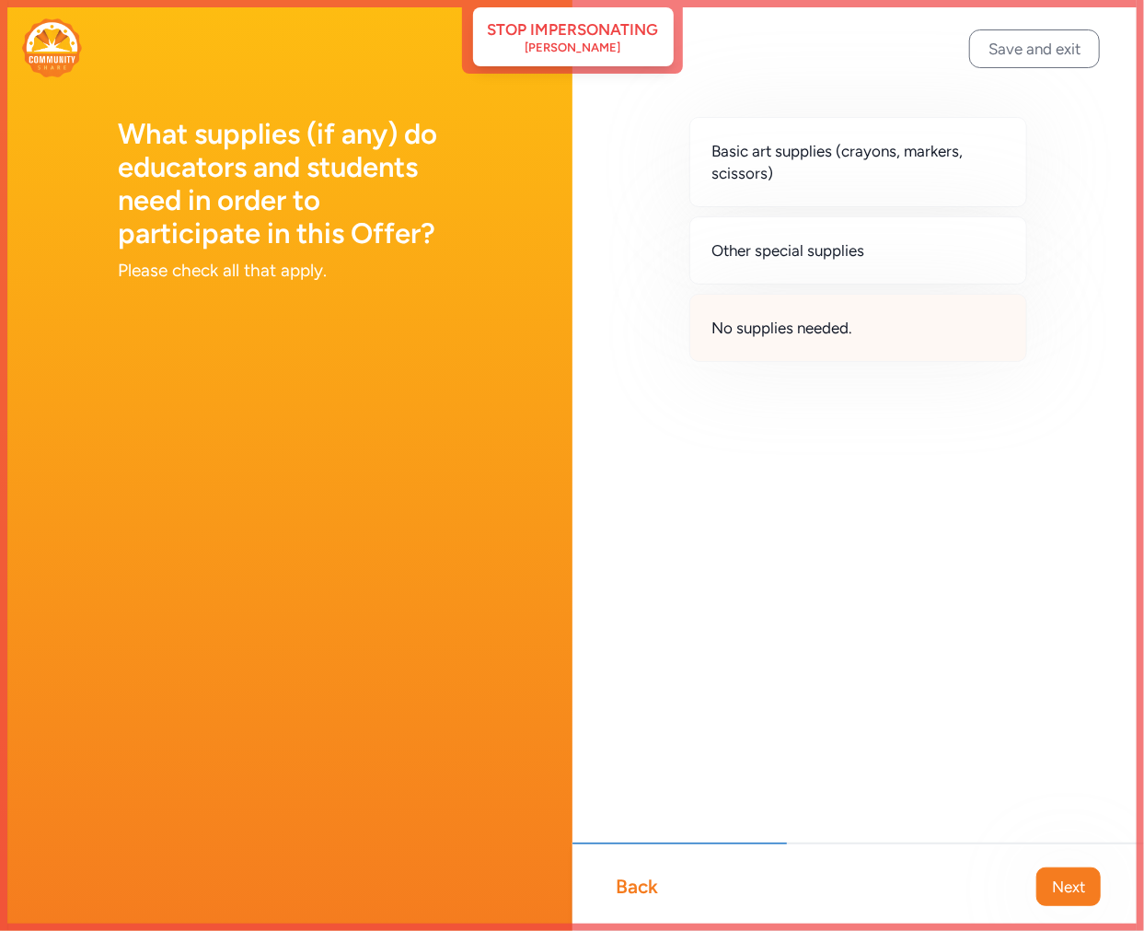
click at [804, 350] on div "No supplies needed." at bounding box center [858, 328] width 339 height 68
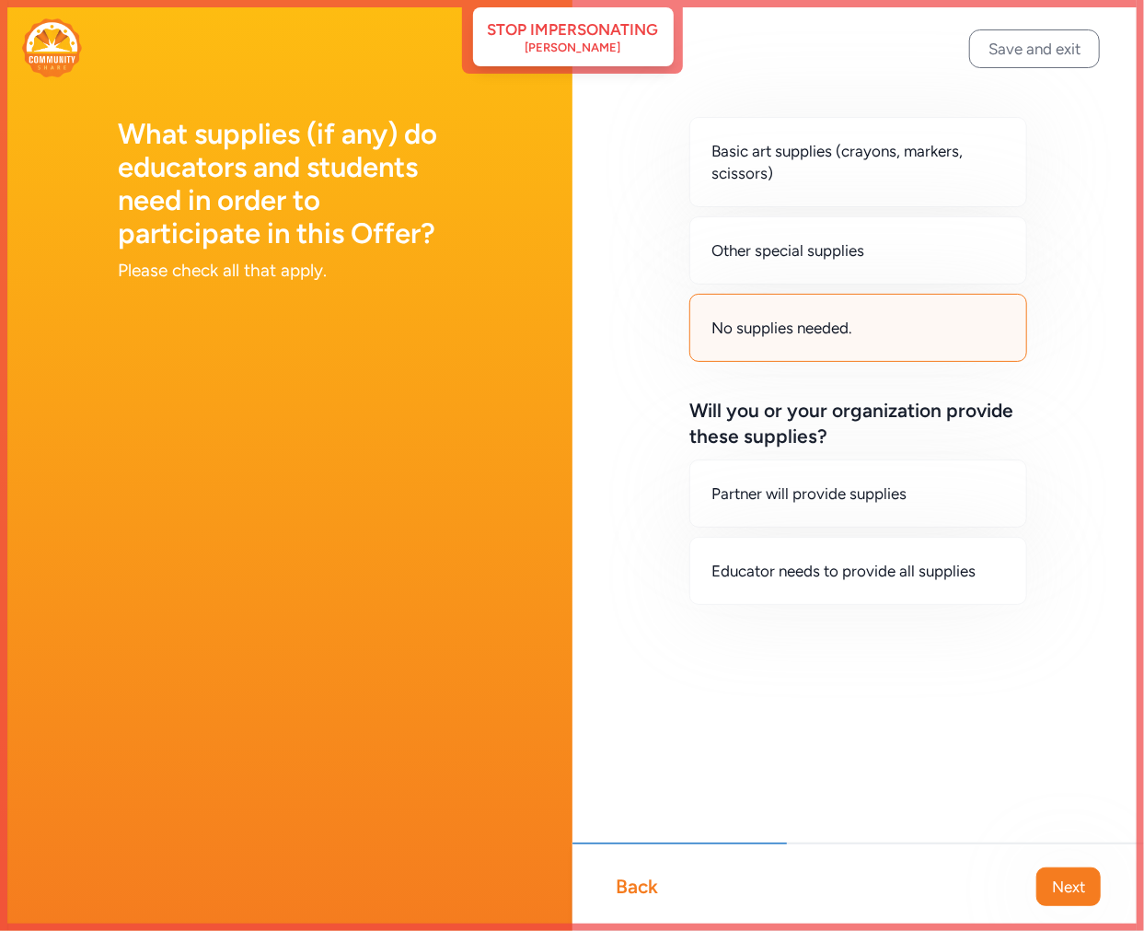
click at [788, 315] on div "No supplies needed." at bounding box center [858, 328] width 339 height 68
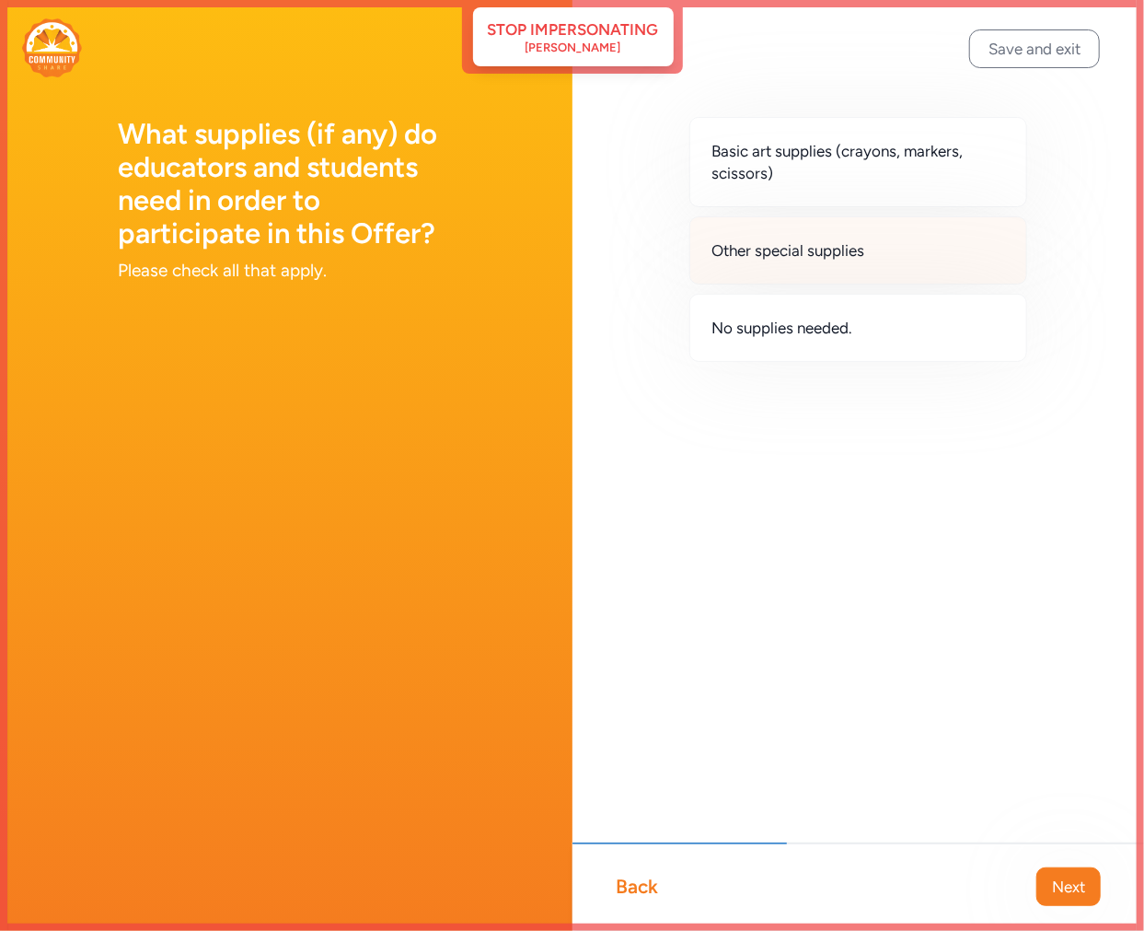
click at [786, 271] on div "Other special supplies" at bounding box center [858, 250] width 339 height 68
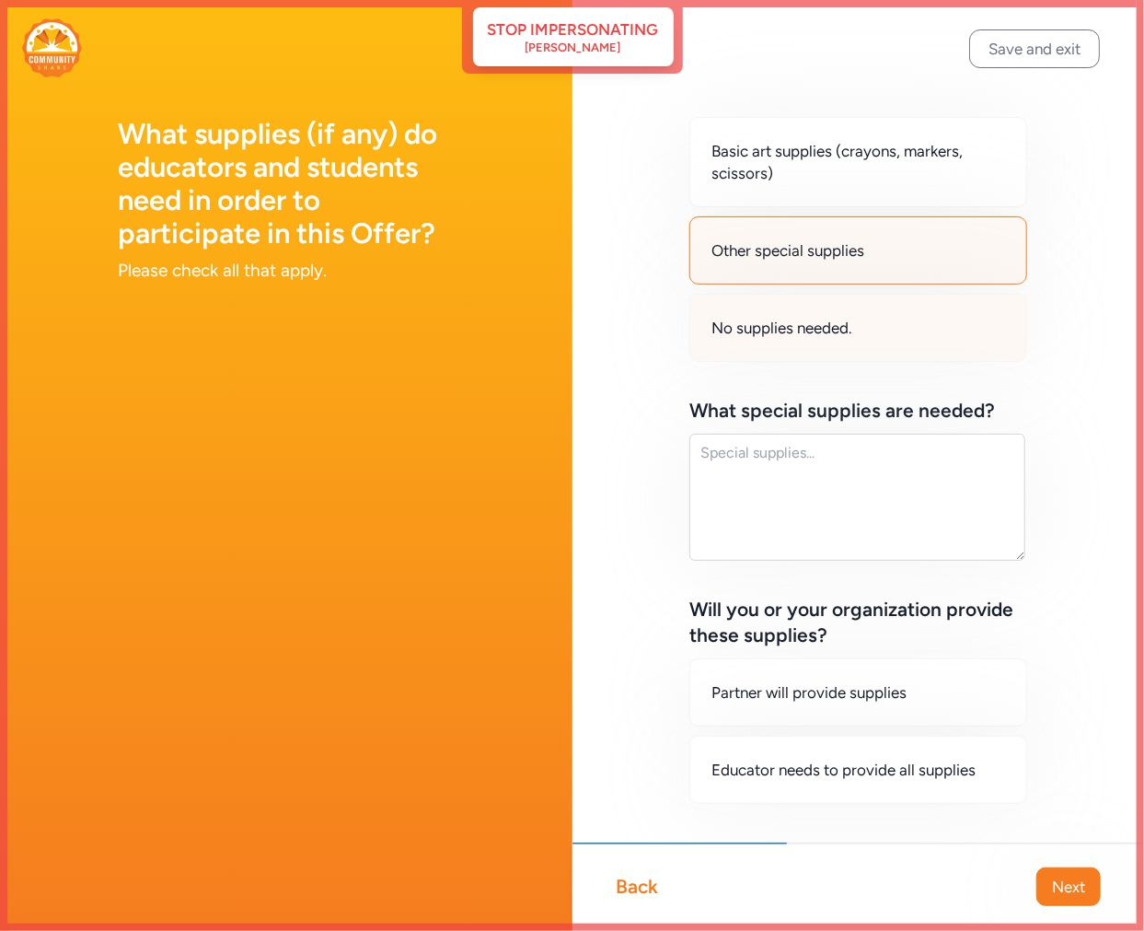
click at [788, 356] on div "No supplies needed." at bounding box center [858, 328] width 339 height 68
click at [771, 252] on span "Other special supplies" at bounding box center [788, 250] width 153 height 22
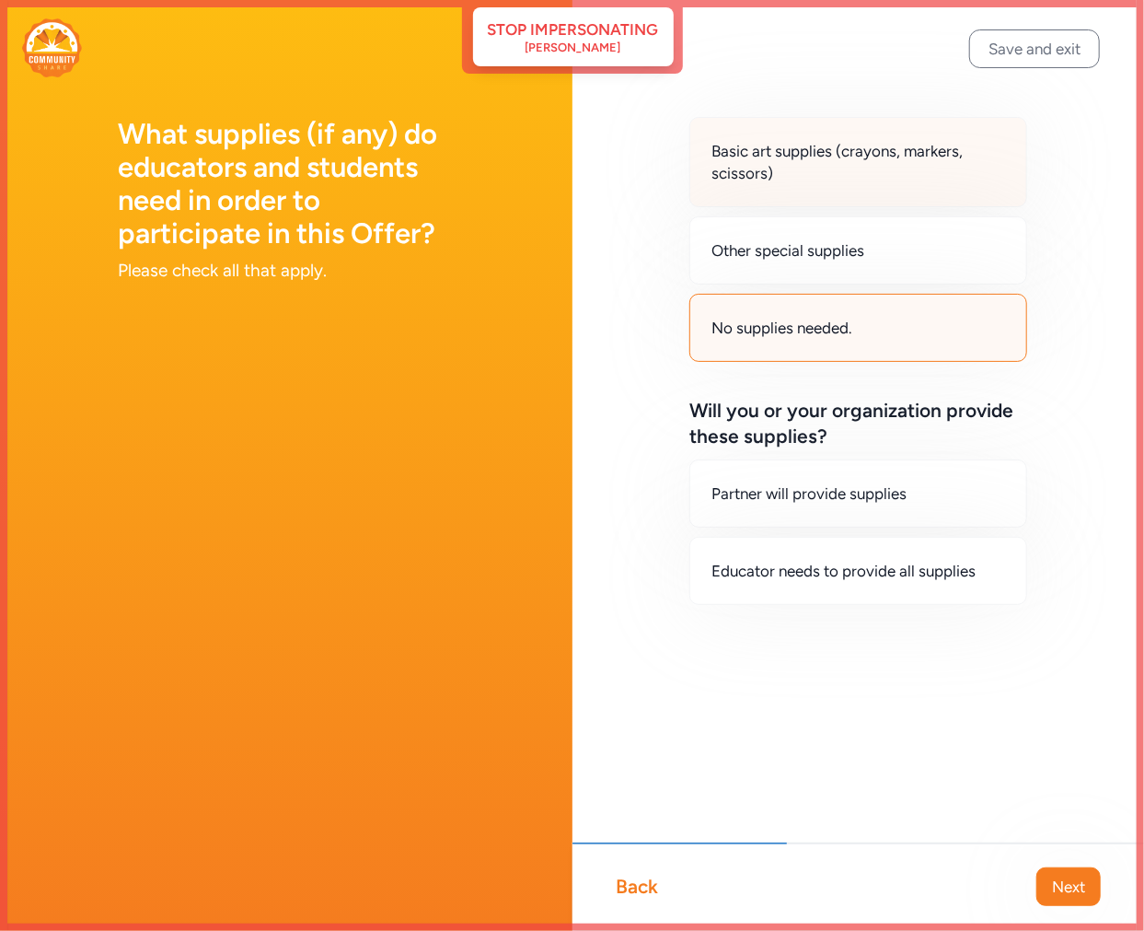
click at [755, 187] on div "Basic art supplies (crayons, markers, scissors)" at bounding box center [858, 162] width 339 height 90
click at [777, 178] on span "Basic art supplies (crayons, markers, scissors)" at bounding box center [858, 162] width 293 height 44
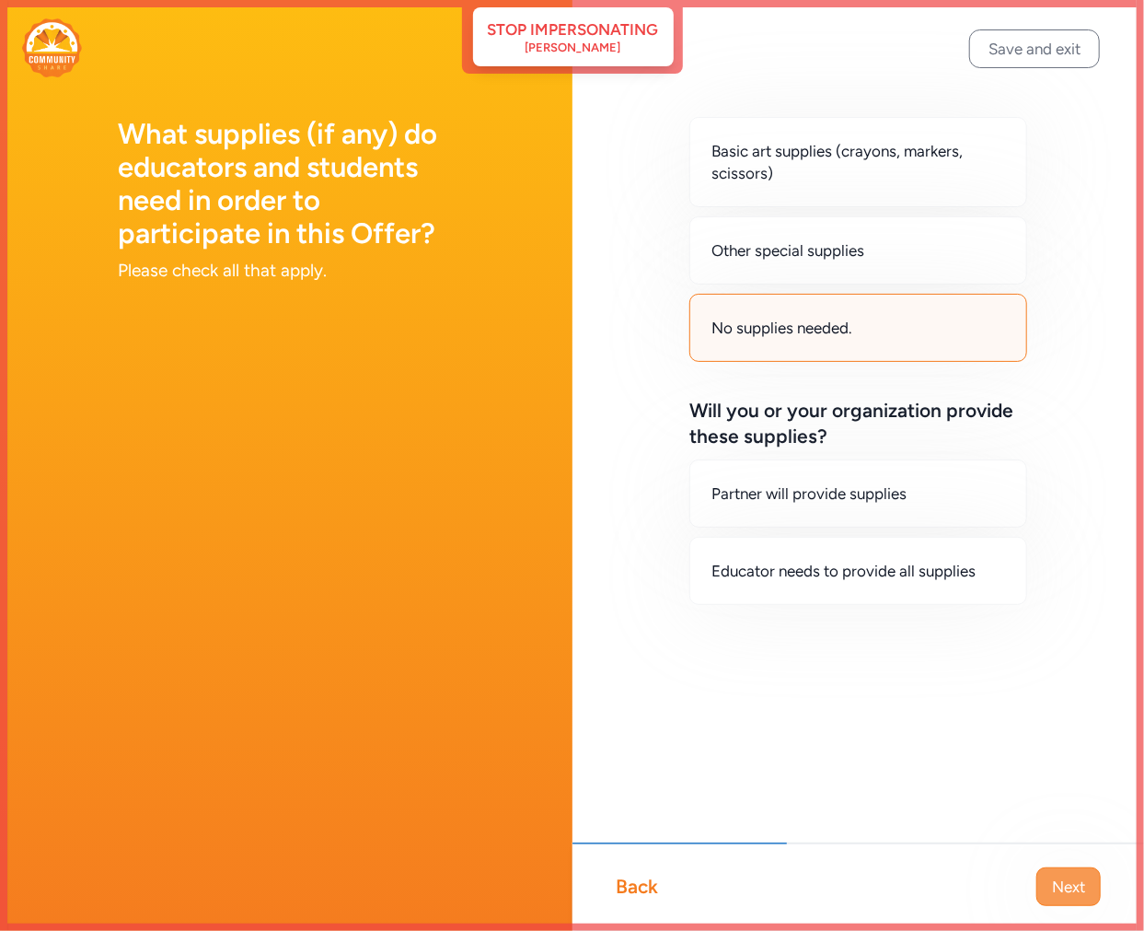
click at [1075, 879] on span "Next" at bounding box center [1068, 886] width 33 height 22
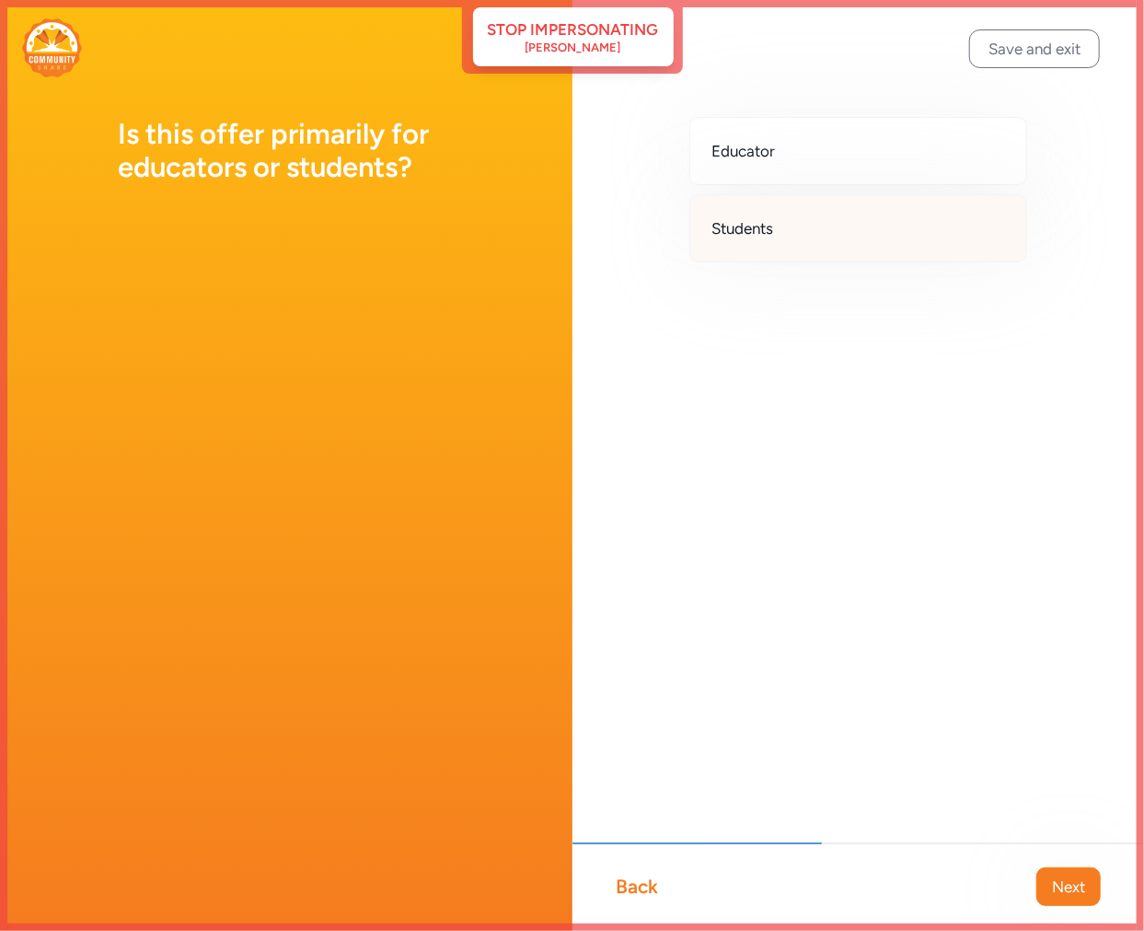
click at [816, 227] on div "Students" at bounding box center [858, 228] width 339 height 68
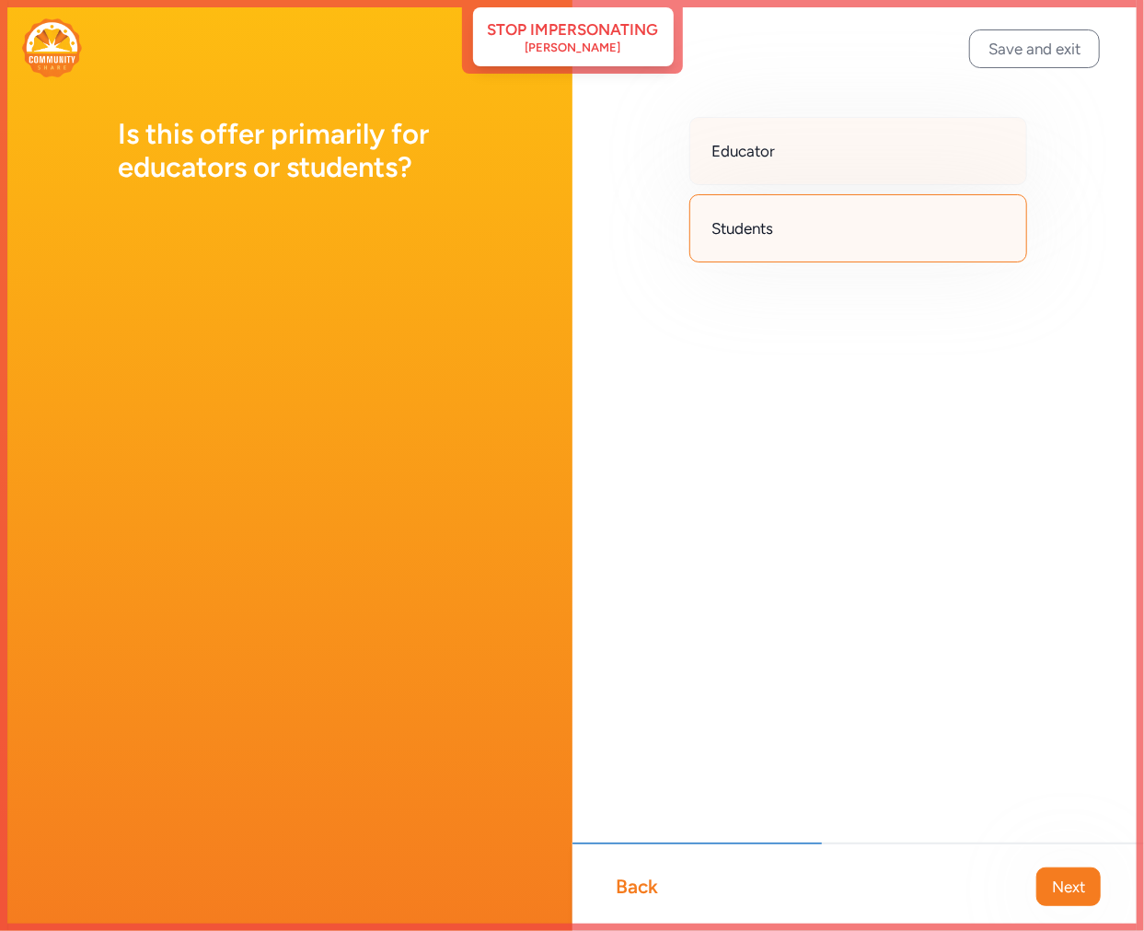
click at [798, 156] on div "Educator" at bounding box center [858, 151] width 339 height 68
click at [1066, 885] on span "Next" at bounding box center [1068, 886] width 33 height 22
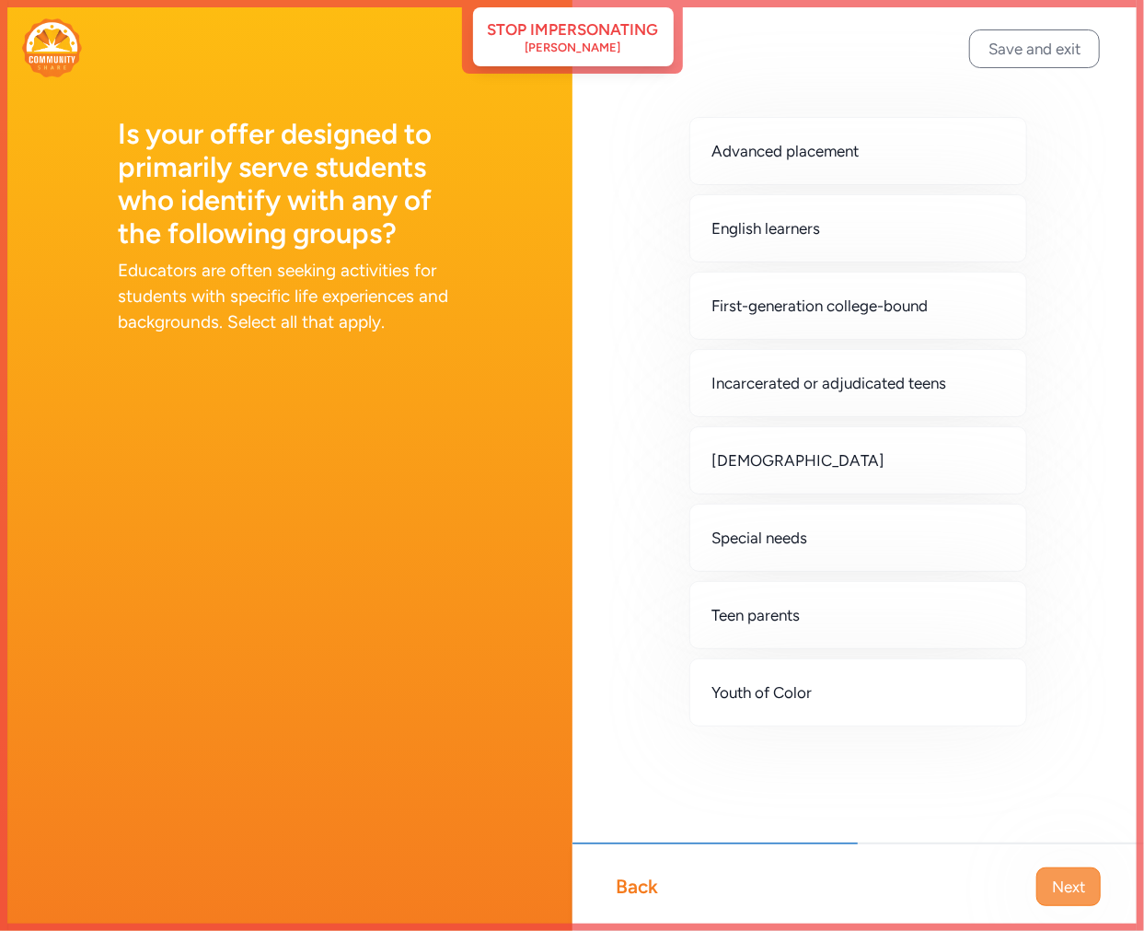
click at [1087, 896] on button "Next" at bounding box center [1068, 886] width 64 height 39
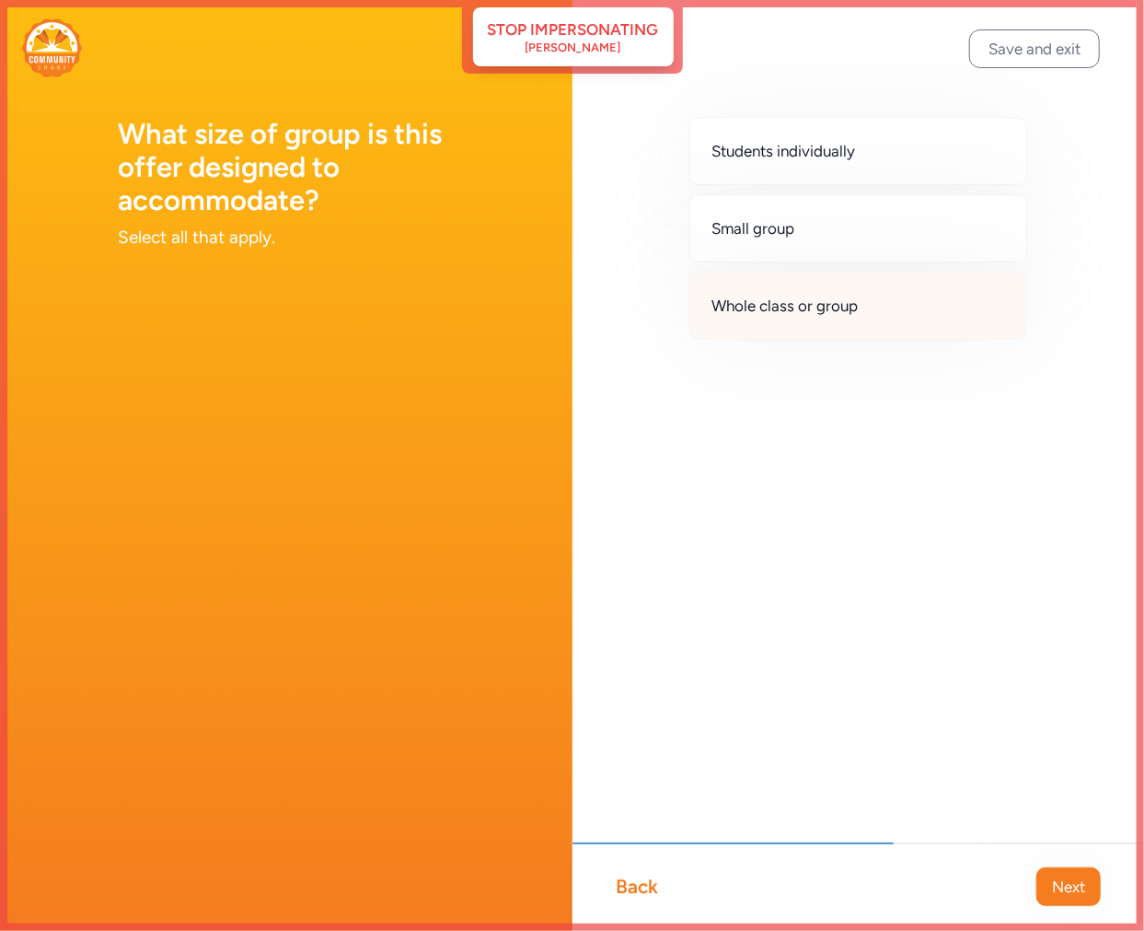
click at [793, 314] on span "Whole class or group" at bounding box center [785, 306] width 146 height 22
click at [1083, 896] on span "Next" at bounding box center [1068, 886] width 33 height 22
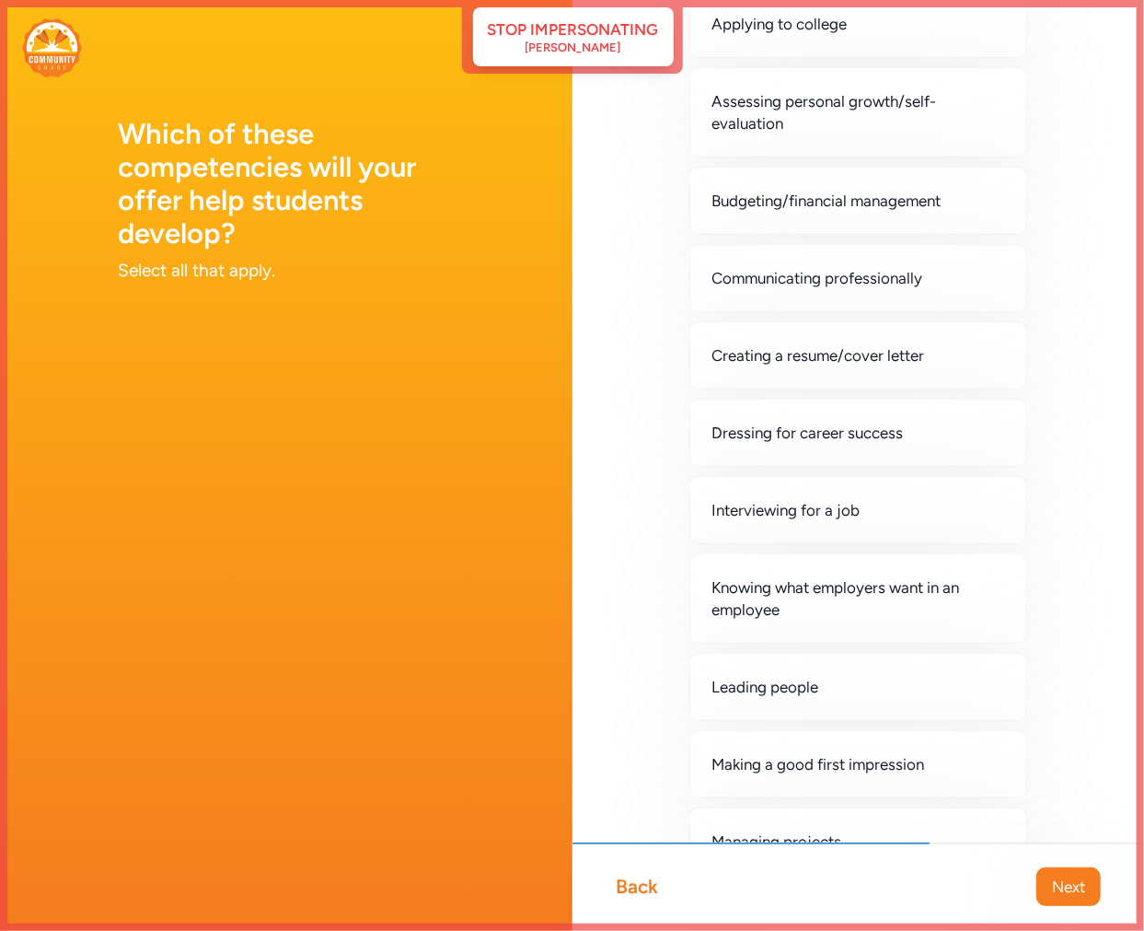
scroll to position [511, 0]
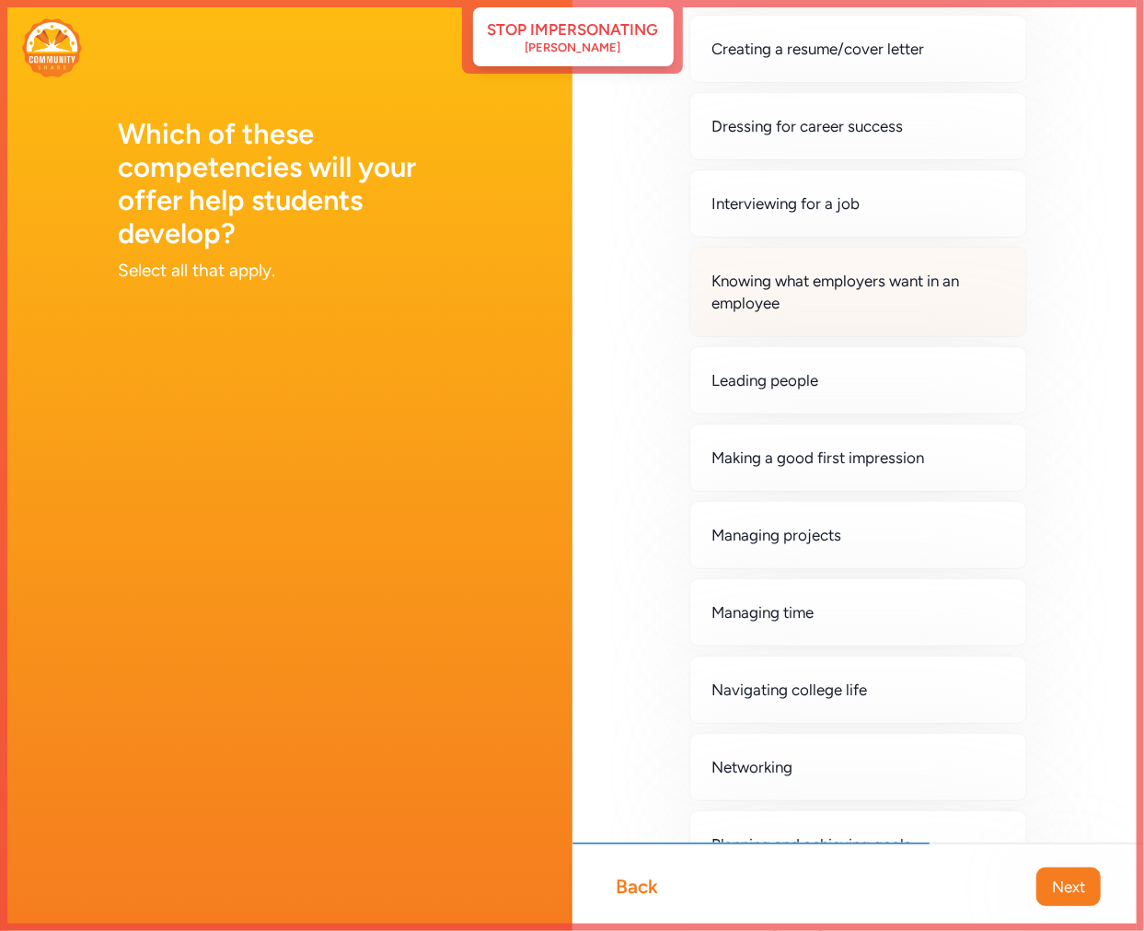
click at [854, 322] on div "Knowing what employers want in an employee" at bounding box center [858, 292] width 339 height 90
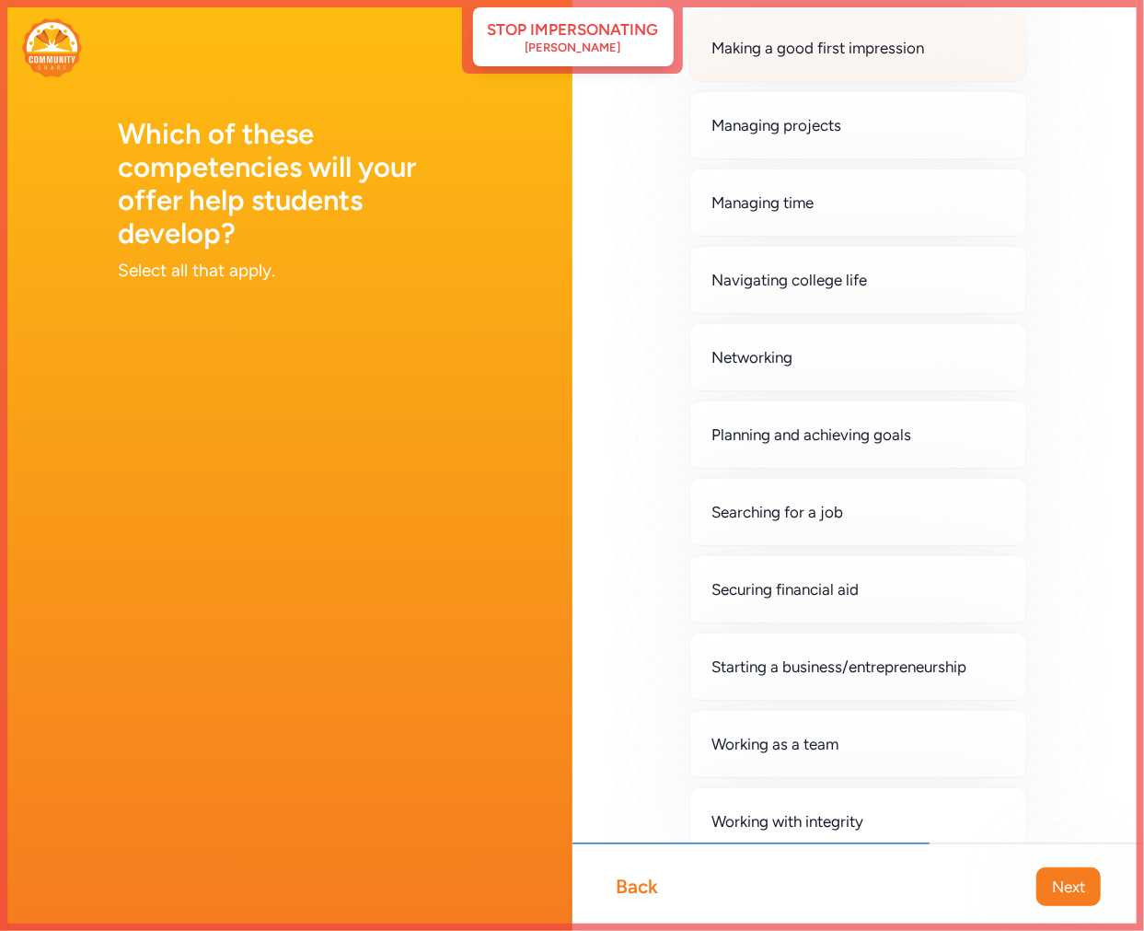
scroll to position [1024, 0]
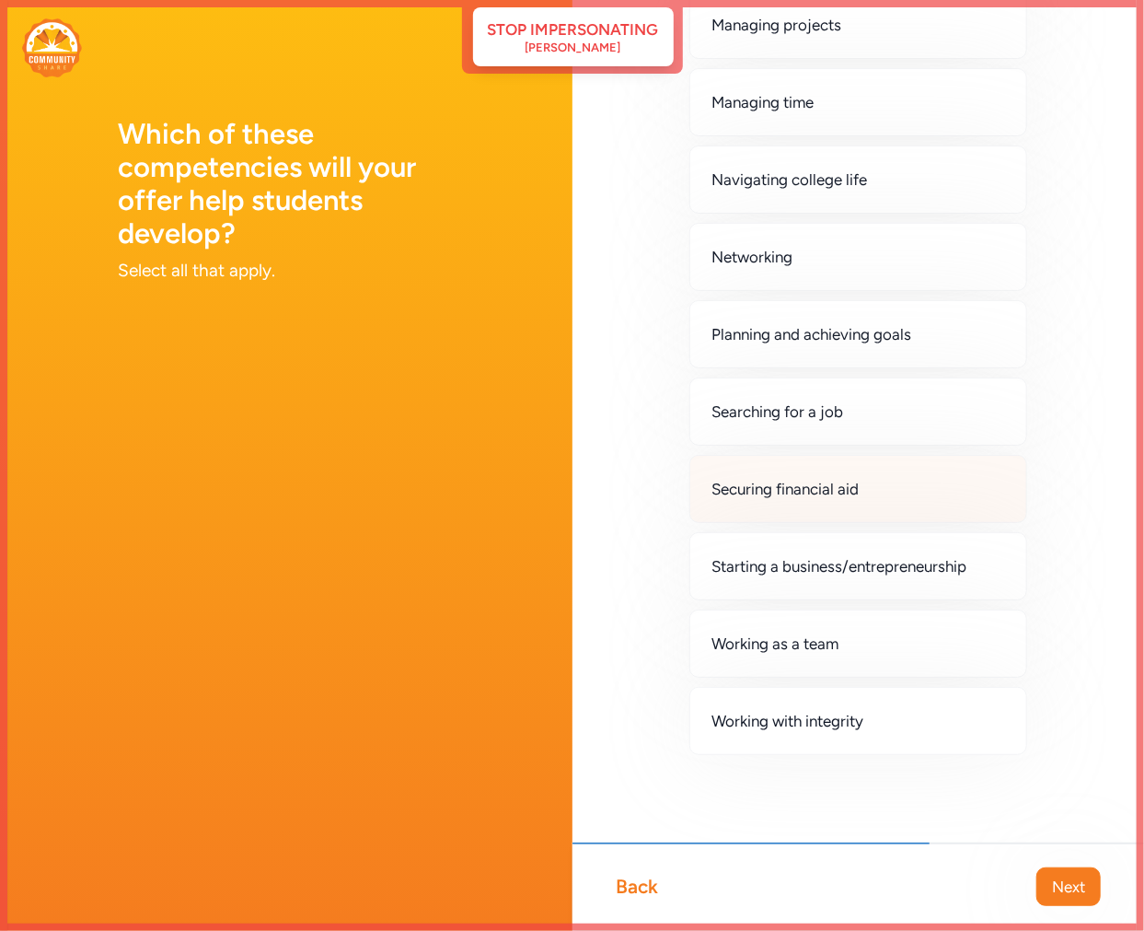
click at [830, 513] on div "Securing financial aid" at bounding box center [858, 489] width 339 height 68
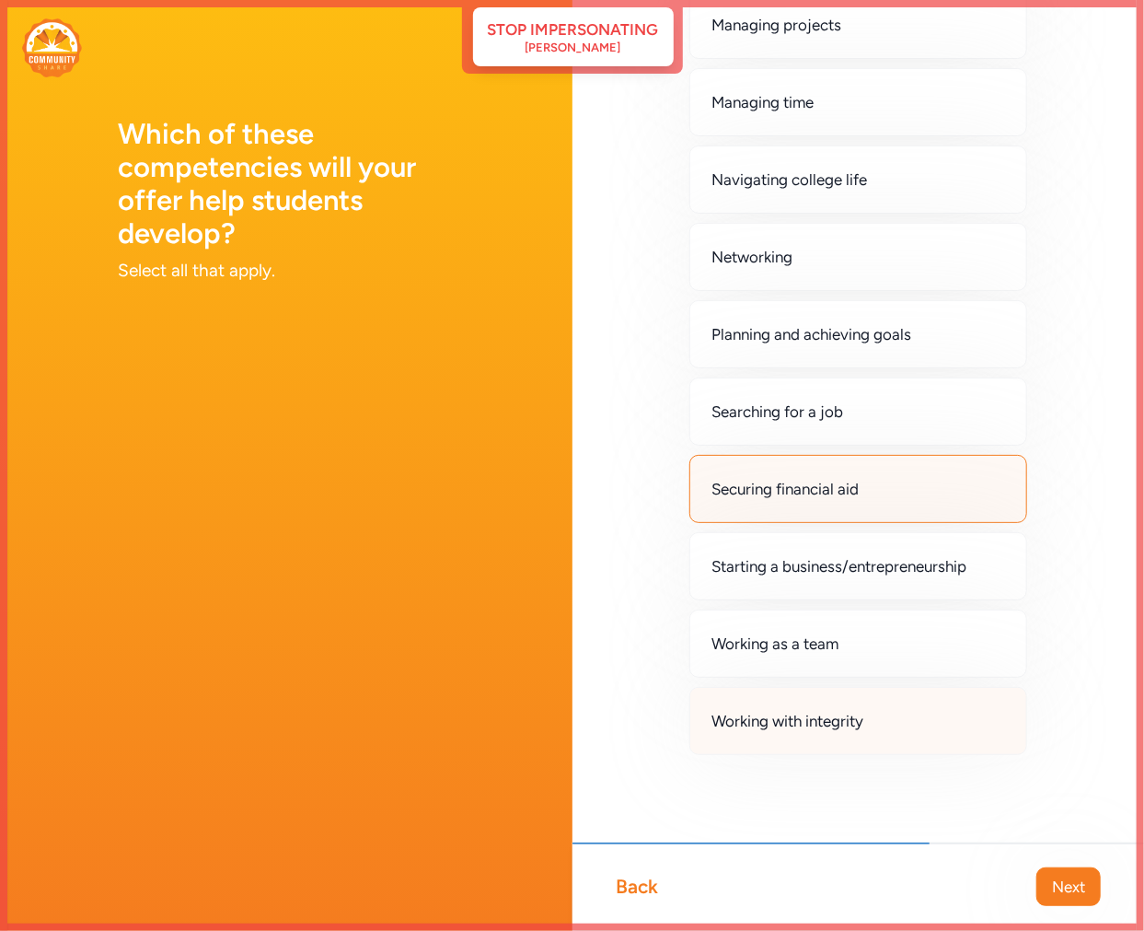
click at [823, 738] on div "Working with integrity" at bounding box center [858, 721] width 339 height 68
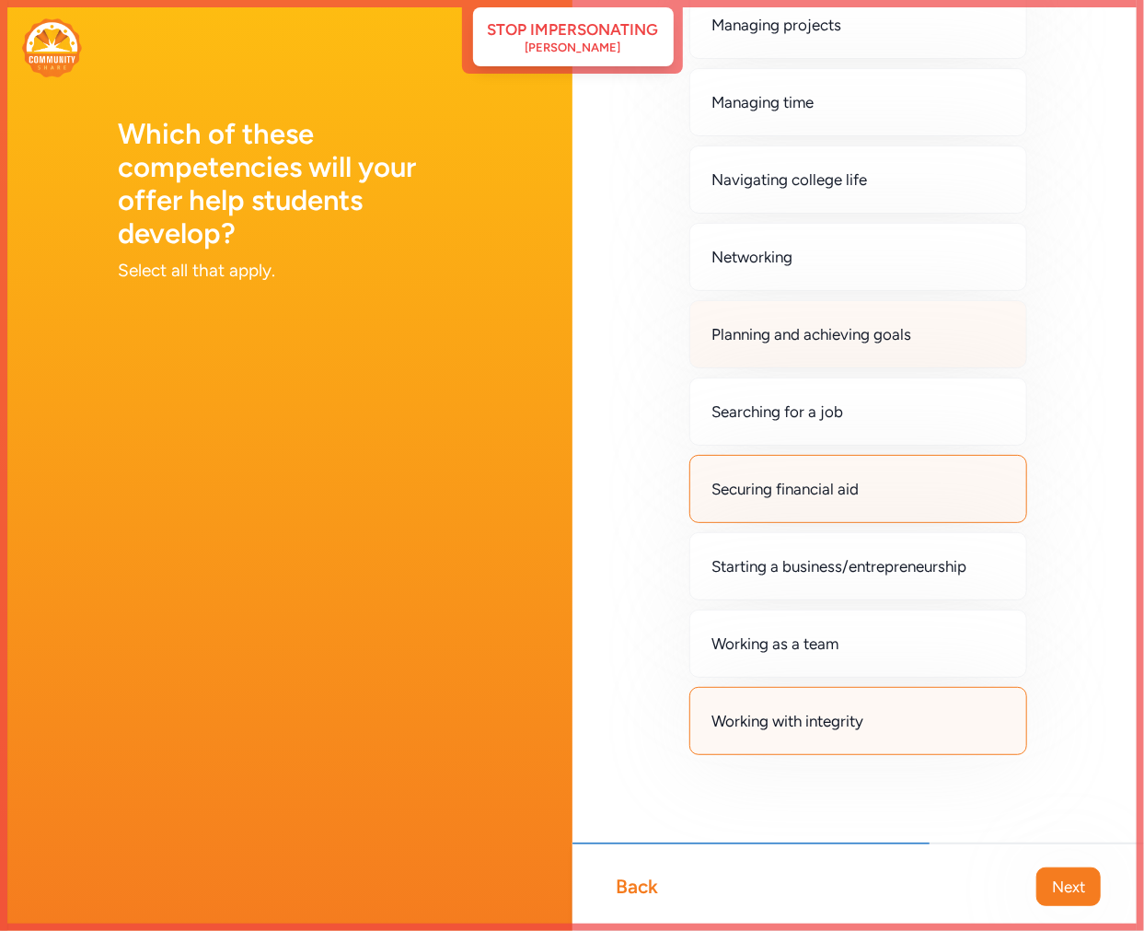
click at [825, 336] on span "Planning and achieving goals" at bounding box center [812, 334] width 200 height 22
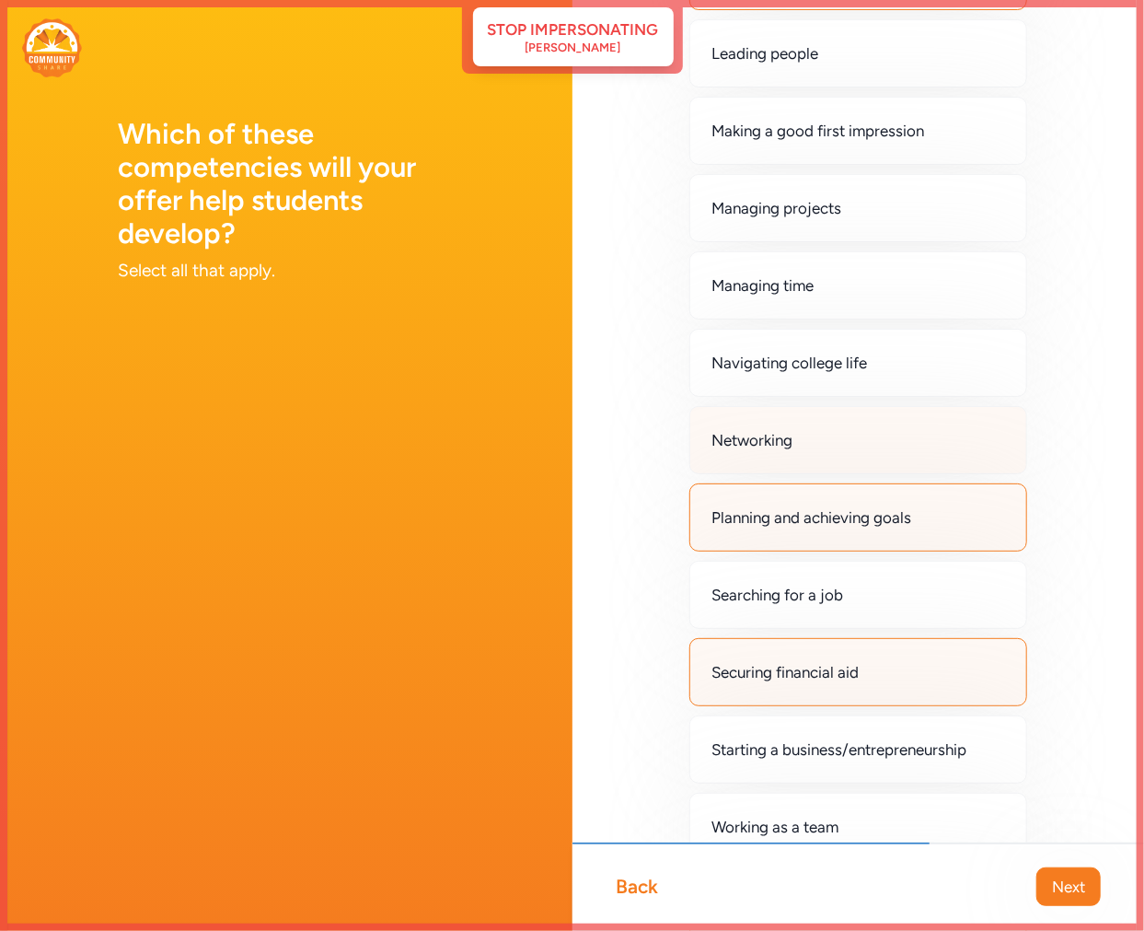
scroll to position [820, 0]
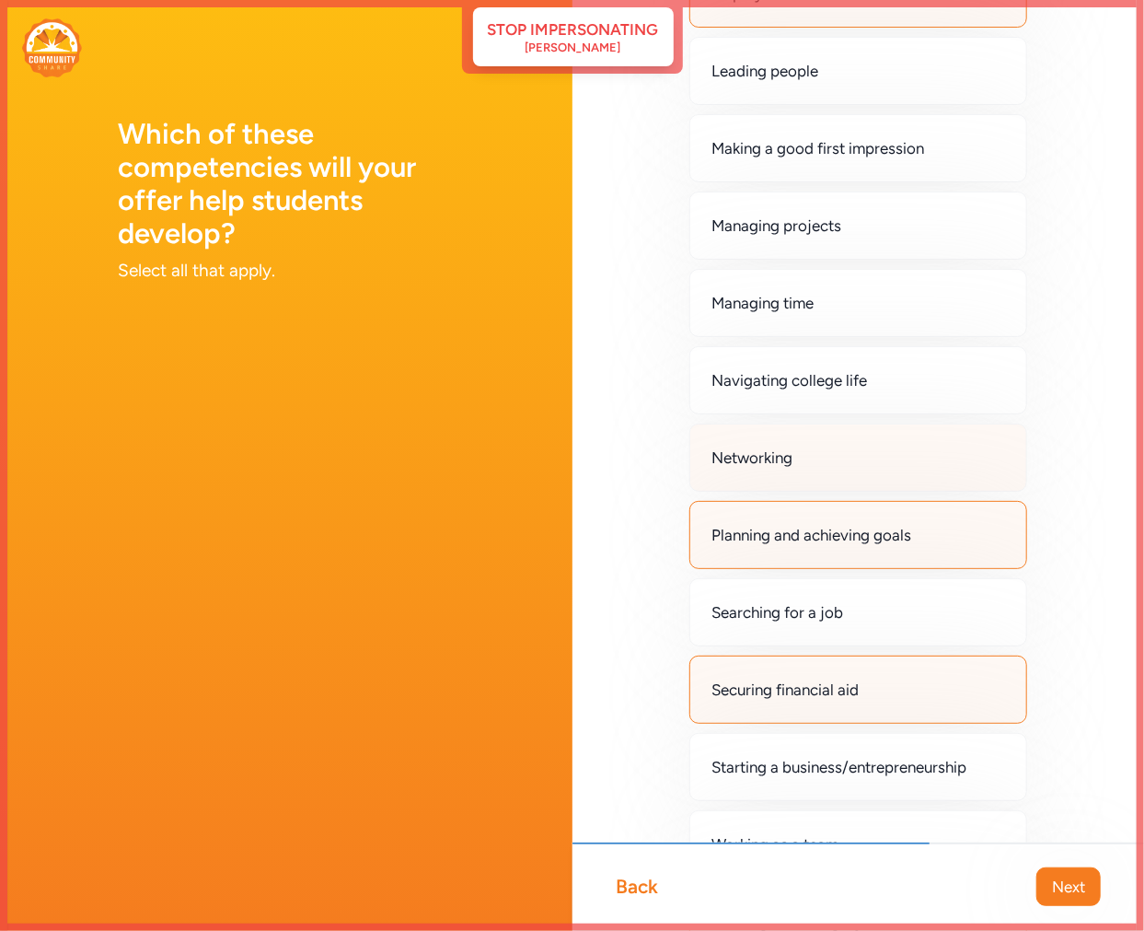
click at [799, 469] on div "Networking" at bounding box center [858, 457] width 339 height 68
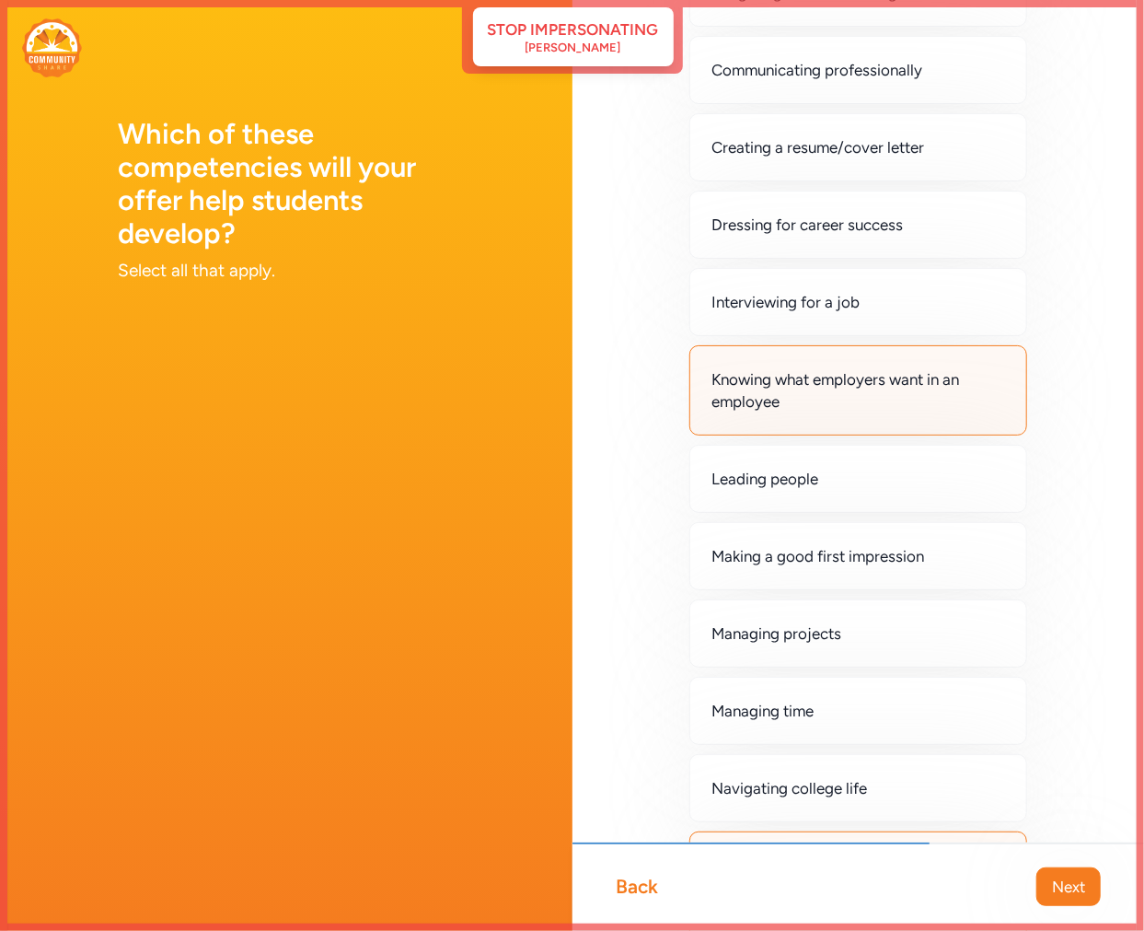
scroll to position [411, 0]
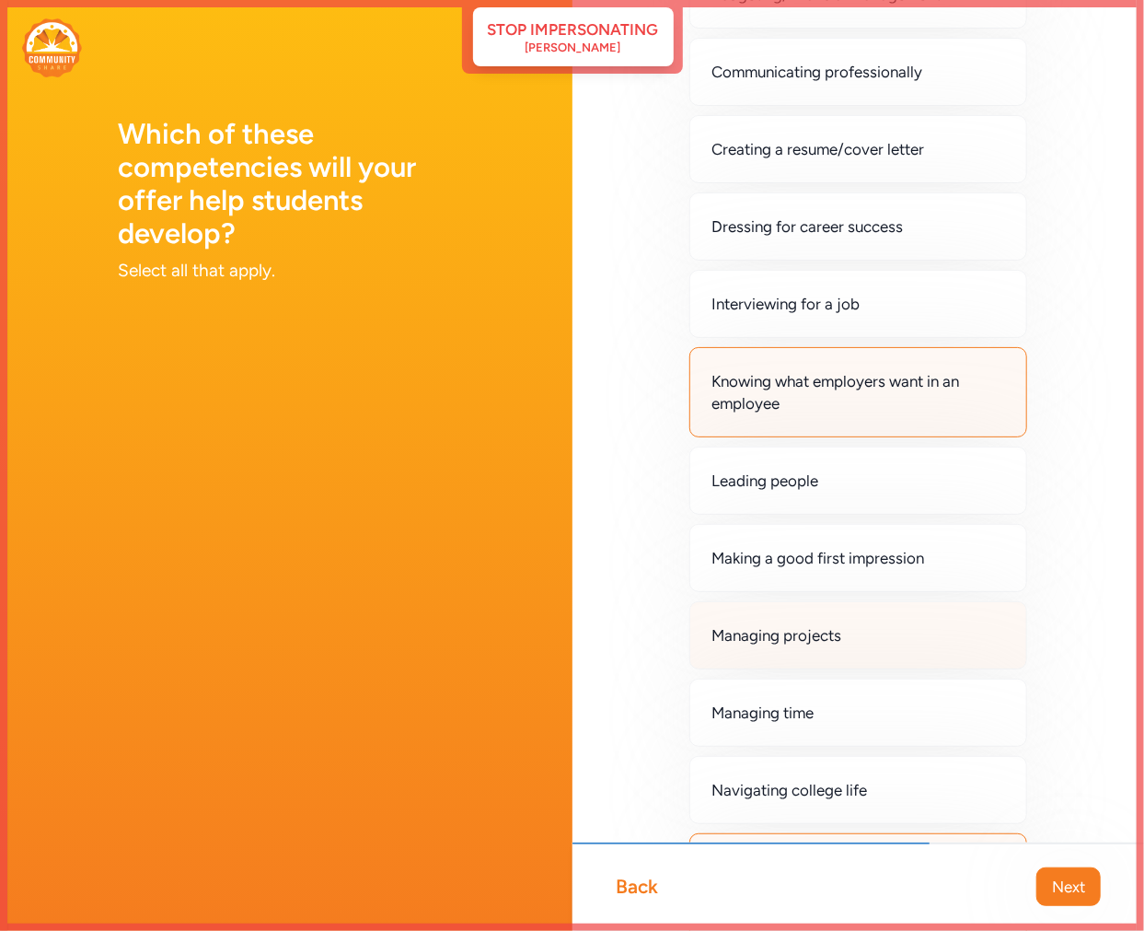
click at [859, 642] on div "Managing projects" at bounding box center [858, 635] width 339 height 68
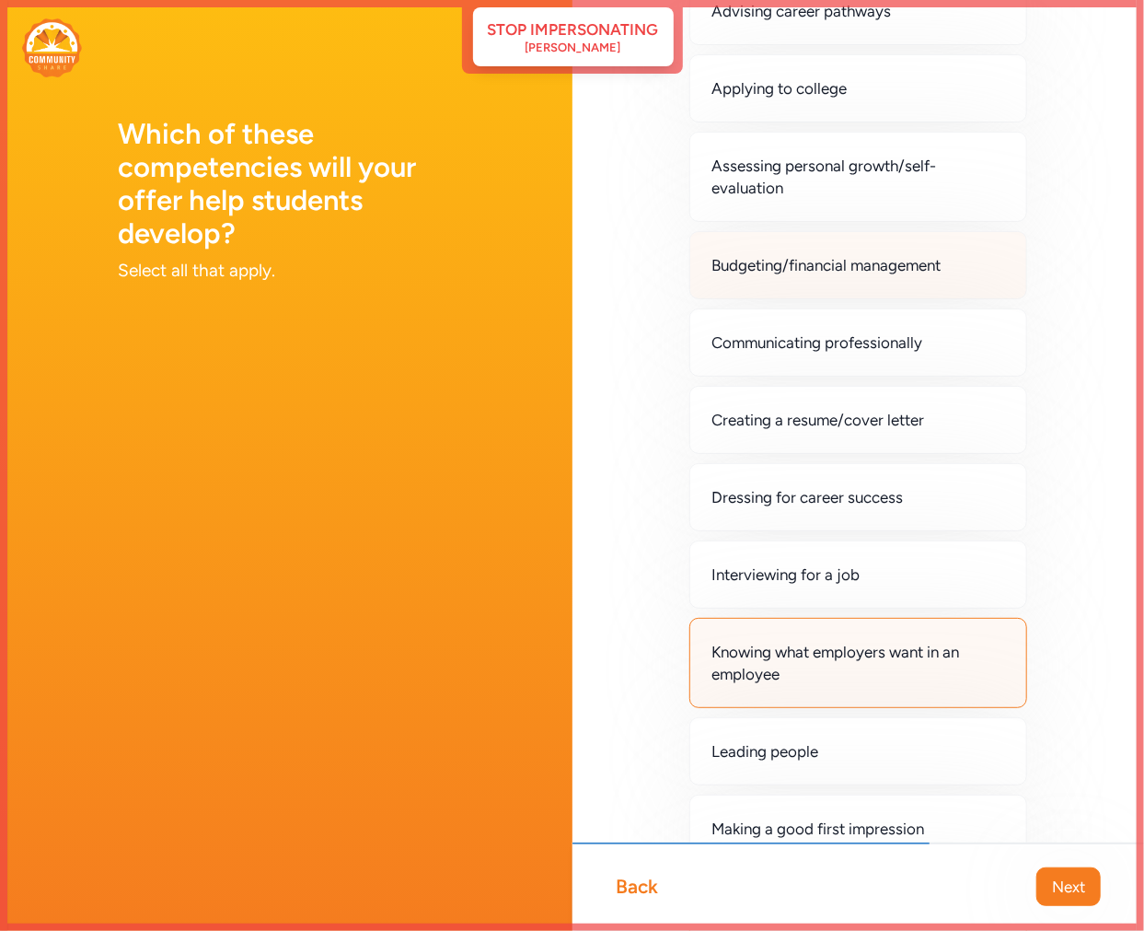
scroll to position [104, 0]
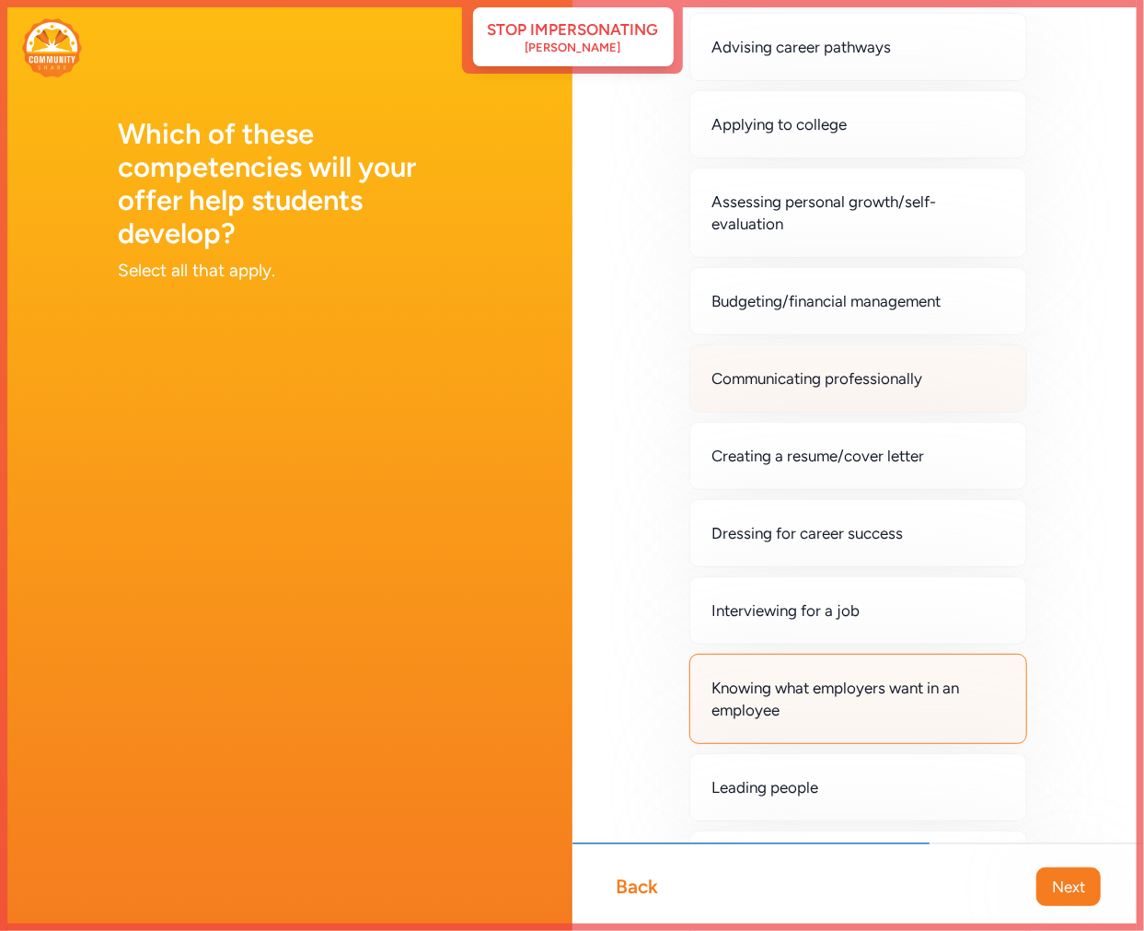
click at [861, 376] on span "Communicating professionally" at bounding box center [817, 378] width 211 height 22
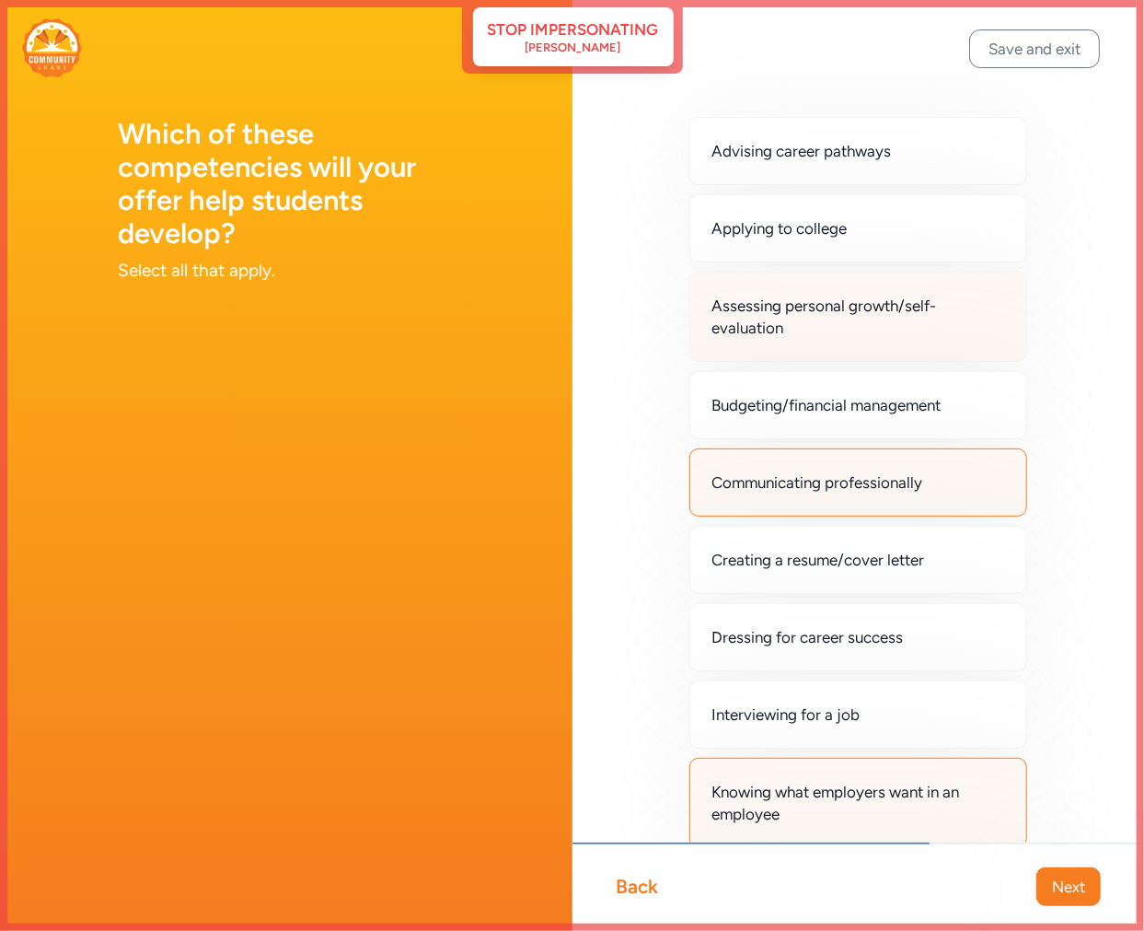
click at [857, 326] on span "Assessing personal growth/self-evaluation" at bounding box center [858, 317] width 293 height 44
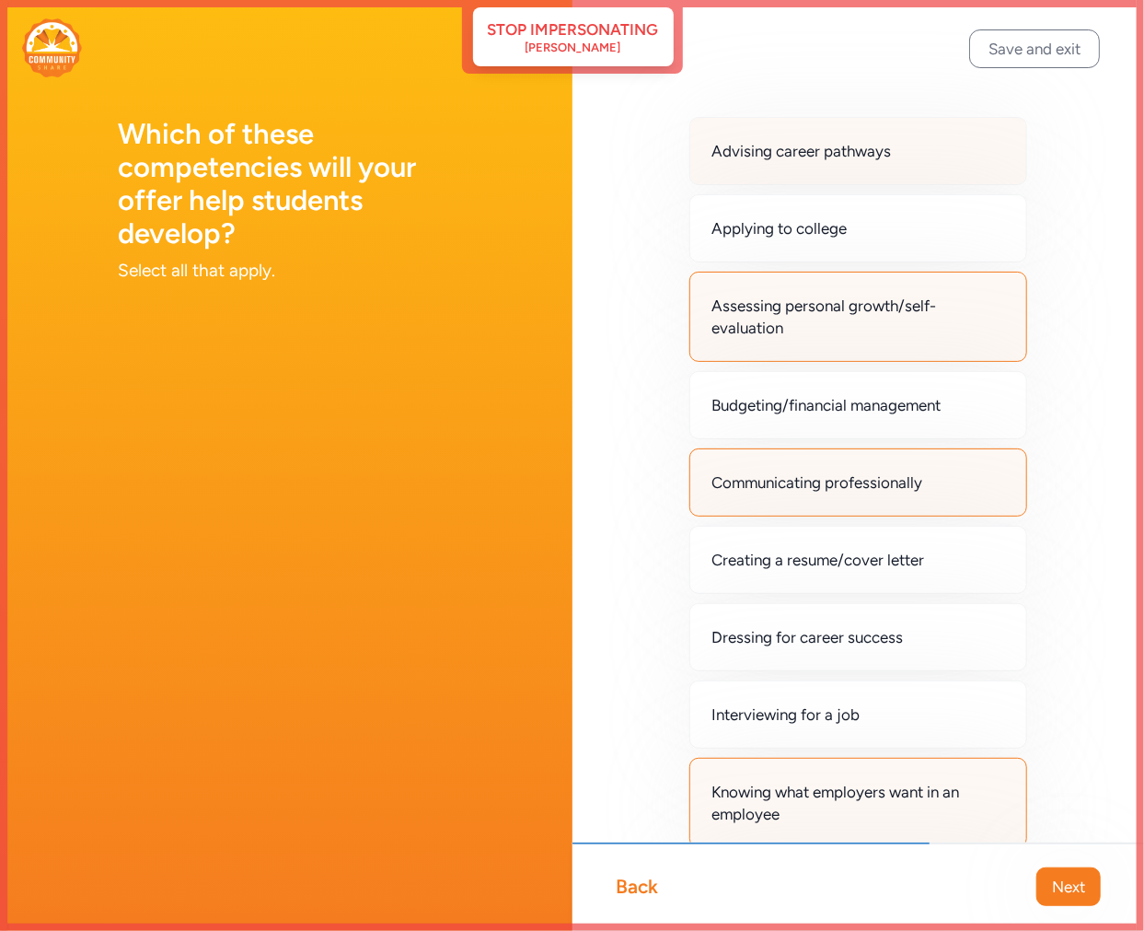
click at [854, 160] on span "Advising career pathways" at bounding box center [801, 151] width 179 height 22
click at [1074, 885] on span "Next" at bounding box center [1068, 886] width 33 height 22
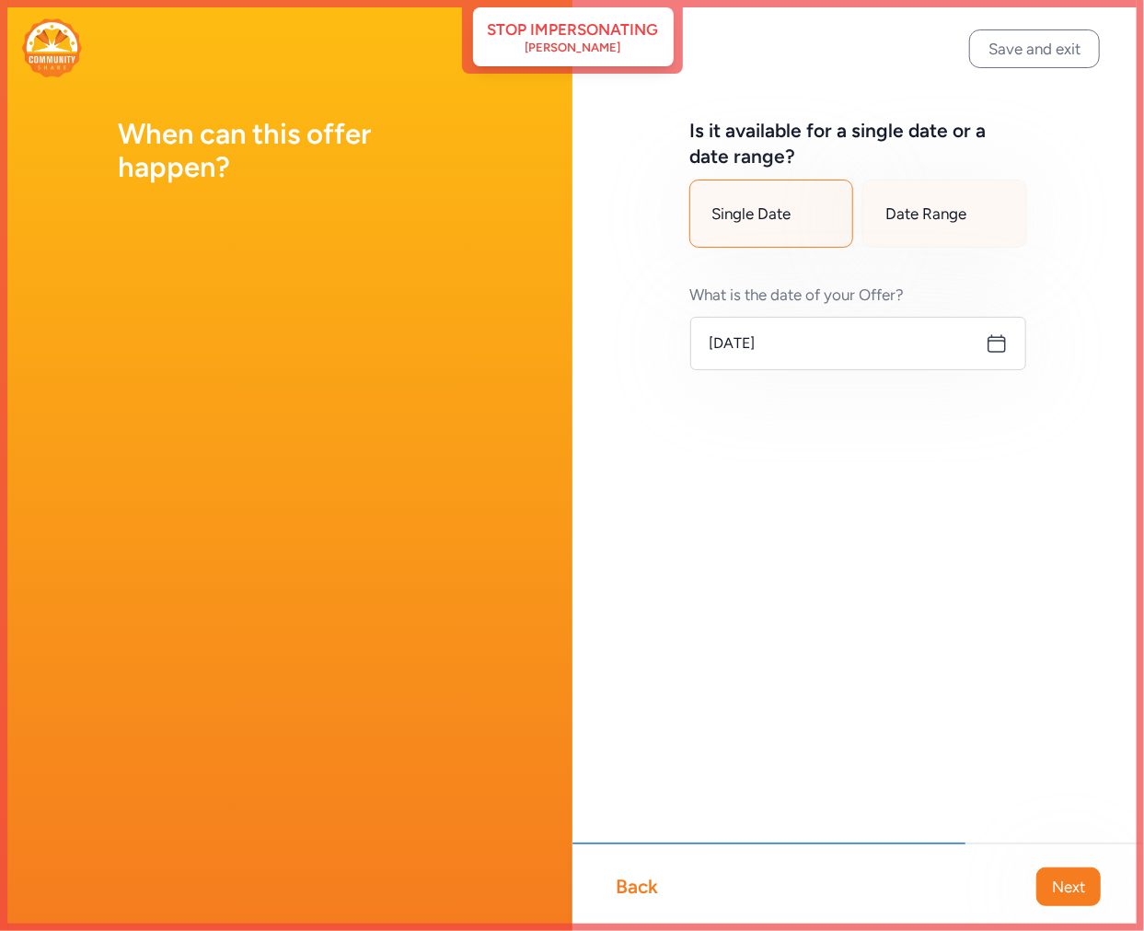
click at [941, 210] on span "Date Range" at bounding box center [925, 213] width 81 height 22
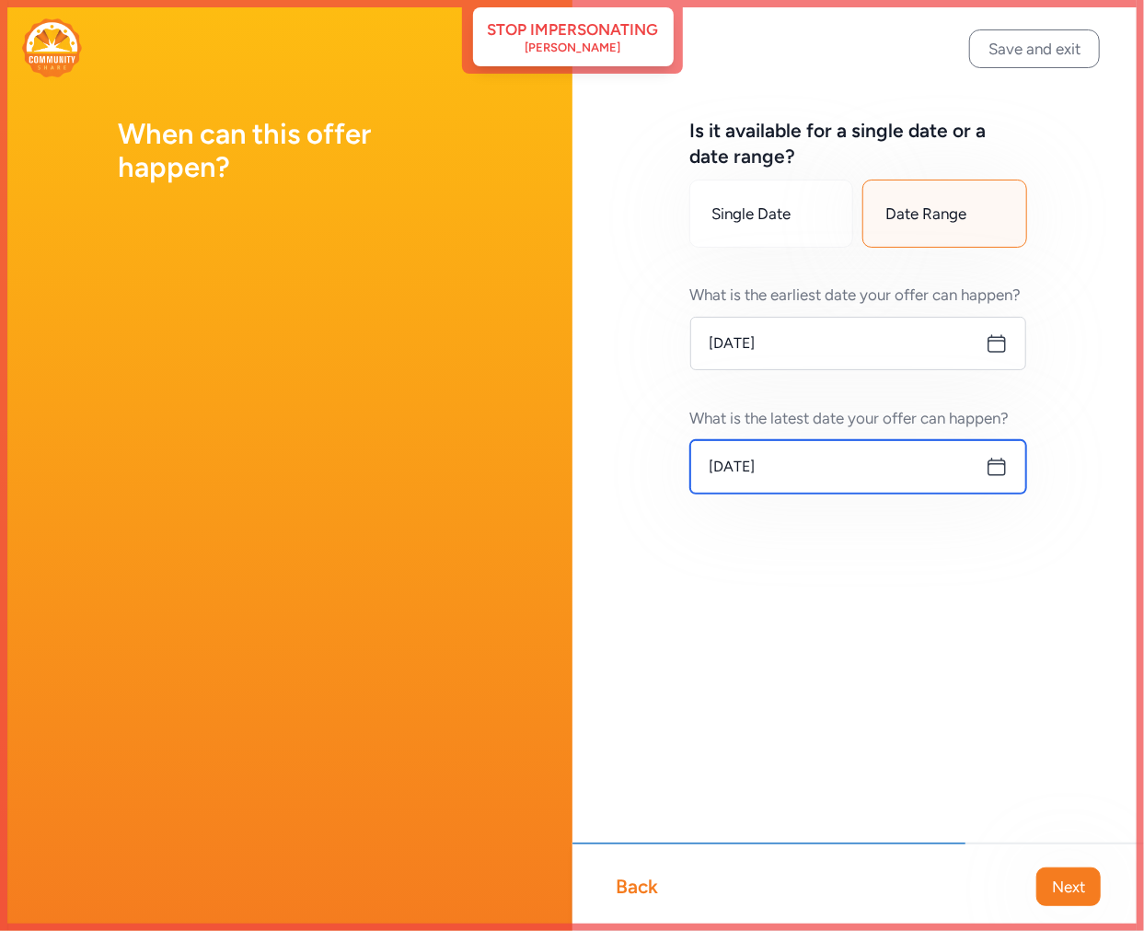
click at [798, 465] on input "Sep 11, 2025" at bounding box center [858, 466] width 337 height 53
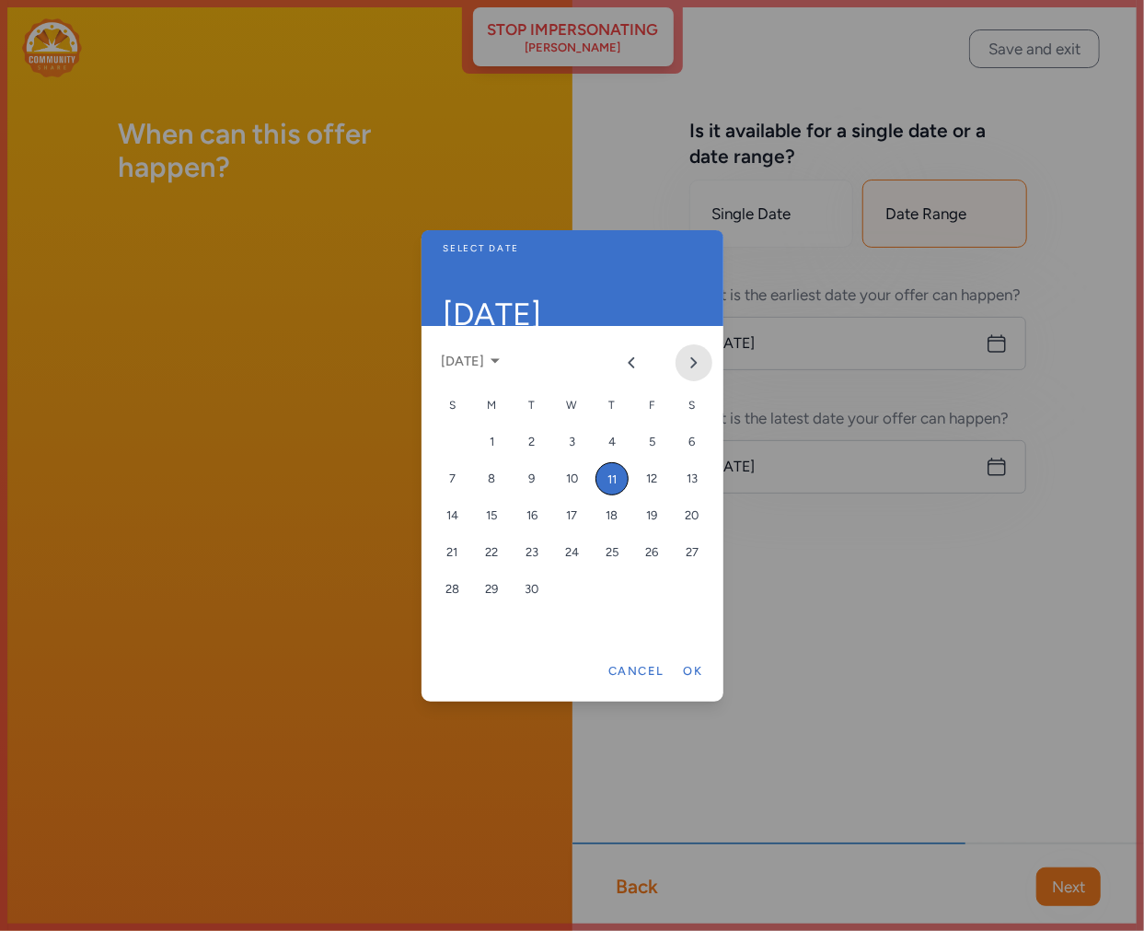
click at [688, 357] on icon "Next month" at bounding box center [694, 362] width 15 height 15
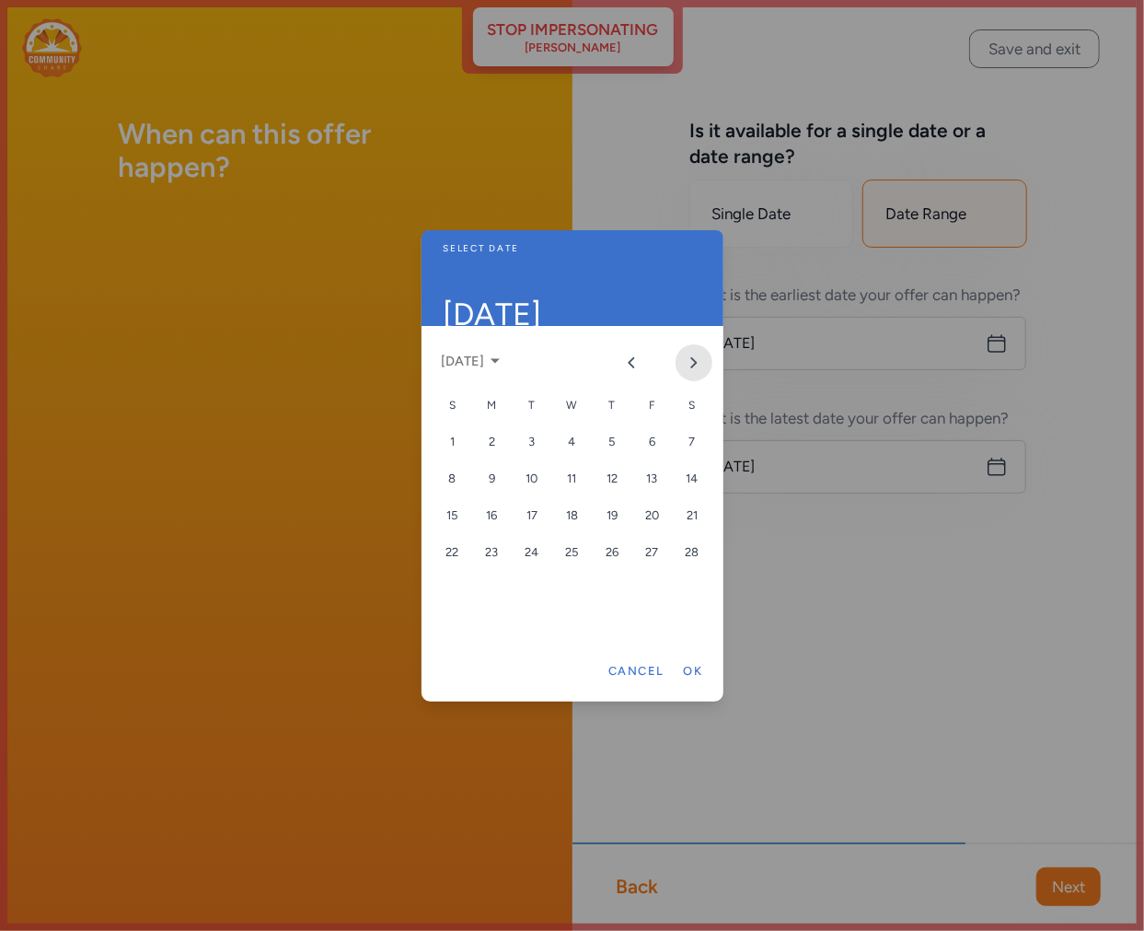
click at [688, 357] on icon "Next month" at bounding box center [694, 362] width 15 height 15
click at [534, 585] on div "30" at bounding box center [531, 589] width 33 height 33
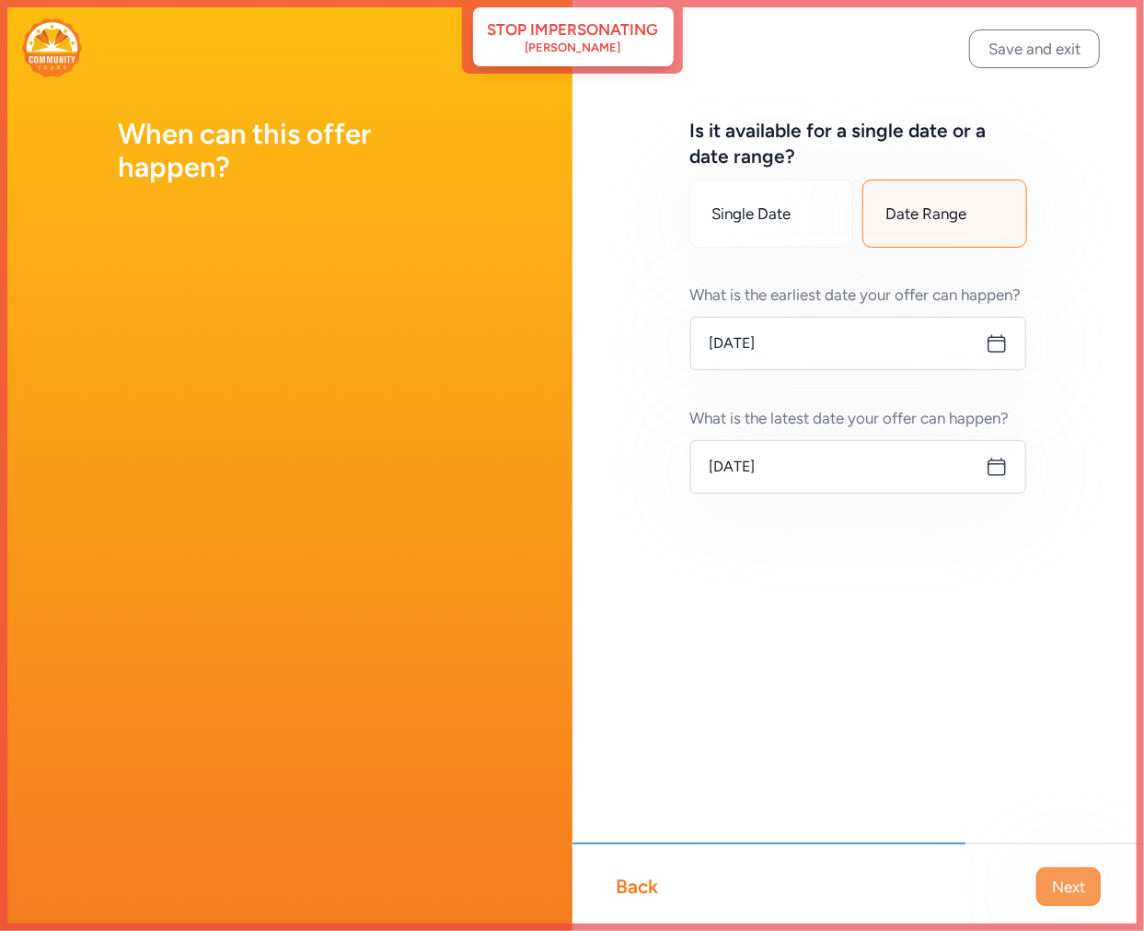
click at [1075, 890] on span "Next" at bounding box center [1068, 886] width 33 height 22
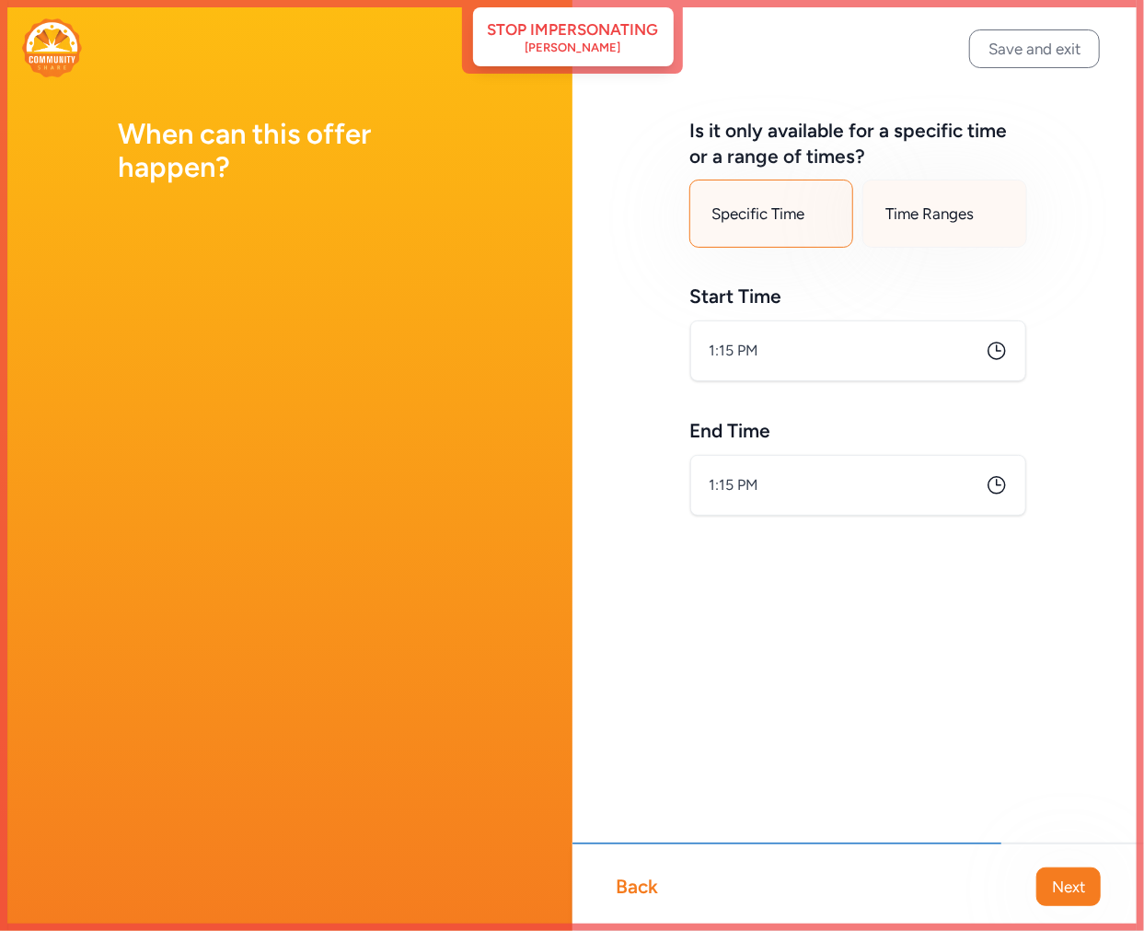
click at [949, 217] on span "Time Ranges" at bounding box center [929, 213] width 88 height 22
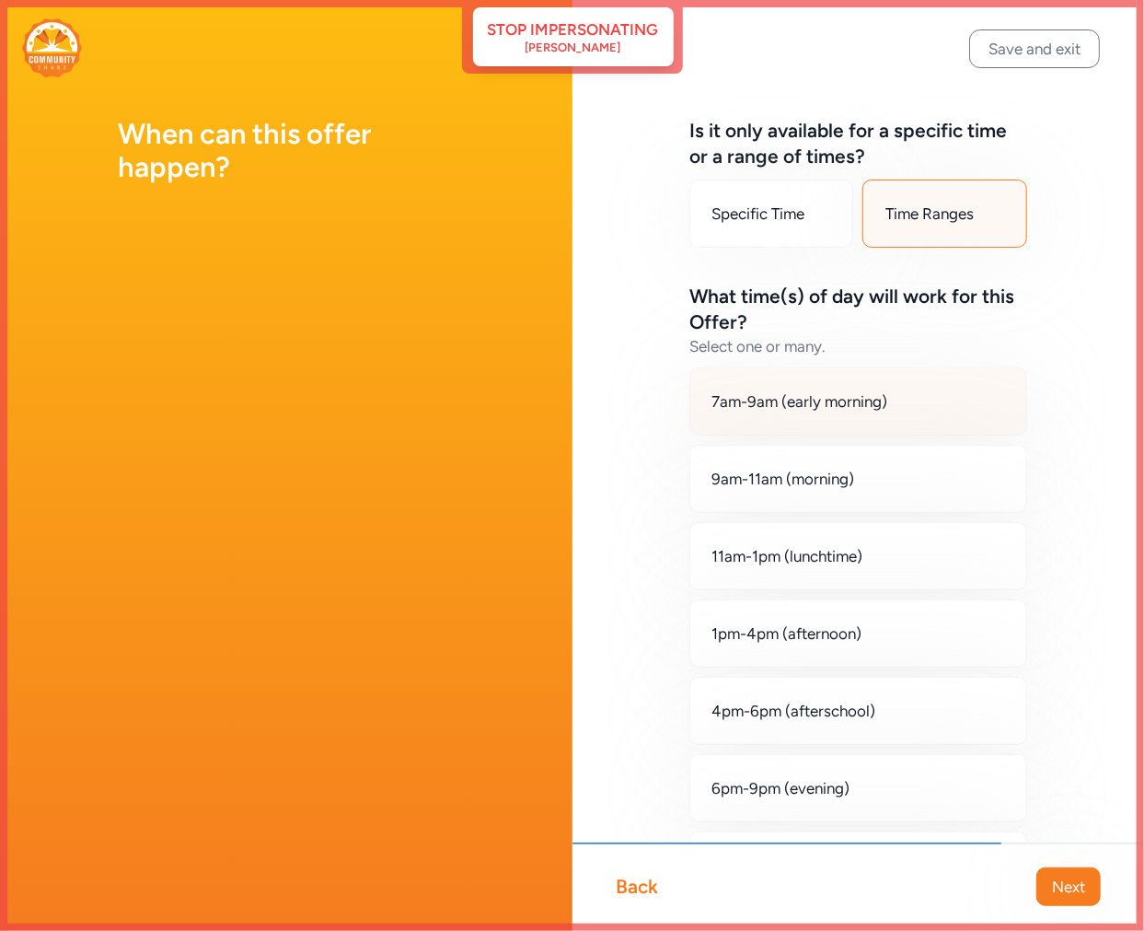
click at [811, 414] on div "7am-9am (early morning)" at bounding box center [858, 401] width 339 height 68
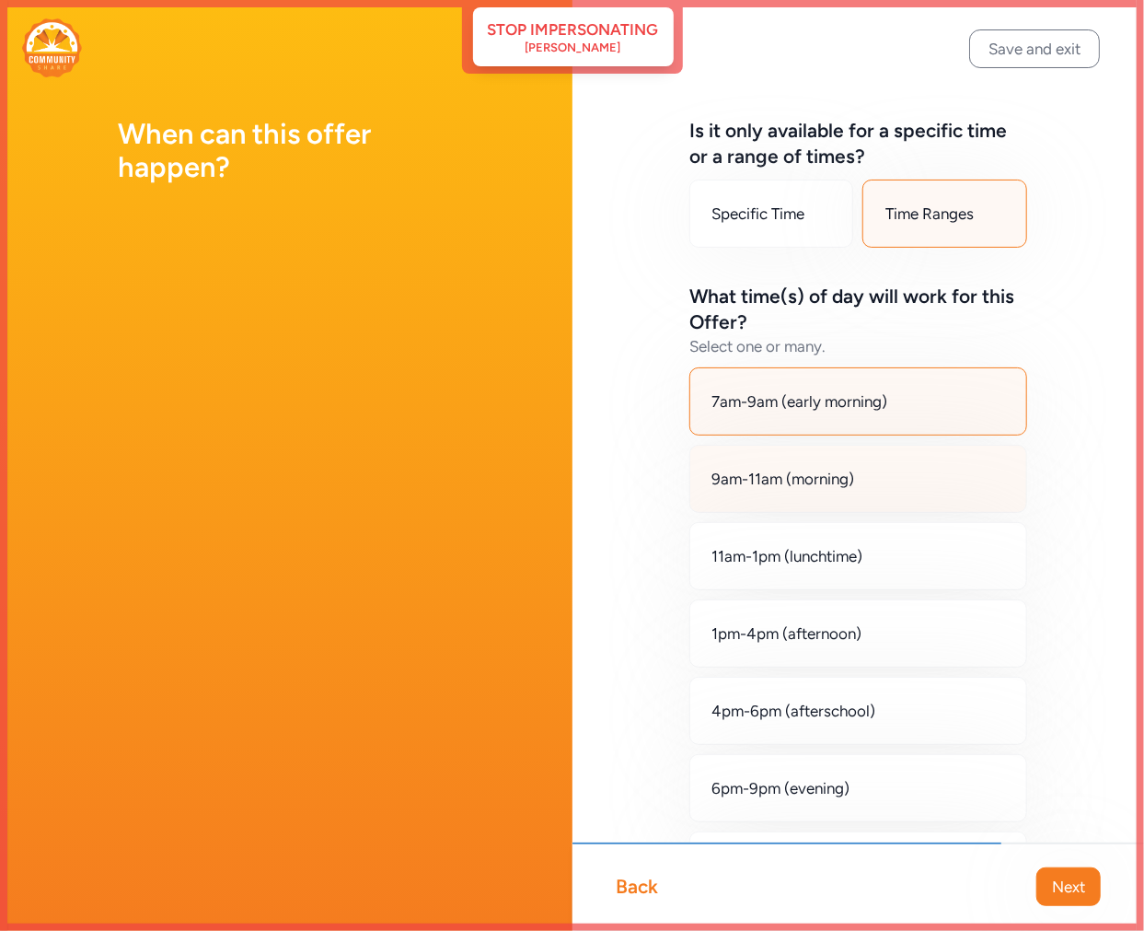
click at [808, 480] on span "9am-11am (morning)" at bounding box center [783, 479] width 143 height 22
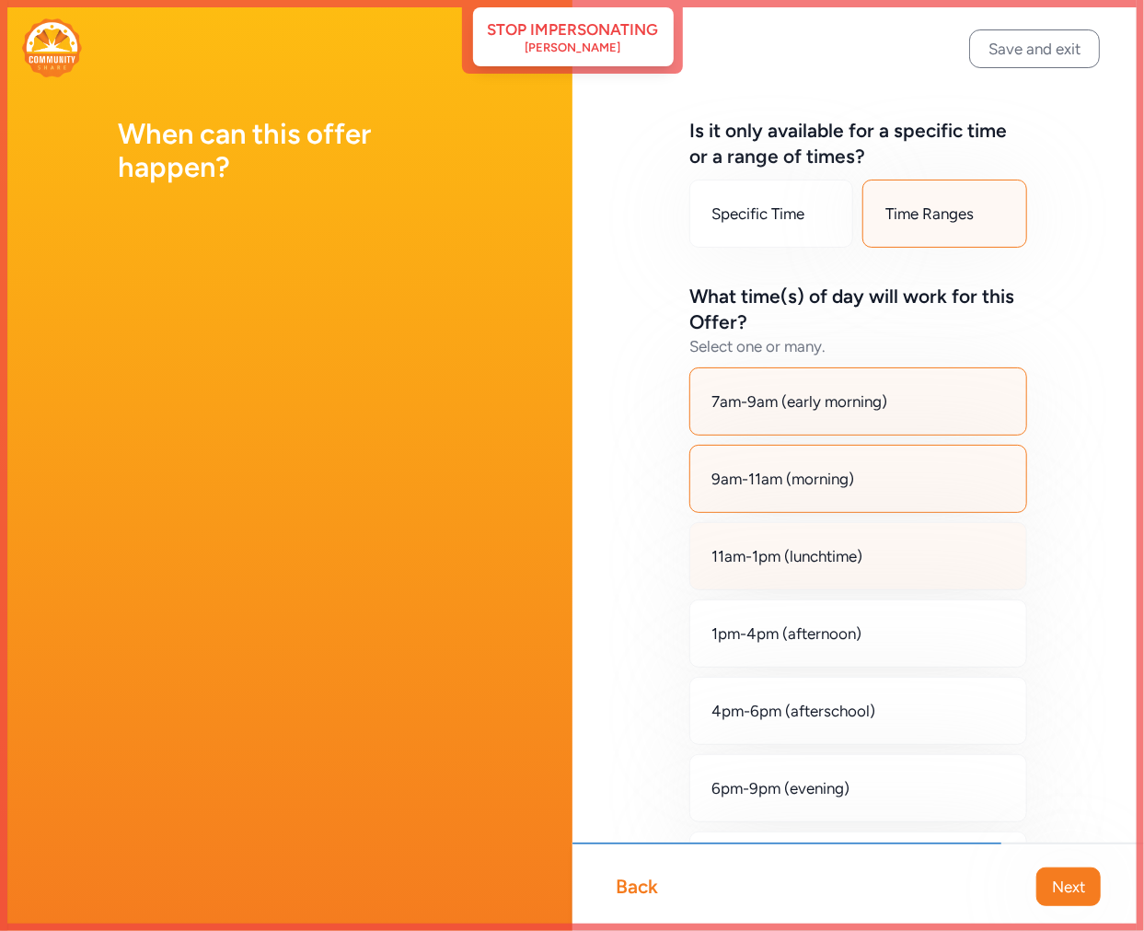
click at [813, 567] on span "11am-1pm (lunchtime)" at bounding box center [787, 556] width 151 height 22
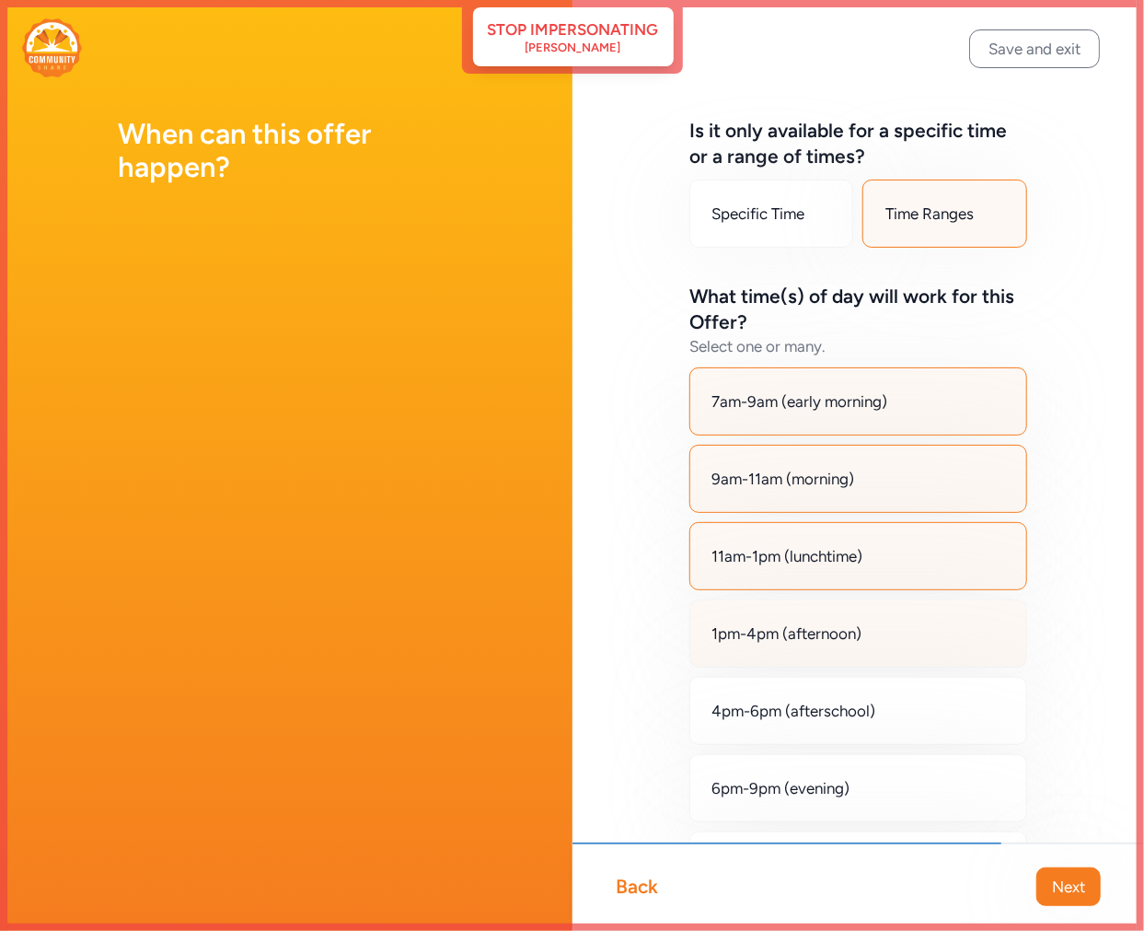
click at [827, 660] on div "1pm-4pm (afternoon)" at bounding box center [858, 633] width 339 height 68
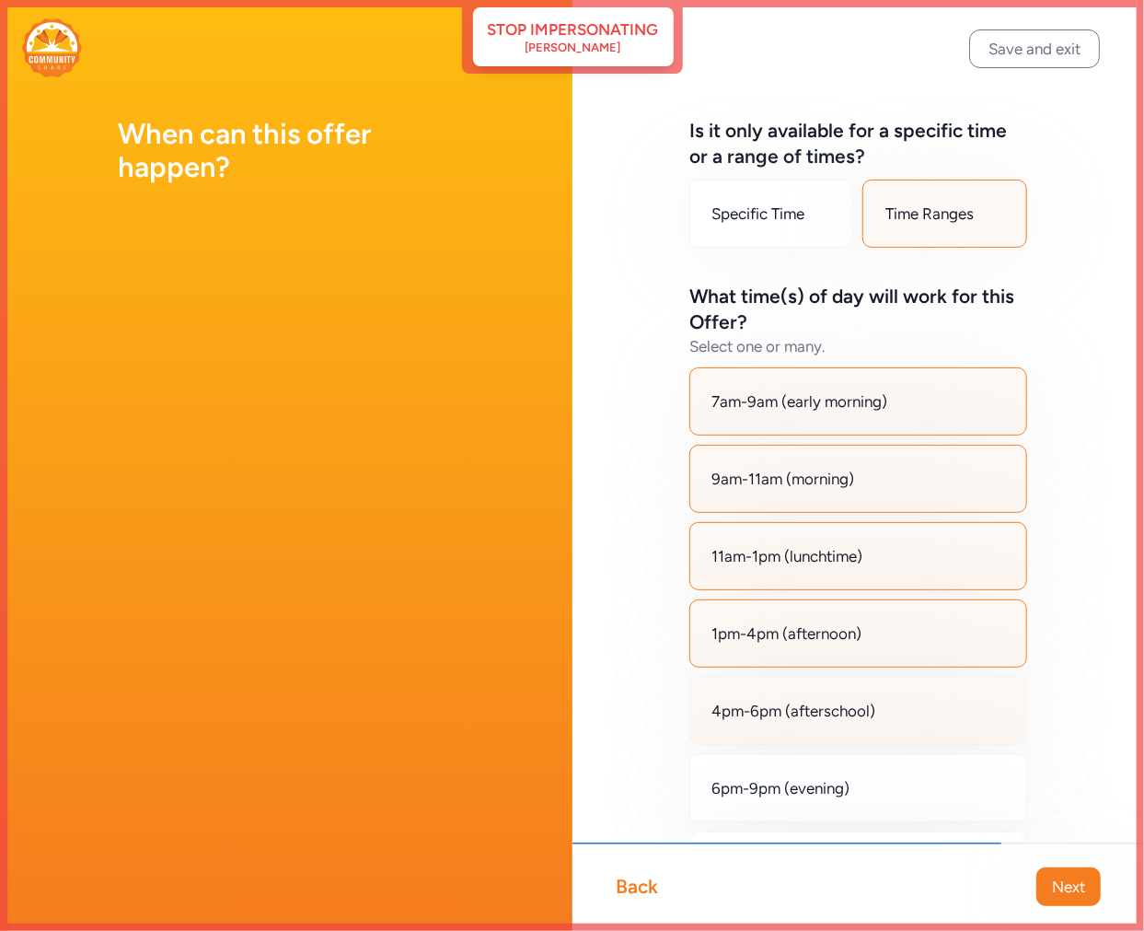
click at [832, 736] on div "4pm-6pm (afterschool)" at bounding box center [858, 711] width 339 height 68
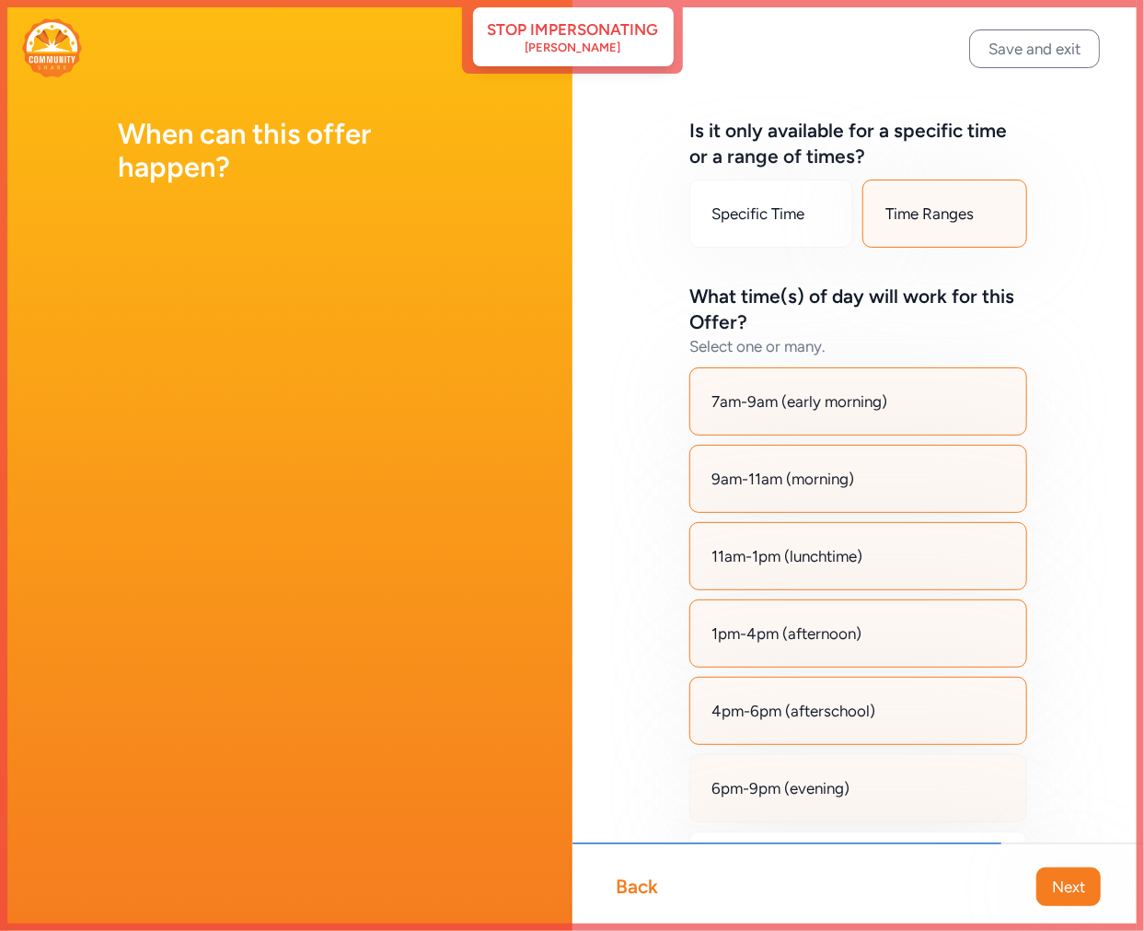
click at [827, 798] on span "6pm-9pm (evening)" at bounding box center [781, 788] width 138 height 22
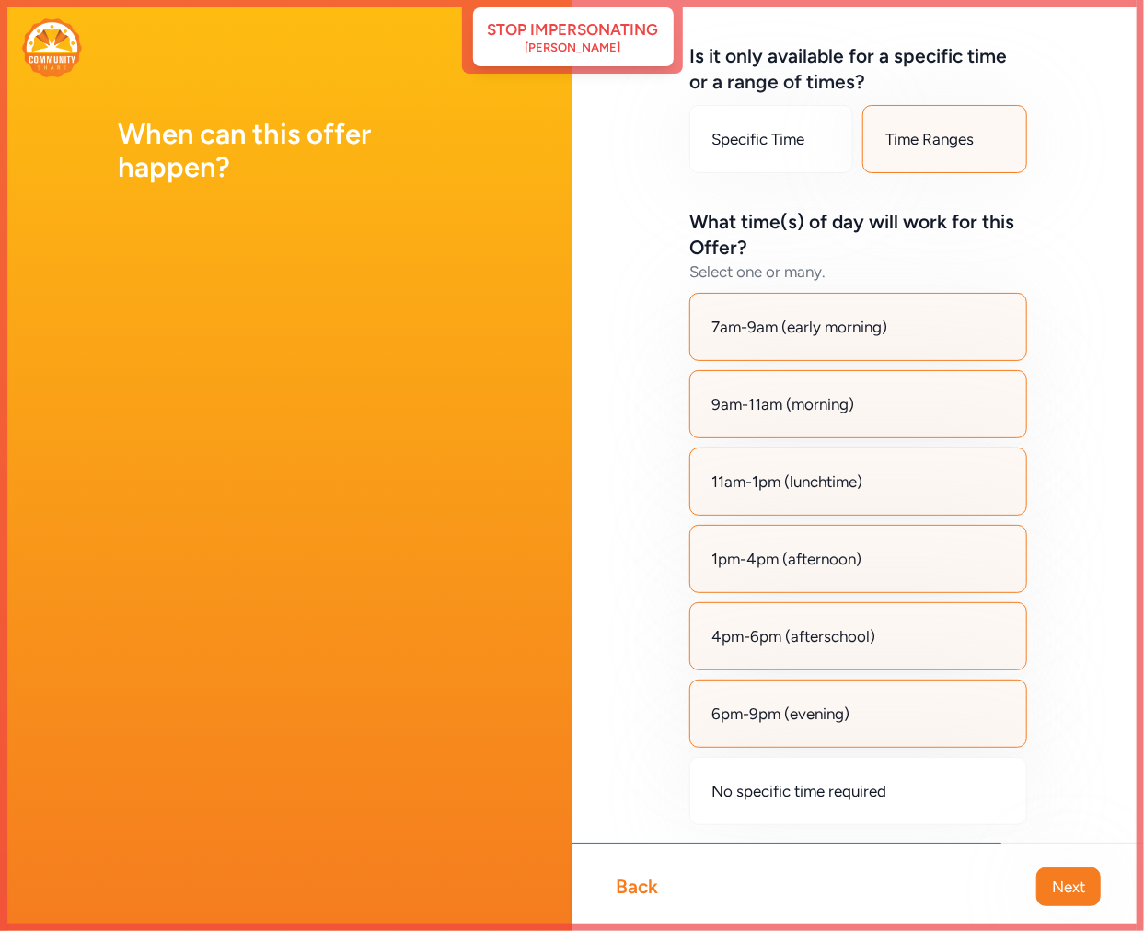
scroll to position [145, 0]
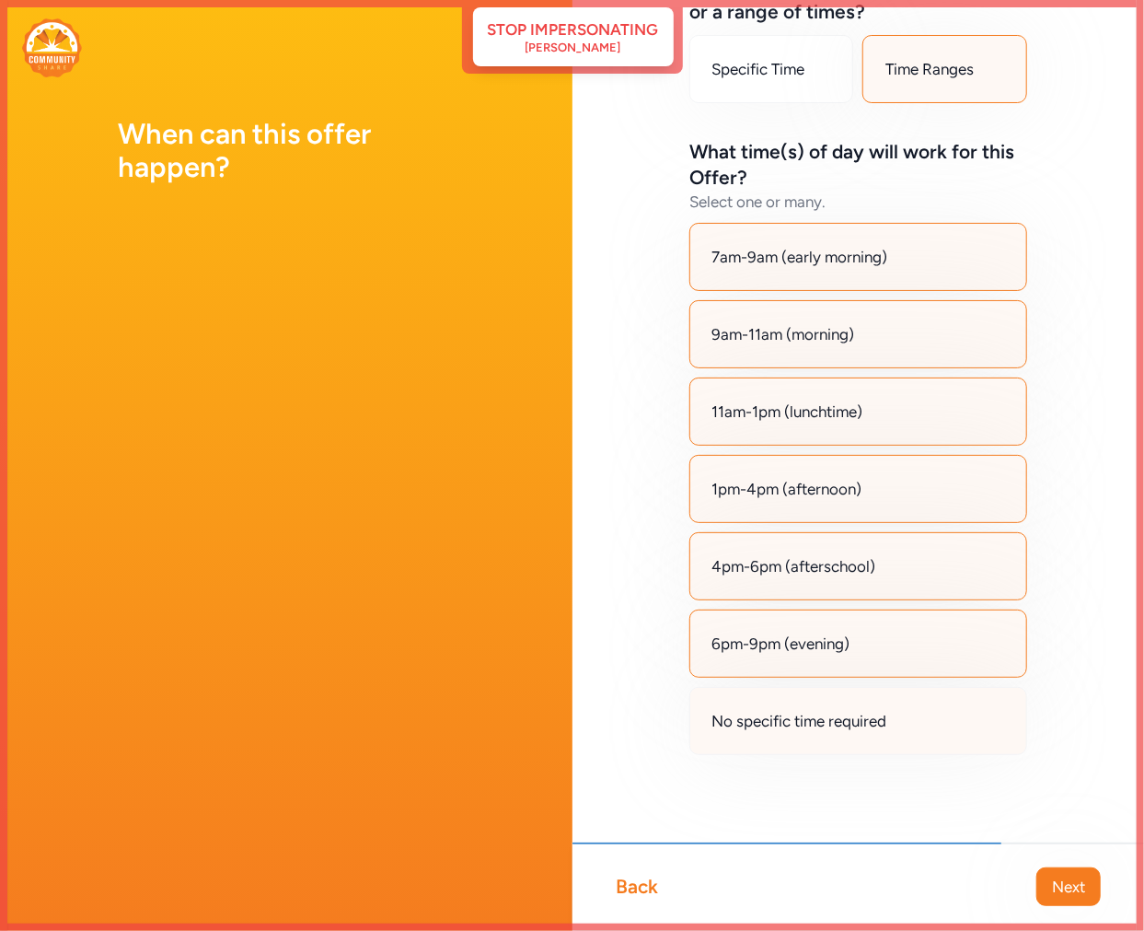
click at [889, 724] on div "No specific time required" at bounding box center [858, 721] width 339 height 68
click at [857, 635] on div "6pm-9pm (evening)" at bounding box center [858, 643] width 339 height 68
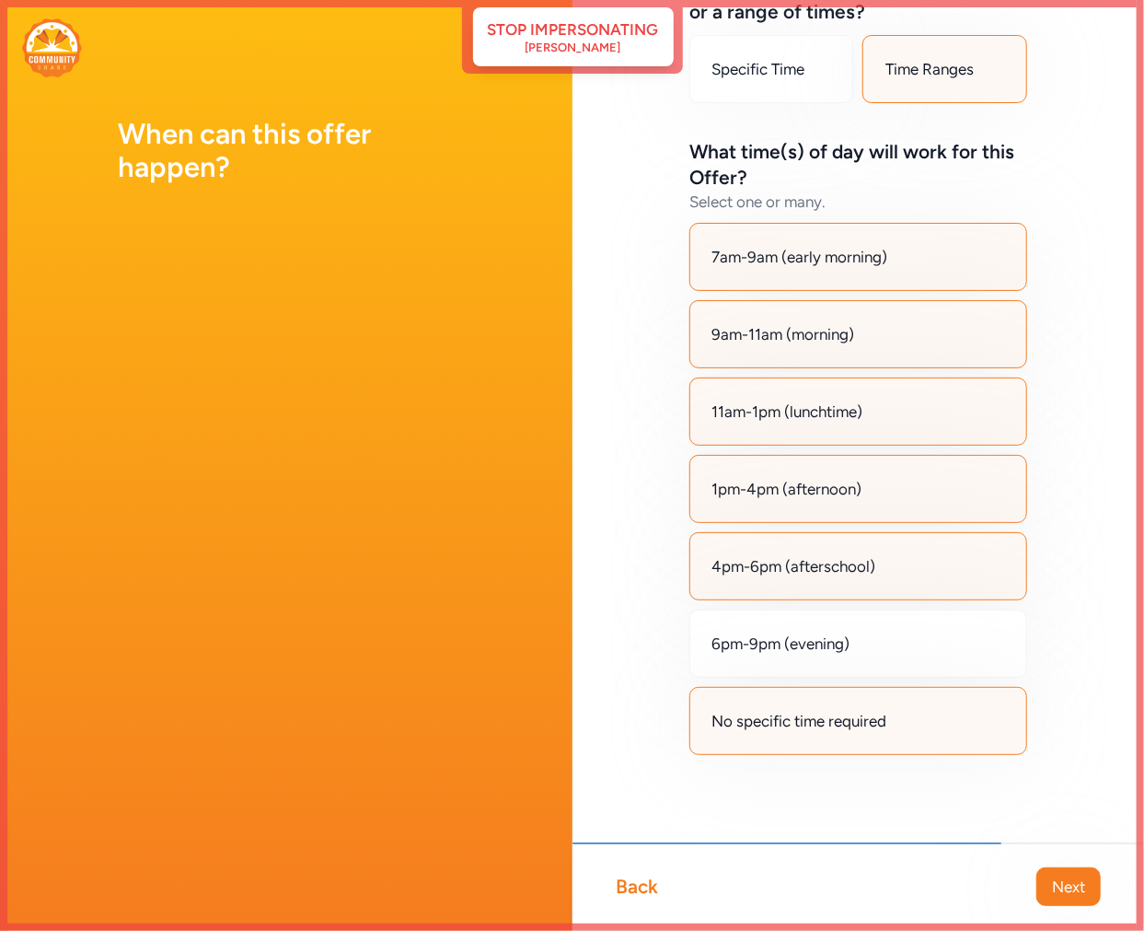
click at [850, 560] on span "4pm-6pm (afterschool)" at bounding box center [794, 566] width 164 height 22
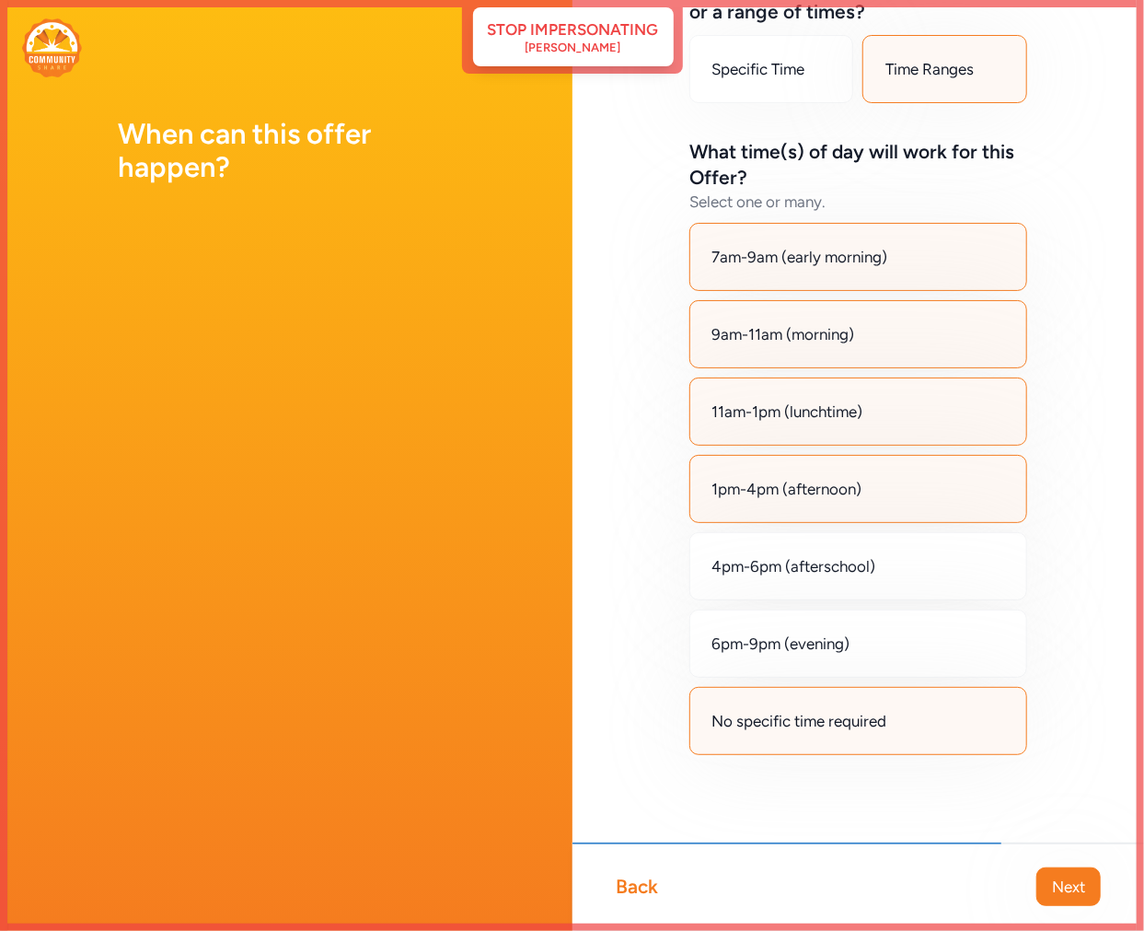
click at [840, 486] on span "1pm-4pm (afternoon)" at bounding box center [787, 489] width 150 height 22
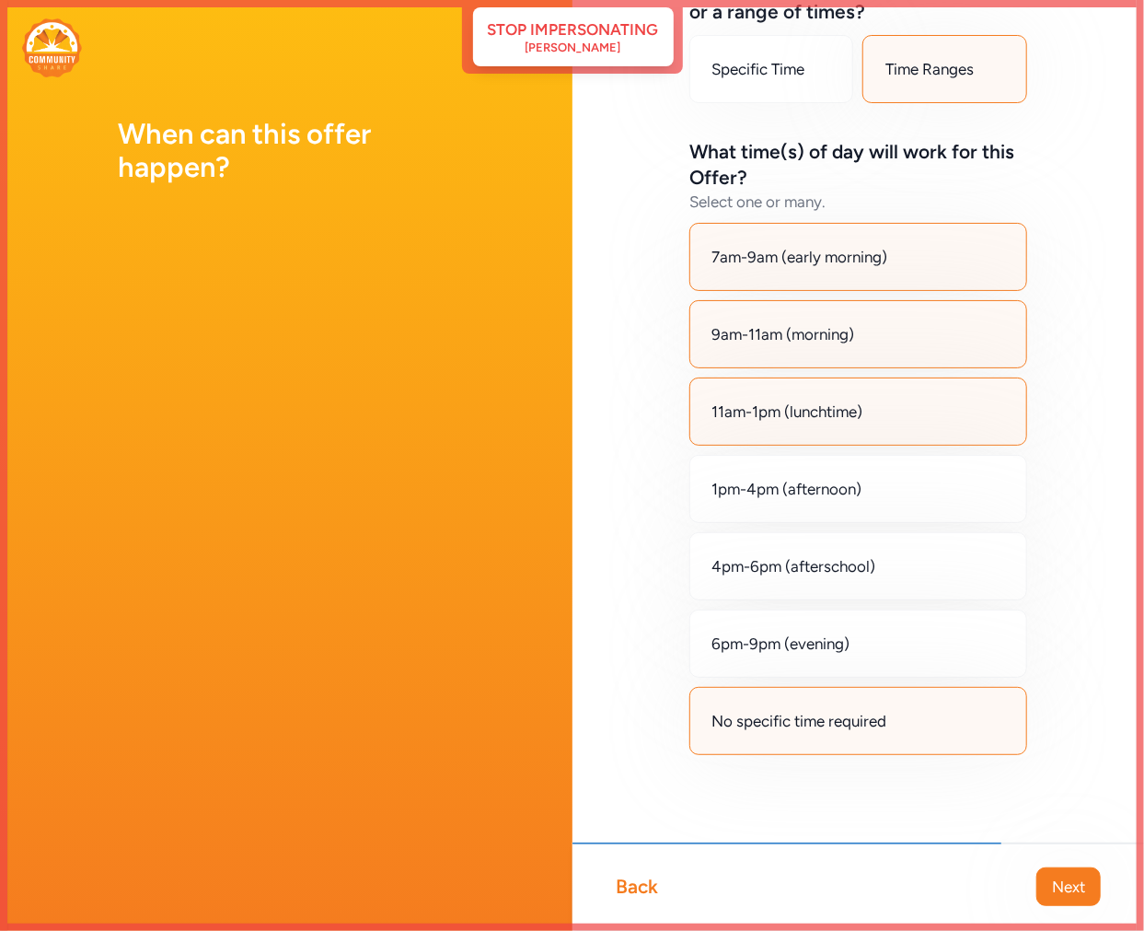
click at [829, 401] on span "11am-1pm (lunchtime)" at bounding box center [787, 411] width 151 height 22
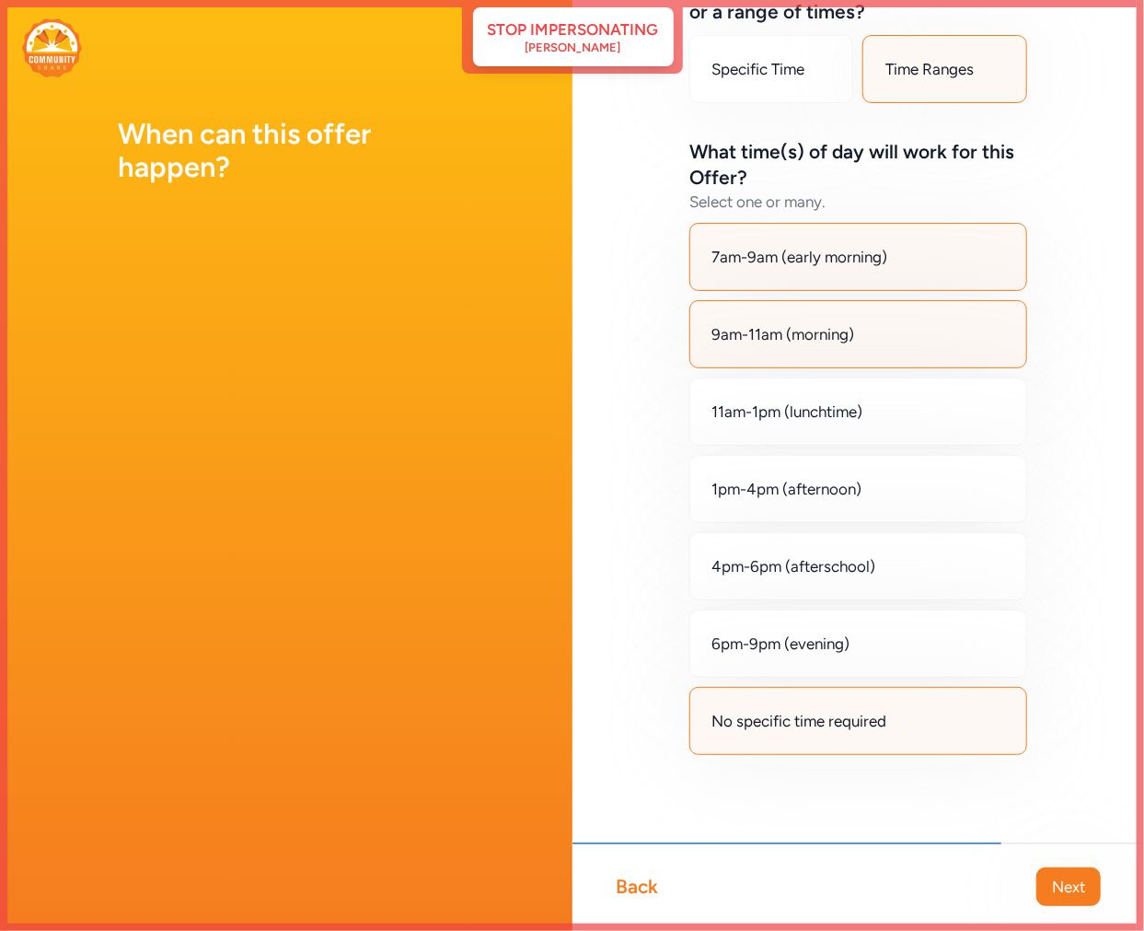
click at [823, 336] on span "9am-11am (morning)" at bounding box center [783, 334] width 143 height 22
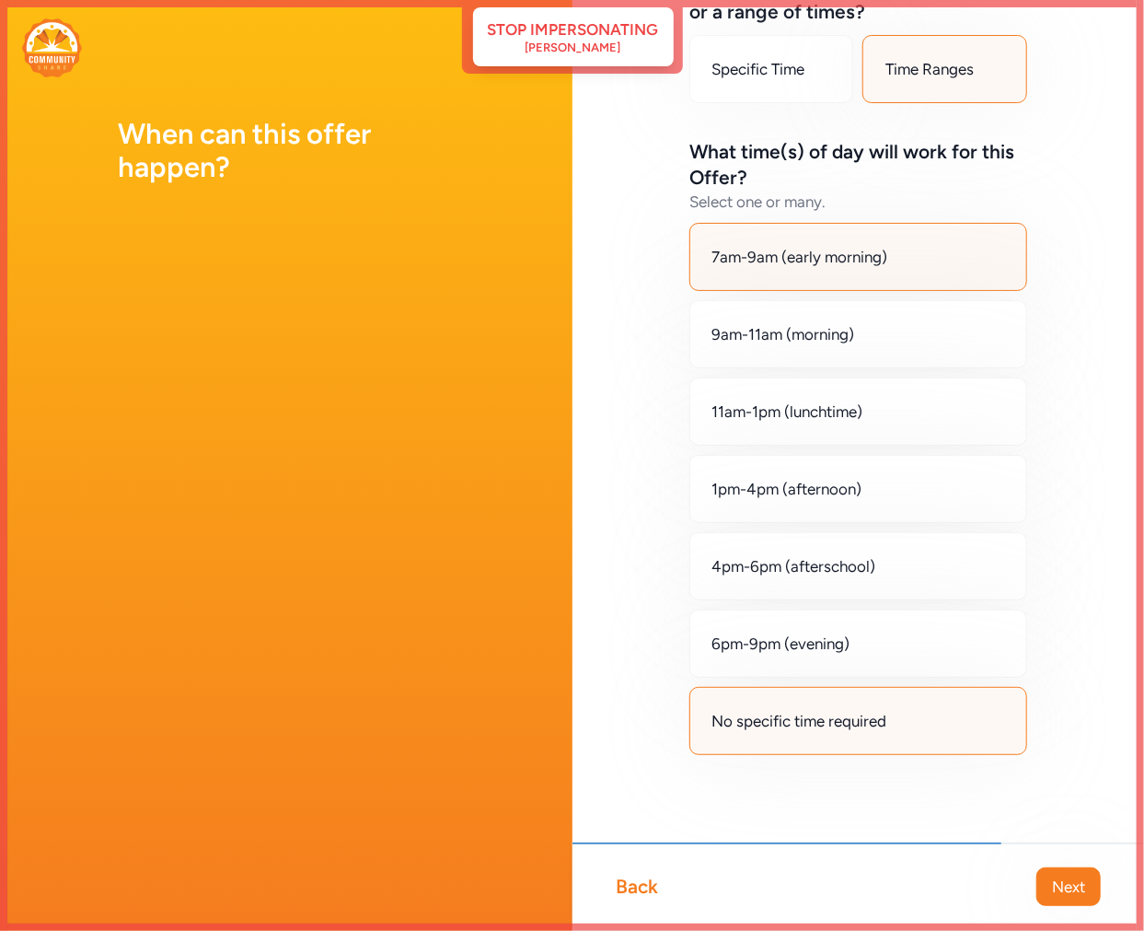
click at [819, 268] on div "7am-9am (early morning)" at bounding box center [858, 257] width 339 height 68
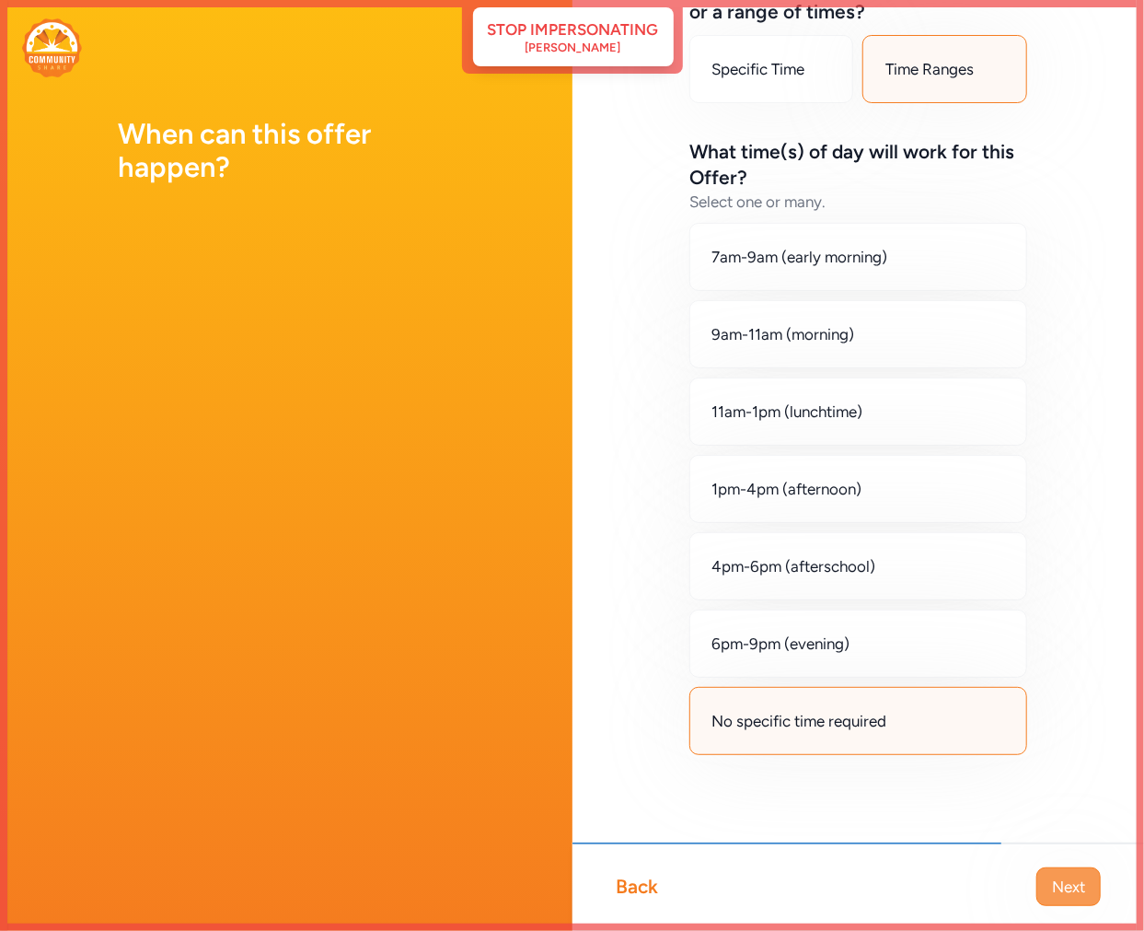
click at [1079, 876] on span "Next" at bounding box center [1068, 886] width 33 height 22
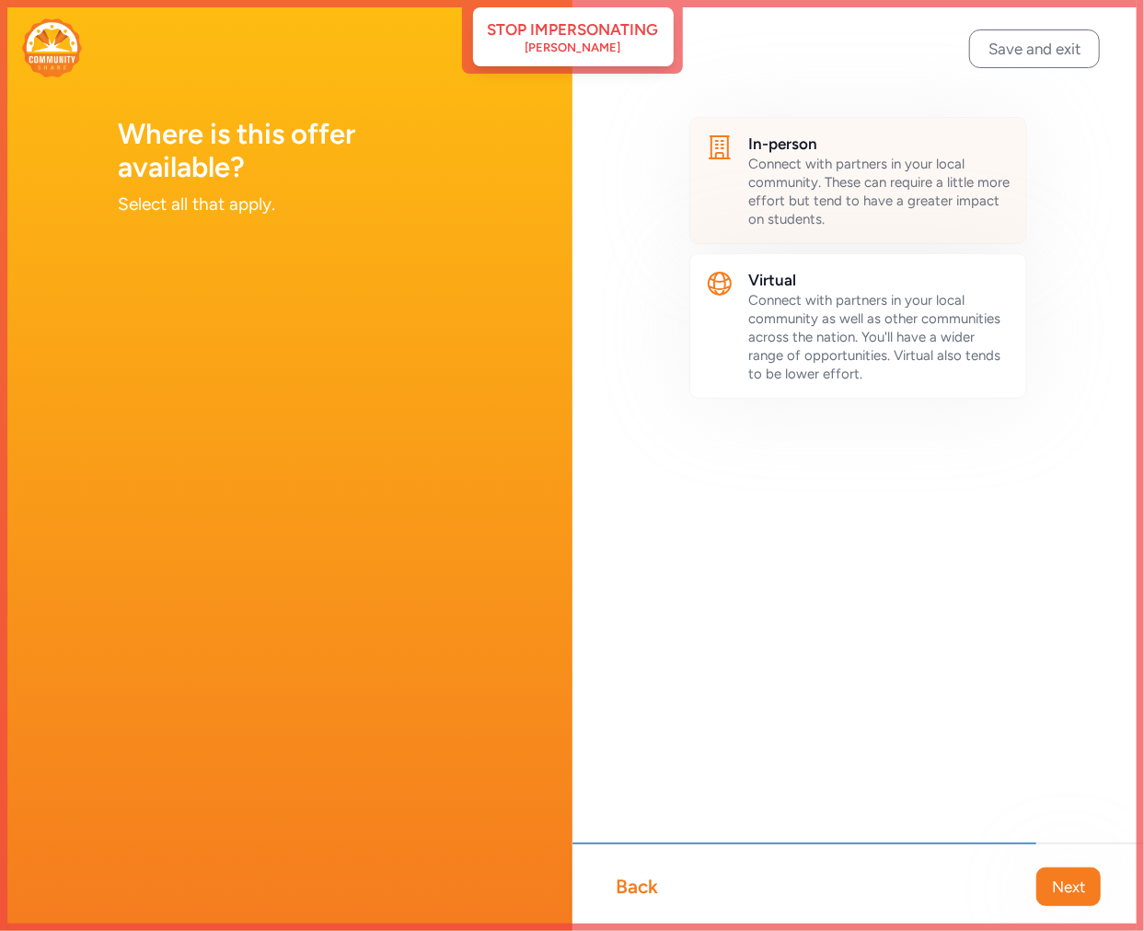
click at [776, 167] on span "Connect with partners in your local community. These can require a little more …" at bounding box center [879, 192] width 261 height 72
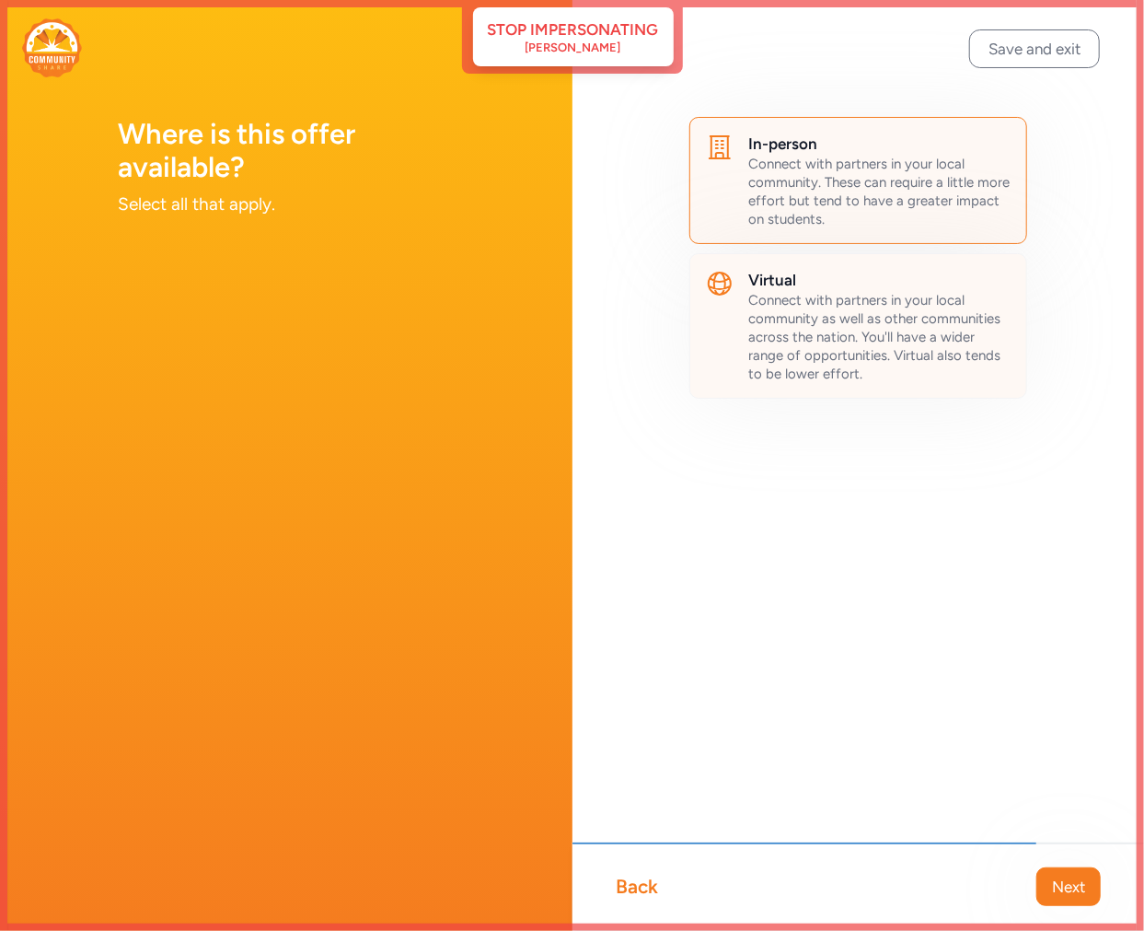
click at [786, 326] on span "Connect with partners in your local community as well as other communities acro…" at bounding box center [875, 337] width 252 height 90
click at [1070, 869] on button "Next" at bounding box center [1068, 886] width 64 height 39
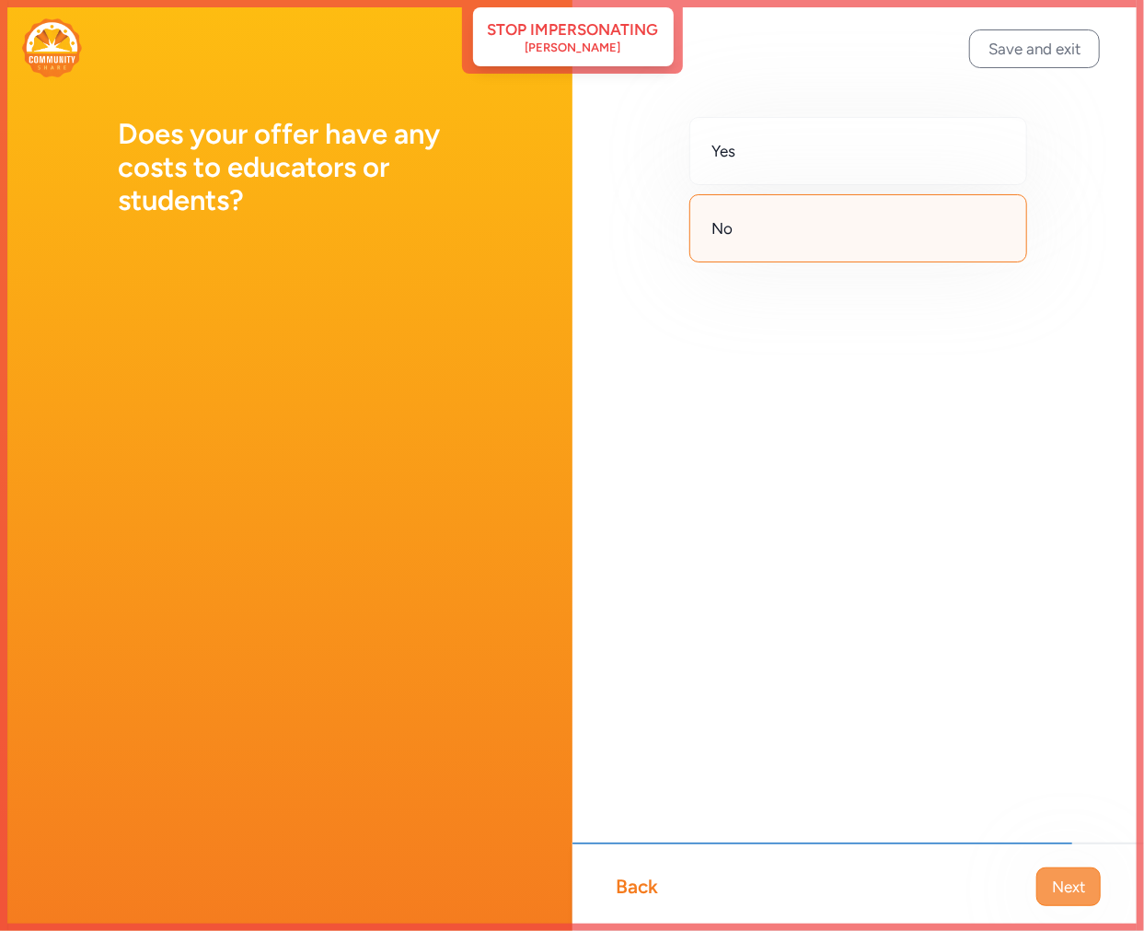
click at [1081, 888] on span "Next" at bounding box center [1068, 886] width 33 height 22
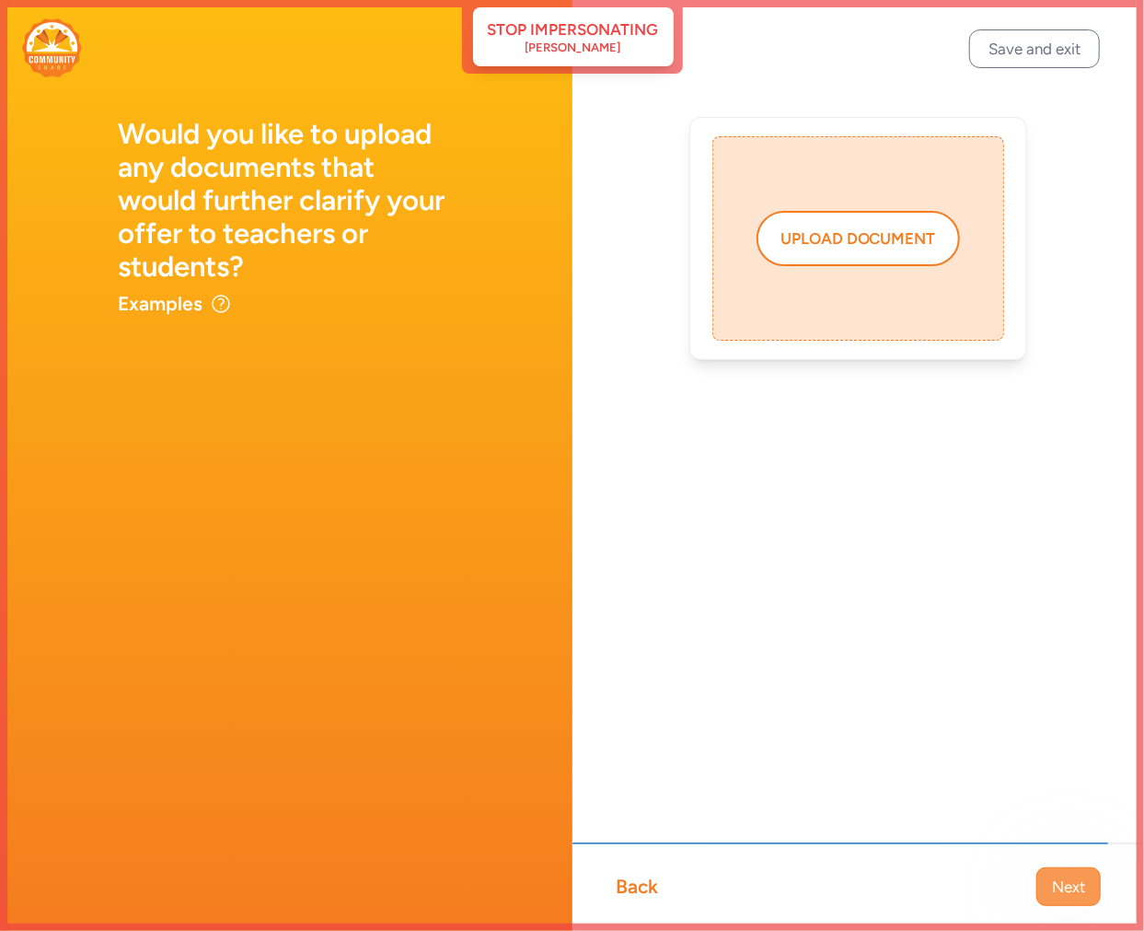
click at [1060, 903] on button "Next" at bounding box center [1068, 886] width 64 height 39
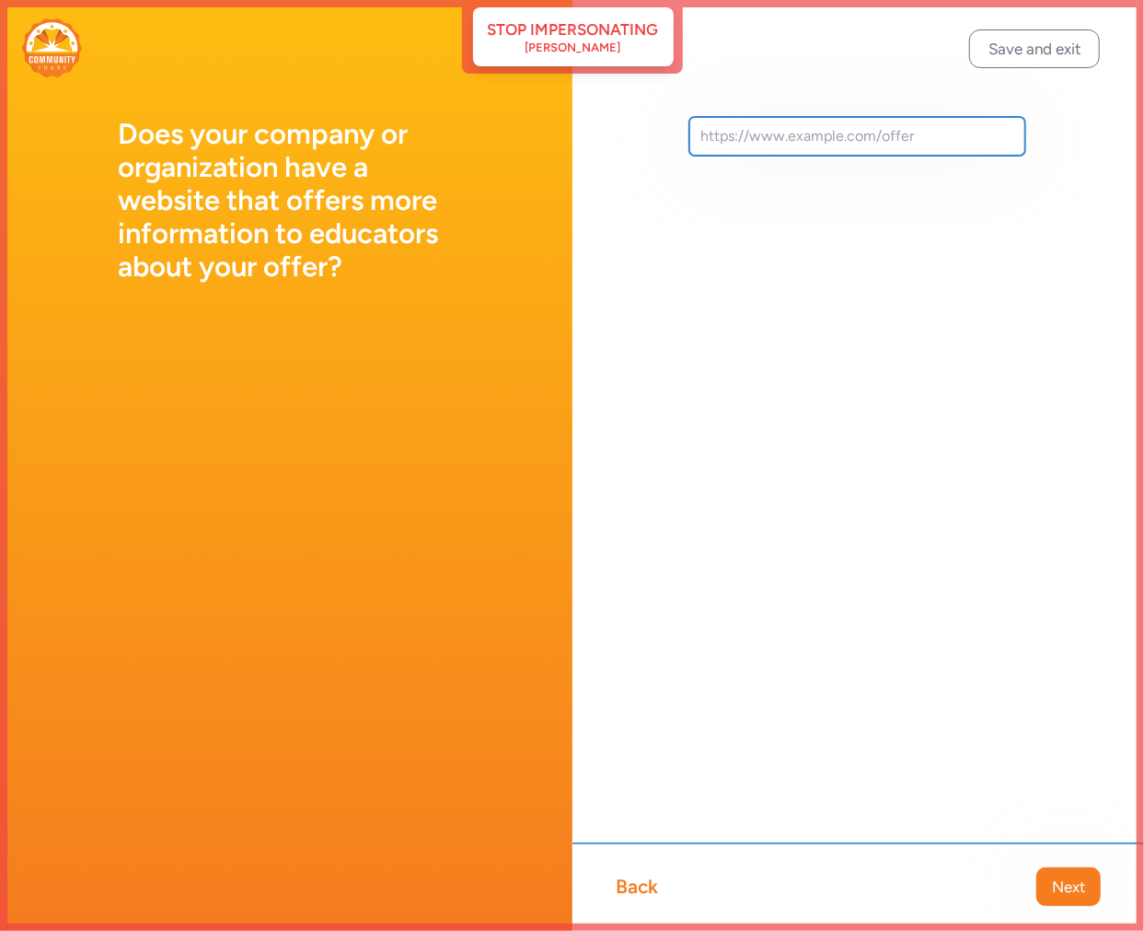
click at [736, 129] on input "text" at bounding box center [857, 136] width 337 height 39
paste input "http://www.ssvec.org/"
type input "http://www.ssvec.org/"
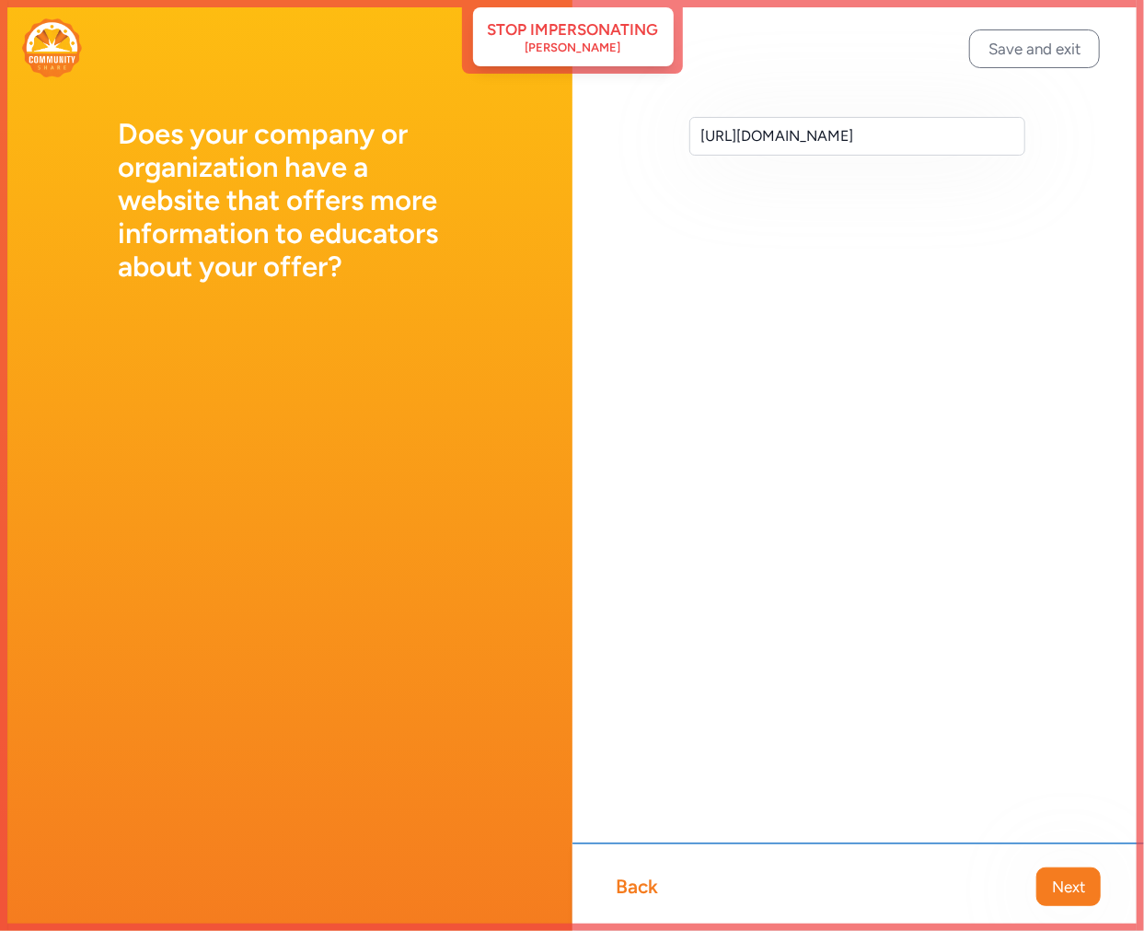
click at [1054, 888] on span "Next" at bounding box center [1068, 886] width 33 height 22
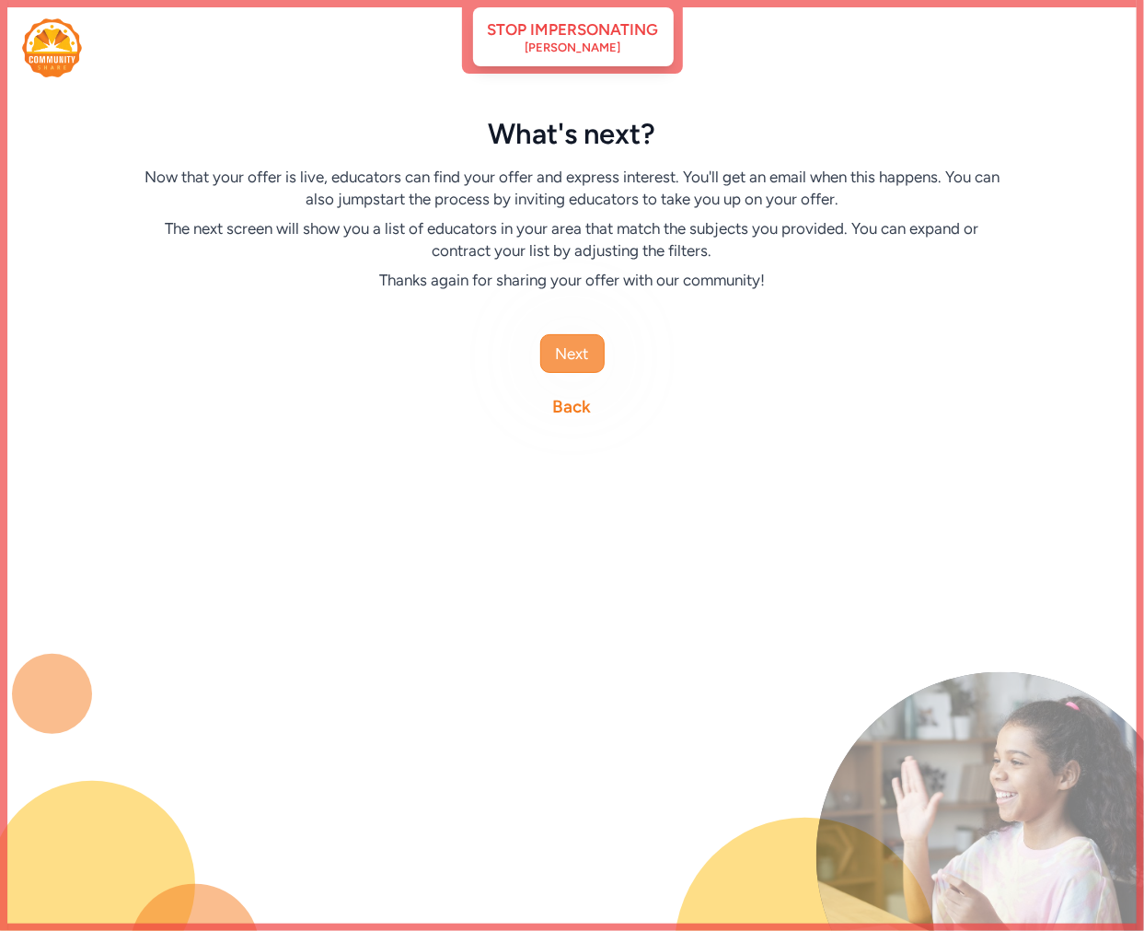
click at [577, 348] on span "Next" at bounding box center [572, 353] width 33 height 22
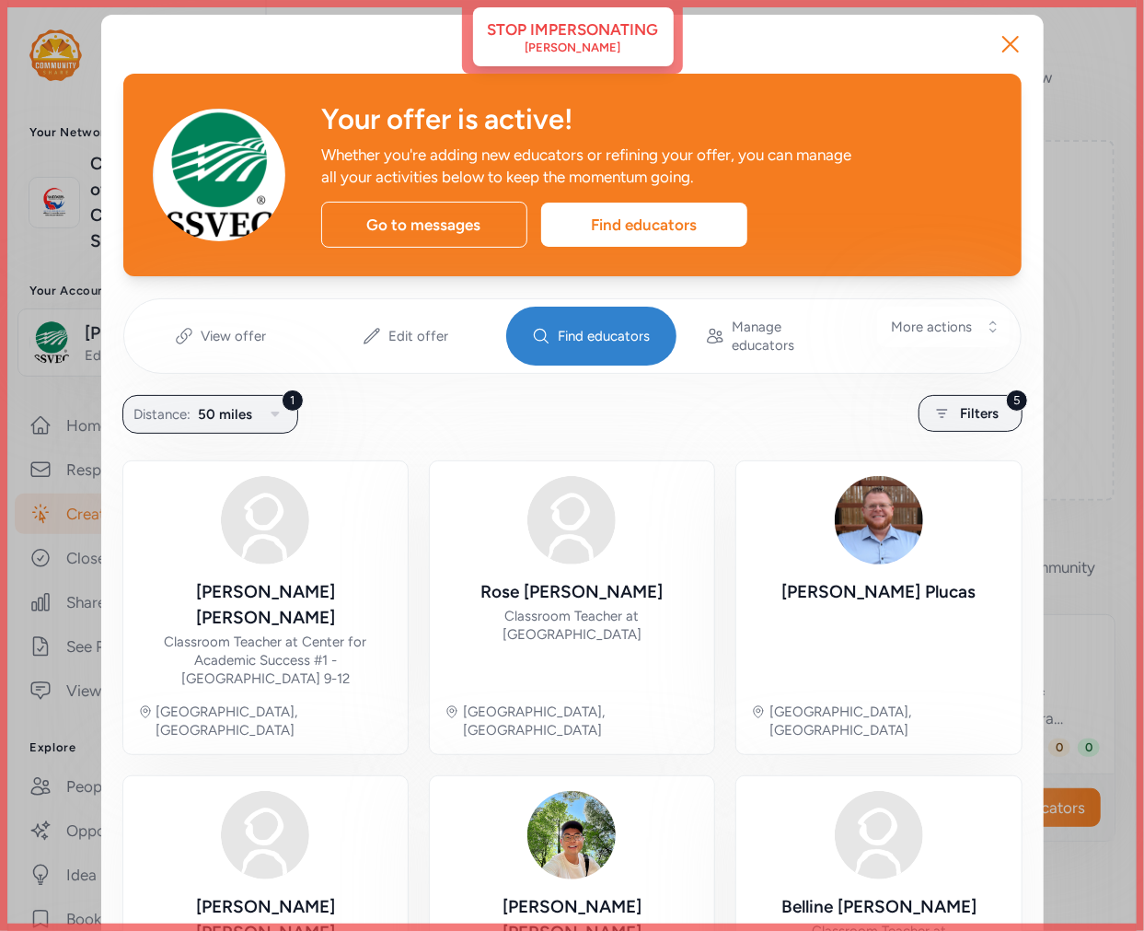
click at [998, 46] on icon "button" at bounding box center [1010, 43] width 29 height 29
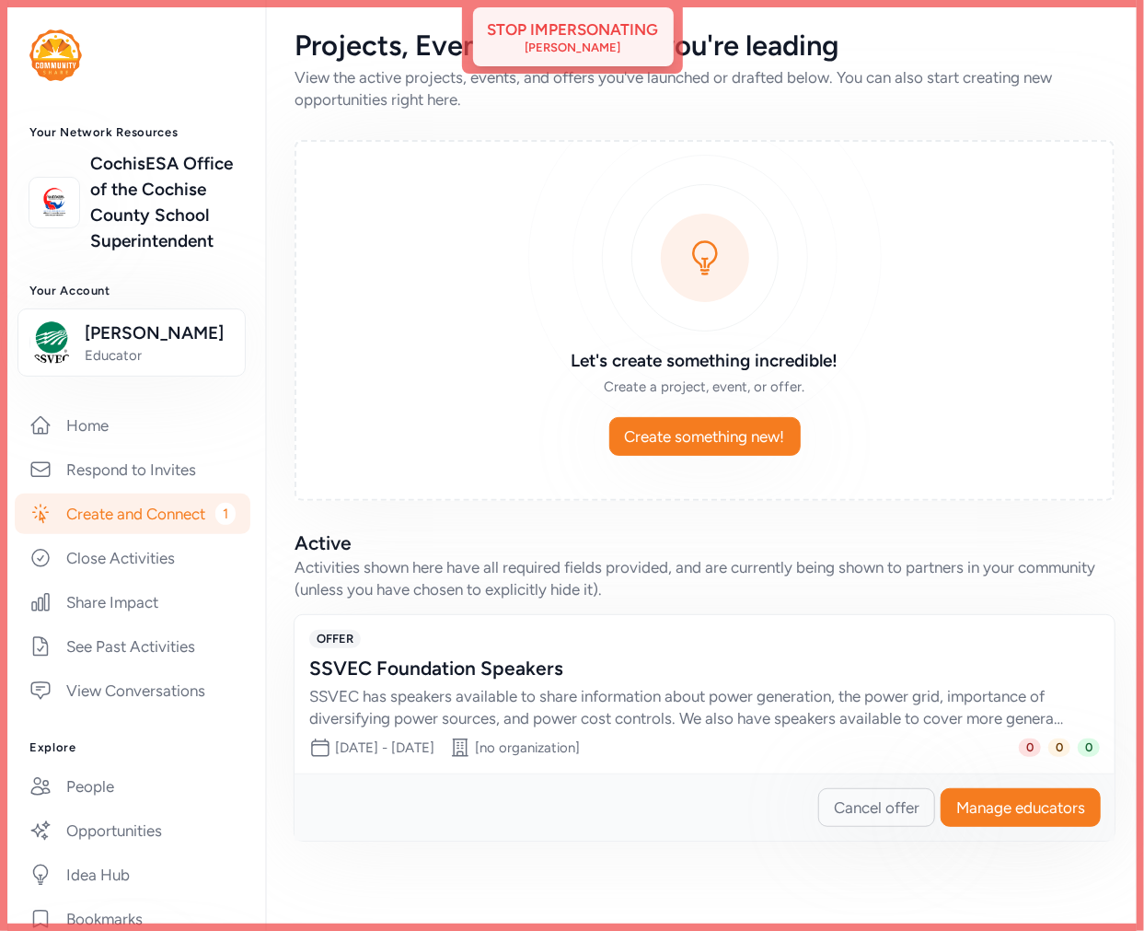
click at [596, 44] on div "Kristin Gray" at bounding box center [574, 47] width 96 height 15
